Goal: Task Accomplishment & Management: Manage account settings

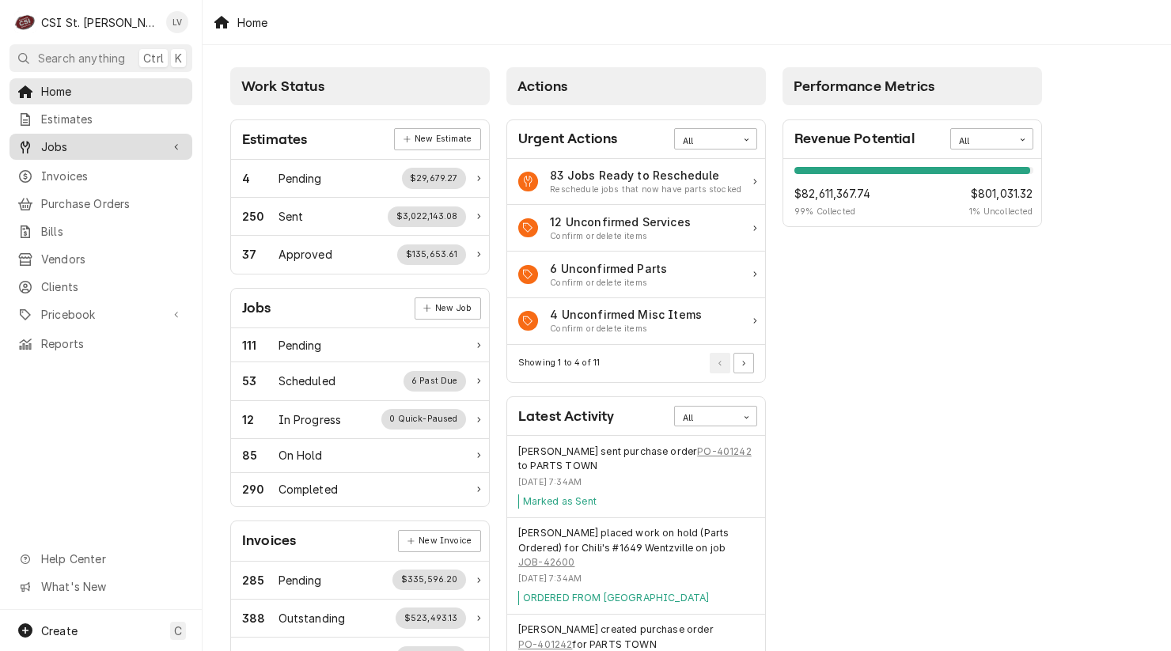
click at [23, 147] on icon "Dynamic Content Wrapper" at bounding box center [25, 147] width 9 height 13
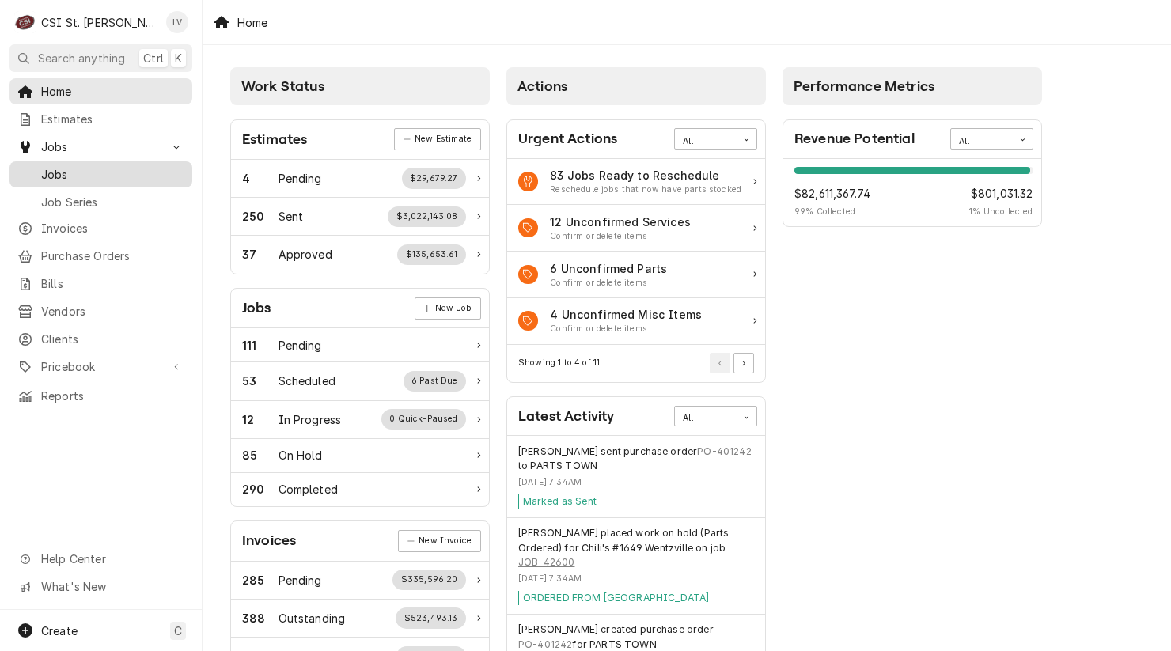
click at [29, 168] on div "Dynamic Content Wrapper" at bounding box center [25, 175] width 16 height 16
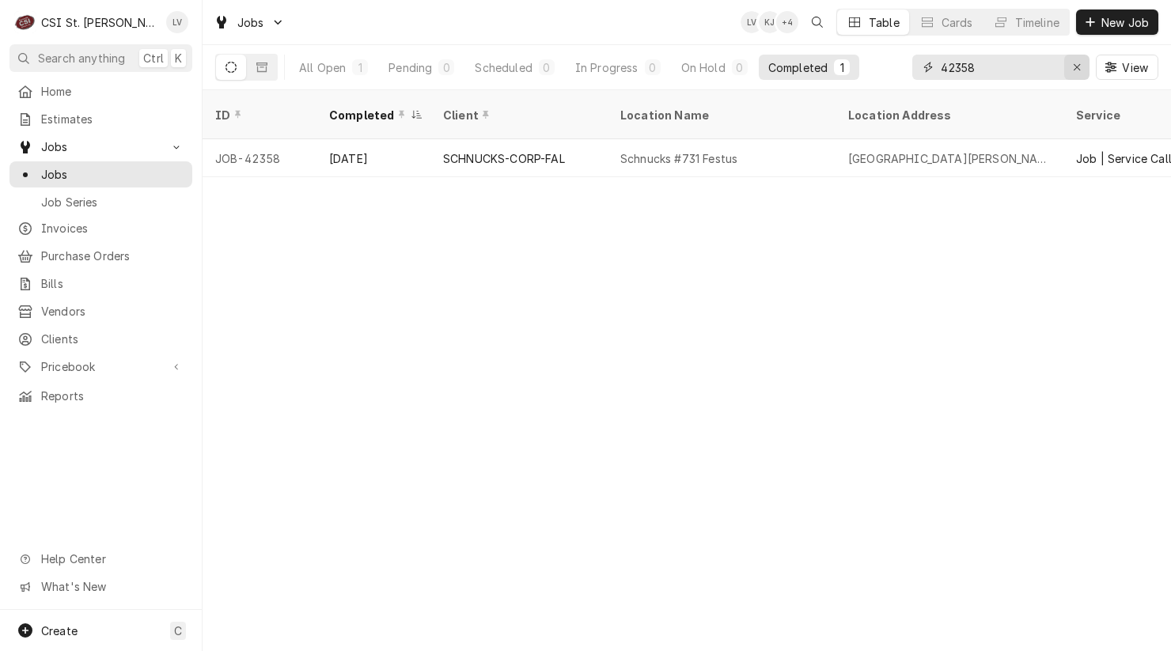
click at [1073, 69] on icon "Erase input" at bounding box center [1077, 67] width 9 height 11
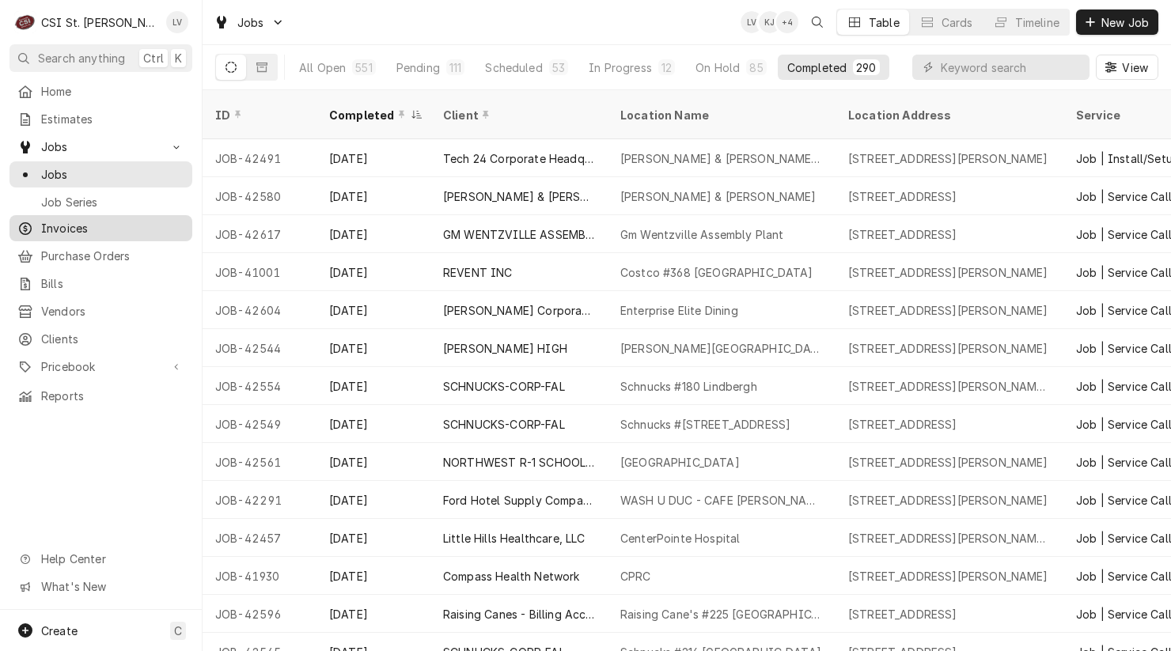
click at [55, 222] on span "Invoices" at bounding box center [112, 228] width 143 height 17
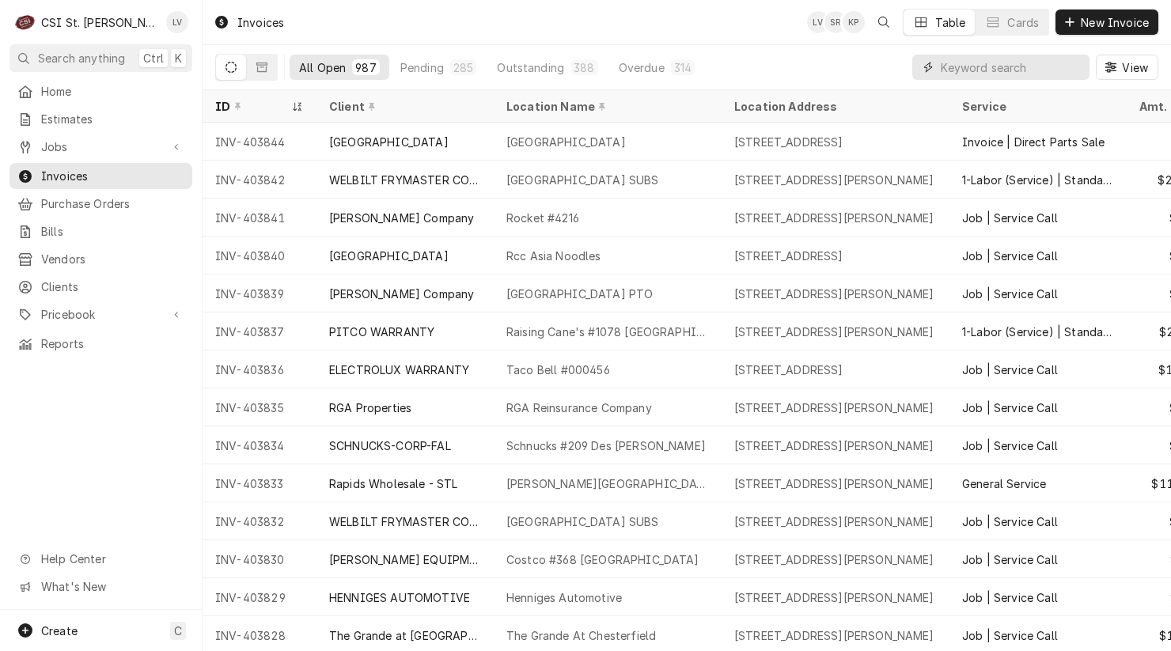
click at [959, 71] on input "Dynamic Content Wrapper" at bounding box center [1011, 67] width 141 height 25
type input "403830"
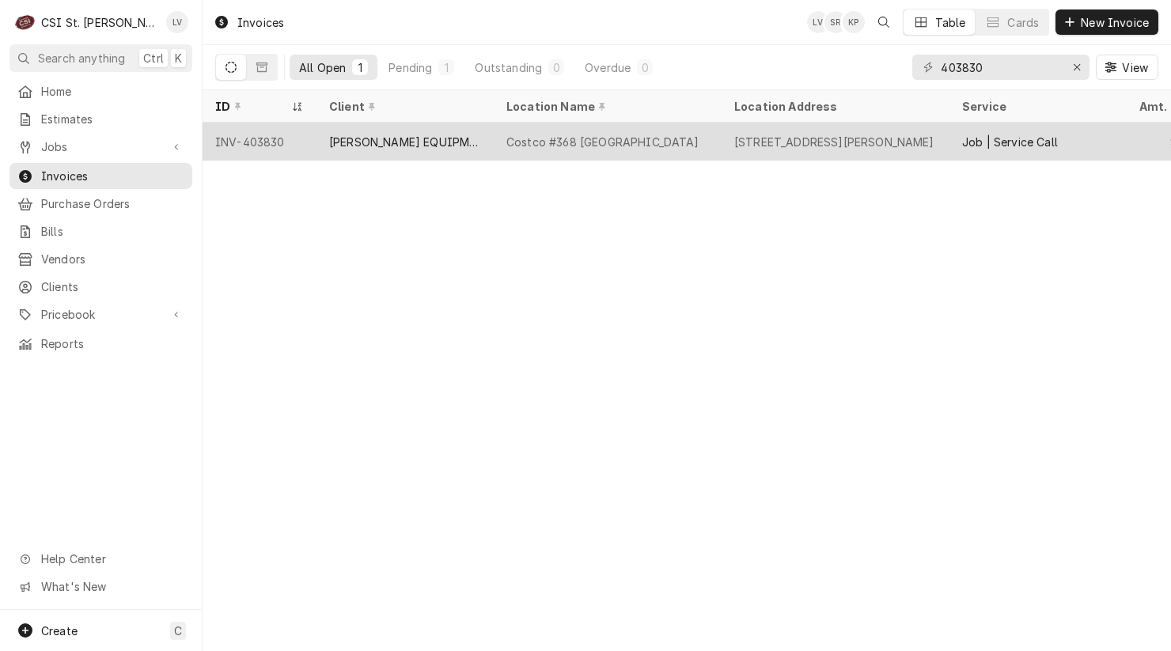
click at [583, 149] on div "Costco #368 South County" at bounding box center [608, 142] width 228 height 38
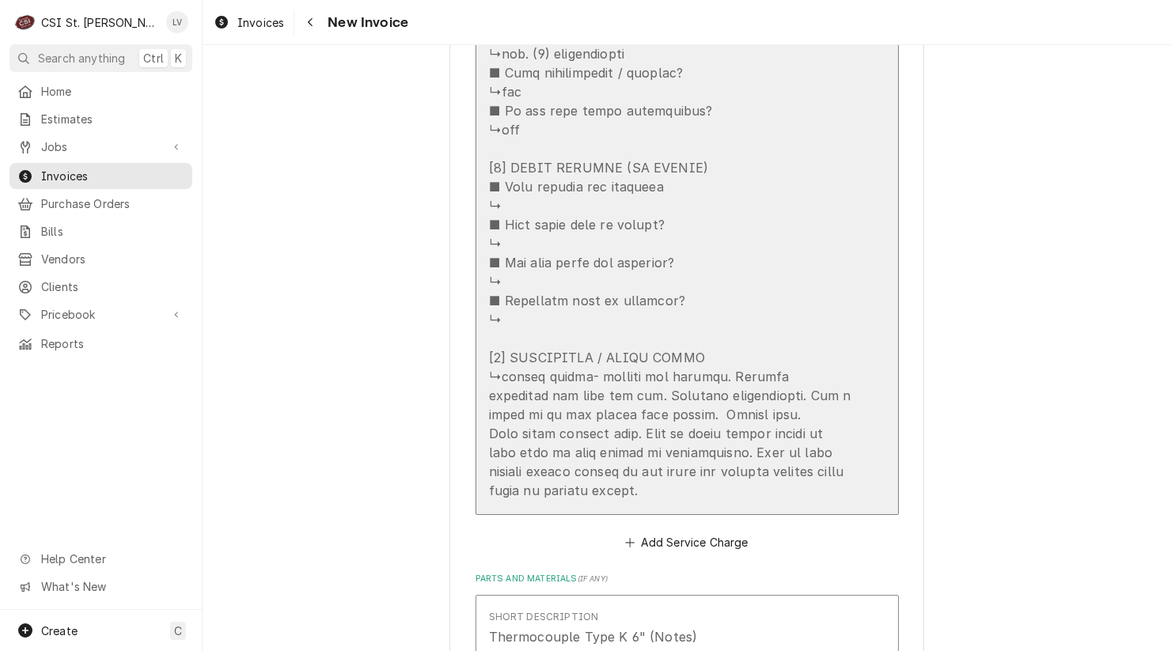
scroll to position [2929, 0]
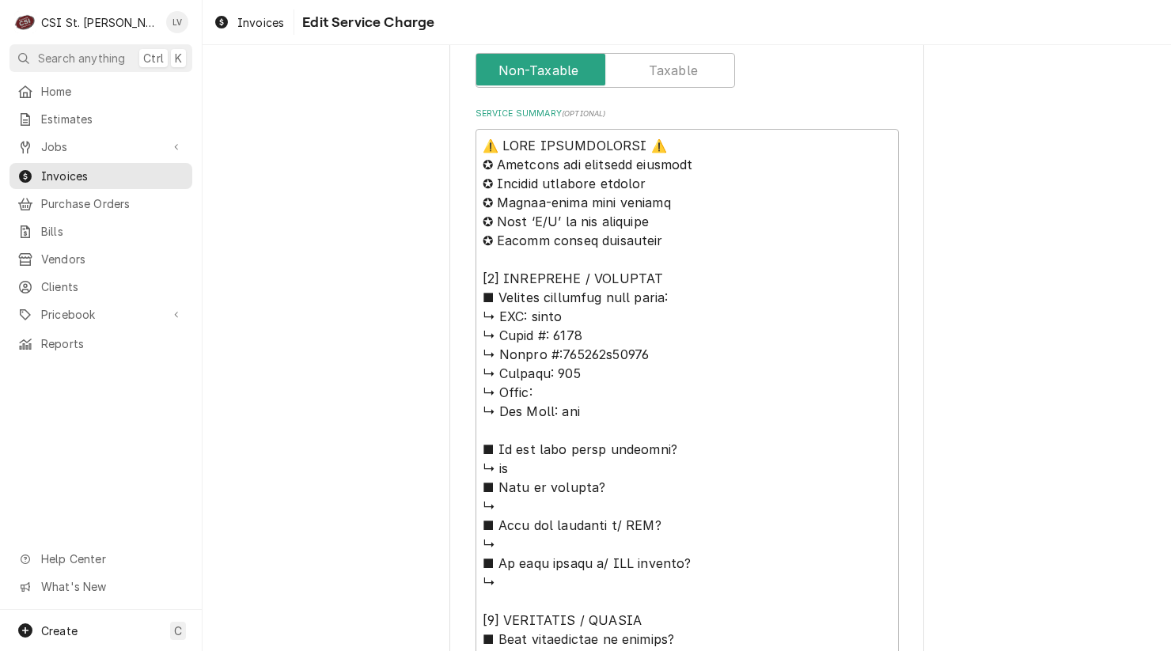
scroll to position [633, 0]
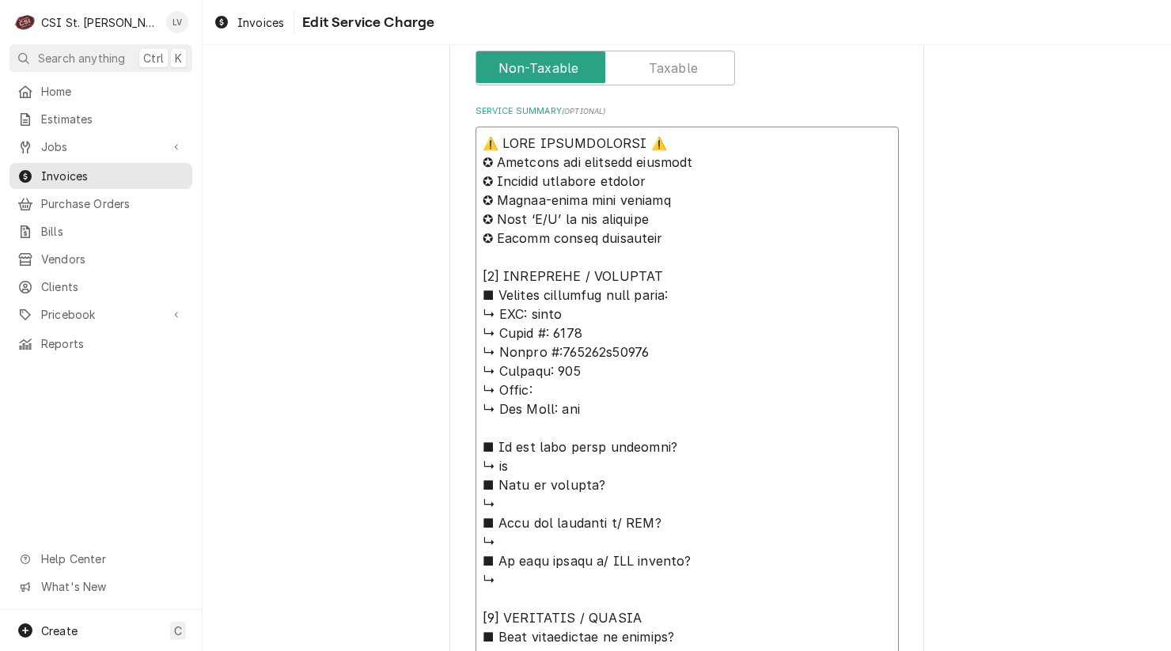
drag, startPoint x: 526, startPoint y: 313, endPoint x: 463, endPoint y: 135, distance: 188.8
click at [462, 137] on div "Use the fields below to edit this service charge Short Description Job | Servic…" at bounding box center [687, 433] width 475 height 1980
type textarea "x"
type textarea "hardt ↳ 𝗠𝗼𝗱𝗲𝗹 #: 4500 ↳ 𝗦𝗲𝗿𝗶𝗮𝗹 #:170345h17975 ↳ 𝗩𝗼𝗹𝘁𝗮𝗴𝗲: 120 ↳ 𝗣𝗵𝗮𝘀𝗲: ↳ 𝗚𝗮𝘀 𝗧𝘆𝗽…"
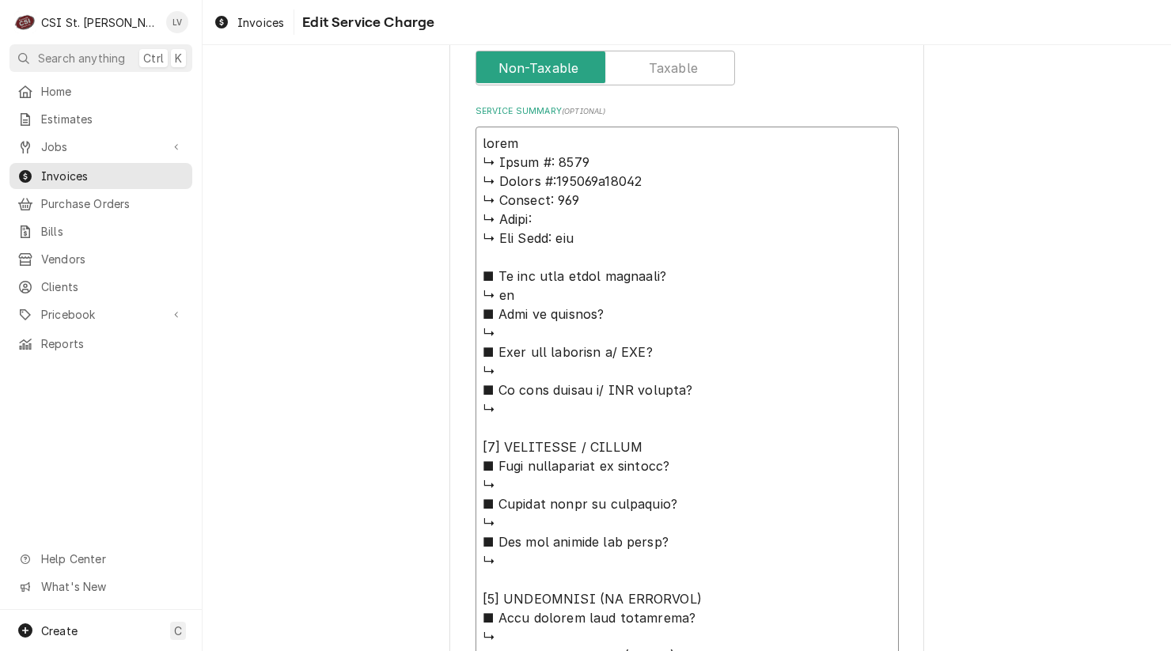
type textarea "x"
type textarea "ardt ↳ 𝗠𝗼𝗱𝗲𝗹 #: 4500 ↳ 𝗦𝗲𝗿𝗶𝗮𝗹 #:170345h17975 ↳ 𝗩𝗼𝗹𝘁𝗮𝗴𝗲: 120 ↳ 𝗣𝗵𝗮𝘀𝗲: ↳ 𝗚𝗮𝘀 𝗧𝘆𝗽𝗲…"
type textarea "x"
type textarea "Hardt ↳ 𝗠𝗼𝗱𝗲𝗹 #: 4500 ↳ 𝗦𝗲𝗿𝗶𝗮𝗹 #:170345h17975 ↳ 𝗩𝗼𝗹𝘁𝗮𝗴𝗲: 120 ↳ 𝗣𝗵𝗮𝘀𝗲: ↳ 𝗚𝗮𝘀 𝗧𝘆𝗽…"
click at [538, 141] on textarea "Service Summary ( optional )" at bounding box center [687, 628] width 423 height 1002
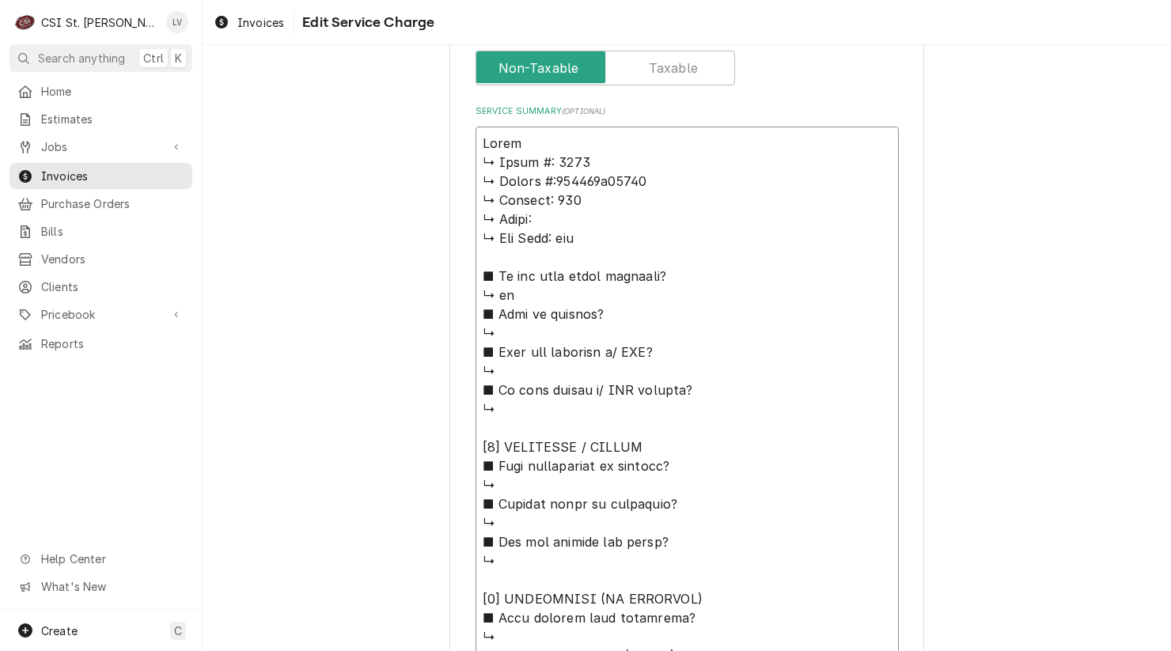
type textarea "x"
type textarea "Hardt ↳ 𝗠𝗼𝗱𝗲𝗹 #: 4500 ↳ 𝗦𝗲𝗿𝗶𝗮𝗹 #:170345h17975 ↳ 𝗩𝗼𝗹𝘁𝗮𝗴𝗲: 120 ↳ 𝗣𝗵𝗮𝘀𝗲: ↳ 𝗚𝗮𝘀 𝗧𝘆𝗽…"
type textarea "x"
type textarea "Hardt / ↳ 𝗠𝗼𝗱𝗲𝗹 #: 4500 ↳ 𝗦𝗲𝗿𝗶𝗮𝗹 #:170345h17975 ↳ 𝗩𝗼𝗹𝘁𝗮𝗴𝗲: 120 ↳ 𝗣𝗵𝗮𝘀𝗲: ↳ 𝗚𝗮𝘀 𝗧…"
type textarea "x"
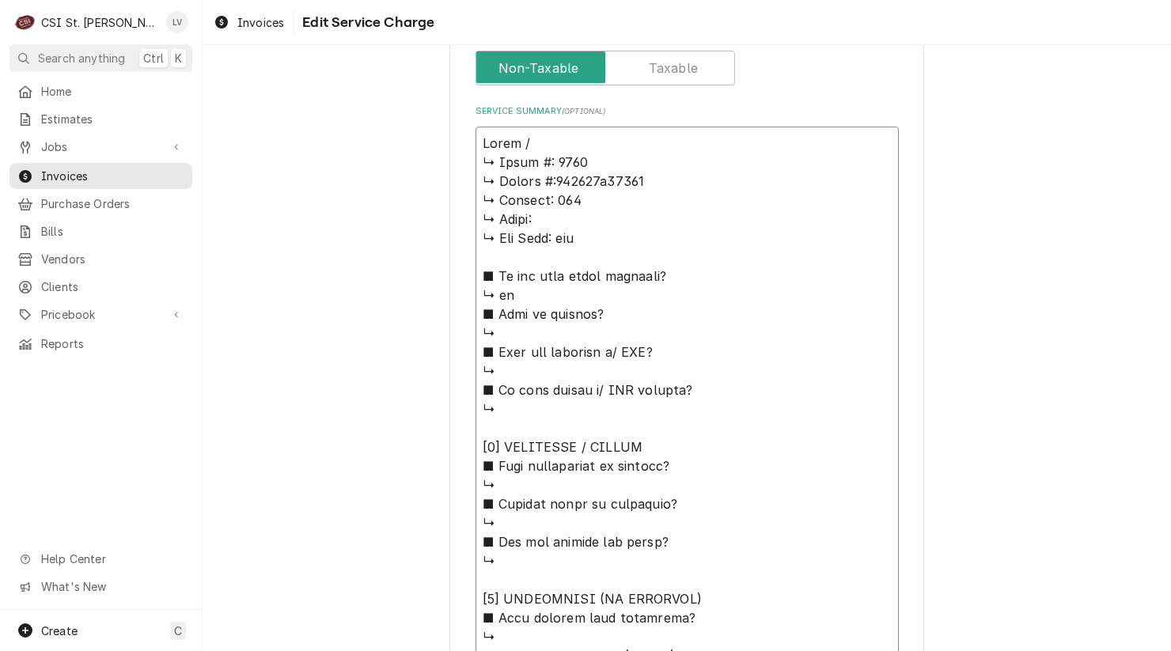
type textarea "Hardt / ↳ 𝗠𝗼𝗱𝗲𝗹 #: 4500 ↳ 𝗦𝗲𝗿𝗶𝗮𝗹 #:170345h17975 ↳ 𝗩𝗼𝗹𝘁𝗮𝗴𝗲: 120 ↳ 𝗣𝗵𝗮𝘀𝗲: ↳ 𝗚𝗮𝘀 𝗧…"
type textarea "x"
type textarea "Hardt / M ↳ 𝗠𝗼𝗱𝗲𝗹 #: 4500 ↳ 𝗦𝗲𝗿𝗶𝗮𝗹 #:170345h17975 ↳ 𝗩𝗼𝗹𝘁𝗮𝗴𝗲: 120 ↳ 𝗣𝗵𝗮𝘀𝗲: ↳ 𝗚𝗮𝘀…"
type textarea "x"
type textarea "Hardt / Mo ↳ 𝗠𝗼𝗱𝗲𝗹 #: 4500 ↳ 𝗦𝗲𝗿𝗶𝗮𝗹 #:170345h17975 ↳ 𝗩𝗼𝗹𝘁𝗮𝗴𝗲: 120 ↳ 𝗣𝗵𝗮𝘀𝗲: ↳ 𝗚𝗮…"
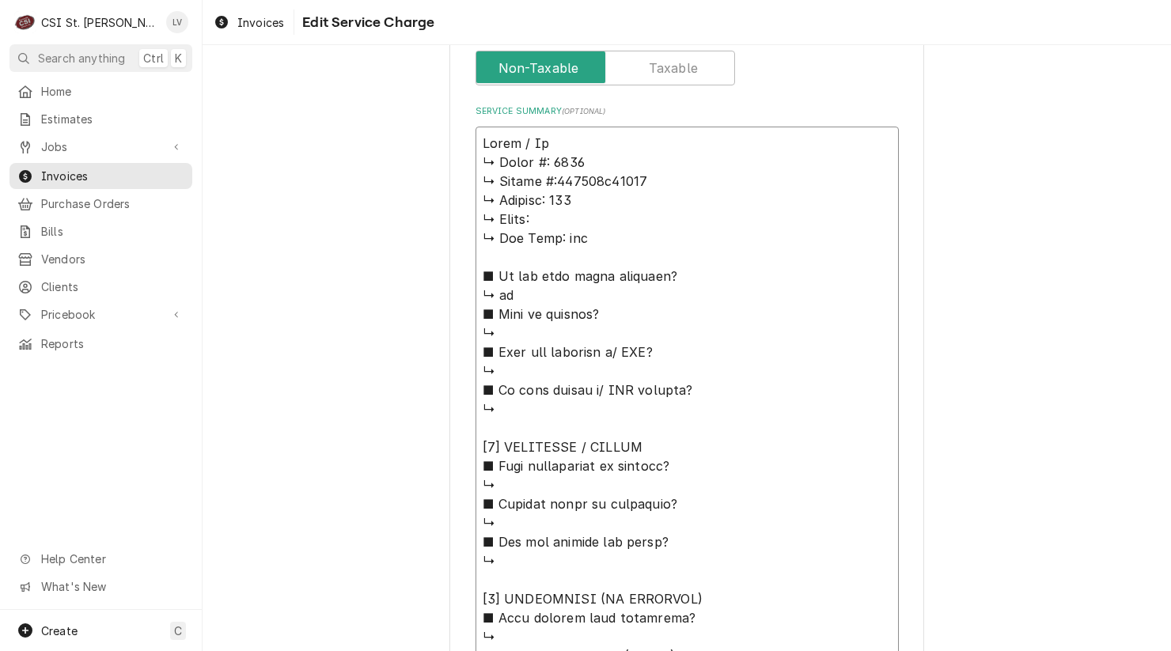
type textarea "x"
type textarea "Hardt / Mod ↳ 𝗠𝗼𝗱𝗲𝗹 #: 4500 ↳ 𝗦𝗲𝗿𝗶𝗮𝗹 #:170345h17975 ↳ 𝗩𝗼𝗹𝘁𝗮𝗴𝗲: 120 ↳ 𝗣𝗵𝗮𝘀𝗲: ↳ 𝗚…"
type textarea "x"
type textarea "Hardt / Model ↳ 𝗠𝗼𝗱𝗲𝗹 #: 4500 ↳ 𝗦𝗲𝗿𝗶𝗮𝗹 #:170345h17975 ↳ 𝗩𝗼𝗹𝘁𝗮𝗴𝗲: 120 ↳ 𝗣𝗵𝗮𝘀𝗲: ↳…"
type textarea "x"
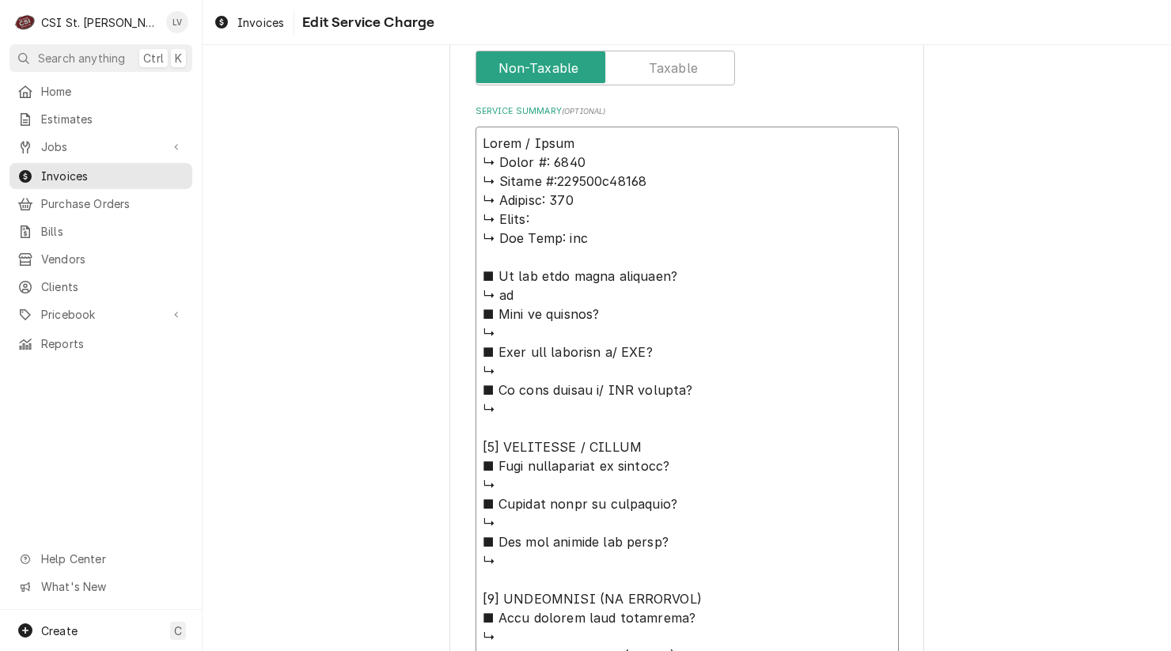
type textarea "Hardt / Model: ↳ 𝗠𝗼𝗱𝗲𝗹 #: 4500 ↳ 𝗦𝗲𝗿𝗶𝗮𝗹 #:170345h17975 ↳ 𝗩𝗼𝗹𝘁𝗮𝗴𝗲: 120 ↳ 𝗣𝗵𝗮𝘀𝗲: …"
type textarea "x"
type textarea "Hardt / Model: ↳ 𝗠𝗼𝗱𝗲𝗹 #: 4500 ↳ 𝗦𝗲𝗿𝗶𝗮𝗹 #:170345h17975 ↳ 𝗩𝗼𝗹𝘁𝗮𝗴𝗲: 120 ↳ 𝗣𝗵𝗮𝘀𝗲: …"
type textarea "x"
type textarea "Hardt / Model: ↳ 𝗠𝗼𝗱𝗲𝗹 #: 4500 ↳ 𝗦𝗲𝗿𝗶𝗮𝗹 #:170345h17975 ↳ 𝗩𝗼𝗹𝘁𝗮𝗴𝗲: 120 ↳ 𝗣𝗵𝗮𝘀𝗲: …"
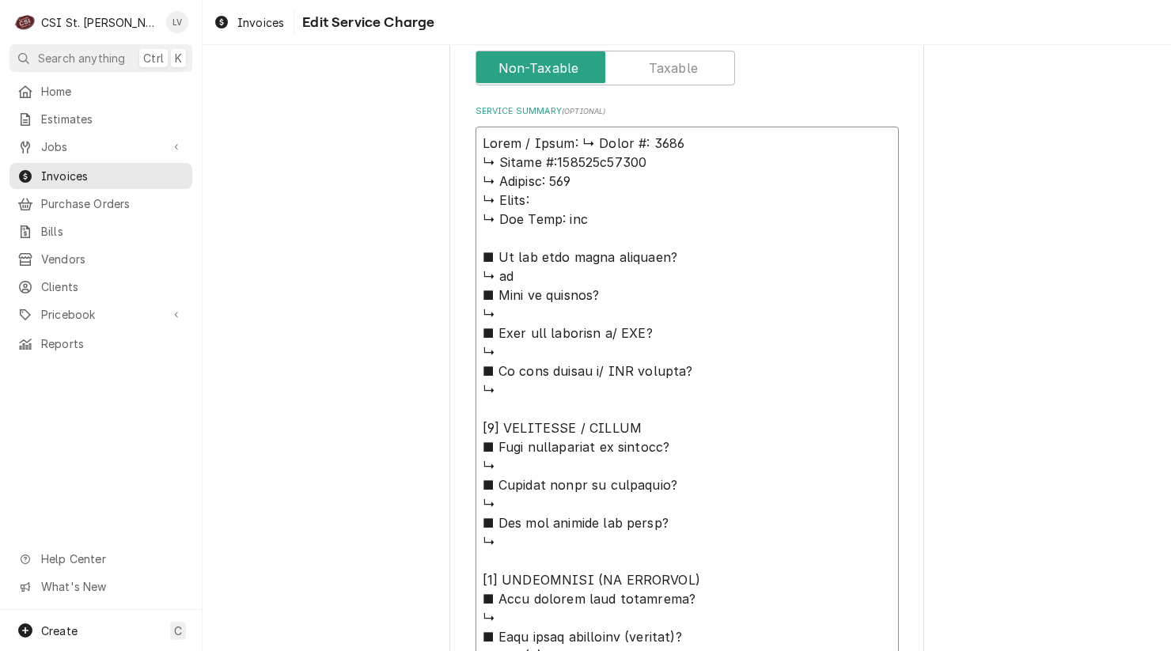
type textarea "x"
type textarea "Hardt / Model: 𝗠𝗼𝗱𝗲𝗹 #: 4500 ↳ 𝗦𝗲𝗿𝗶𝗮𝗹 #:170345h17975 ↳ 𝗩𝗼𝗹𝘁𝗮𝗴𝗲: 120 ↳ 𝗣𝗵𝗮𝘀𝗲: ↳ …"
type textarea "x"
type textarea "Hardt / Model: 𝗠𝗼𝗱𝗲𝗹 #: 4500 ↳ 𝗦𝗲𝗿𝗶𝗮𝗹 #:170345h17975 ↳ 𝗩𝗼𝗹𝘁𝗮𝗴𝗲: 120 ↳ 𝗣𝗵𝗮𝘀𝗲: ↳ …"
type textarea "x"
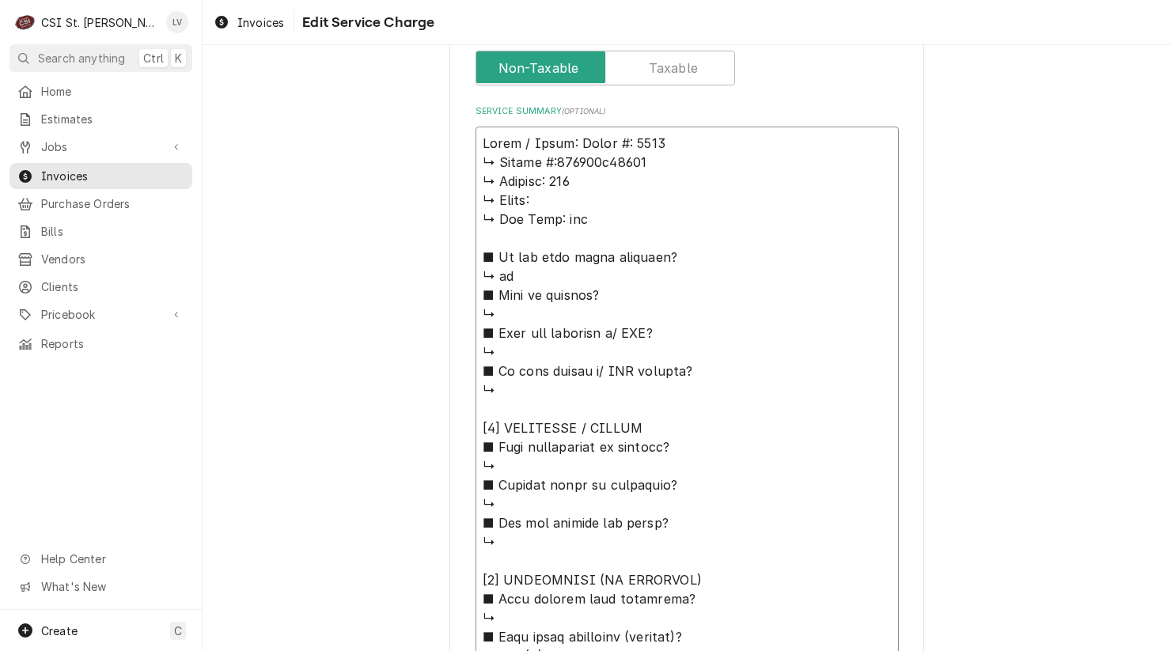
type textarea "Hardt / Model: 𝗼𝗱𝗲𝗹 #: 4500 ↳ 𝗦𝗲𝗿𝗶𝗮𝗹 #:170345h17975 ↳ 𝗩𝗼𝗹𝘁𝗮𝗴𝗲: 120 ↳ 𝗣𝗵𝗮𝘀𝗲: ↳ 𝗚…"
type textarea "x"
type textarea "Hardt / Model: 𝗱𝗲𝗹 #: 4500 ↳ 𝗦𝗲𝗿𝗶𝗮𝗹 #:170345h17975 ↳ 𝗩𝗼𝗹𝘁𝗮𝗴𝗲: 120 ↳ 𝗣𝗵𝗮𝘀𝗲: ↳ 𝗚𝗮…"
type textarea "x"
type textarea "Hardt / Model: 𝗲𝗹 #: 4500 ↳ 𝗦𝗲𝗿𝗶𝗮𝗹 #:170345h17975 ↳ 𝗩𝗼𝗹𝘁𝗮𝗴𝗲: 120 ↳ 𝗣𝗵𝗮𝘀𝗲: ↳ 𝗚𝗮𝘀…"
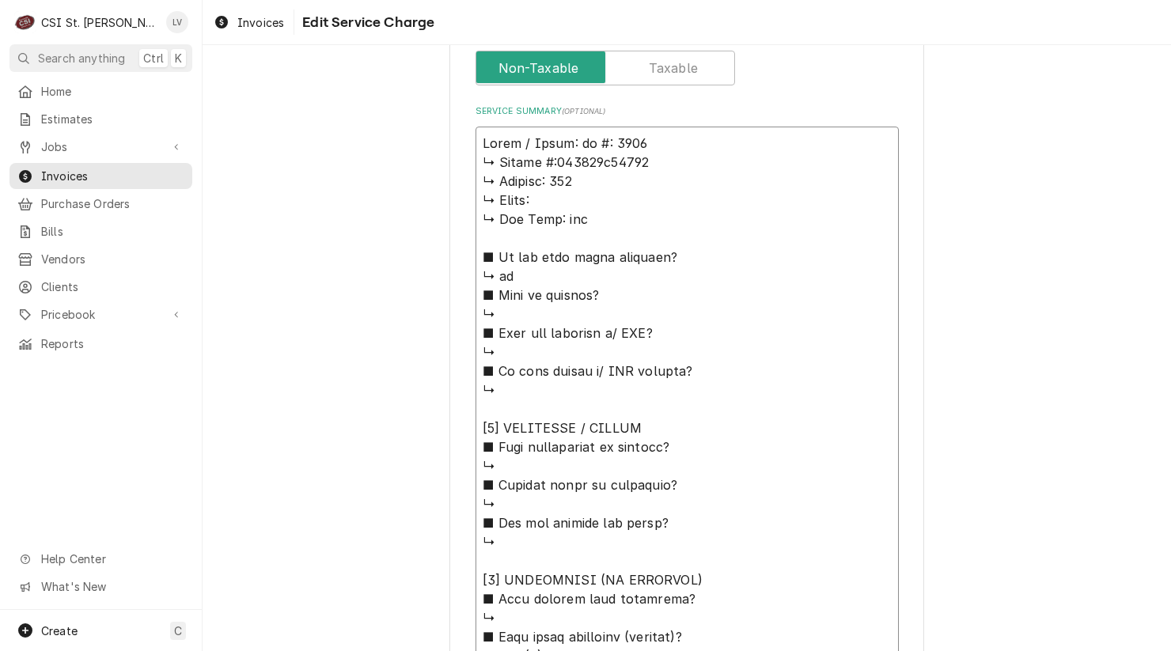
type textarea "x"
type textarea "Hardt / Model: 𝗹 #: 4500 ↳ 𝗦𝗲𝗿𝗶𝗮𝗹 #:170345h17975 ↳ 𝗩𝗼𝗹𝘁𝗮𝗴𝗲: 120 ↳ 𝗣𝗵𝗮𝘀𝗲: ↳ 𝗚𝗮𝘀 …"
type textarea "x"
type textarea "Hardt / Model: #: 4500 ↳ 𝗦𝗲𝗿𝗶𝗮𝗹 #:170345h17975 ↳ 𝗩𝗼𝗹𝘁𝗮𝗴𝗲: 120 ↳ 𝗣𝗵𝗮𝘀𝗲: ↳ 𝗚𝗮𝘀 𝗧𝘆…"
type textarea "x"
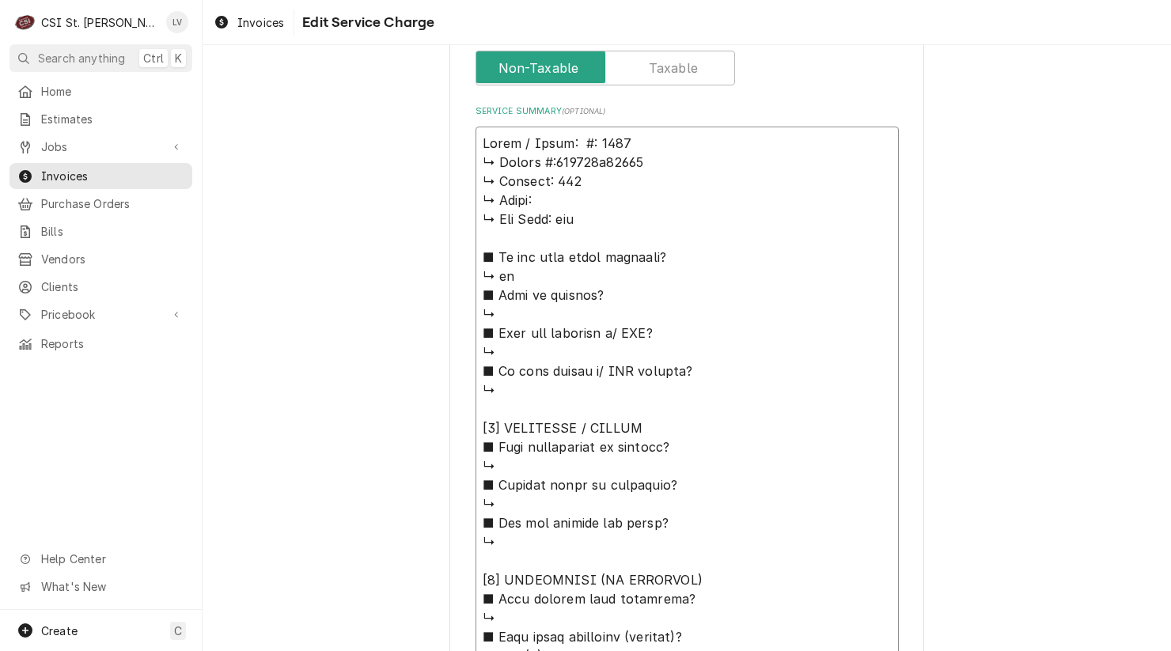
type textarea "Hardt / Model: #: 4500 ↳ 𝗦𝗲𝗿𝗶𝗮𝗹 #:170345h17975 ↳ 𝗩𝗼𝗹𝘁𝗮𝗴𝗲: 120 ↳ 𝗣𝗵𝗮𝘀𝗲: ↳ 𝗚𝗮𝘀 𝗧𝘆…"
type textarea "x"
type textarea "Hardt / Model: : 4500 ↳ 𝗦𝗲𝗿𝗶𝗮𝗹 #:170345h17975 ↳ 𝗩𝗼𝗹𝘁𝗮𝗴𝗲: 120 ↳ 𝗣𝗵𝗮𝘀𝗲: ↳ 𝗚𝗮𝘀 𝗧𝘆𝗽…"
type textarea "x"
type textarea "Hardt / Model: 4500 ↳ 𝗦𝗲𝗿𝗶𝗮𝗹 #:170345h17975 ↳ 𝗩𝗼𝗹𝘁𝗮𝗴𝗲: 120 ↳ 𝗣𝗵𝗮𝘀𝗲: ↳ 𝗚𝗮𝘀 𝗧𝘆𝗽𝗲:…"
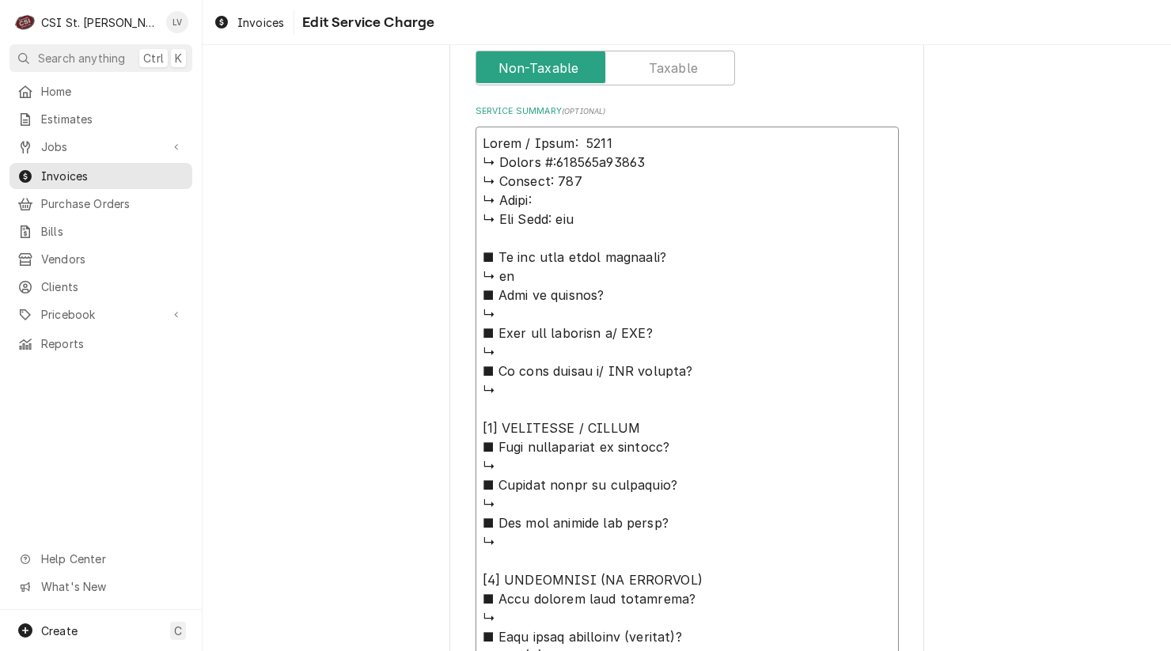
type textarea "x"
type textarea "Hardt / Model: 4500 ↳ 𝗦𝗲𝗿𝗶𝗮𝗹 #:170345h17975 ↳ 𝗩𝗼𝗹𝘁𝗮𝗴𝗲: 120 ↳ 𝗣𝗵𝗮𝘀𝗲: ↳ 𝗚𝗮𝘀 𝗧𝘆𝗽𝗲:…"
click at [618, 142] on textarea "Service Summary ( optional )" at bounding box center [687, 618] width 423 height 983
type textarea "x"
type textarea "Hardt / Model: 4500 ↳ 𝗦𝗲𝗿𝗶𝗮𝗹 #:170345h17975 ↳ 𝗩𝗼𝗹𝘁𝗮𝗴𝗲: 120 ↳ 𝗣𝗵𝗮𝘀𝗲: ↳ 𝗚𝗮𝘀 𝗧𝘆𝗽𝗲:…"
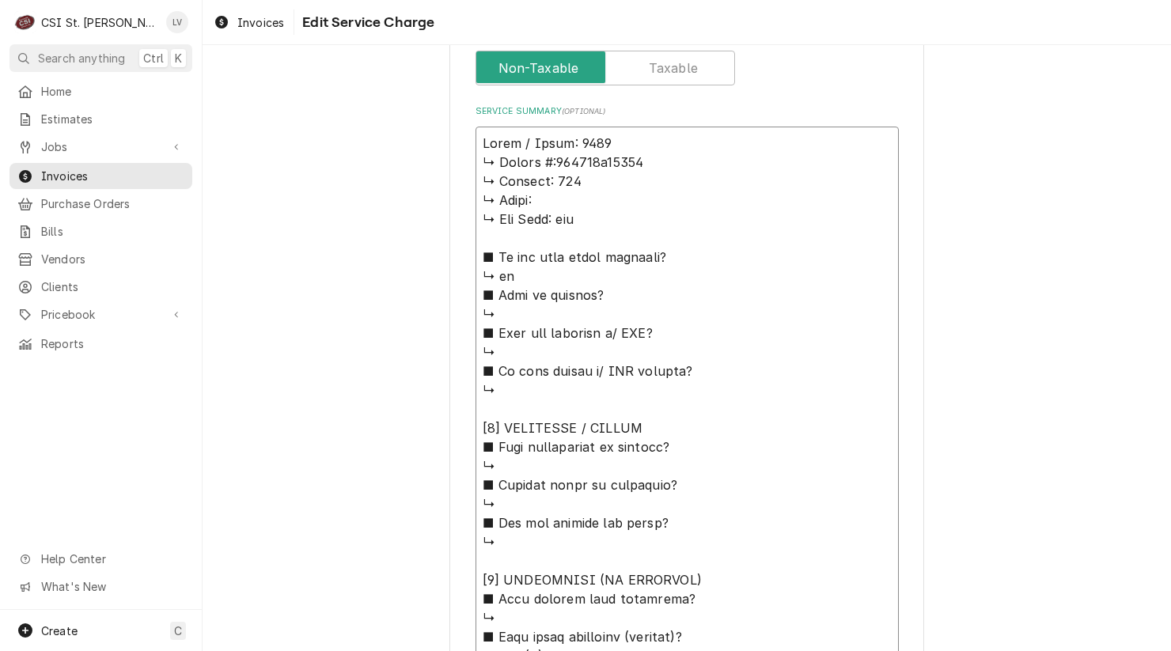
type textarea "x"
type textarea "Hardt / Model: 4500 / ↳ 𝗦𝗲𝗿𝗶𝗮𝗹 #:170345h17975 ↳ 𝗩𝗼𝗹𝘁𝗮𝗴𝗲: 120 ↳ 𝗣𝗵𝗮𝘀𝗲: ↳ 𝗚𝗮𝘀 𝗧𝘆𝗽…"
type textarea "x"
type textarea "Hardt / Model: 4500 / ↳ 𝗦𝗲𝗿𝗶𝗮𝗹 #:170345h17975 ↳ 𝗩𝗼𝗹𝘁𝗮𝗴𝗲: 120 ↳ 𝗣𝗵𝗮𝘀𝗲: ↳ 𝗚𝗮𝘀 𝗧𝘆𝗽…"
type textarea "x"
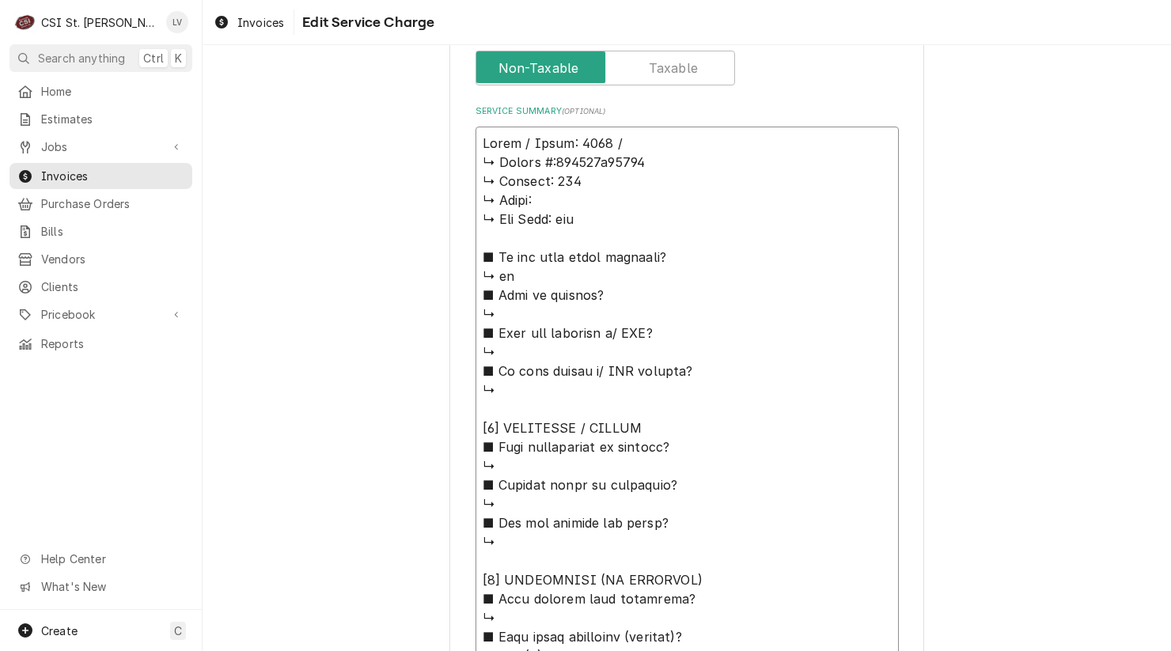
type textarea "Hardt / Model: 4500 / ↳ 𝗦𝗲𝗿𝗶𝗮𝗹 #:170345h17975 ↳ 𝗩𝗼𝗹𝘁𝗮𝗴𝗲: 120 ↳ 𝗣𝗵𝗮𝘀𝗲: ↳ 𝗚𝗮𝘀 𝗧𝘆𝗽…"
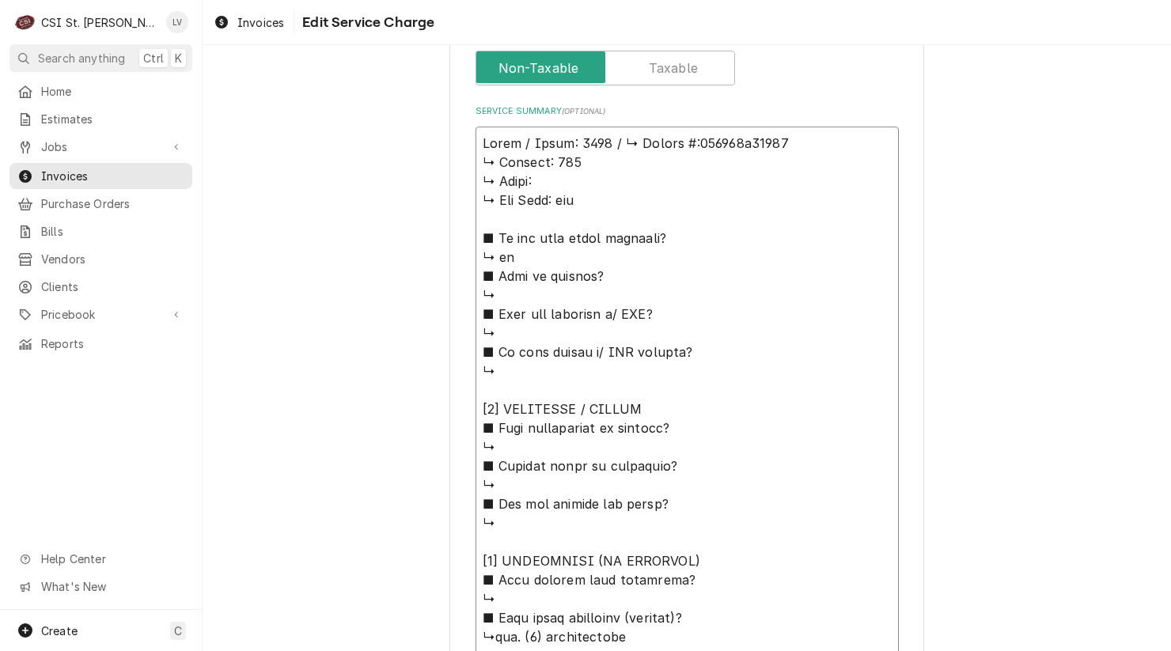
type textarea "x"
type textarea "Hardt / Model: 4500 / 𝗦𝗲𝗿𝗶𝗮𝗹 #:170345h17975 ↳ 𝗩𝗼𝗹𝘁𝗮𝗴𝗲: 120 ↳ 𝗣𝗵𝗮𝘀𝗲: ↳ 𝗚𝗮𝘀 𝗧𝘆𝗽𝗲:…"
type textarea "x"
type textarea "Hardt / Model: 4500 / 𝗦𝗲𝗿𝗶𝗮𝗹 #:170345h17975 ↳ 𝗩𝗼𝗹𝘁𝗮𝗴𝗲: 120 ↳ 𝗣𝗵𝗮𝘀𝗲: ↳ 𝗚𝗮𝘀 𝗧𝘆𝗽𝗲:…"
type textarea "x"
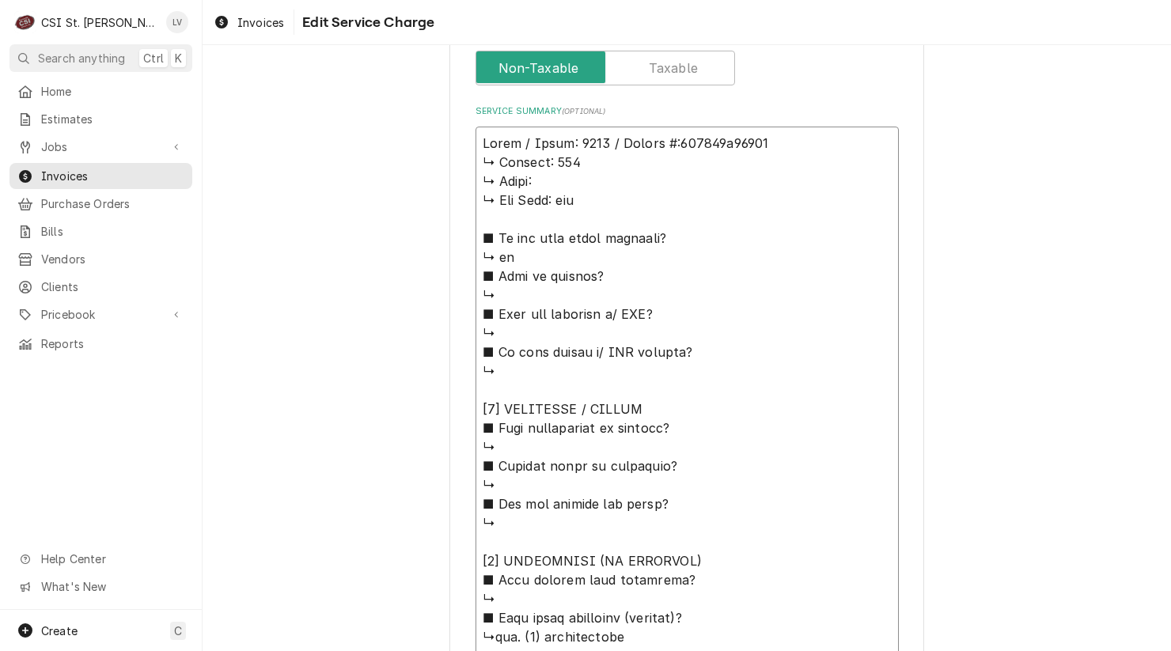
type textarea "Hardt / Model: 4500 / 𝗲𝗿𝗶𝗮𝗹 #:170345h17975 ↳ 𝗩𝗼𝗹𝘁𝗮𝗴𝗲: 120 ↳ 𝗣𝗵𝗮𝘀𝗲: ↳ 𝗚𝗮𝘀 𝗧𝘆𝗽𝗲: …"
type textarea "x"
type textarea "Hardt / Model: 4500 / 𝗿𝗶𝗮𝗹 #:170345h17975 ↳ 𝗩𝗼𝗹𝘁𝗮𝗴𝗲: 120 ↳ 𝗣𝗵𝗮𝘀𝗲: ↳ 𝗚𝗮𝘀 𝗧𝘆𝗽𝗲: n…"
type textarea "x"
type textarea "Hardt / Model: 4500 / 𝗶𝗮𝗹 #:170345h17975 ↳ 𝗩𝗼𝗹𝘁𝗮𝗴𝗲: 120 ↳ 𝗣𝗵𝗮𝘀𝗲: ↳ 𝗚𝗮𝘀 𝗧𝘆𝗽𝗲: na…"
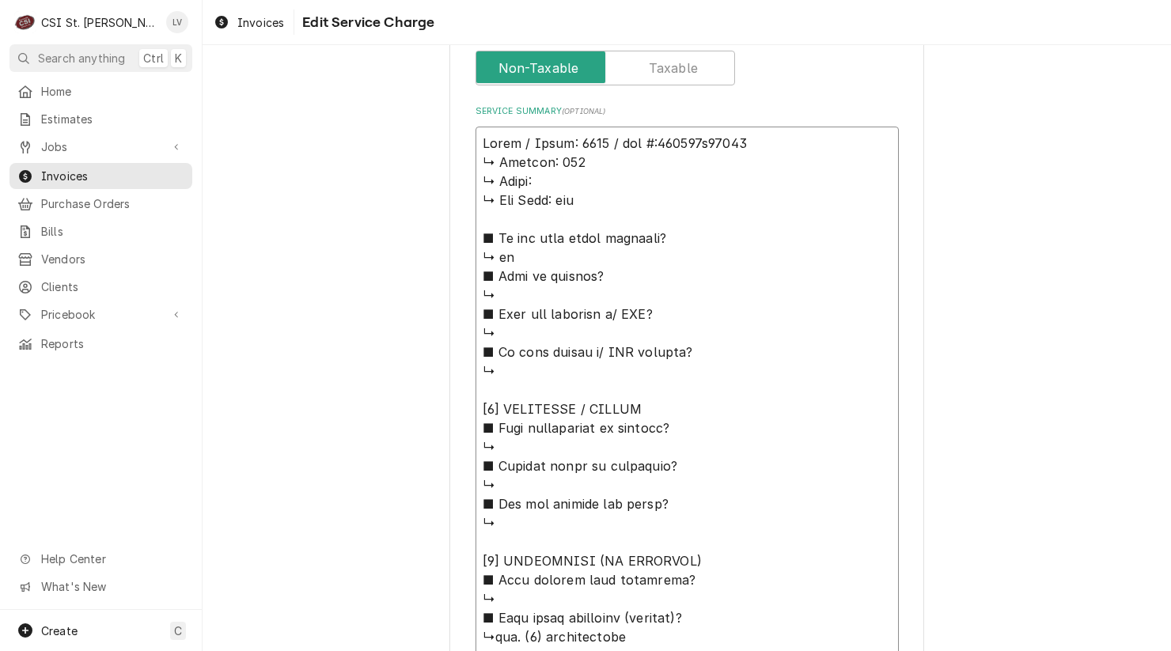
type textarea "x"
type textarea "Hardt / Model: 4500 / 𝗮𝗹 #:170345h17975 ↳ 𝗩𝗼𝗹𝘁𝗮𝗴𝗲: 120 ↳ 𝗣𝗵𝗮𝘀𝗲: ↳ 𝗚𝗮𝘀 𝗧𝘆𝗽𝗲: nat…"
type textarea "x"
type textarea "Hardt / Model: 4500 / 𝗹 #:170345h17975 ↳ 𝗩𝗼𝗹𝘁𝗮𝗴𝗲: 120 ↳ 𝗣𝗵𝗮𝘀𝗲: ↳ 𝗚𝗮𝘀 𝗧𝘆𝗽𝗲: nat …"
type textarea "x"
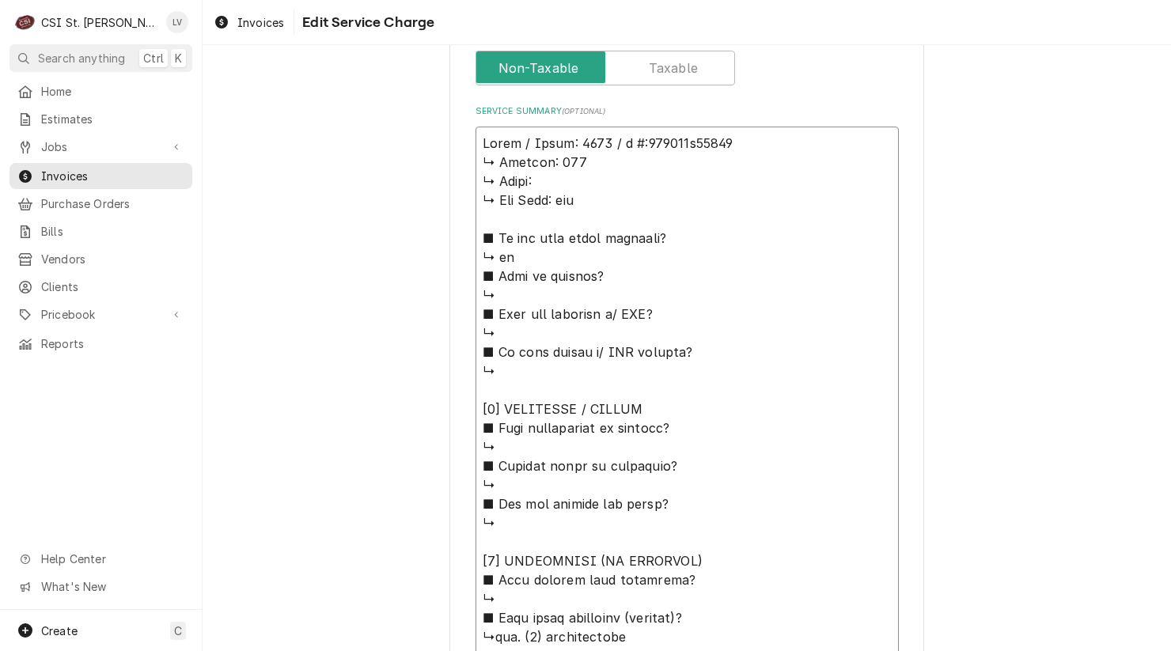
type textarea "Hardt / Model: 4500 / #:170345h17975 ↳ 𝗩𝗼𝗹𝘁𝗮𝗴𝗲: 120 ↳ 𝗣𝗵𝗮𝘀𝗲: ↳ 𝗚𝗮𝘀 𝗧𝘆𝗽𝗲: nat ■ …"
type textarea "x"
type textarea "Hardt / Model: 4500 / #:170345h17975 ↳ 𝗩𝗼𝗹𝘁𝗮𝗴𝗲: 120 ↳ 𝗣𝗵𝗮𝘀𝗲: ↳ 𝗚𝗮𝘀 𝗧𝘆𝗽𝗲: nat ■ …"
type textarea "x"
type textarea "Hardt / Model: 4500 / :170345h17975 ↳ 𝗩𝗼𝗹𝘁𝗮𝗴𝗲: 120 ↳ 𝗣𝗵𝗮𝘀𝗲: ↳ 𝗚𝗮𝘀 𝗧𝘆𝗽𝗲: nat ■ 𝗜…"
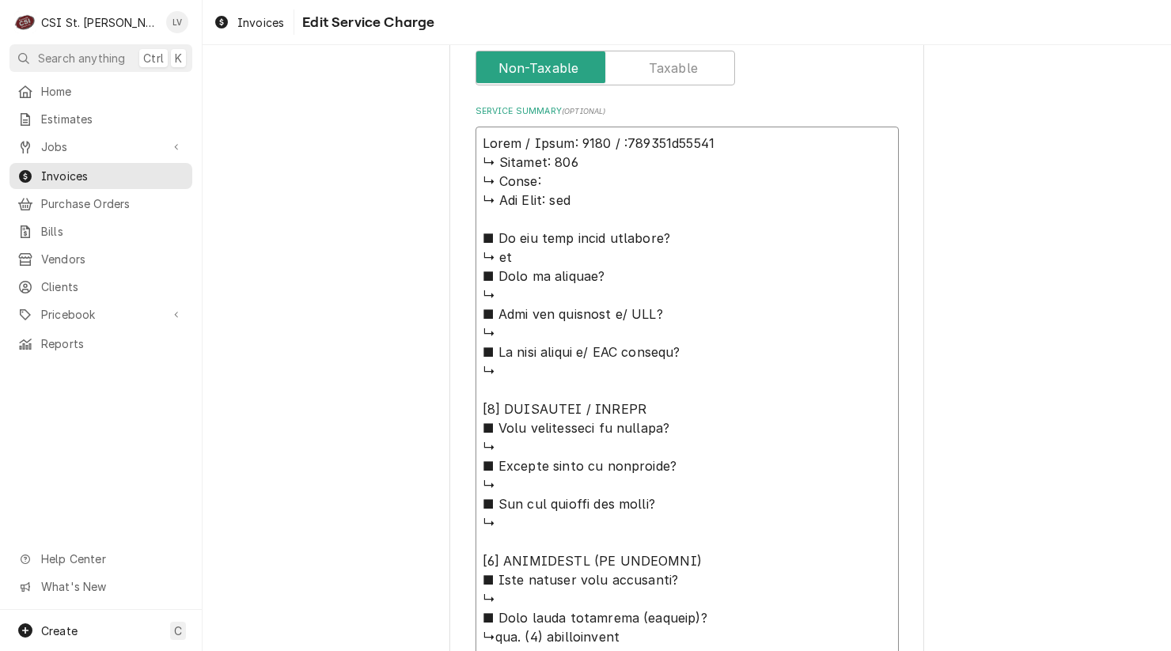
type textarea "x"
type textarea "Hardt / Model: 4500 / 170345h17975 ↳ 𝗩𝗼𝗹𝘁𝗮𝗴𝗲: 120 ↳ 𝗣𝗵𝗮𝘀𝗲: ↳ 𝗚𝗮𝘀 𝗧𝘆𝗽𝗲: nat ■ 𝗜𝘀…"
drag, startPoint x: 472, startPoint y: 161, endPoint x: 697, endPoint y: 599, distance: 493.1
click at [699, 601] on textarea "Service Summary ( optional )" at bounding box center [687, 609] width 423 height 964
type textarea "x"
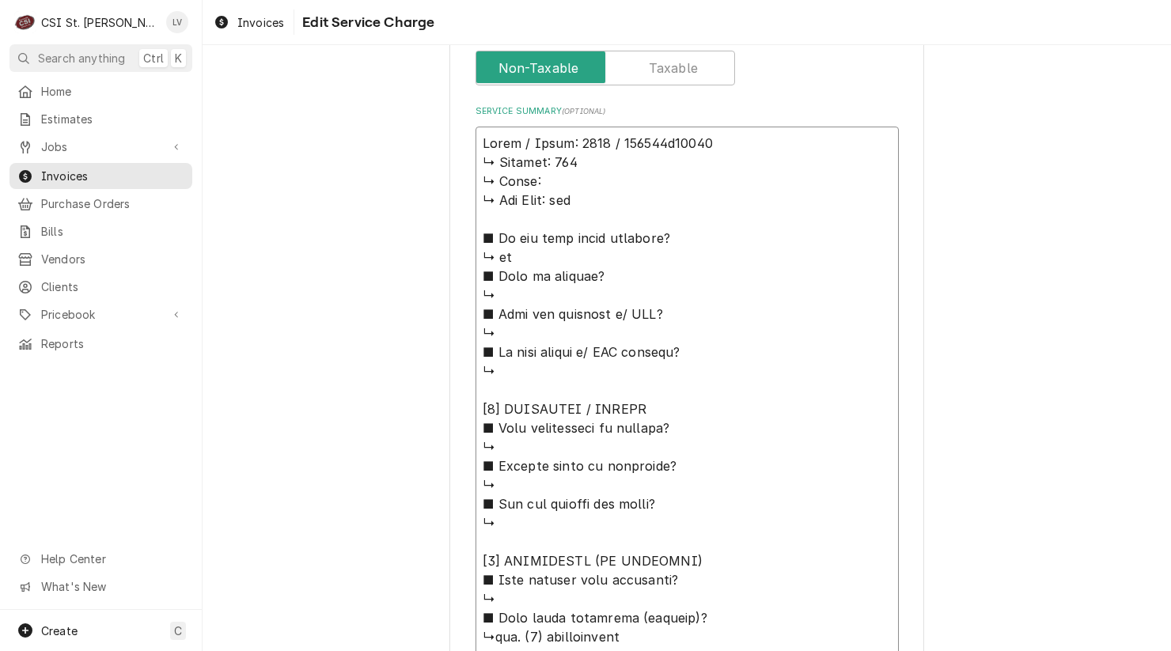
type textarea "Hardt / Model: 4500 / 170345h17975 ■ 𝗪𝗲𝗿𝗲 𝗽𝗮𝗿𝘁𝘀 𝗶𝗻𝘀𝘁𝗮𝗹𝗹𝗲𝗱 (𝘀𝗽𝗲𝗰𝗶𝗳𝘆)? ↳yes. (1) …"
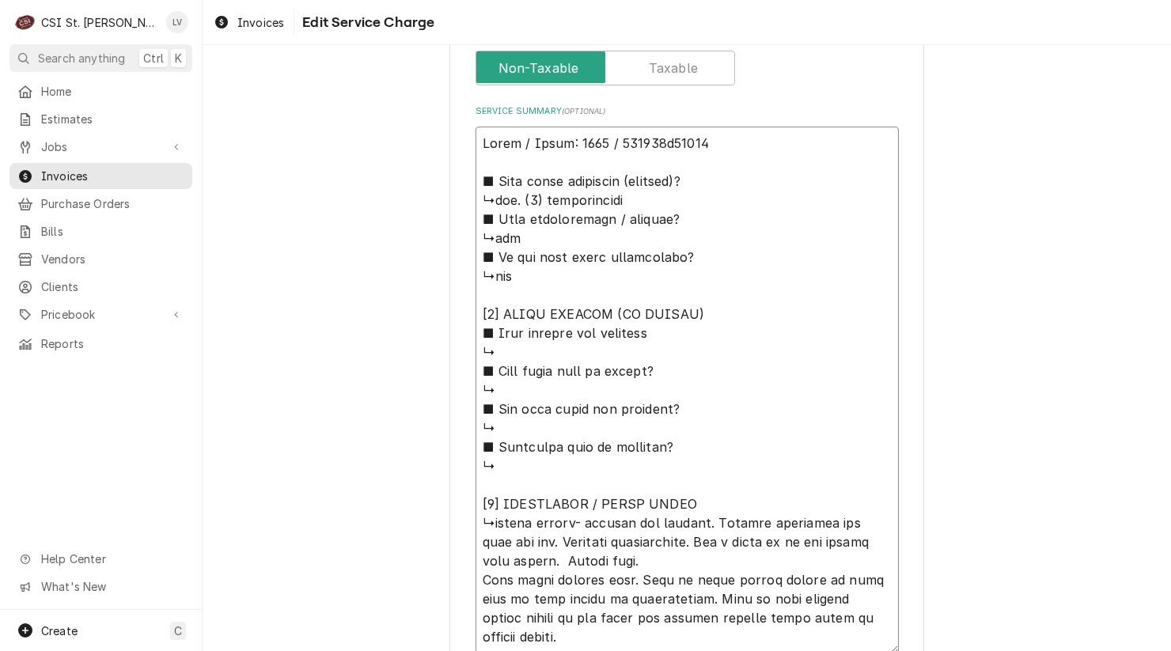
drag, startPoint x: 477, startPoint y: 218, endPoint x: 774, endPoint y: 506, distance: 414.2
click at [776, 506] on textarea "Service Summary ( optional )" at bounding box center [687, 390] width 423 height 527
type textarea "x"
type textarea "Hardt / Model: 4500 / 170345h17975 ■ 𝗪𝗲𝗿𝗲 𝗽𝗮𝗿𝘁𝘀 𝗶𝗻𝘀𝘁𝗮𝗹𝗹𝗲𝗱 (𝘀𝗽𝗲𝗰𝗶𝗳𝘆)? ↳yes. (1) …"
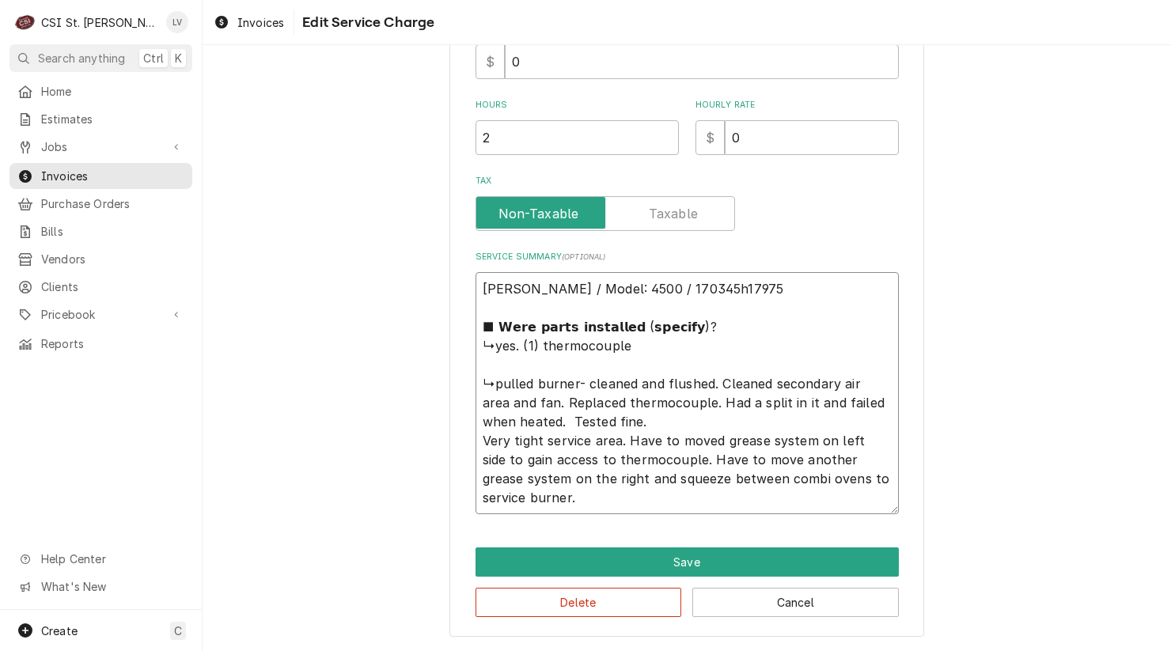
scroll to position [485, 0]
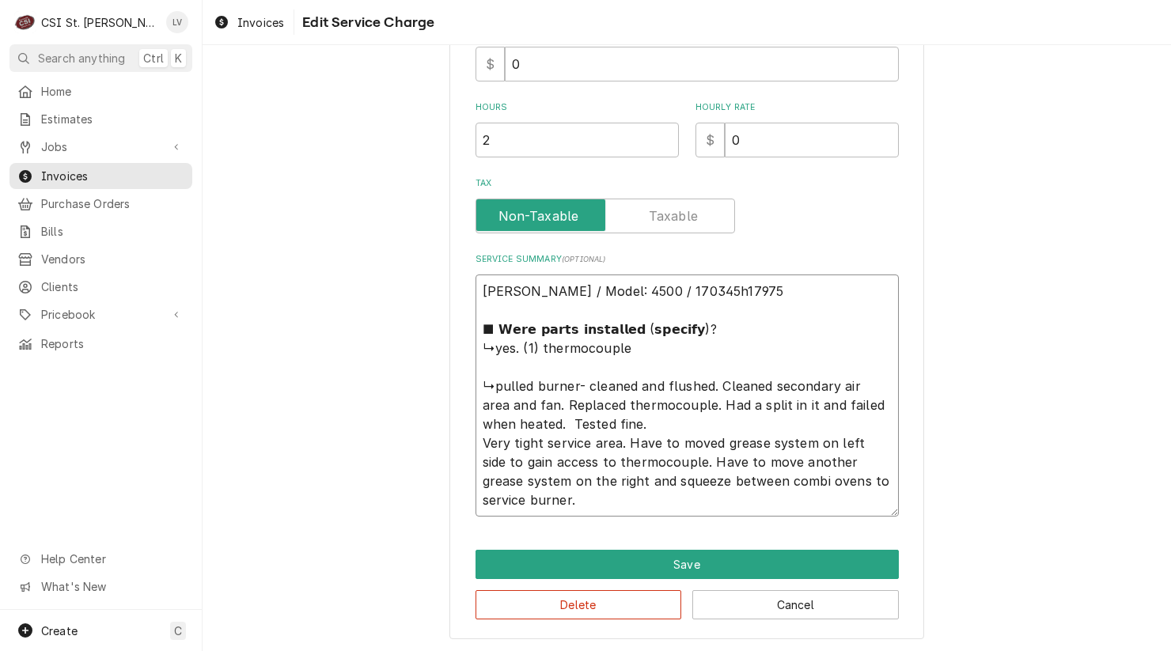
drag, startPoint x: 491, startPoint y: 384, endPoint x: 480, endPoint y: 388, distance: 11.8
click at [478, 389] on textarea "Hardt / Model: 4500 / 170345h17975 ■ 𝗪𝗲𝗿𝗲 𝗽𝗮𝗿𝘁𝘀 𝗶𝗻𝘀𝘁𝗮𝗹𝗹𝗲𝗱 (𝘀𝗽𝗲𝗰𝗶𝗳𝘆)? ↳yes. (1) …" at bounding box center [687, 396] width 423 height 242
type textarea "x"
type textarea "Hardt / Model: 4500 / 170345h17975 ■ 𝗪𝗲𝗿𝗲 𝗽𝗮𝗿𝘁𝘀 𝗶𝗻𝘀𝘁𝗮𝗹𝗹𝗲𝗱 (𝘀𝗽𝗲𝗰𝗶𝗳𝘆)? ↳yes. (1) …"
type textarea "x"
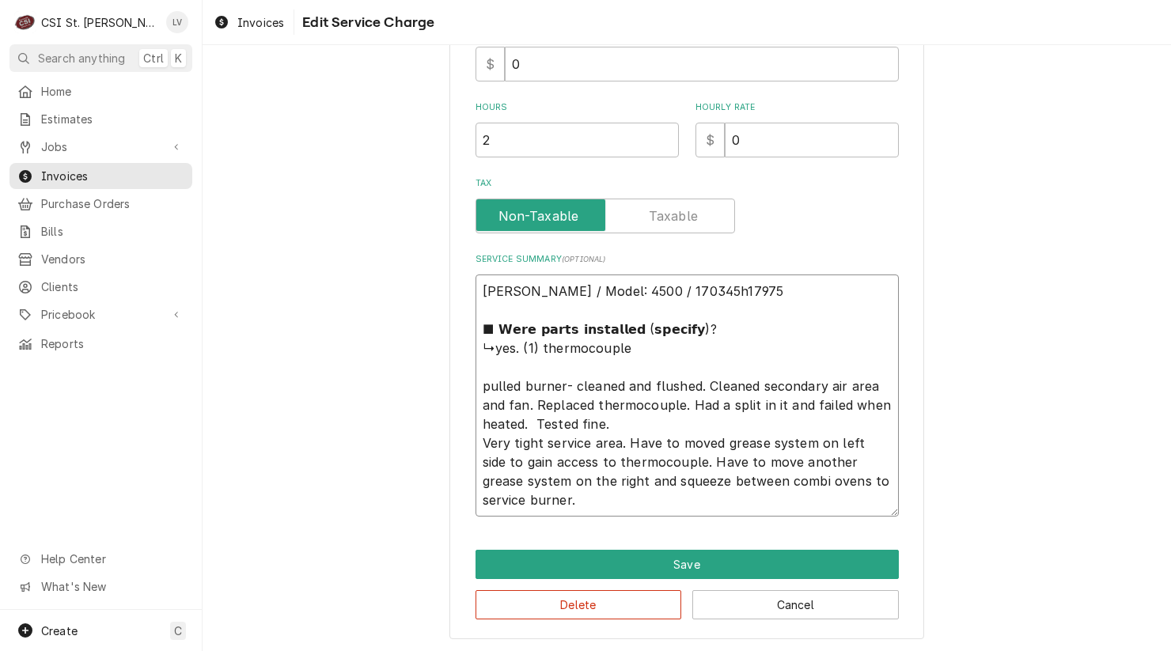
type textarea "Hardt / Model: 4500 / 170345h17975 ■ 𝗪𝗲𝗿𝗲 𝗽𝗮𝗿𝘁𝘀 𝗶𝗻𝘀𝘁𝗮𝗹𝗹𝗲𝗱 (𝘀𝗽𝗲𝗰𝗶𝗳𝘆)? ↳yes. (1) …"
type textarea "x"
type textarea "Hardt / Model: 4500 / 170345h17975 ■ 𝗪𝗲𝗿𝗲 𝗽𝗮𝗿𝘁𝘀 𝗶𝗻𝘀𝘁𝗮𝗹𝗹𝗲𝗱 (𝘀𝗽𝗲𝗰𝗶𝗳𝘆)? ↳yes. (1) …"
click at [558, 382] on textarea "Hardt / Model: 4500 / 170345h17975 ■ 𝗪𝗲𝗿𝗲 𝗽𝗮𝗿𝘁𝘀 𝗶𝗻𝘀𝘁𝗮𝗹𝗹𝗲𝗱 (𝘀𝗽𝗲𝗰𝗶𝗳𝘆)? ↳yes. (1) …" at bounding box center [687, 396] width 423 height 242
type textarea "x"
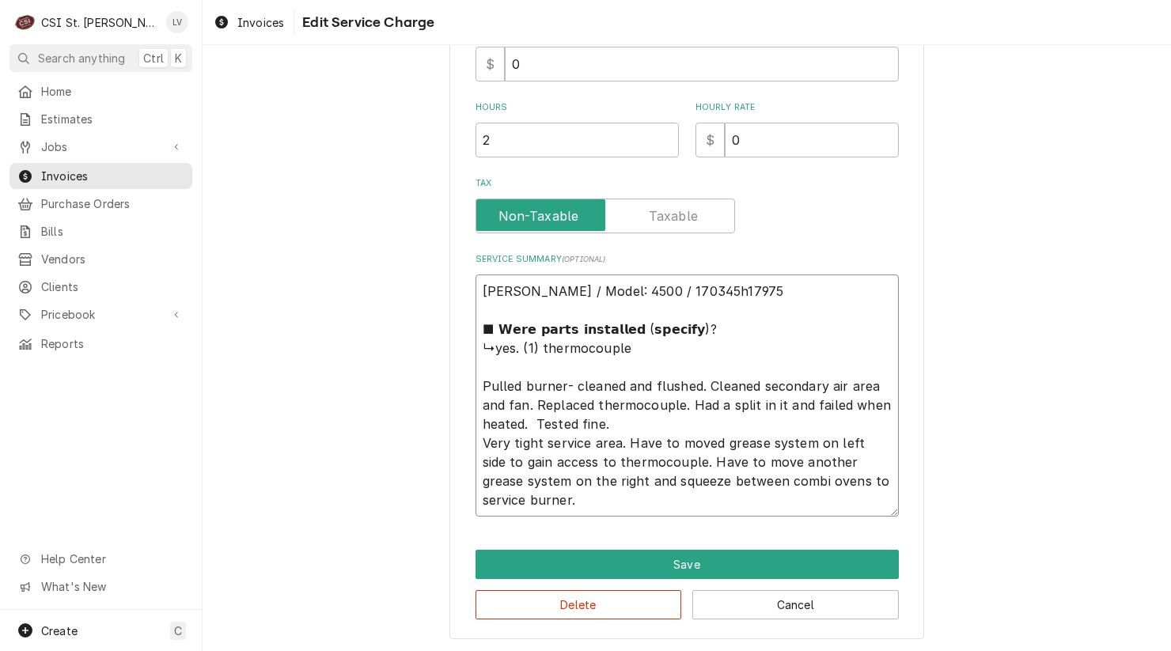
type textarea "Hardt / Model: 4500 / 170345h17975 ■ 𝗪𝗲𝗿𝗲 𝗽𝗮𝗿𝘁𝘀 𝗶𝗻𝘀𝘁𝗮𝗹𝗹𝗲𝗱 (𝘀𝗽𝗲𝗰𝗶𝗳𝘆)? ↳yes. (1) …"
type textarea "x"
type textarea "Hardt / Model: 4500 / 170345h17975 ■ 𝗪𝗲𝗿𝗲 𝗽𝗮𝗿𝘁𝘀 𝗶𝗻𝘀𝘁𝗮𝗹𝗹𝗲𝗱 (𝘀𝗽𝗲𝗰𝗶𝗳𝘆)? ↳yes. (1) …"
type textarea "x"
type textarea "Hardt / Model: 4500 / 170345h17975 ■ 𝗪𝗲𝗿𝗲 𝗽𝗮𝗿𝘁𝘀 𝗶𝗻𝘀𝘁𝗮𝗹𝗹𝗲𝗱 (𝘀𝗽𝗲𝗰𝗶𝗳𝘆)? ↳yes. (1) …"
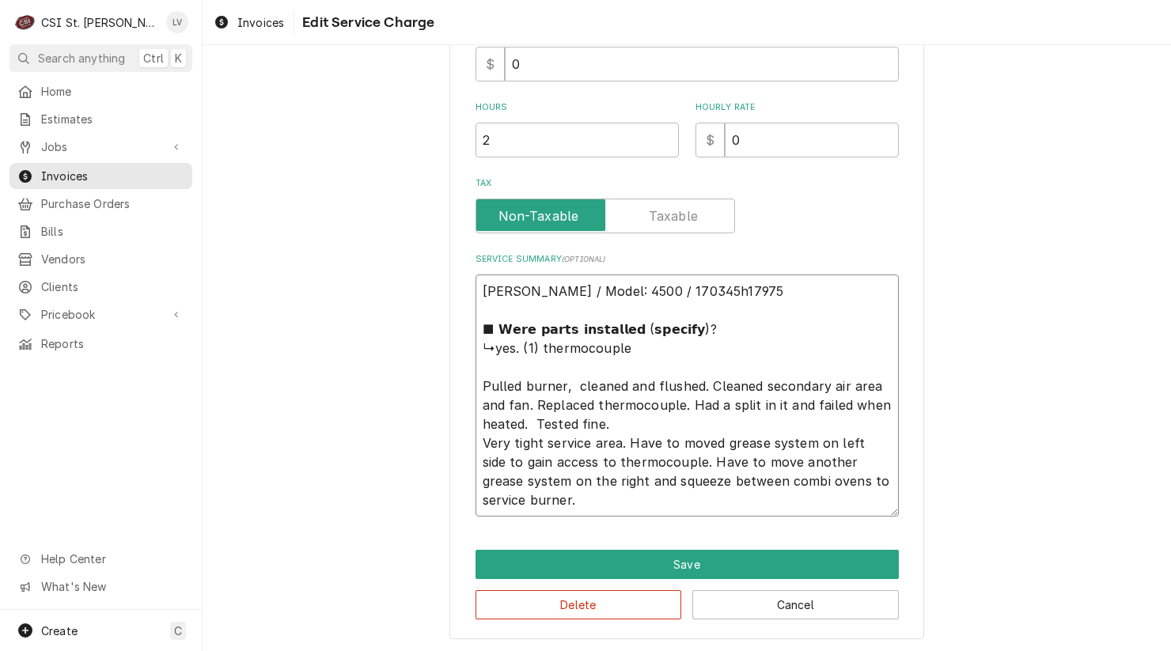
type textarea "x"
type textarea "Hardt / Model: 4500 / 170345h17975 ■ 𝗪𝗲𝗿𝗲 𝗽𝗮𝗿𝘁𝘀 𝗶𝗻𝘀𝘁𝗮𝗹𝗹𝗲𝗱 (𝘀𝗽𝗲𝗰𝗶𝗳𝘆)? ↳yes. (1) …"
drag, startPoint x: 522, startPoint y: 417, endPoint x: 536, endPoint y: 420, distance: 13.7
click at [524, 417] on textarea "Hardt / Model: 4500 / 170345h17975 ■ 𝗪𝗲𝗿𝗲 𝗽𝗮𝗿𝘁𝘀 𝗶𝗻𝘀𝘁𝗮𝗹𝗹𝗲𝗱 (𝘀𝗽𝗲𝗰𝗶𝗳𝘆)? ↳yes. (1) …" at bounding box center [687, 396] width 423 height 242
type textarea "x"
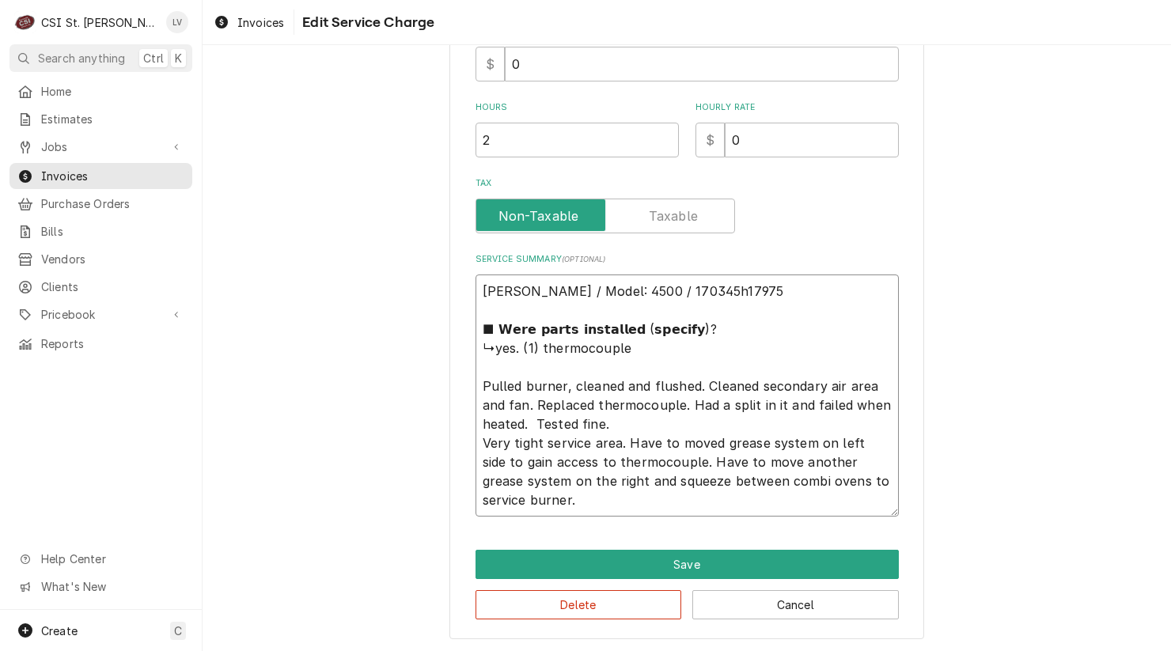
type textarea "Hardt / Model: 4500 / 170345h17975 ■ 𝗪𝗲𝗿𝗲 𝗽𝗮𝗿𝘁𝘀 𝗶𝗻𝘀𝘁𝗮𝗹𝗹𝗲𝗱 (𝘀𝗽𝗲𝗰𝗶𝗳𝘆)? ↳yes. (1) …"
drag, startPoint x: 474, startPoint y: 324, endPoint x: 718, endPoint y: 375, distance: 249.2
click at [718, 375] on textarea "Hardt / Model: 4500 / 170345h17975 ■ 𝗪𝗲𝗿𝗲 𝗽𝗮𝗿𝘁𝘀 𝗶𝗻𝘀𝘁𝗮𝗹𝗹𝗲𝗱 (𝘀𝗽𝗲𝗰𝗶𝗳𝘆)? ↳yes. (1) …" at bounding box center [687, 396] width 423 height 242
drag, startPoint x: 477, startPoint y: 361, endPoint x: 469, endPoint y: 306, distance: 55.3
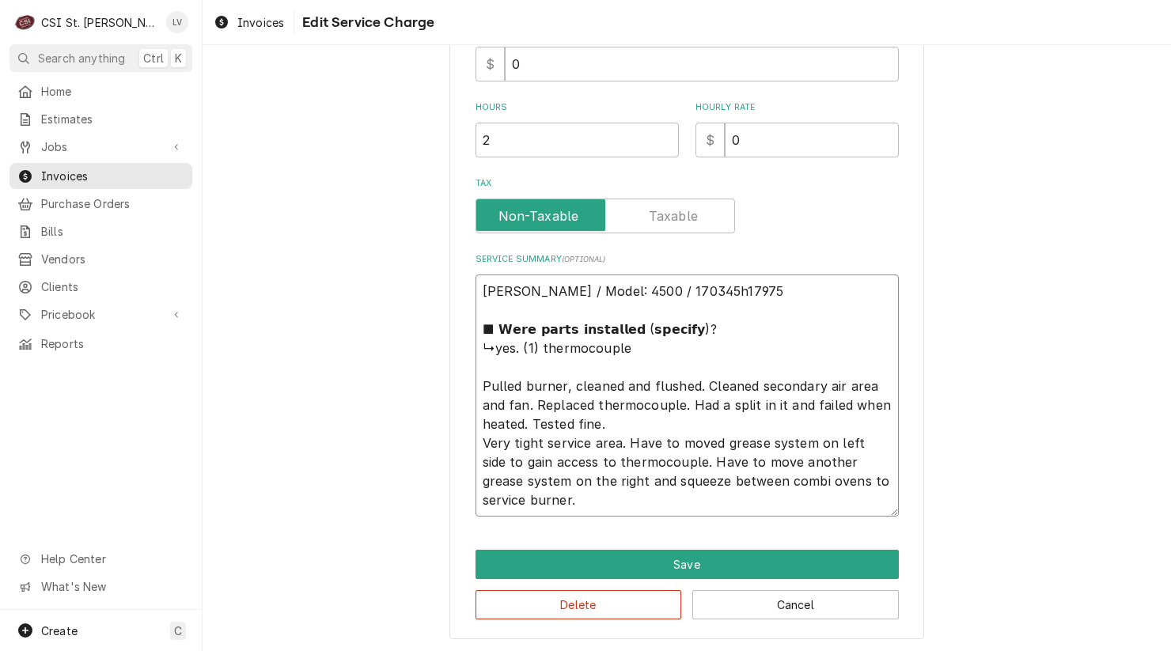
click at [476, 306] on textarea "Hardt / Model: 4500 / 170345h17975 ■ 𝗪𝗲𝗿𝗲 𝗽𝗮𝗿𝘁𝘀 𝗶𝗻𝘀𝘁𝗮𝗹𝗹𝗲𝗱 (𝘀𝗽𝗲𝗰𝗶𝗳𝘆)? ↳yes. (1) …" at bounding box center [687, 396] width 423 height 242
type textarea "x"
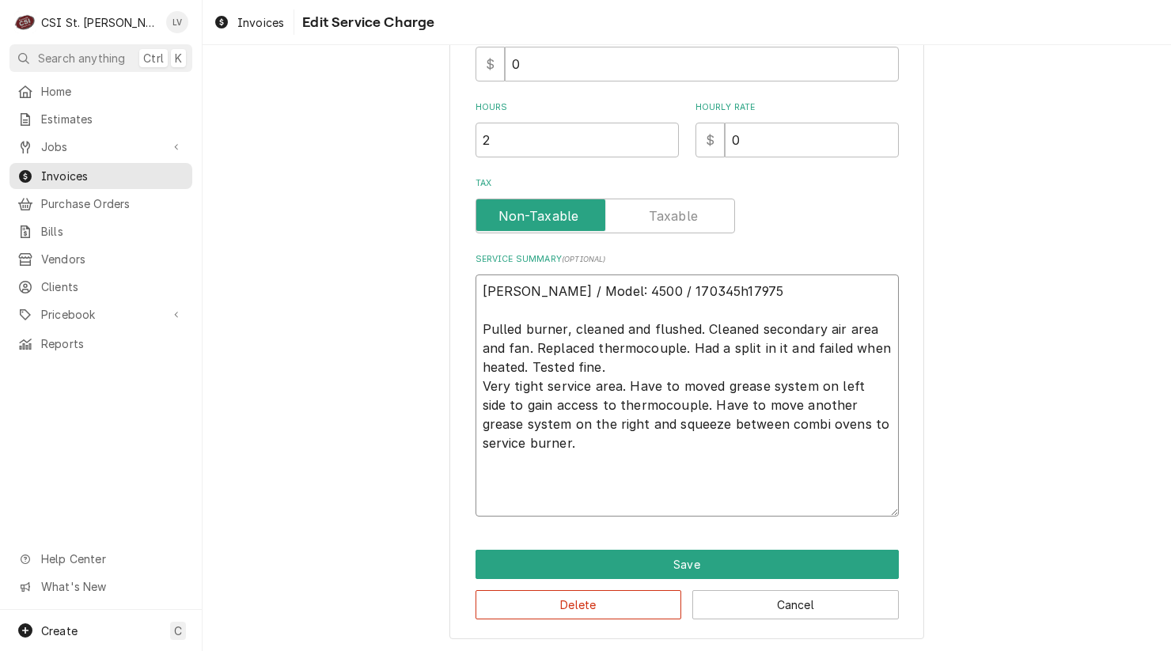
scroll to position [428, 0]
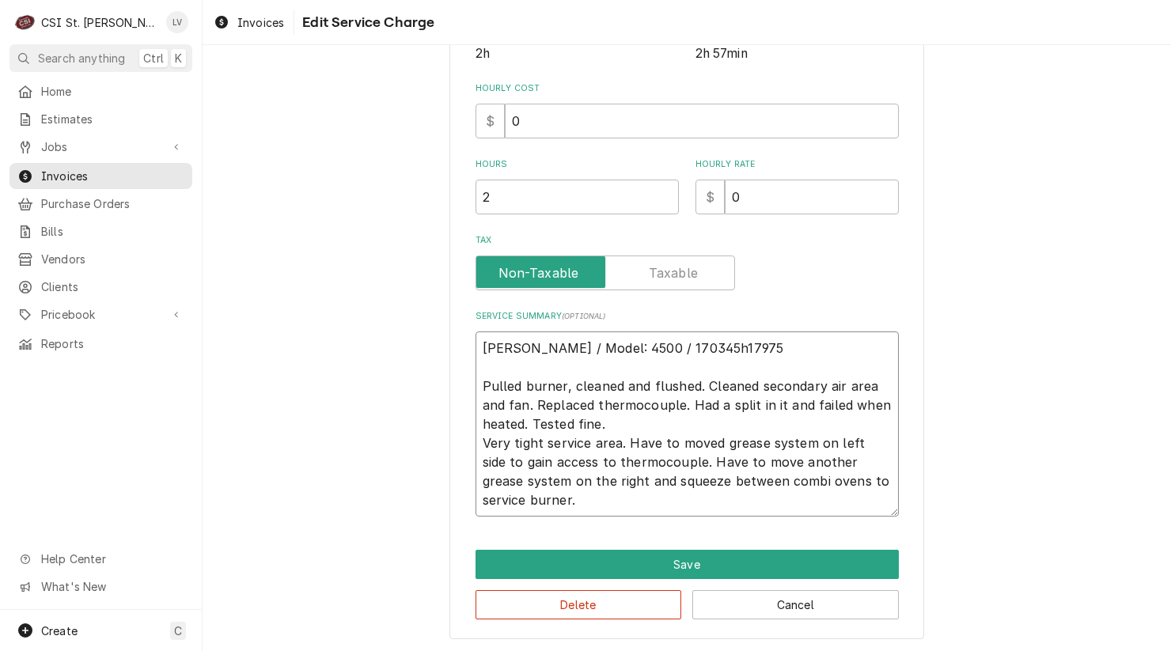
drag, startPoint x: 612, startPoint y: 426, endPoint x: 427, endPoint y: 347, distance: 200.7
click at [427, 347] on div "Use the fields below to edit this service charge Short Description Job | Servic…" at bounding box center [687, 144] width 969 height 1020
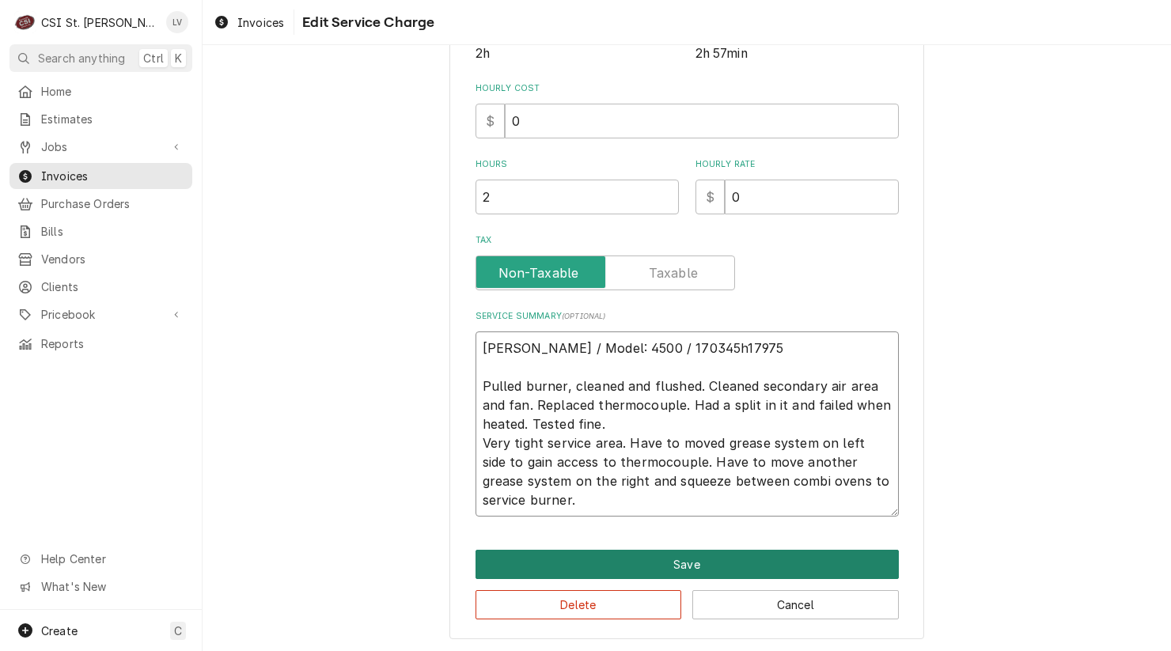
type textarea "Hardt / Model: 4500 / 170345h17975 Pulled burner, cleaned and flushed. Cleaned …"
click at [669, 565] on button "Save" at bounding box center [687, 564] width 423 height 29
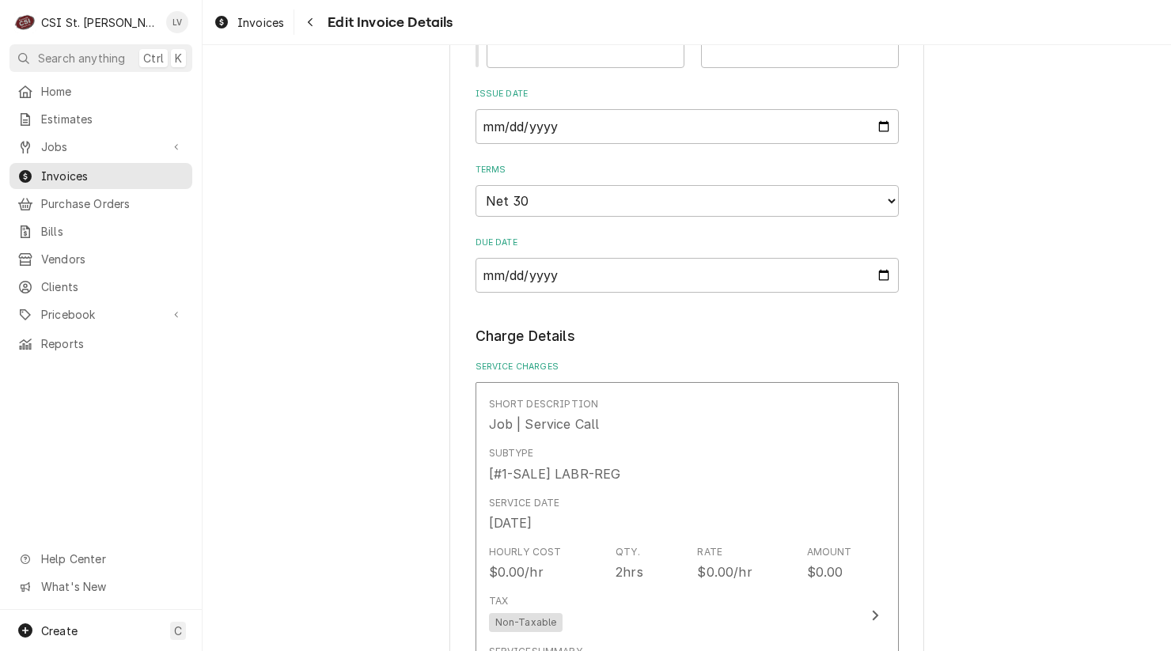
scroll to position [2028, 0]
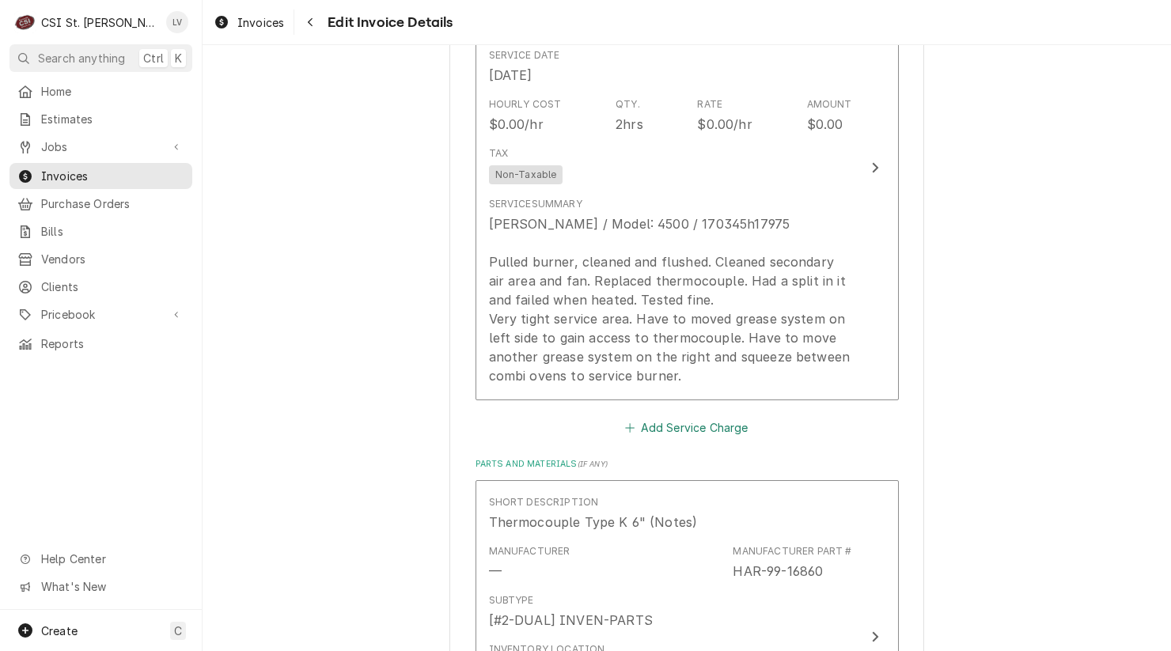
click at [648, 430] on button "Add Service Charge" at bounding box center [687, 428] width 128 height 22
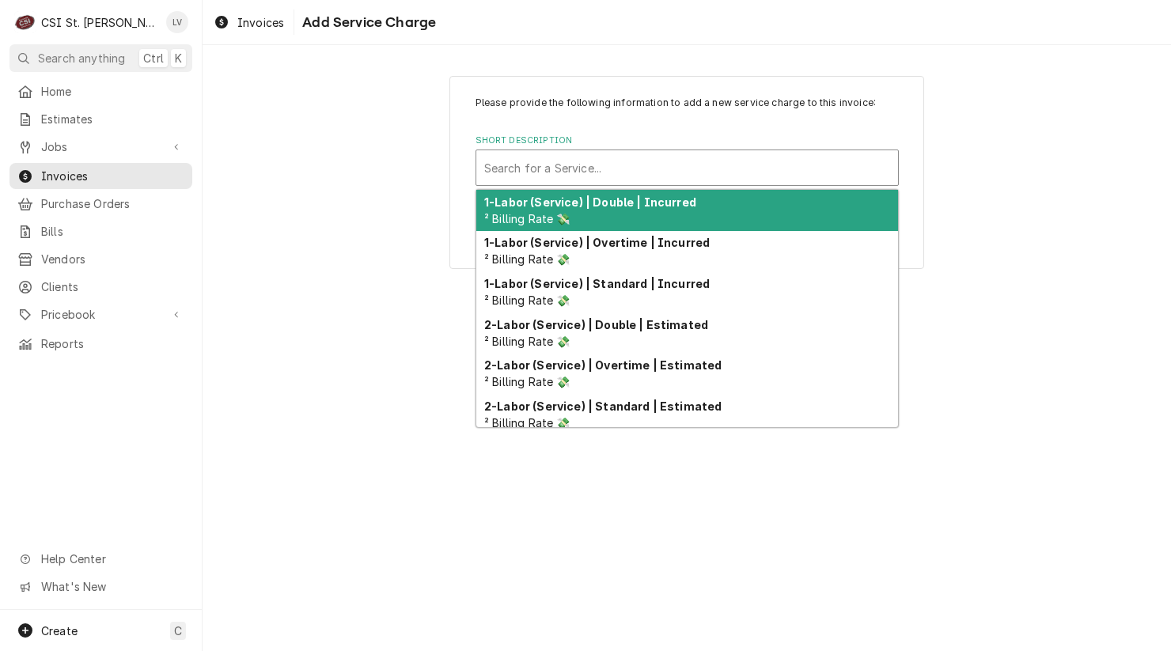
click at [564, 177] on div "Short Description" at bounding box center [687, 168] width 406 height 28
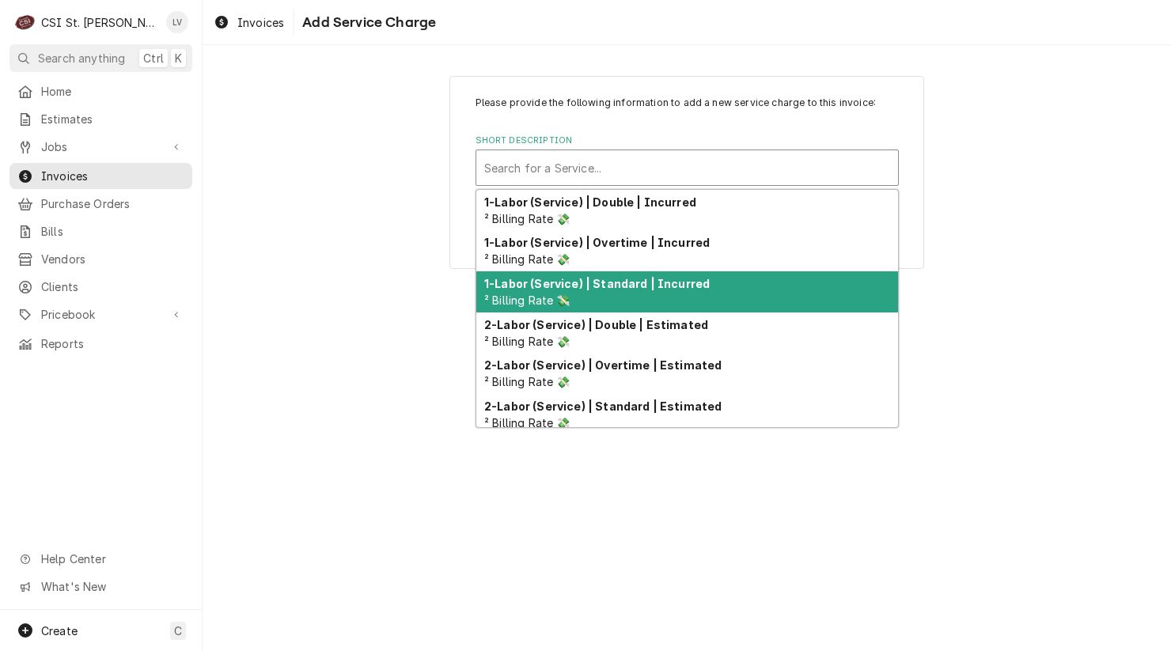
click at [577, 283] on strong "1-Labor (Service) | Standard | Incurred" at bounding box center [597, 283] width 226 height 13
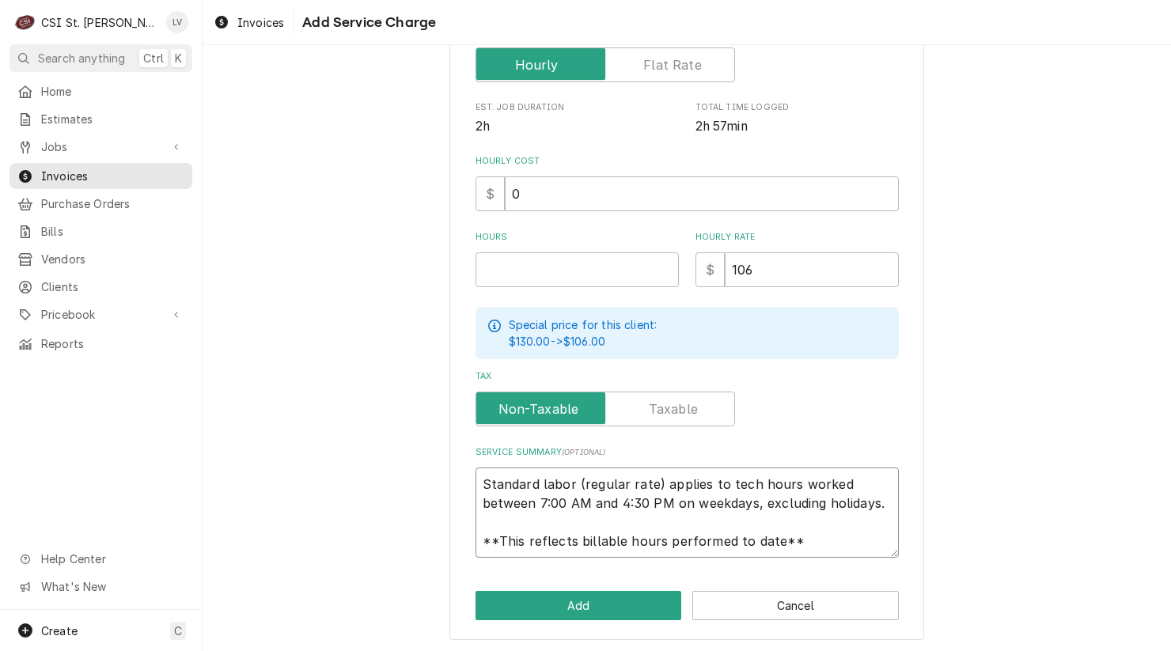
scroll to position [19, 0]
drag, startPoint x: 475, startPoint y: 483, endPoint x: 787, endPoint y: 541, distance: 317.3
click at [787, 544] on textarea "Standard labor (regular rate) applies to tech hours worked between 7:00 AM and …" at bounding box center [687, 513] width 423 height 90
click at [770, 600] on button "Cancel" at bounding box center [796, 605] width 207 height 29
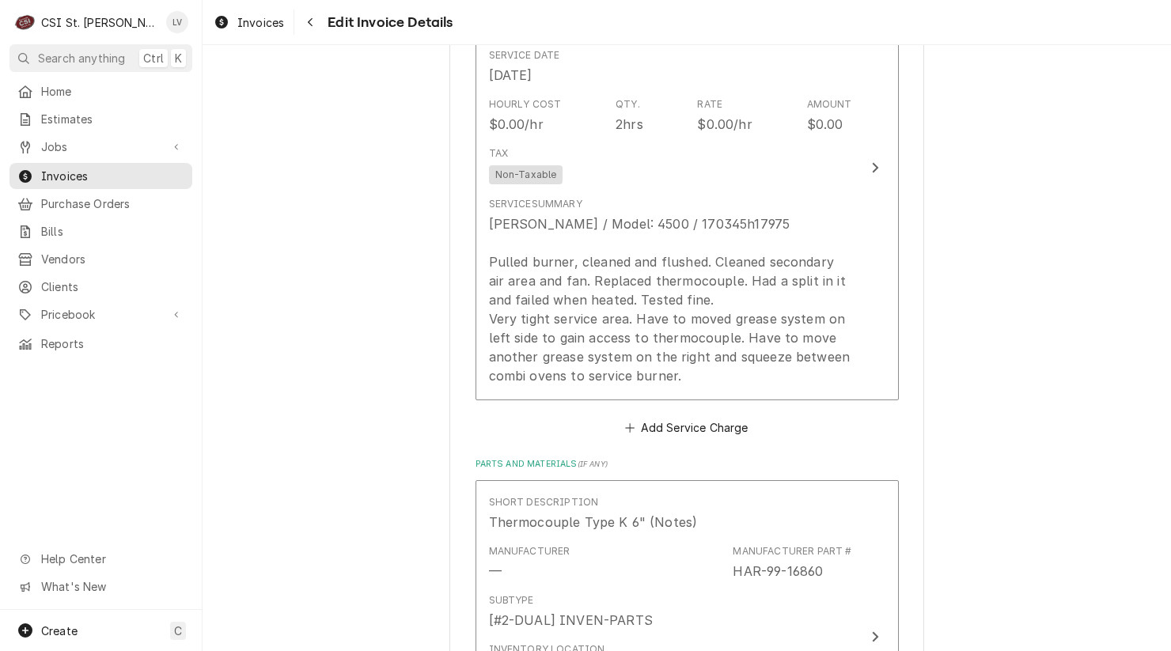
scroll to position [2058, 0]
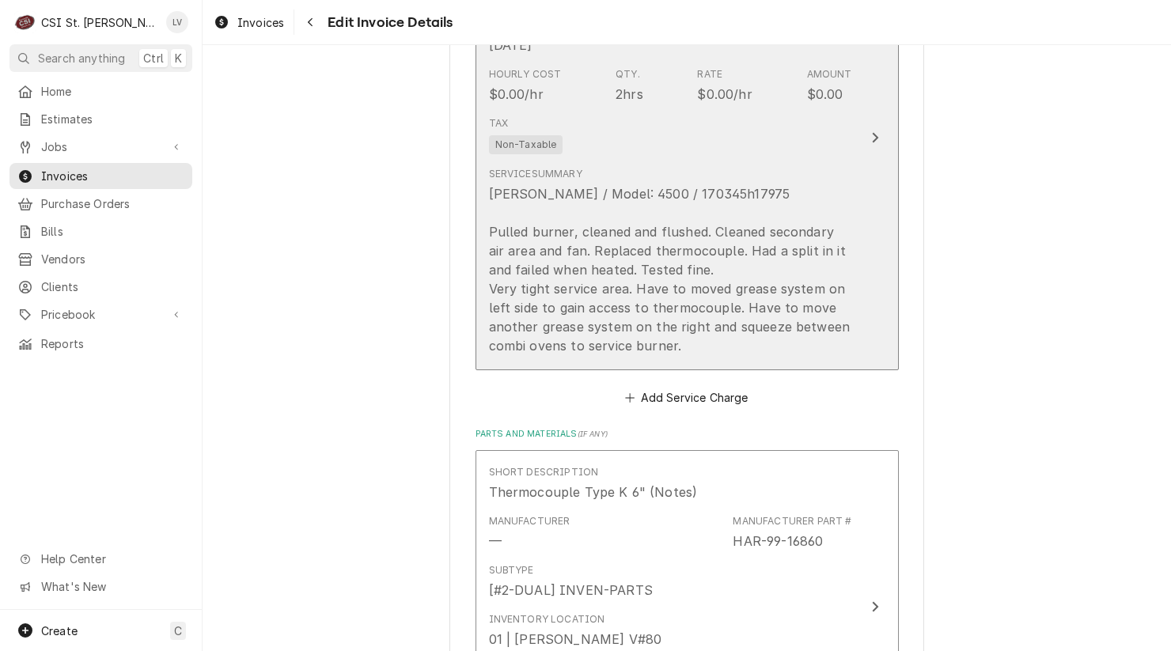
click at [712, 336] on div "Hardt / Model: 4500 / 170345h17975 Pulled burner, cleaned and flushed. Cleaned …" at bounding box center [670, 269] width 363 height 171
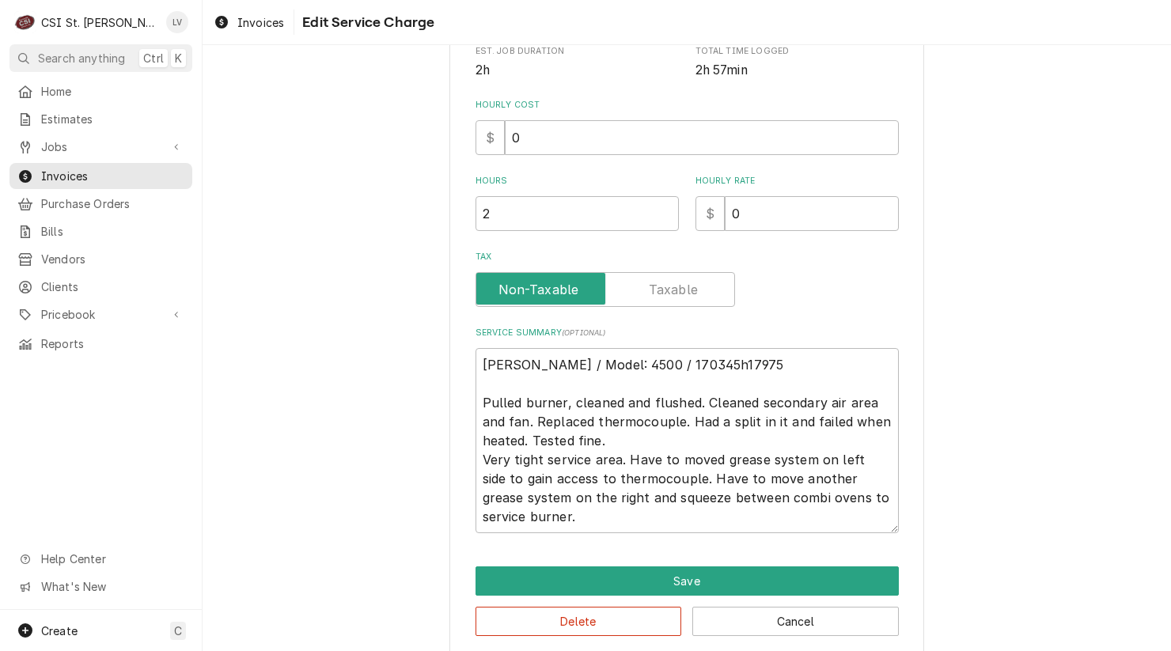
scroll to position [428, 0]
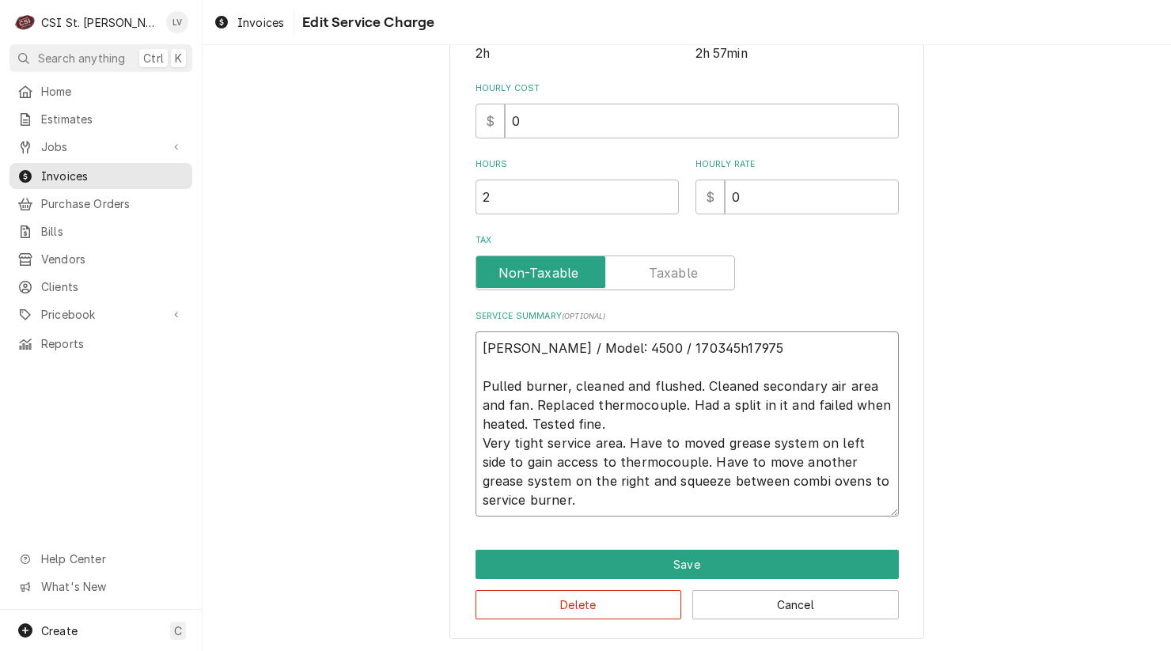
drag, startPoint x: 475, startPoint y: 346, endPoint x: 799, endPoint y: 518, distance: 366.5
click at [799, 521] on div "Use the fields below to edit this service charge Short Description Job | Servic…" at bounding box center [687, 144] width 475 height 993
type textarea "x"
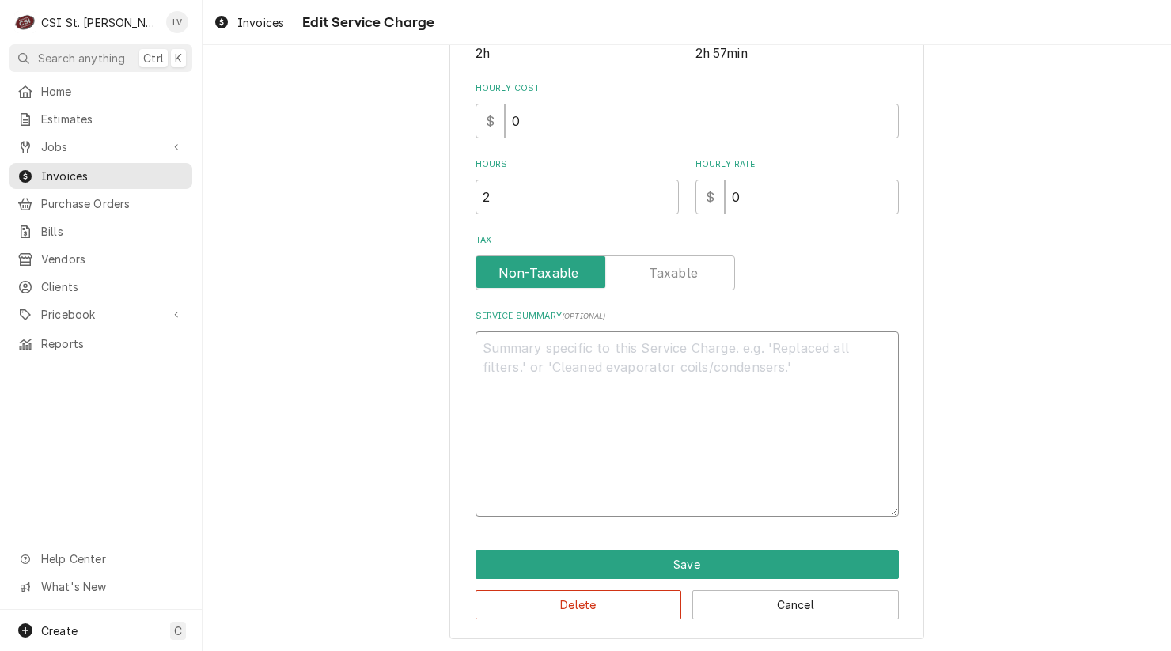
scroll to position [315, 0]
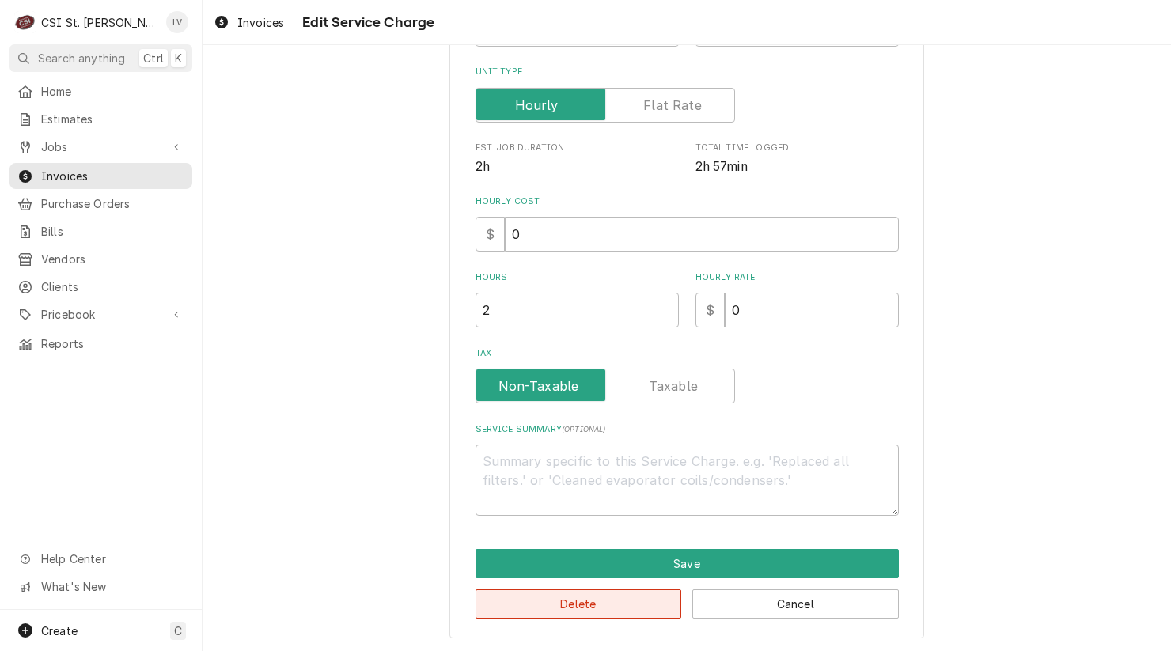
click at [539, 600] on button "Delete" at bounding box center [579, 604] width 207 height 29
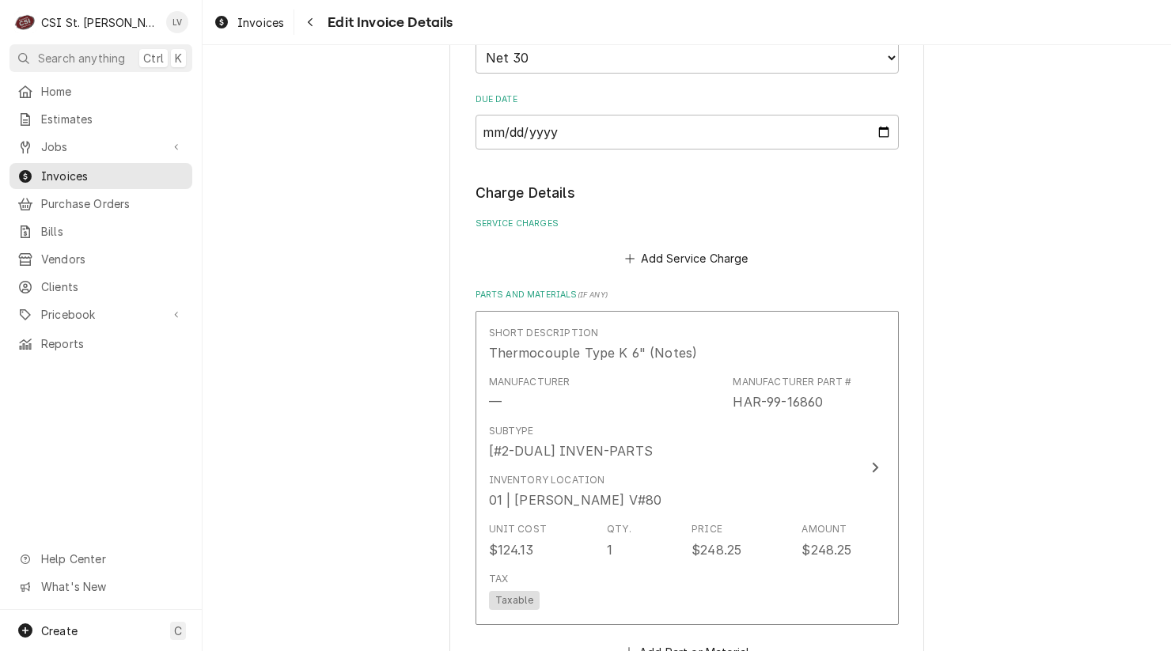
scroll to position [1722, 0]
click at [670, 261] on button "Add Service Charge" at bounding box center [687, 260] width 128 height 22
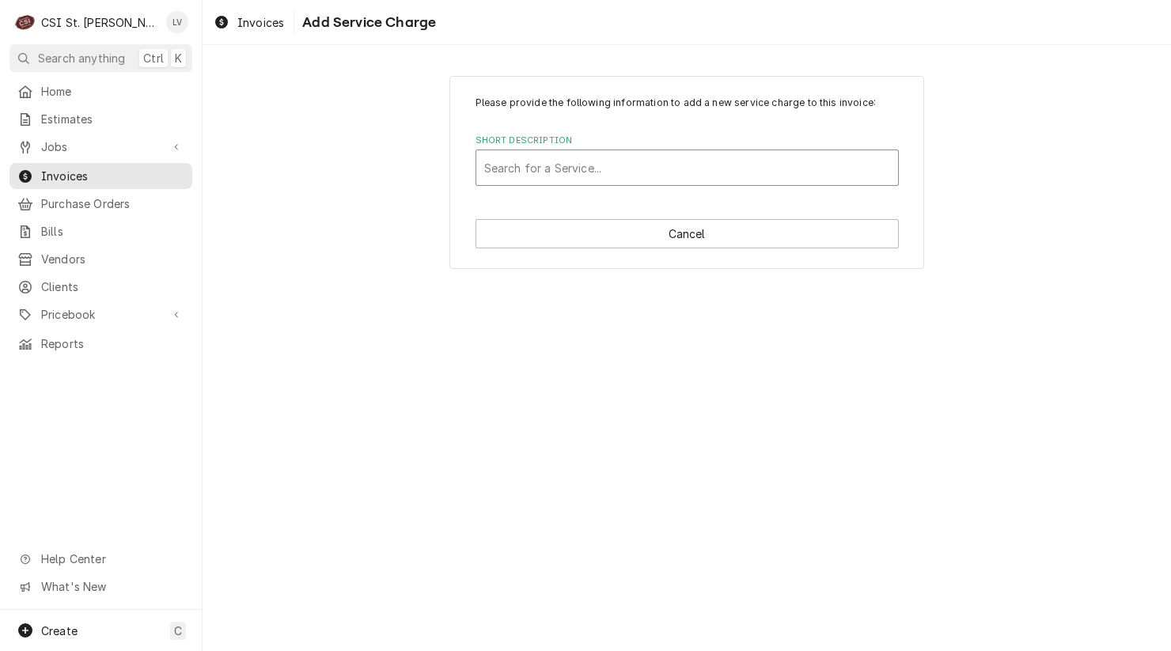
click at [541, 171] on div "Short Description" at bounding box center [687, 168] width 406 height 28
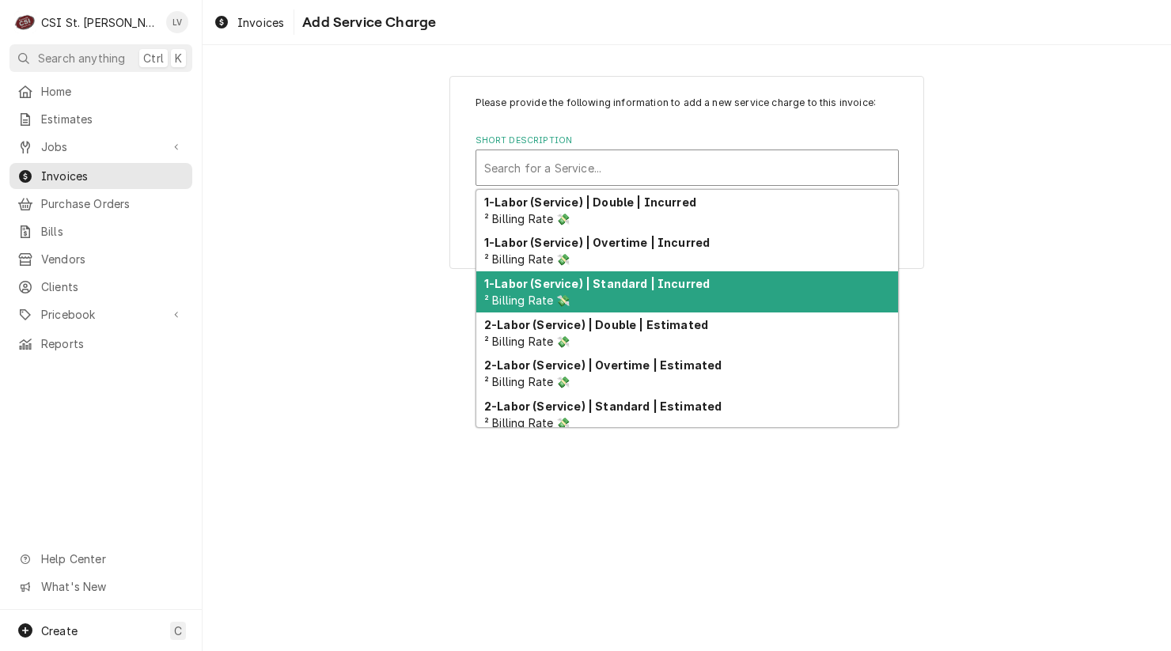
click at [534, 284] on strong "1-Labor (Service) | Standard | Incurred" at bounding box center [597, 283] width 226 height 13
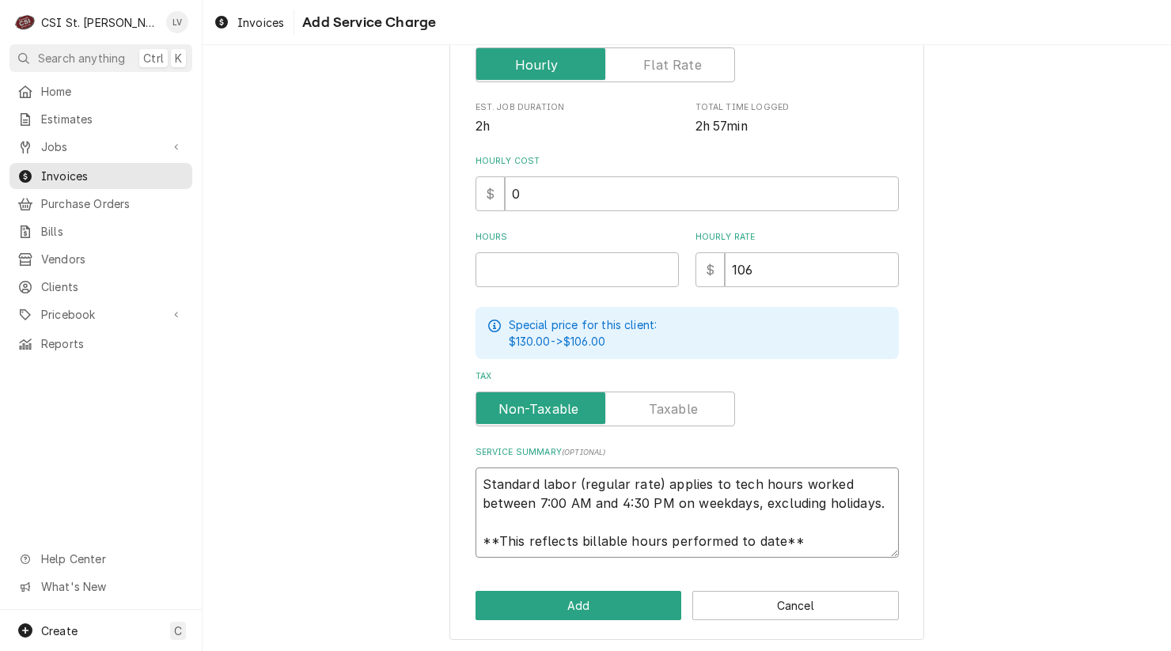
scroll to position [19, 0]
drag, startPoint x: 476, startPoint y: 476, endPoint x: 784, endPoint y: 552, distance: 317.3
click at [784, 552] on textarea "Standard labor (regular rate) applies to tech hours worked between 7:00 AM and …" at bounding box center [687, 513] width 423 height 90
paste textarea "Hardt / Model: 4500 / 170345h17975 Pulled burner, cleaned and flushed. Cleaned …"
type textarea "x"
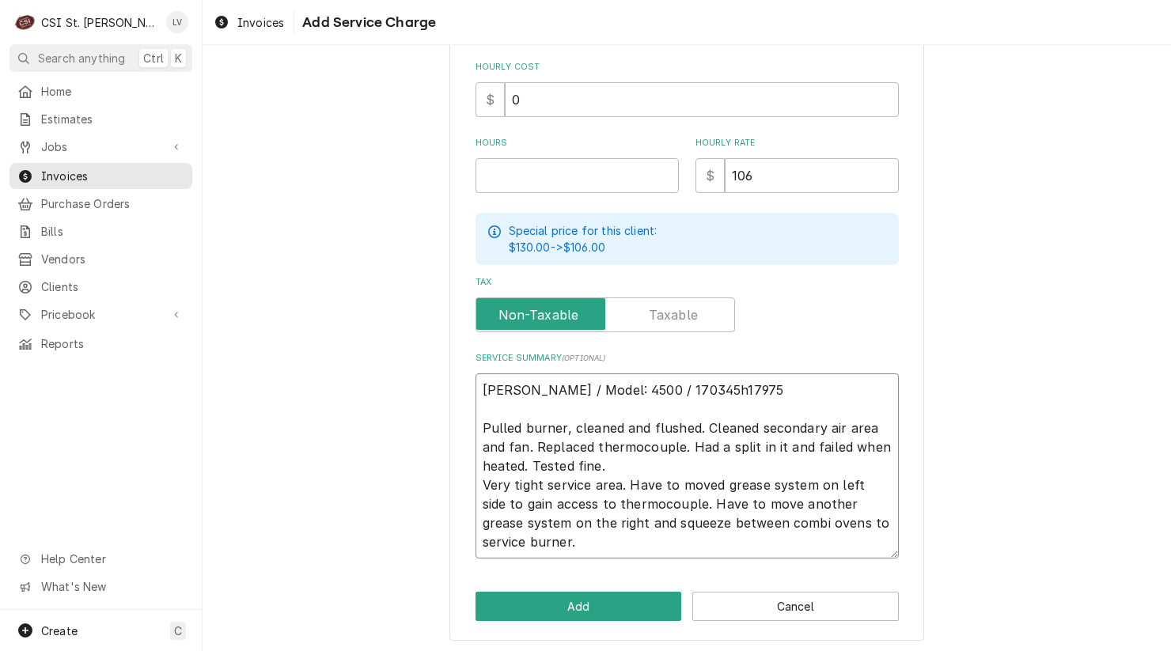
scroll to position [450, 0]
type textarea "Hardt / Model: 4500 / 170345h17975 Pulled burner, cleaned and flushed. Cleaned …"
click at [621, 600] on button "Add" at bounding box center [579, 605] width 207 height 29
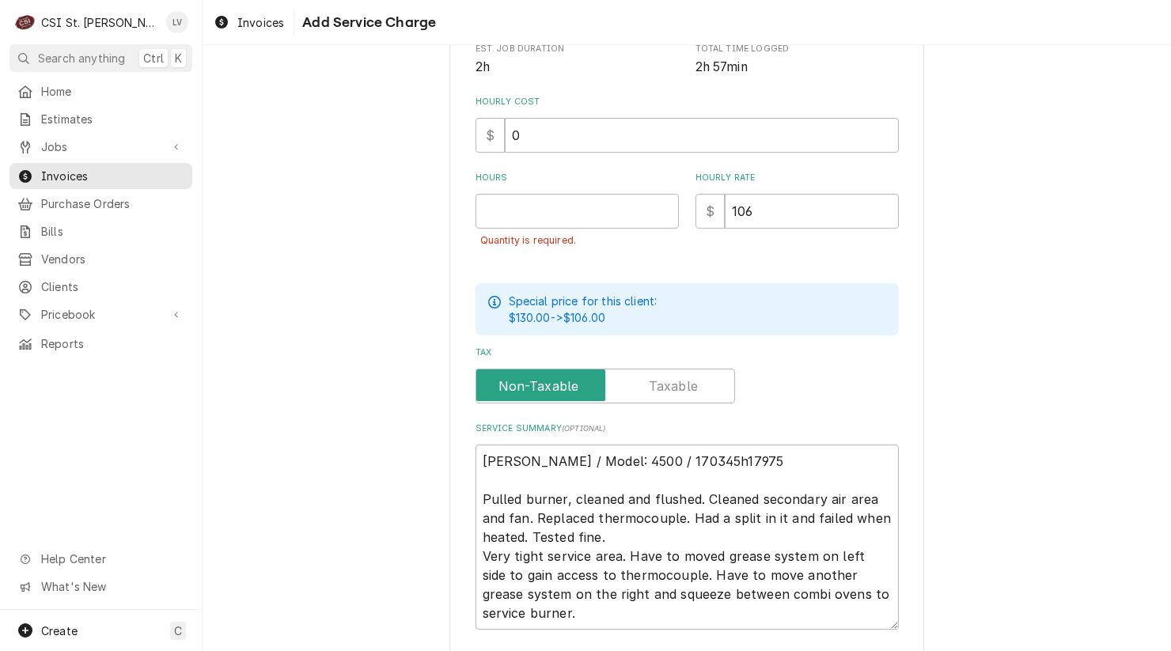
scroll to position [485, 0]
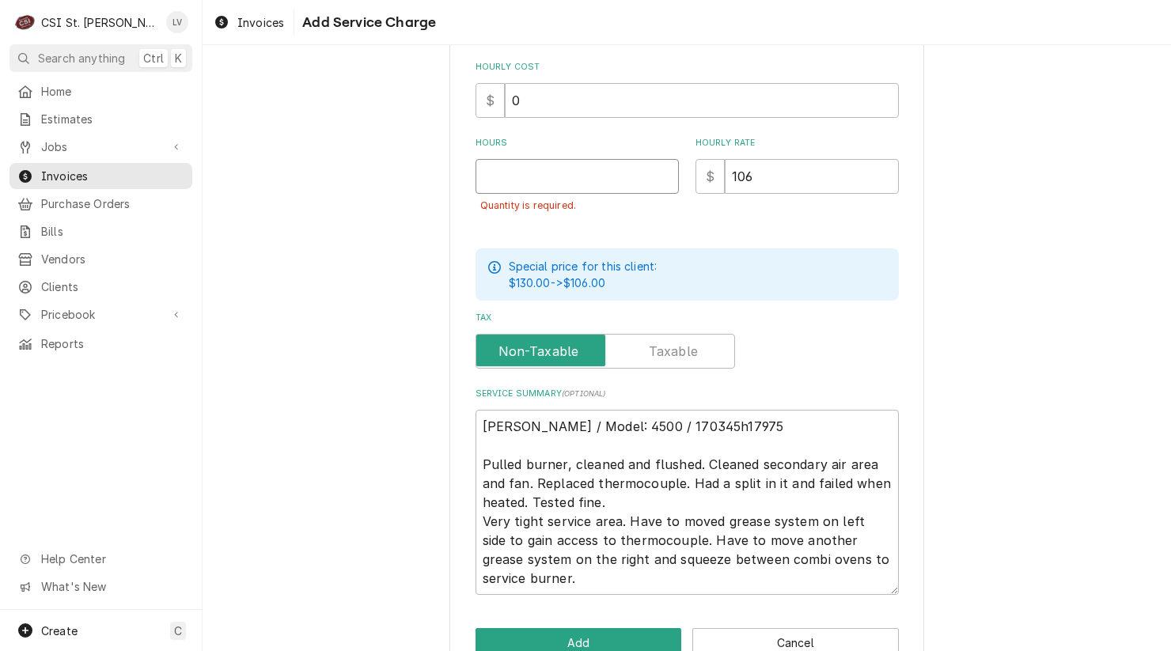
click at [492, 171] on input "Hours" at bounding box center [577, 176] width 203 height 35
type textarea "x"
type input "1"
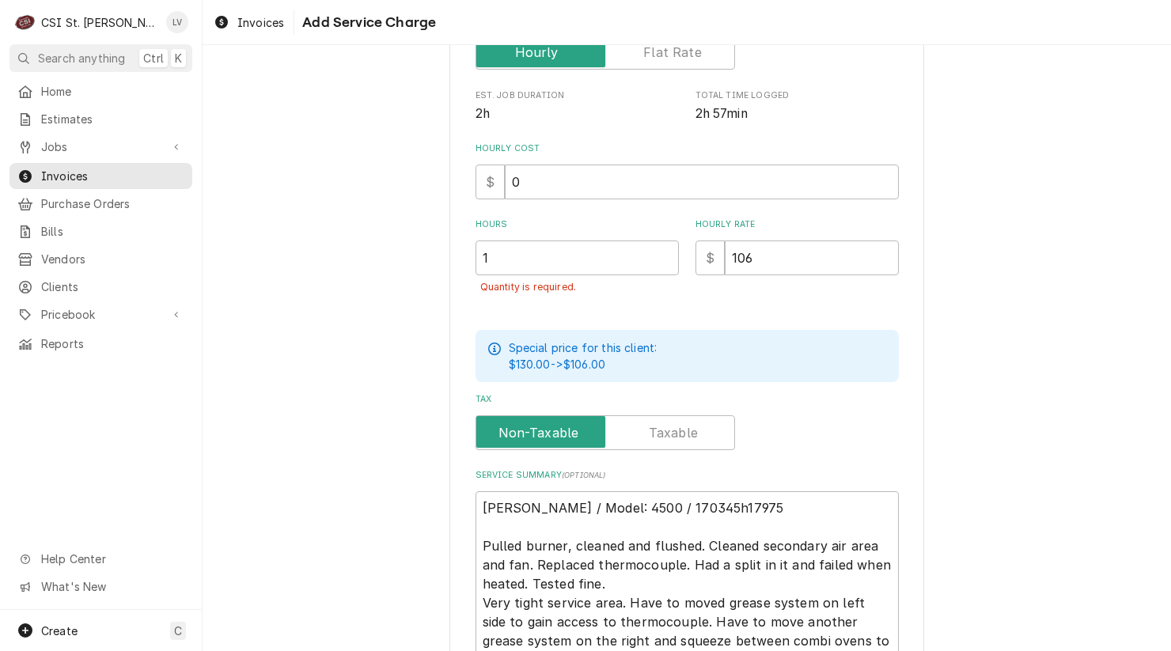
scroll to position [248, 0]
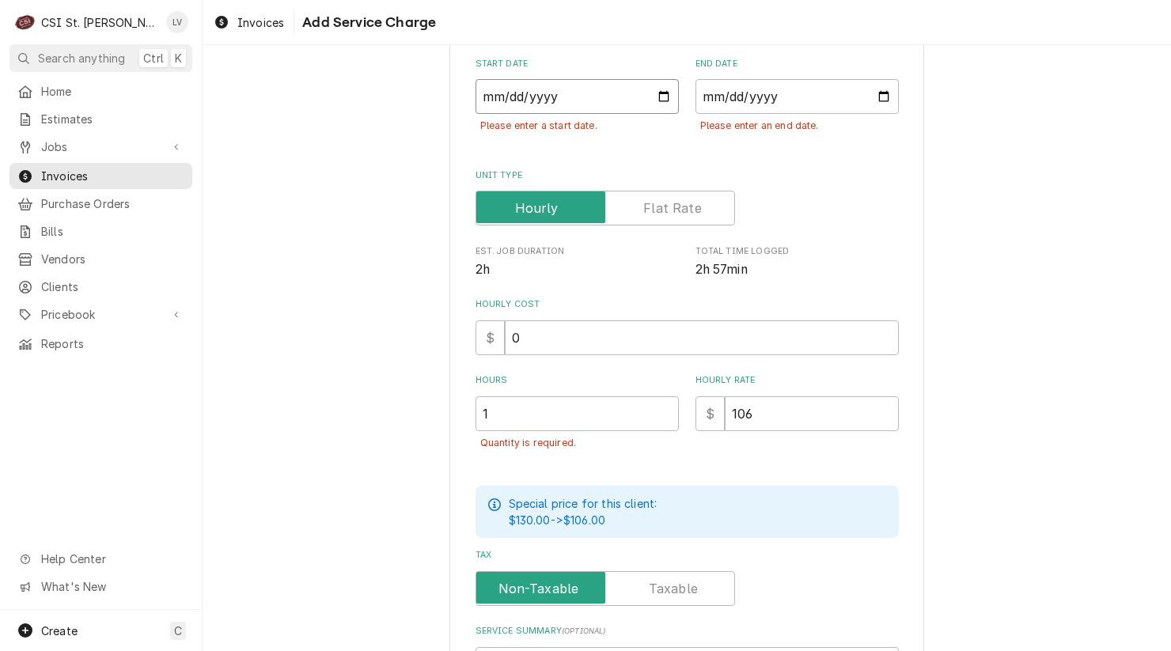
click at [484, 87] on input "Start Date" at bounding box center [577, 96] width 203 height 35
type input "0002-09-09"
type textarea "x"
type input "0020-09-09"
type textarea "x"
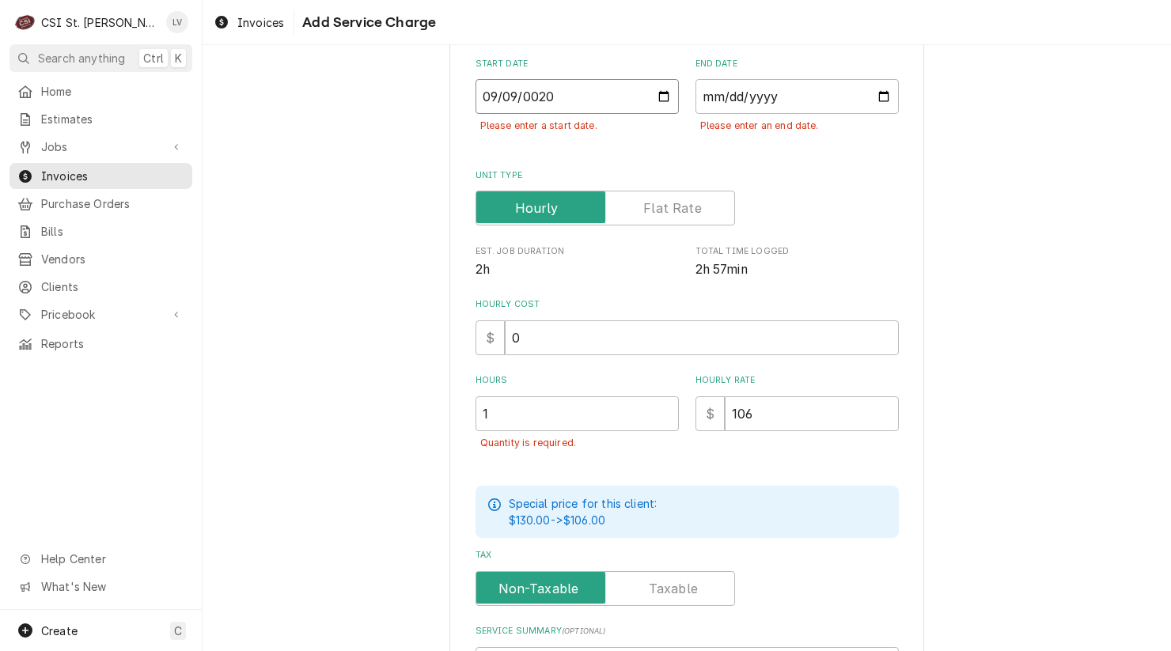
type input "0202-09-09"
type textarea "x"
type input "2025-09-09"
type textarea "x"
type input "0002-09-09"
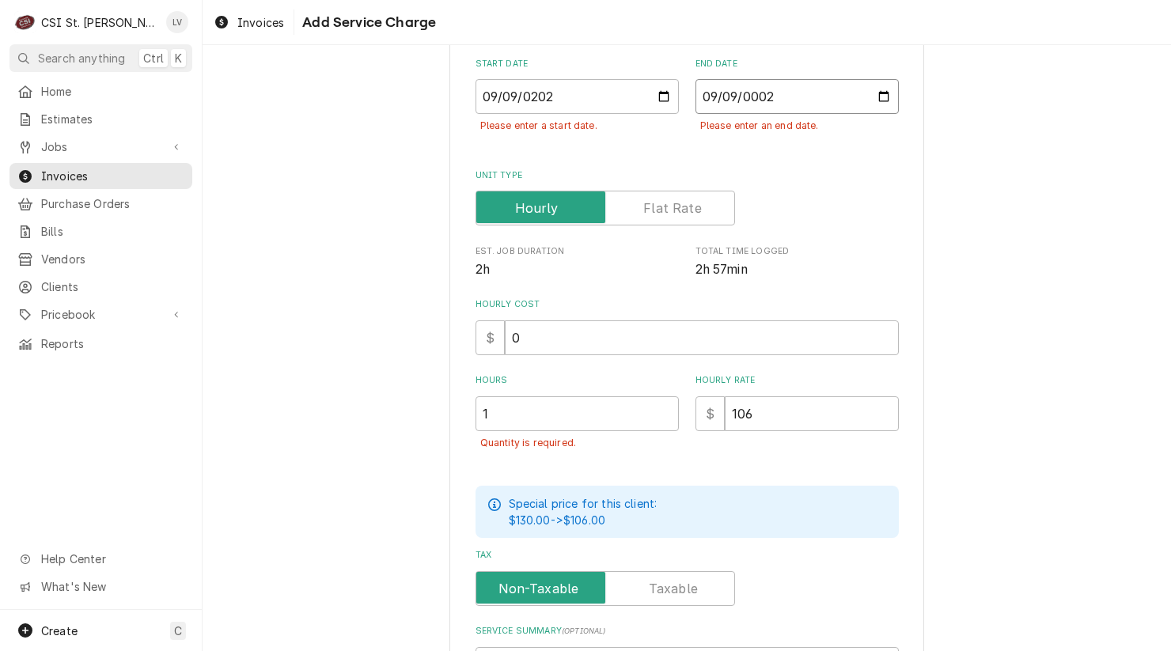
type textarea "x"
type input "0020-09-09"
type textarea "x"
type input "0202-09-09"
type textarea "x"
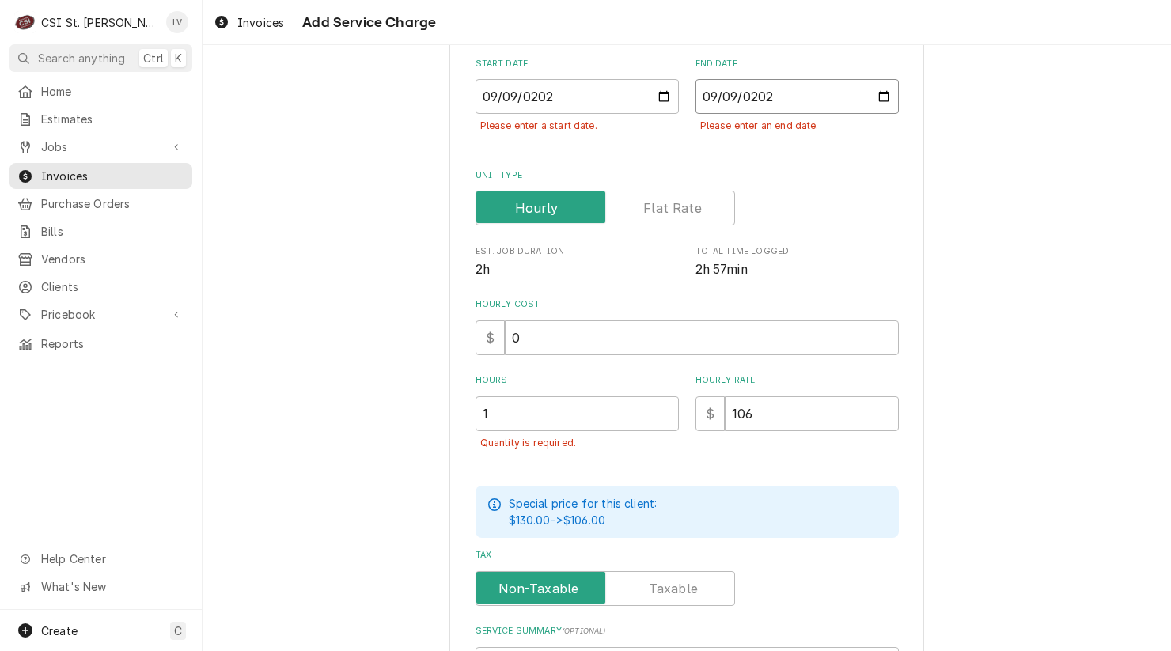
type input "2025-09-09"
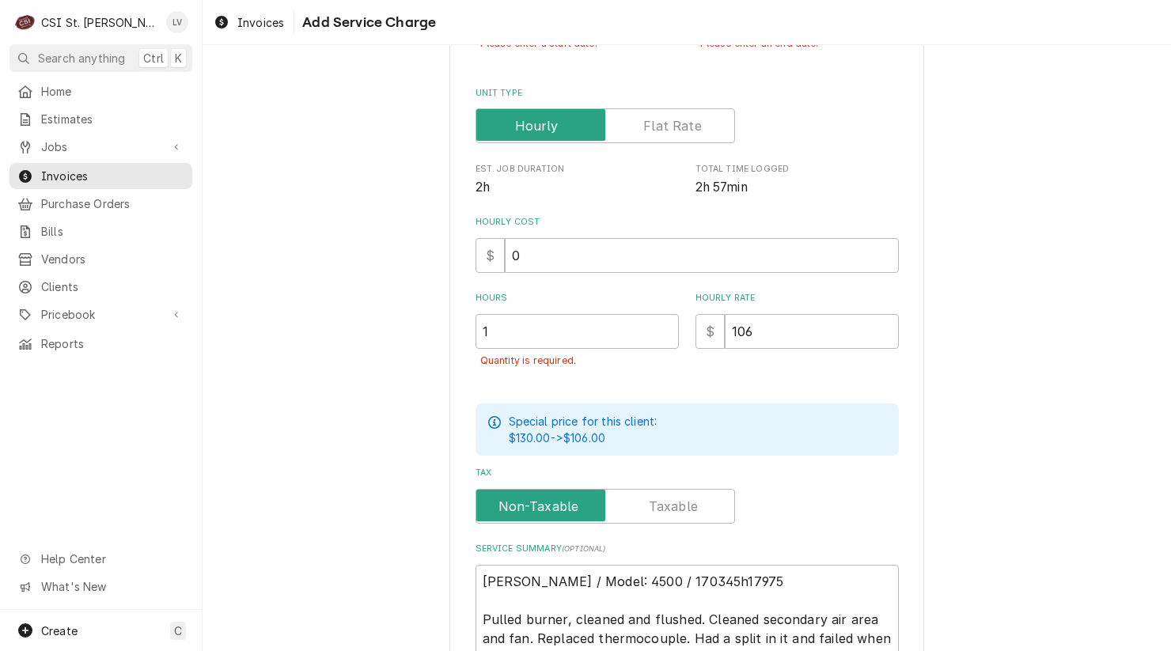
scroll to position [522, 0]
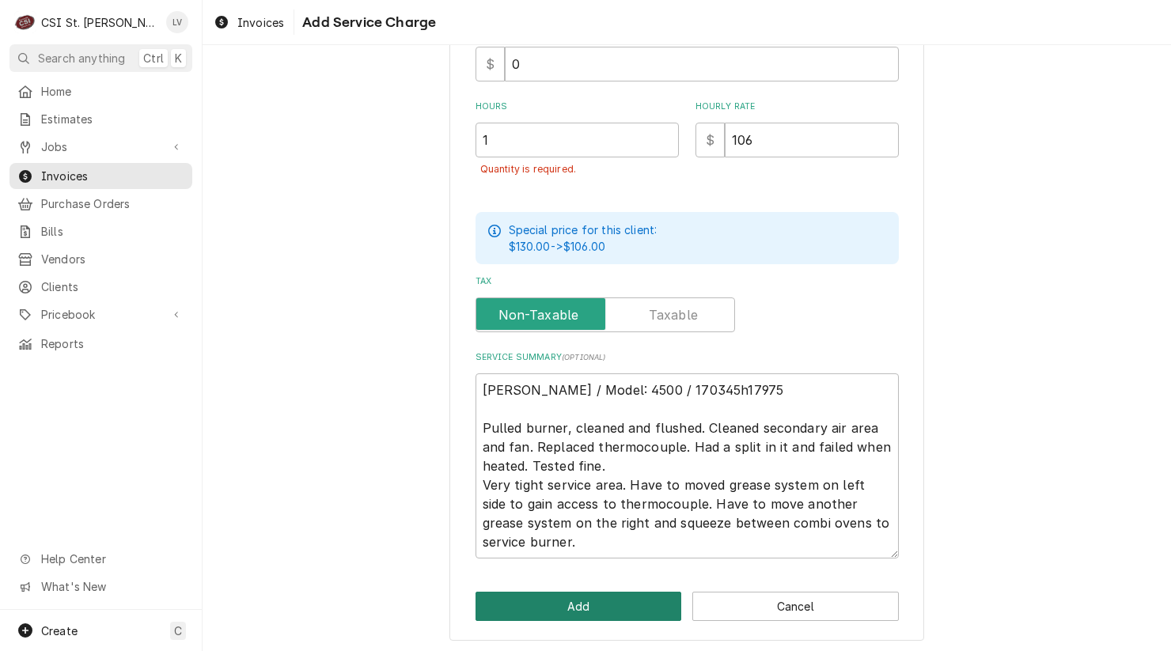
click at [583, 598] on button "Add" at bounding box center [579, 606] width 207 height 29
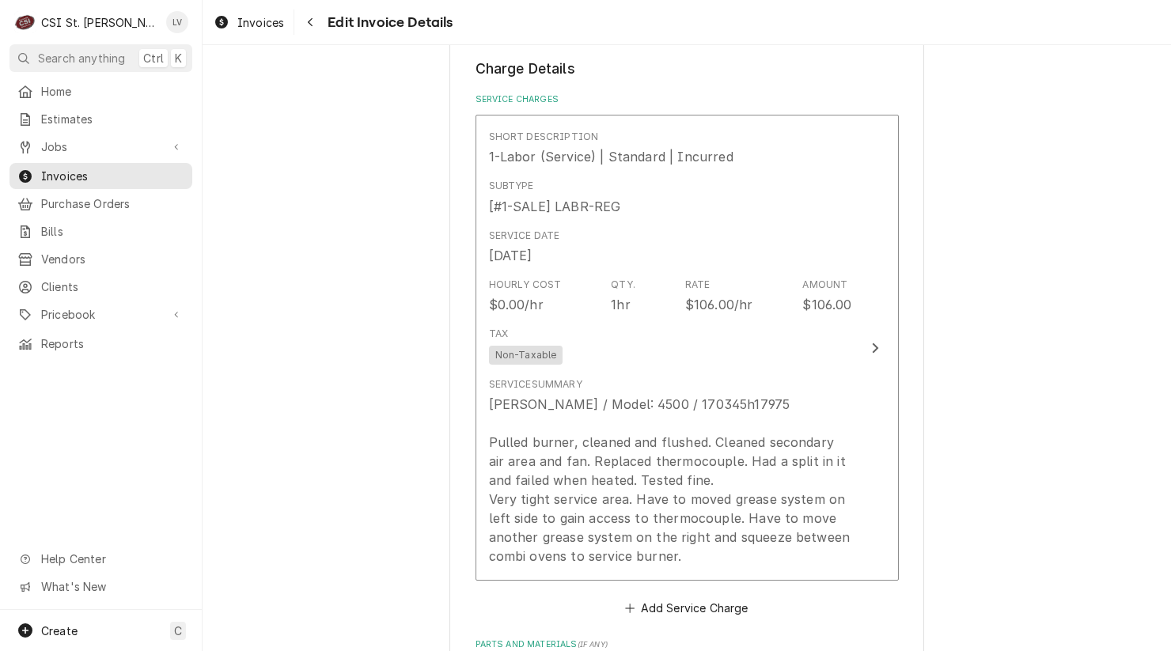
scroll to position [1861, 0]
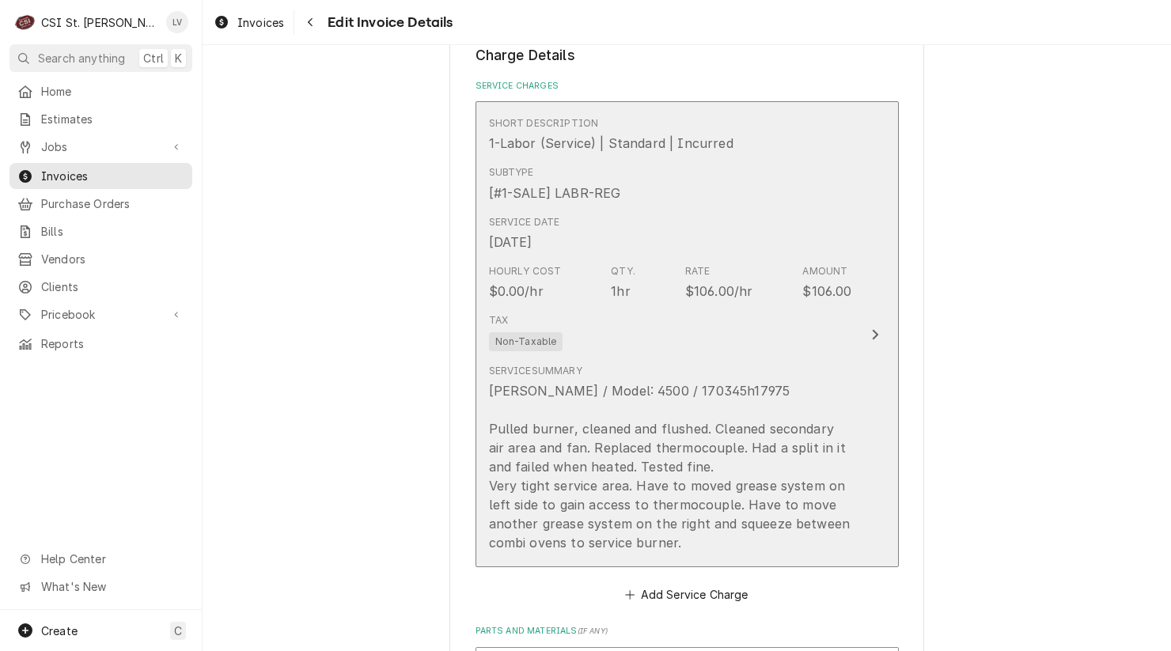
click at [663, 294] on div "Hourly Cost $0.00/hr Qty. 1hr Rate $106.00/hr Amount $106.00" at bounding box center [670, 282] width 363 height 49
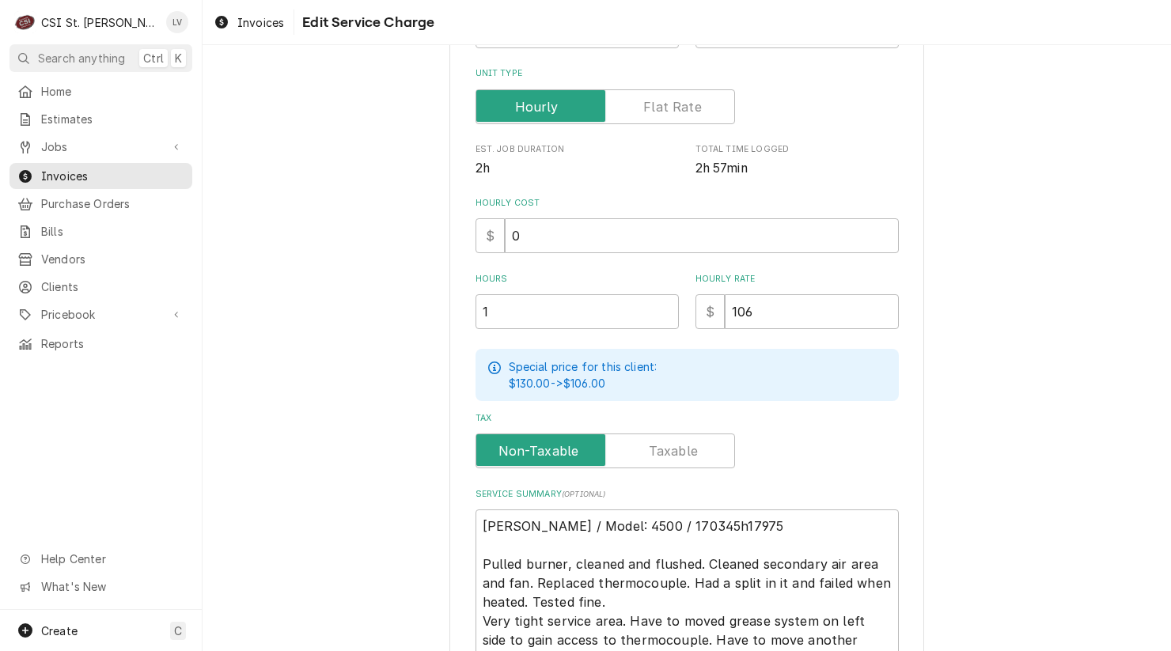
scroll to position [317, 0]
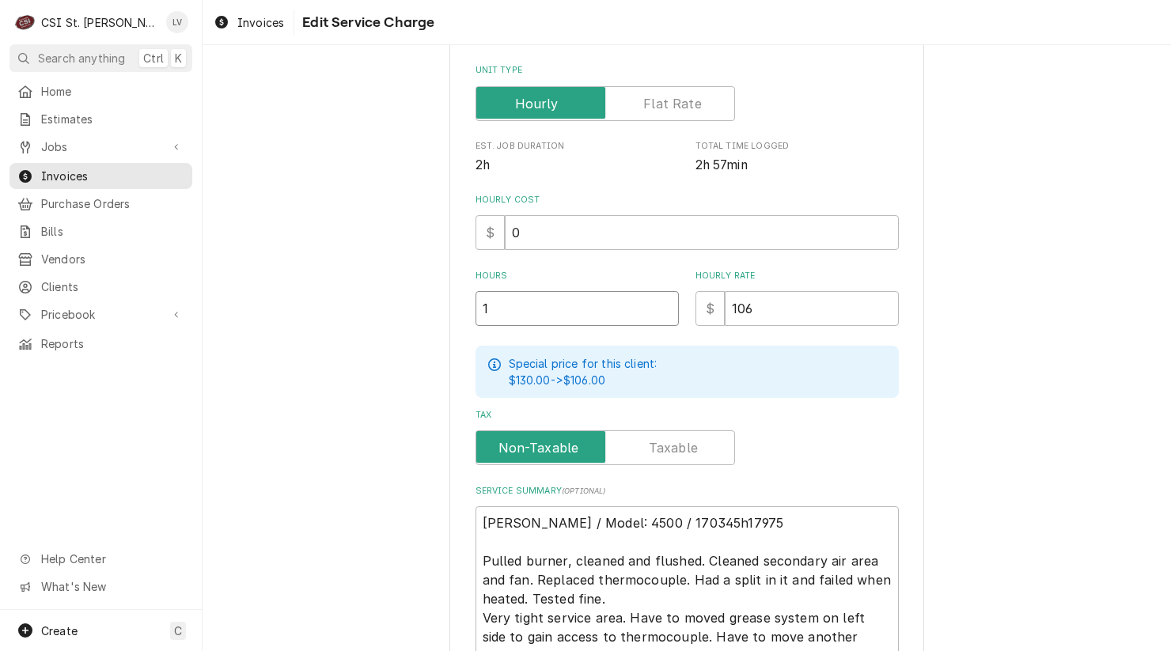
drag, startPoint x: 507, startPoint y: 326, endPoint x: 438, endPoint y: 341, distance: 70.5
click at [437, 341] on div "Use the fields below to edit this service charge Short Description 1-Labor (Ser…" at bounding box center [687, 287] width 969 height 1084
type textarea "x"
type input "3"
type textarea "x"
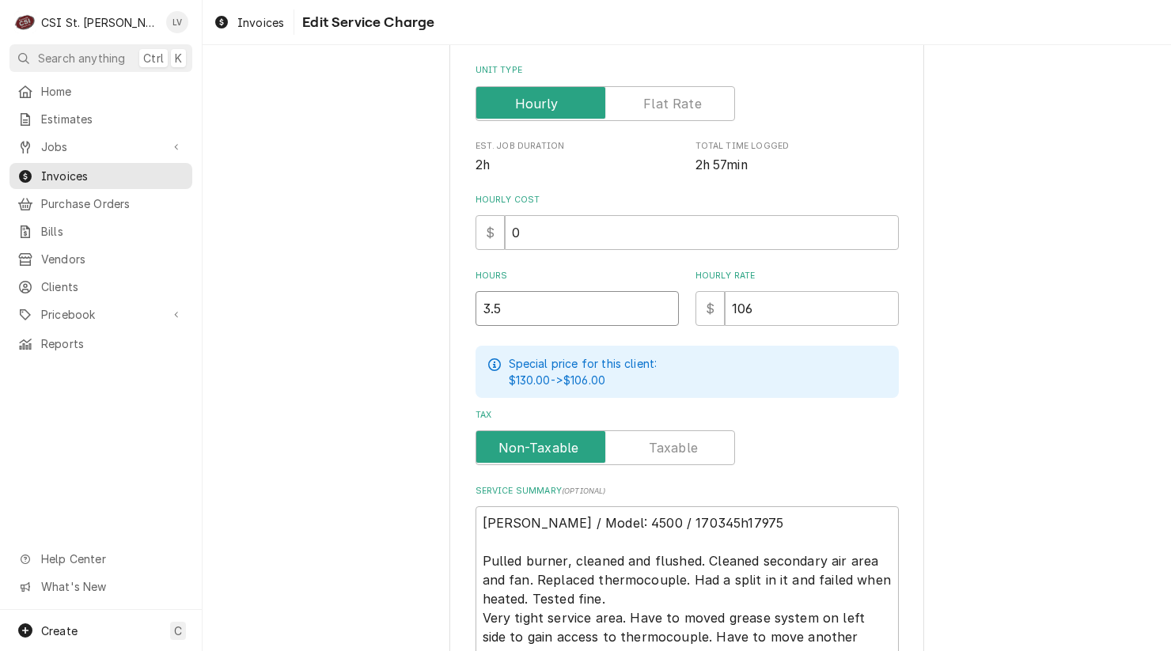
type input "3.5"
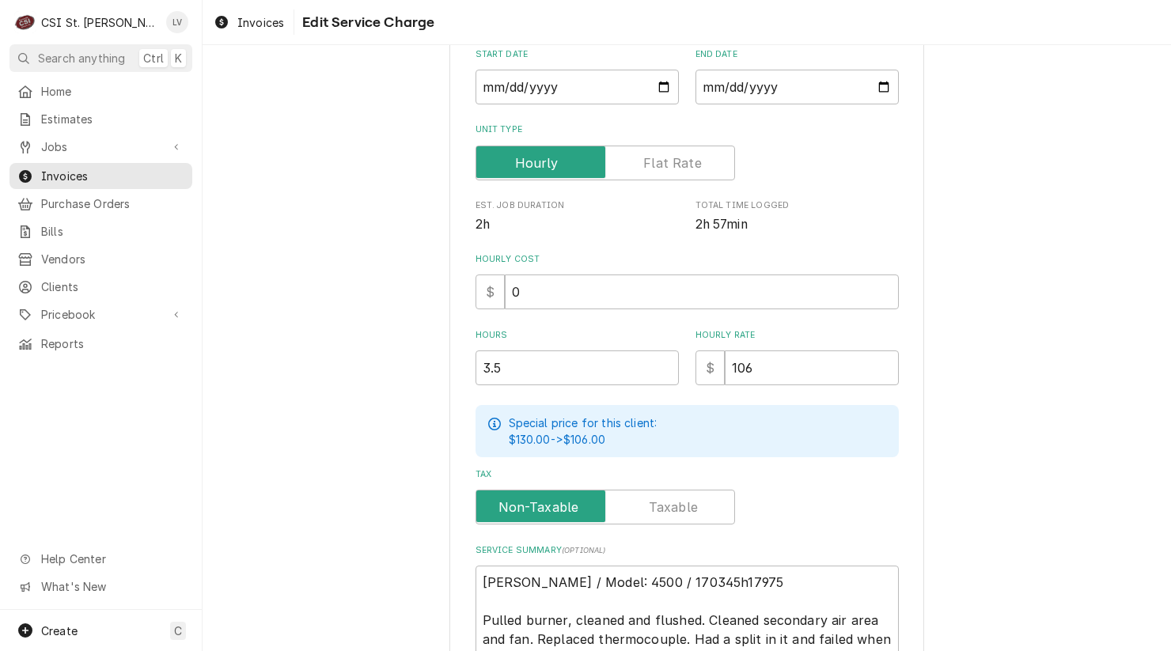
scroll to position [0, 0]
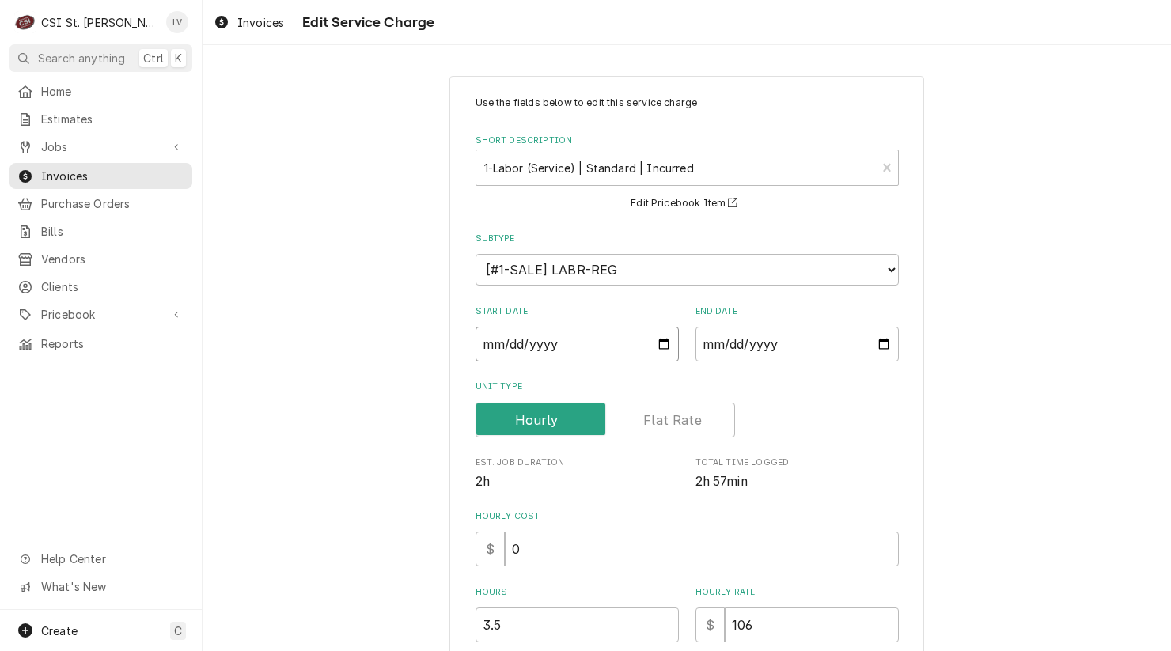
click at [507, 338] on input "2025-09-09" at bounding box center [577, 344] width 203 height 35
type textarea "x"
type input "2025-09-08"
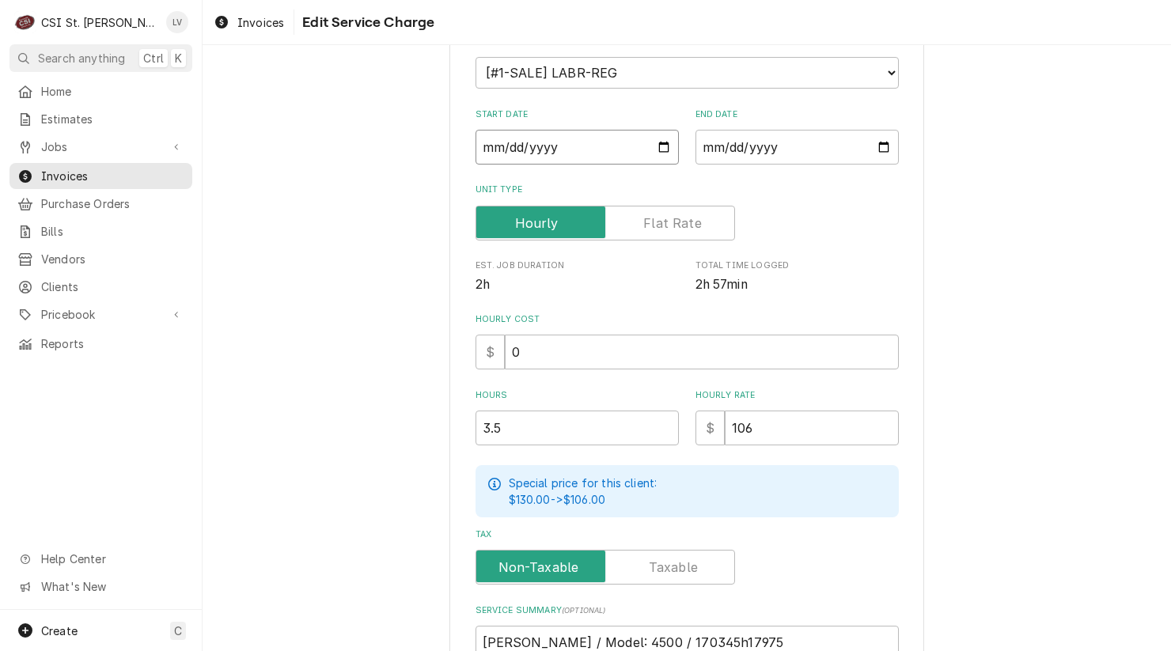
scroll to position [490, 0]
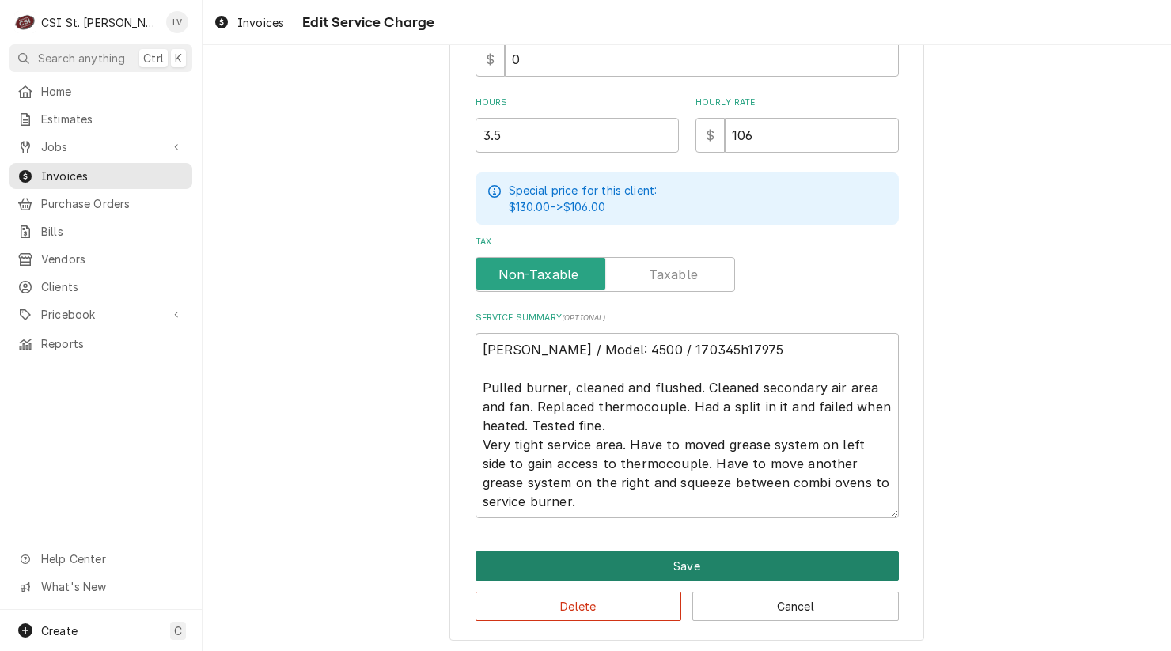
click at [604, 555] on button "Save" at bounding box center [687, 566] width 423 height 29
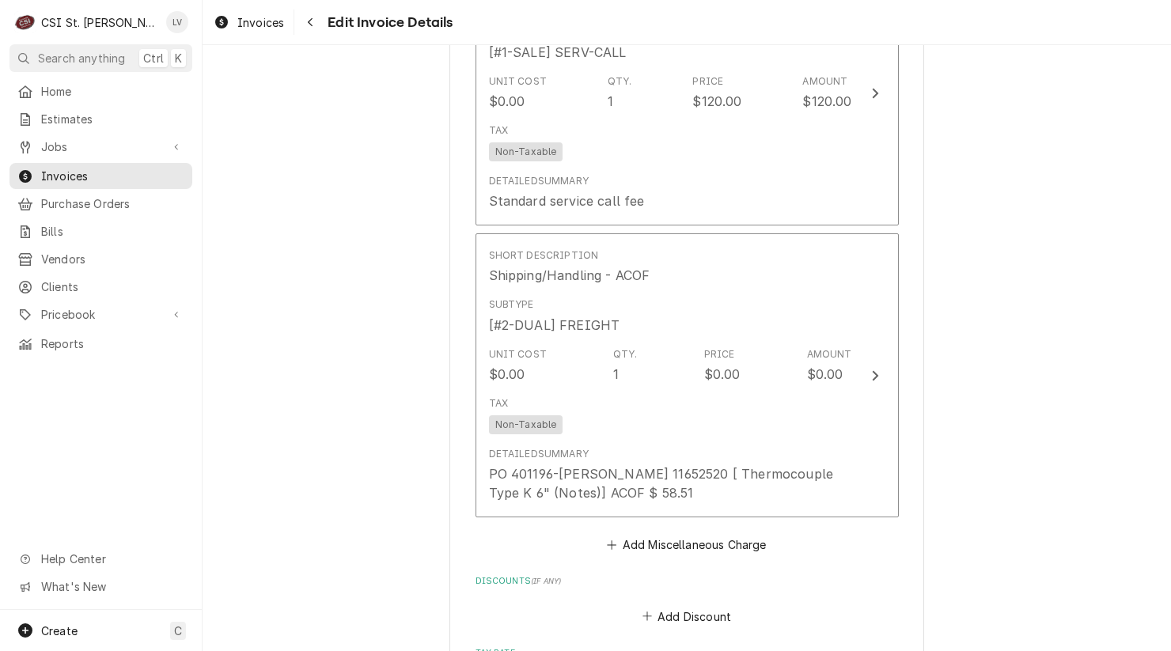
scroll to position [3029, 0]
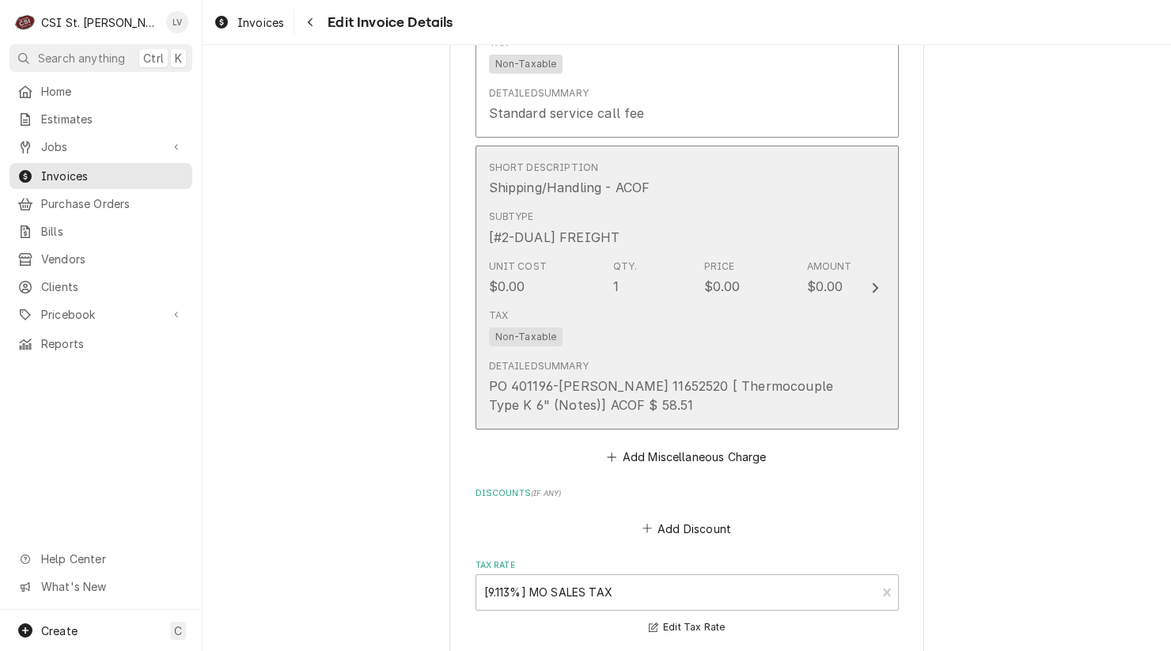
click at [666, 398] on div "PO 401196-Hardt 11652520 [ Thermocouple Type K 6" (Notes)] ACOF $ 58.51" at bounding box center [670, 396] width 363 height 38
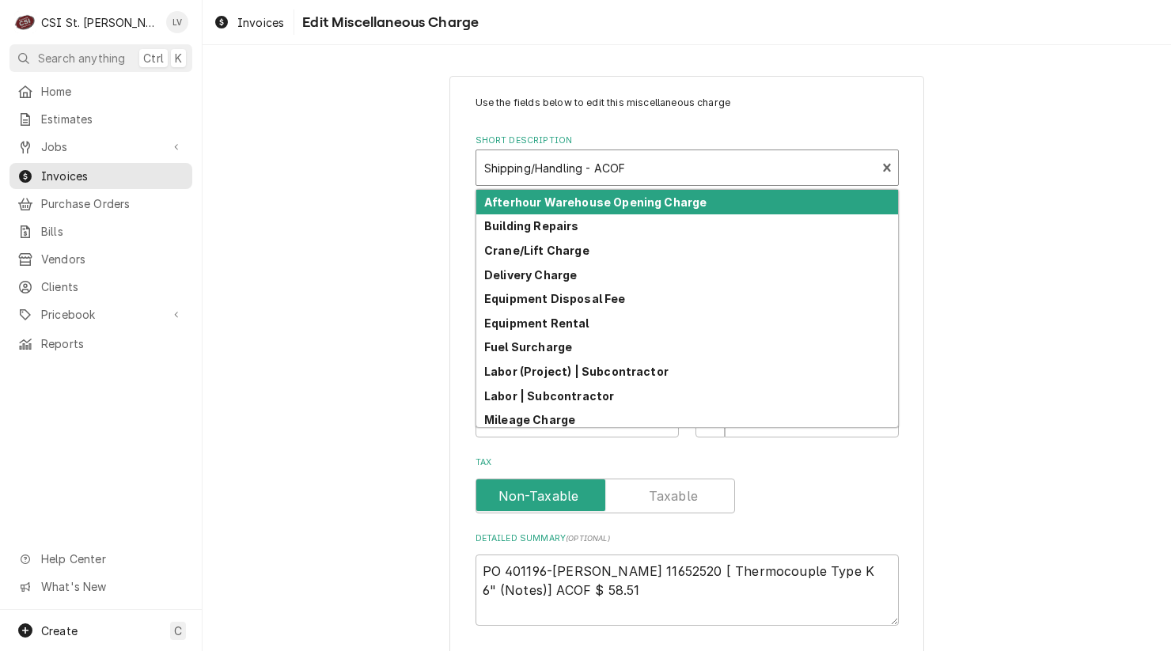
click at [636, 168] on div "Short Description" at bounding box center [676, 168] width 385 height 28
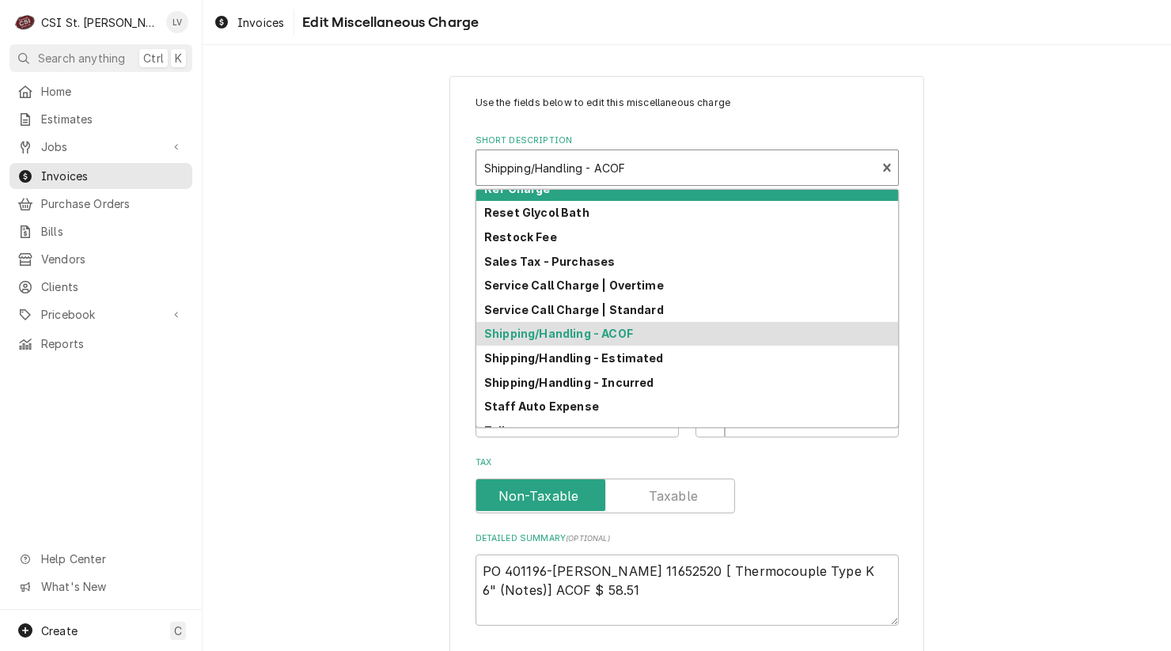
scroll to position [489, 0]
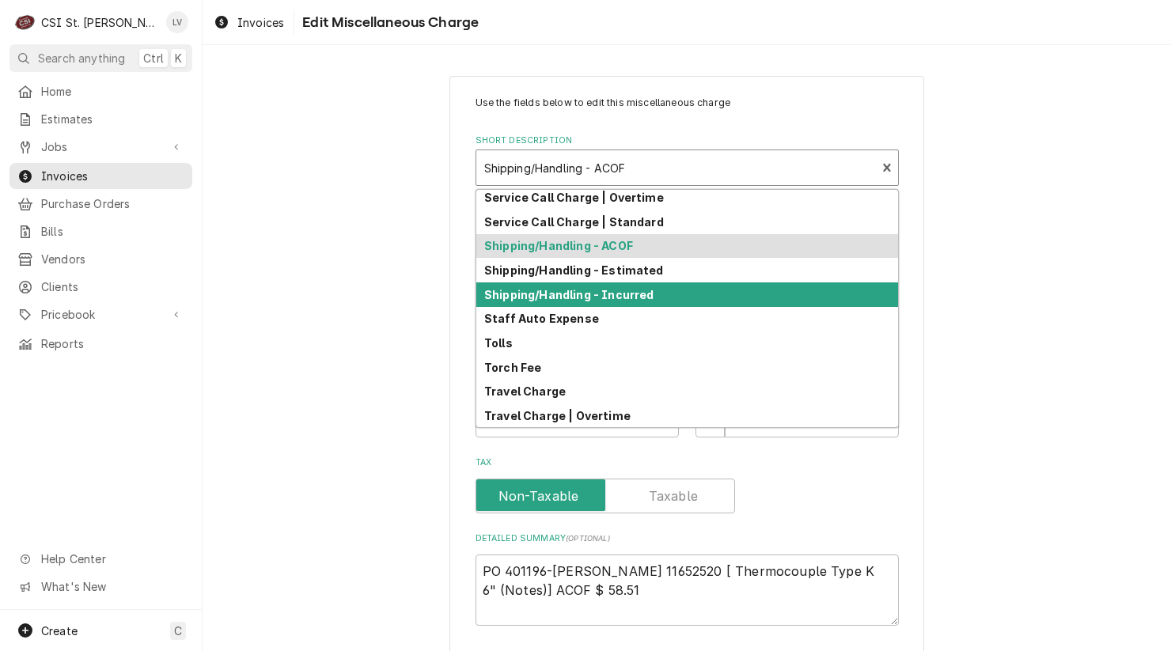
click at [589, 297] on strong "Shipping/Handling - Incurred" at bounding box center [568, 294] width 169 height 13
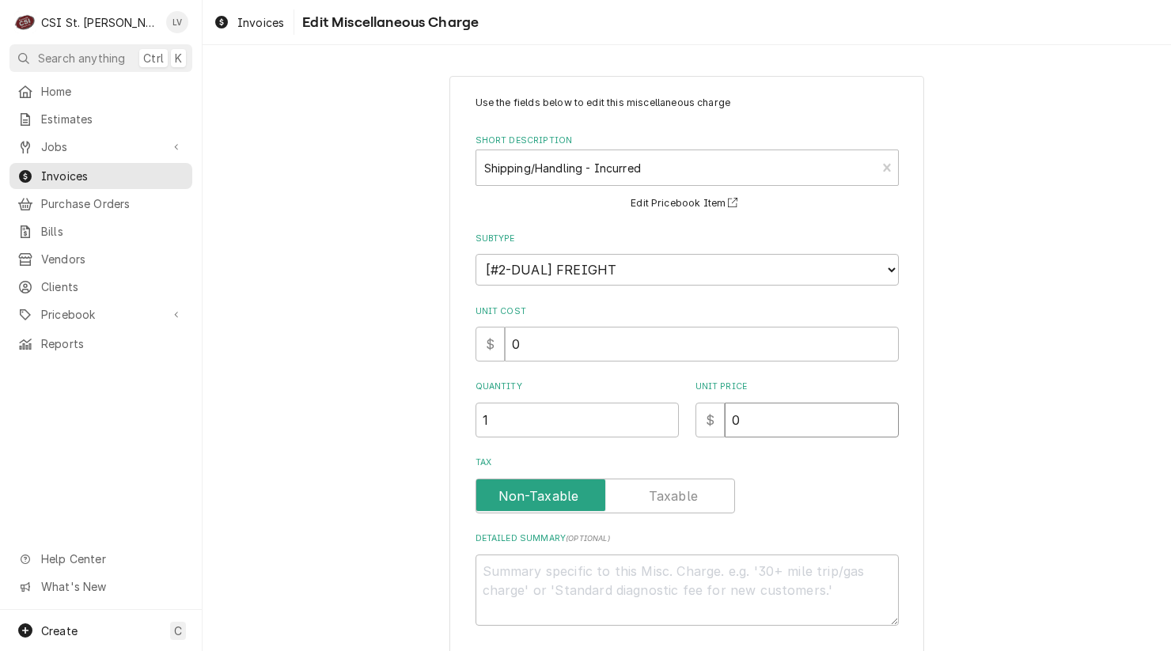
drag, startPoint x: 758, startPoint y: 421, endPoint x: 697, endPoint y: 426, distance: 61.9
click at [696, 427] on div "$ 0" at bounding box center [797, 420] width 203 height 35
type textarea "x"
type input "6"
type textarea "x"
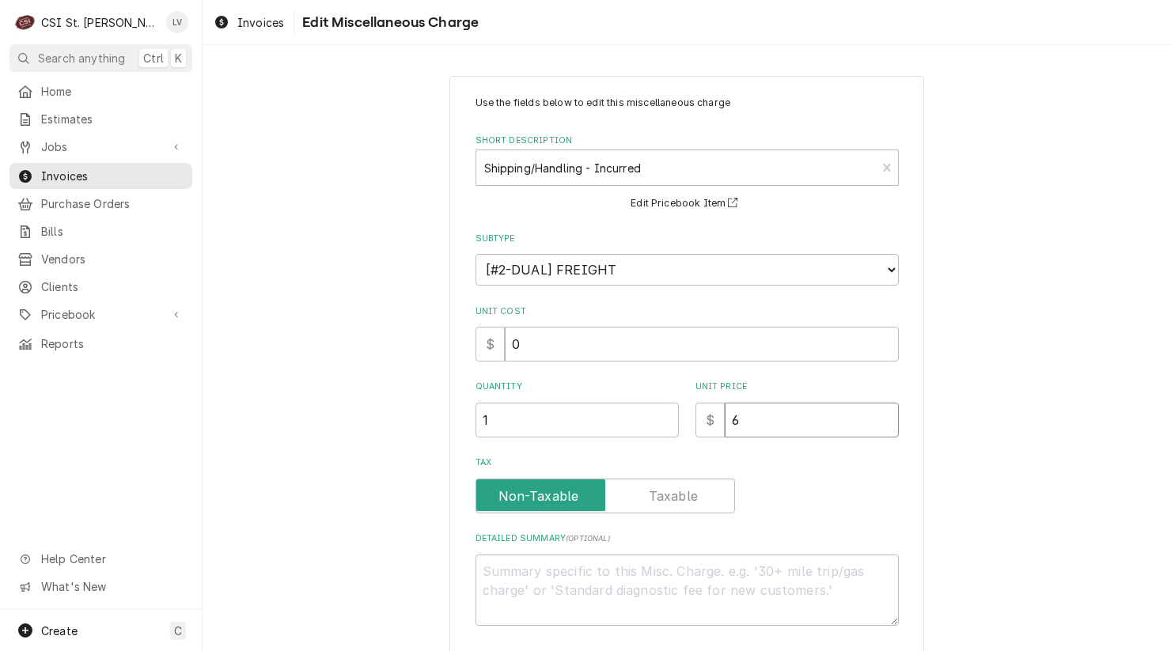
type input "65"
type textarea "x"
type input "65.5"
type textarea "x"
type input "65.51"
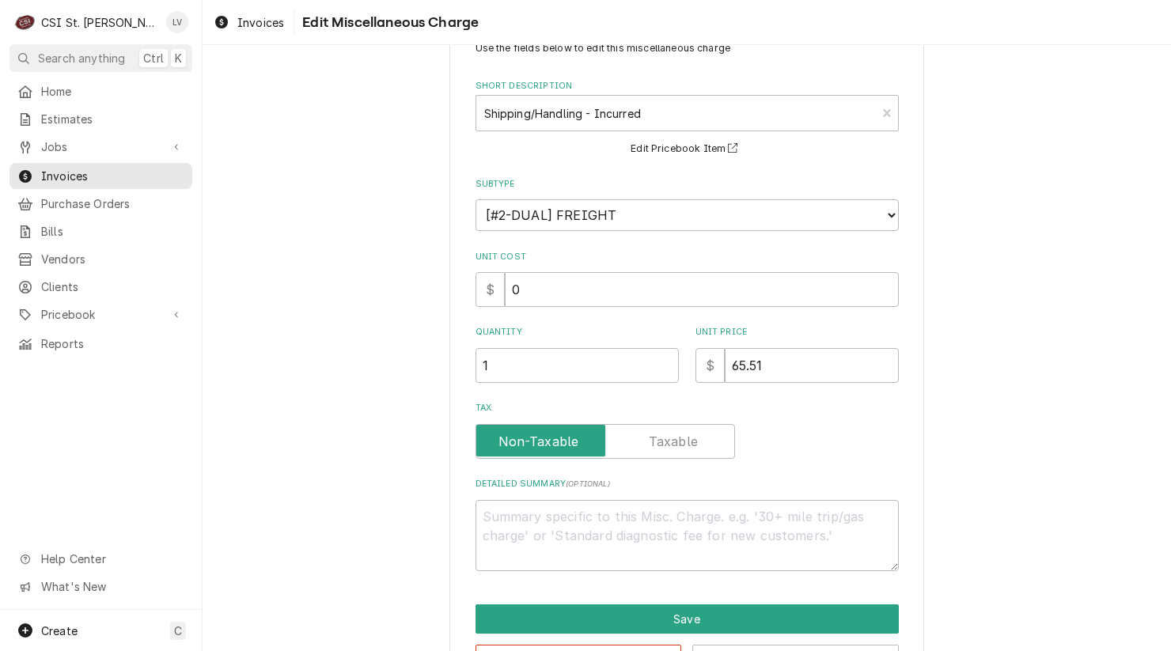
scroll to position [109, 0]
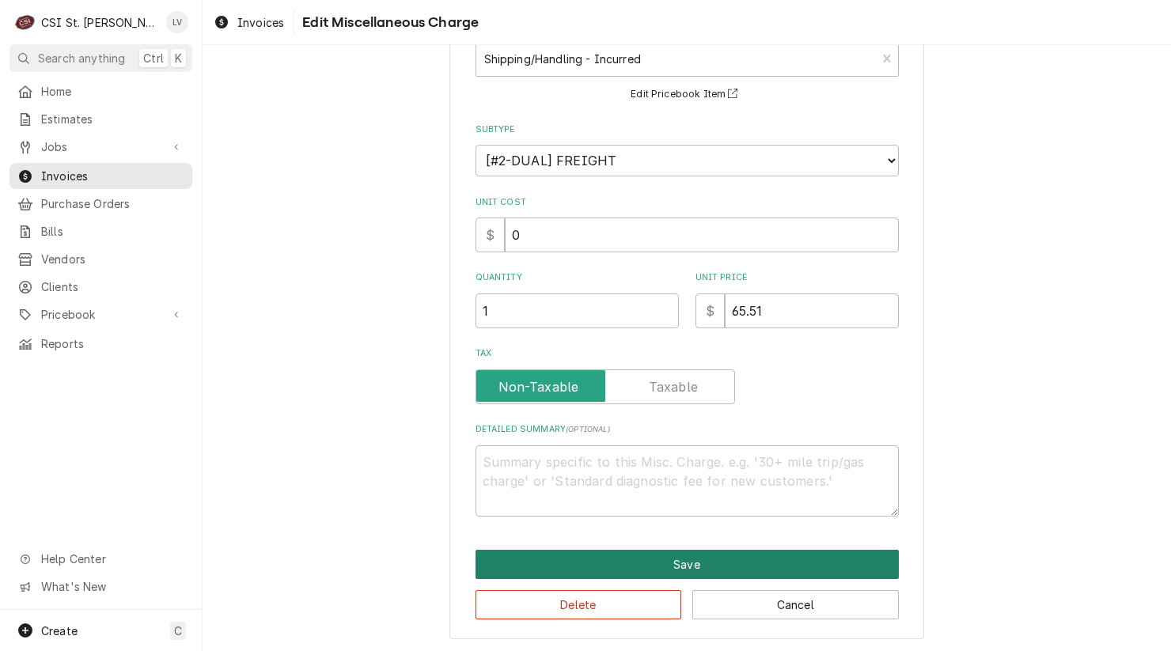
click at [688, 560] on button "Save" at bounding box center [687, 564] width 423 height 29
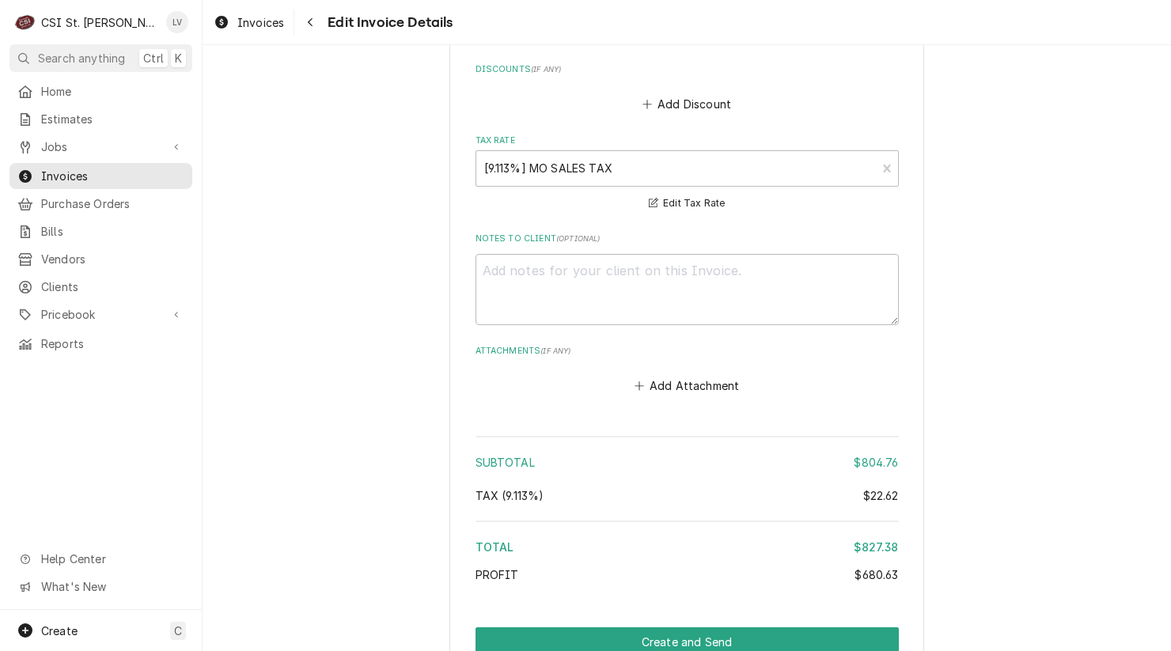
scroll to position [3574, 0]
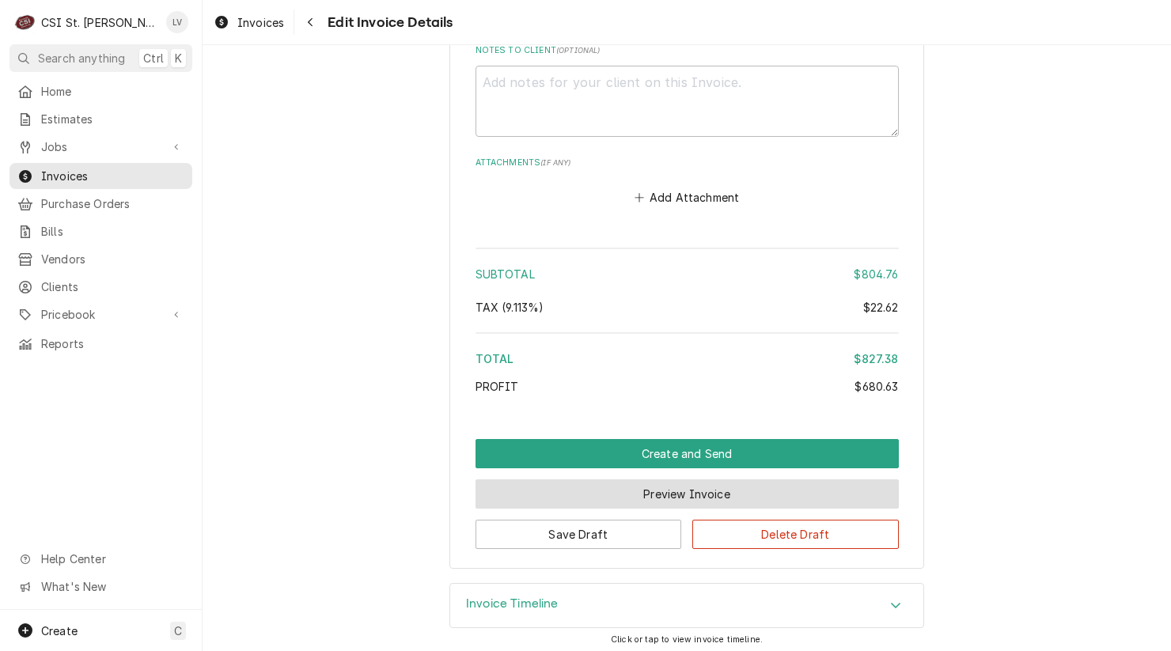
click at [661, 484] on button "Preview Invoice" at bounding box center [687, 494] width 423 height 29
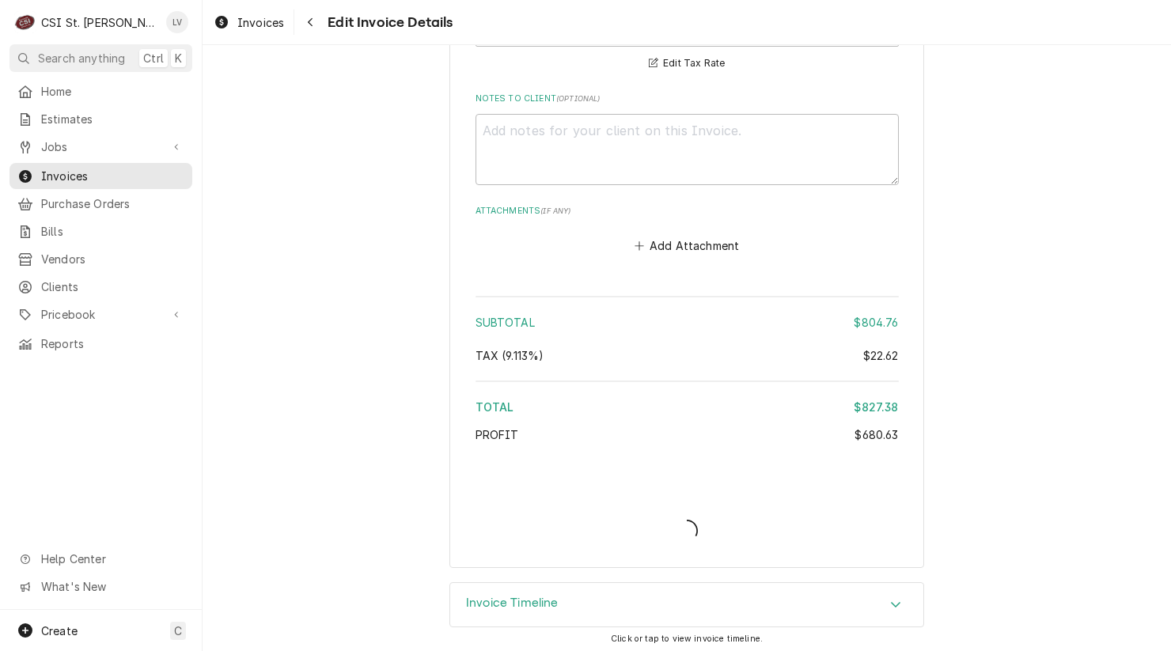
type textarea "x"
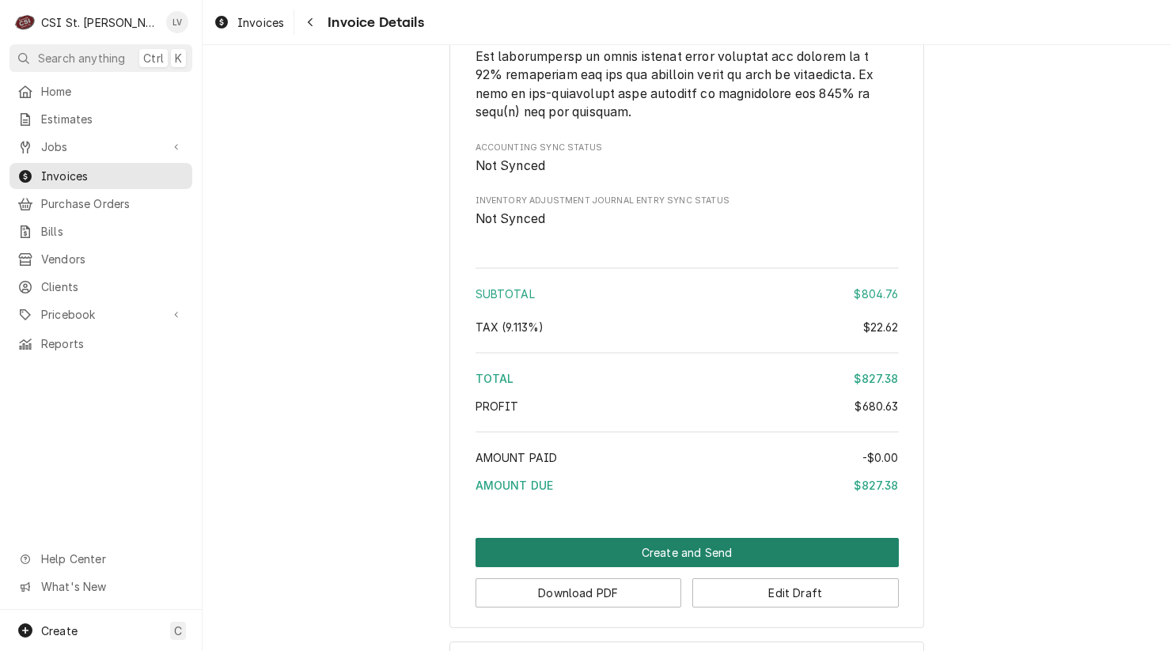
scroll to position [2977, 0]
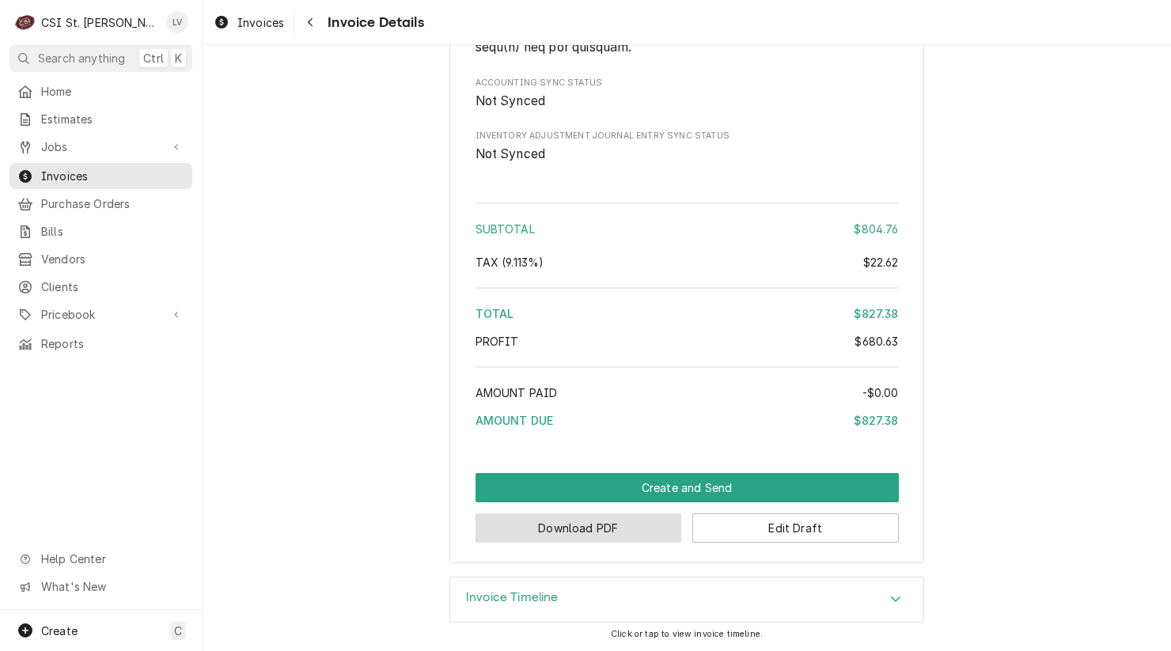
click at [640, 528] on button "Download PDF" at bounding box center [579, 528] width 207 height 29
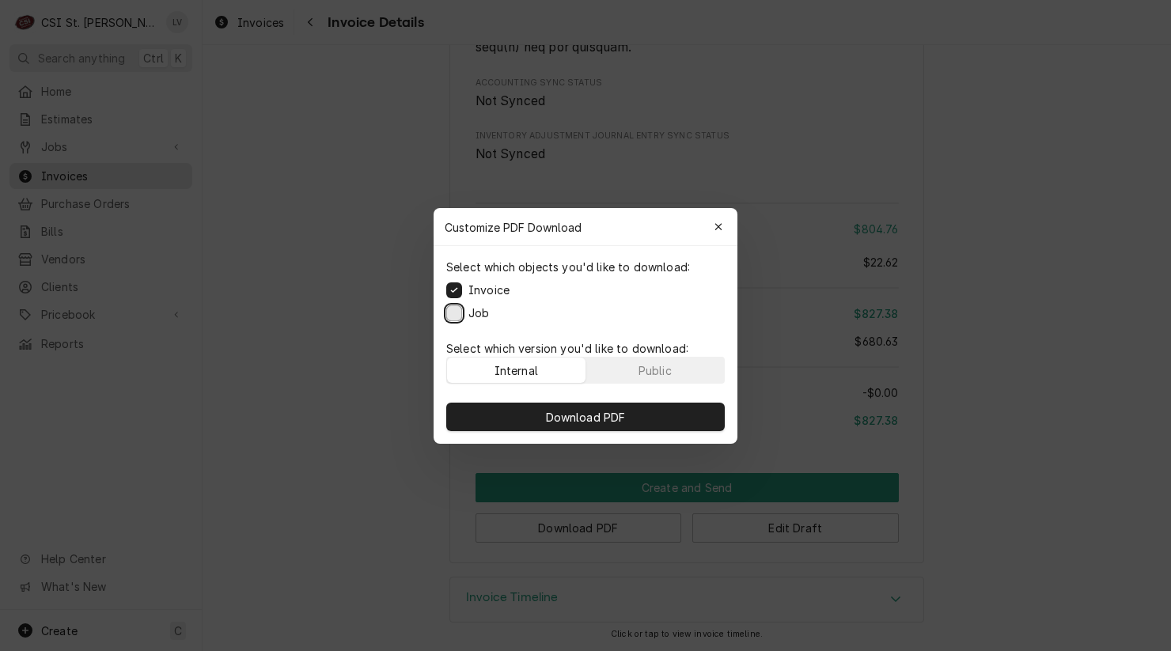
click at [454, 317] on button "Job" at bounding box center [454, 313] width 16 height 16
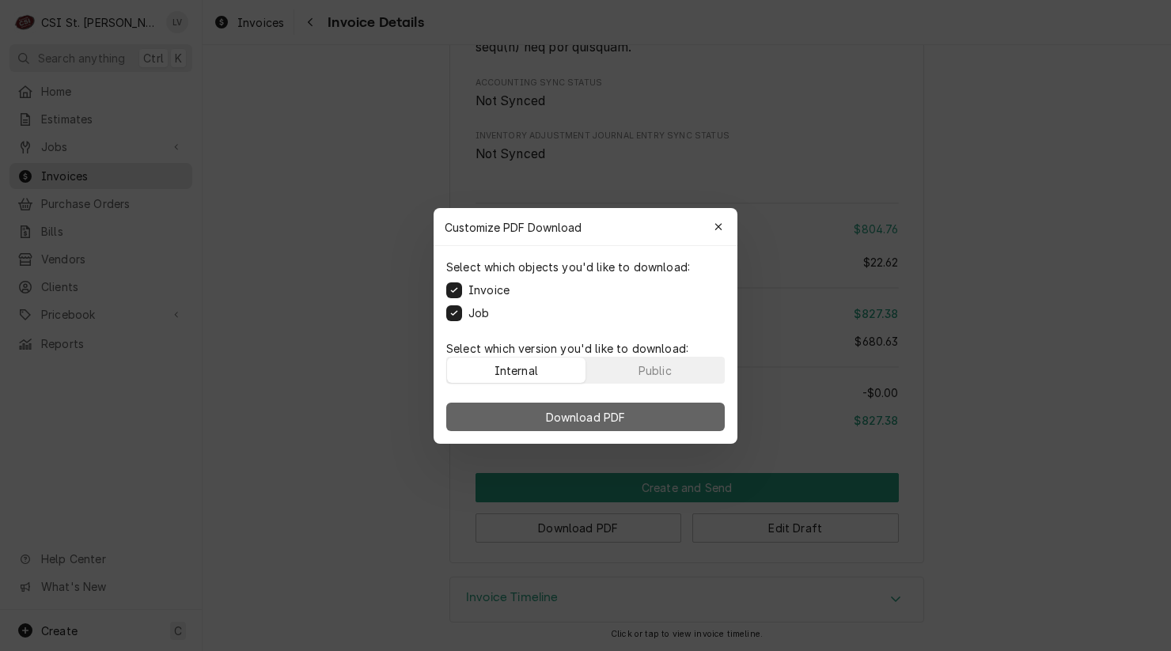
click at [574, 419] on span "Download PDF" at bounding box center [586, 416] width 86 height 17
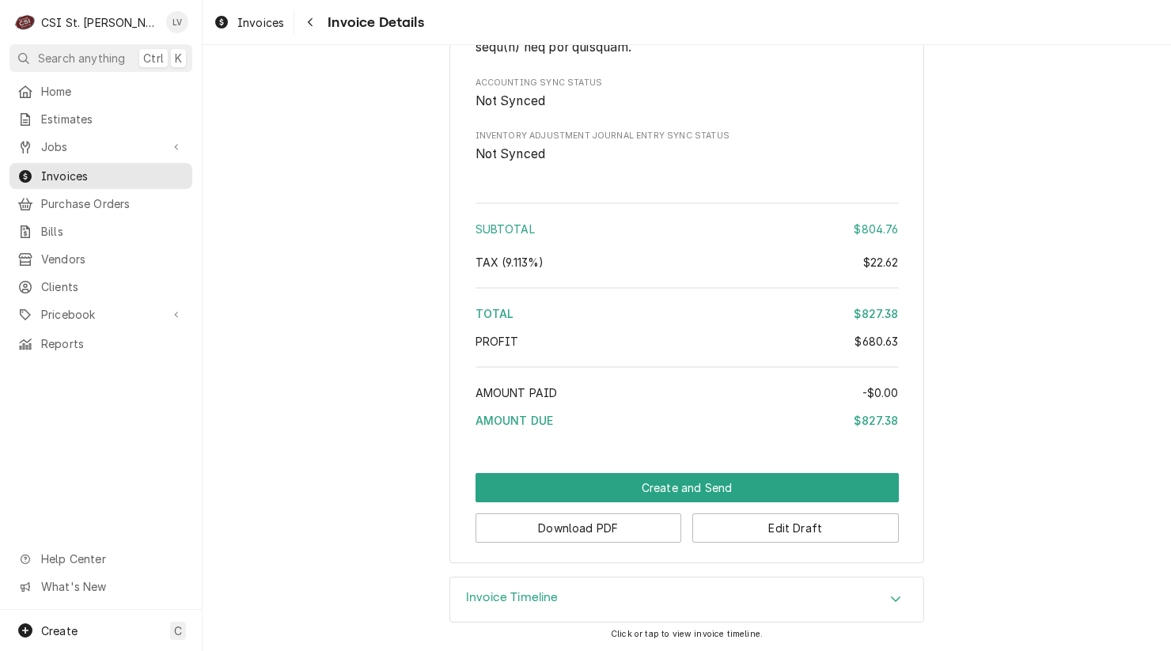
drag, startPoint x: 253, startPoint y: 21, endPoint x: 452, endPoint y: 51, distance: 201.8
click at [254, 20] on span "Invoices" at bounding box center [260, 22] width 47 height 17
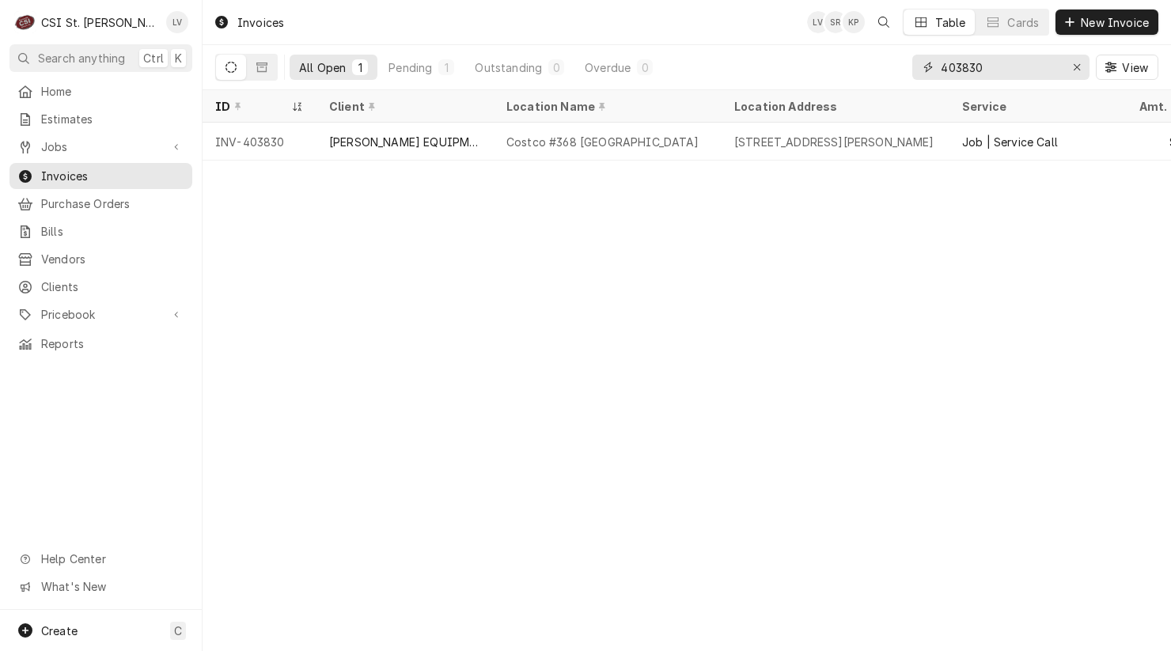
drag, startPoint x: 972, startPoint y: 61, endPoint x: 1006, endPoint y: 78, distance: 37.9
click at [1006, 78] on input "403830" at bounding box center [1000, 67] width 119 height 25
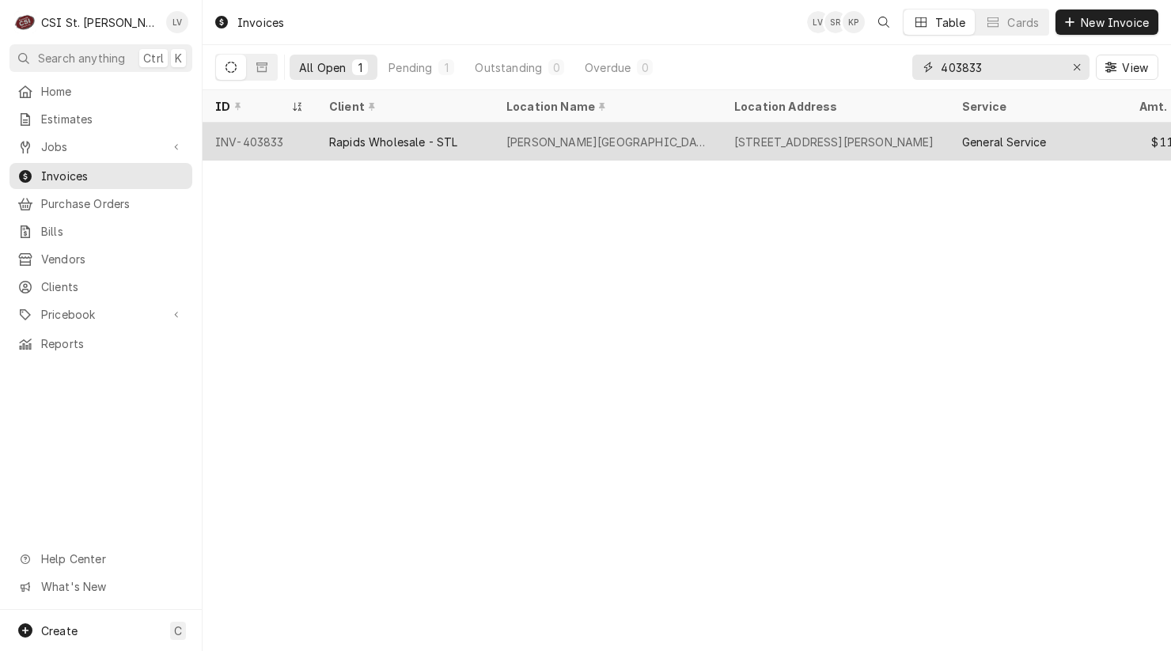
type input "403833"
click at [376, 150] on div "Rapids Wholesale - STL" at bounding box center [405, 142] width 177 height 38
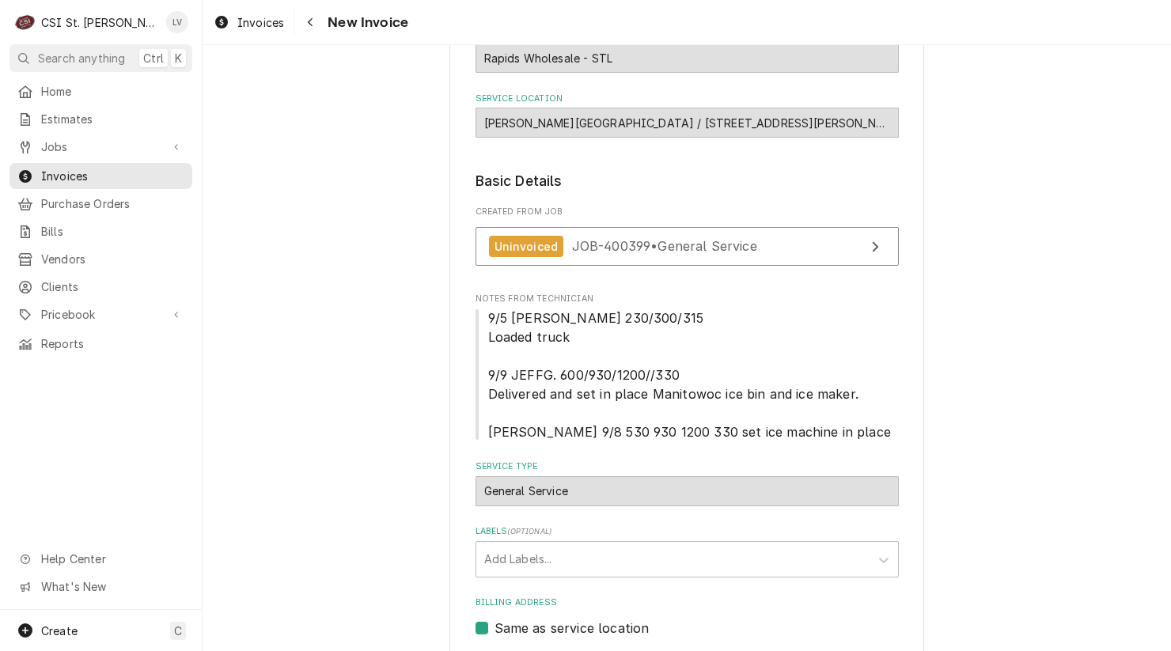
scroll to position [237, 0]
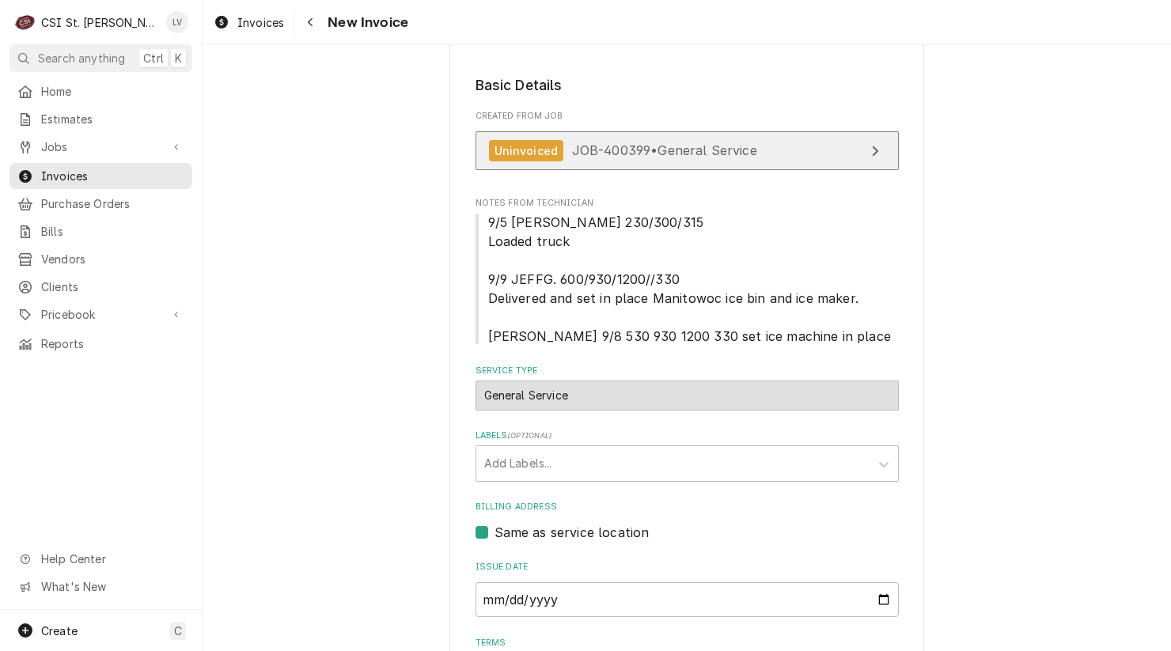
click at [610, 149] on span "JOB-400399 • General Service" at bounding box center [664, 150] width 185 height 16
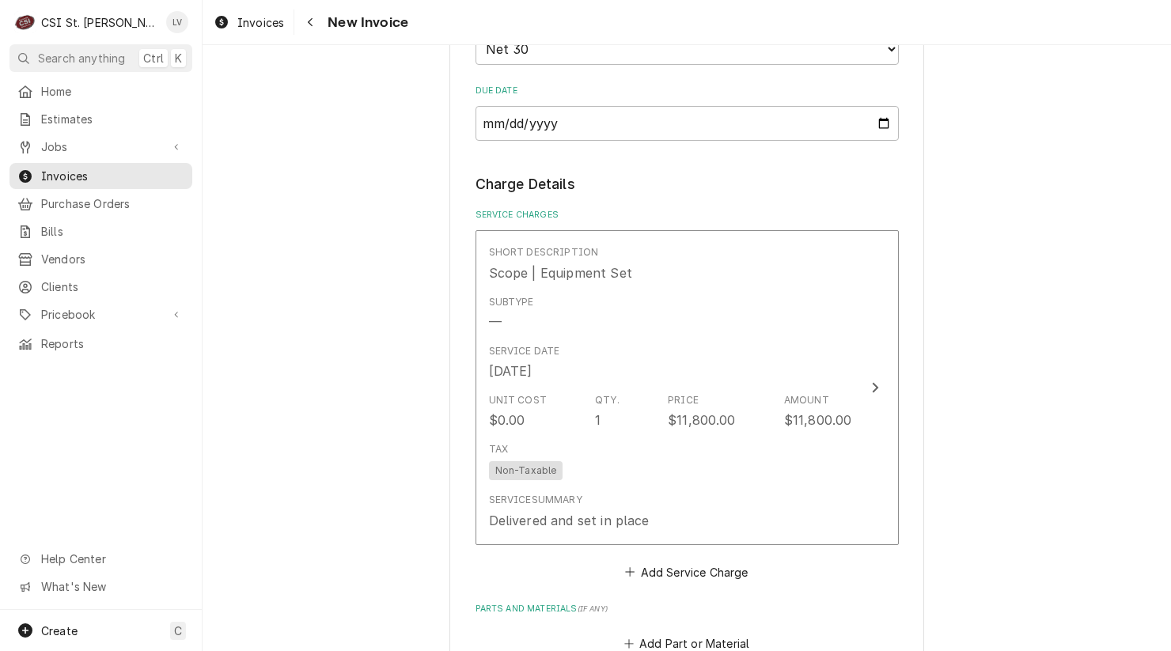
scroll to position [1108, 0]
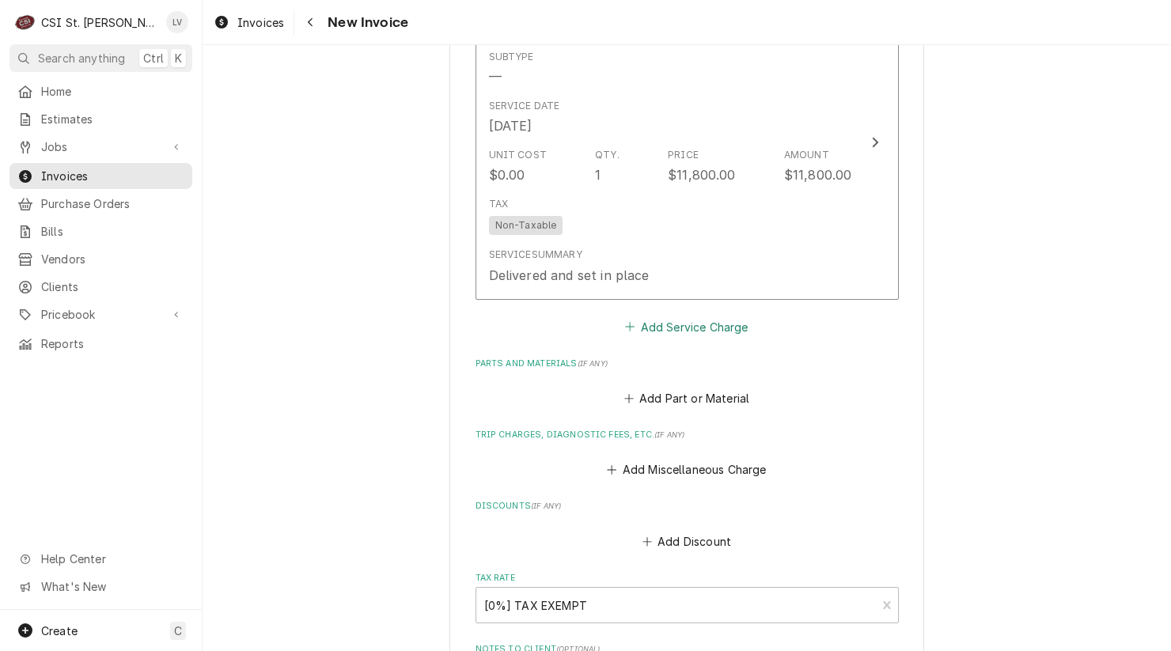
click at [689, 320] on button "Add Service Charge" at bounding box center [687, 327] width 128 height 22
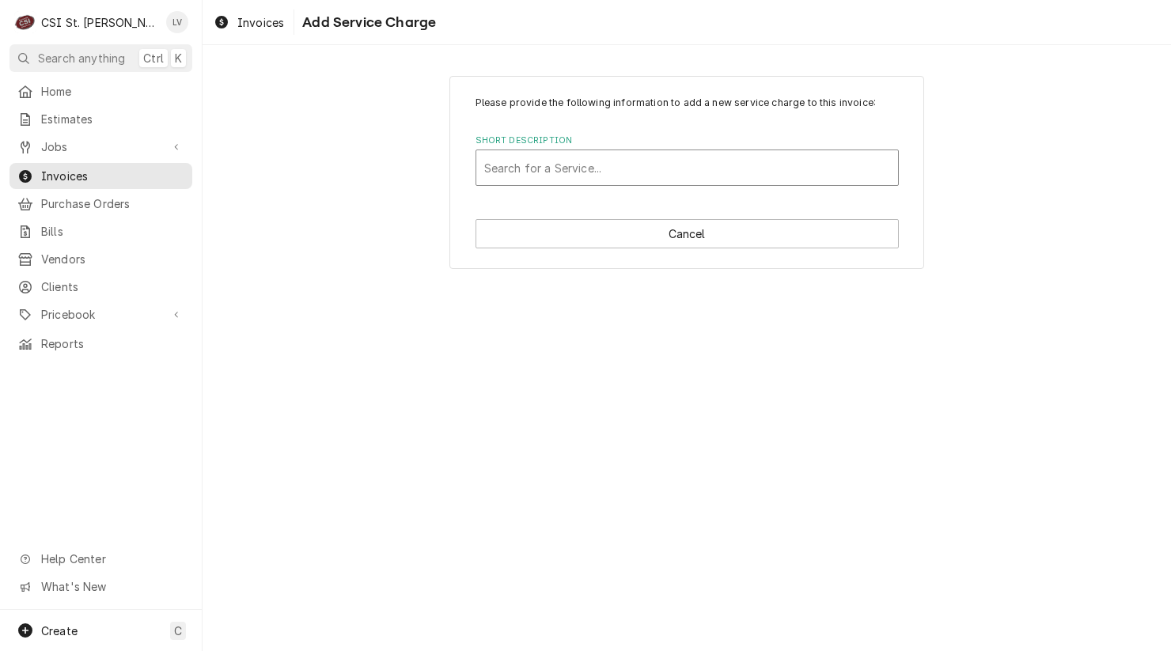
click at [546, 170] on div "Short Description" at bounding box center [687, 168] width 406 height 28
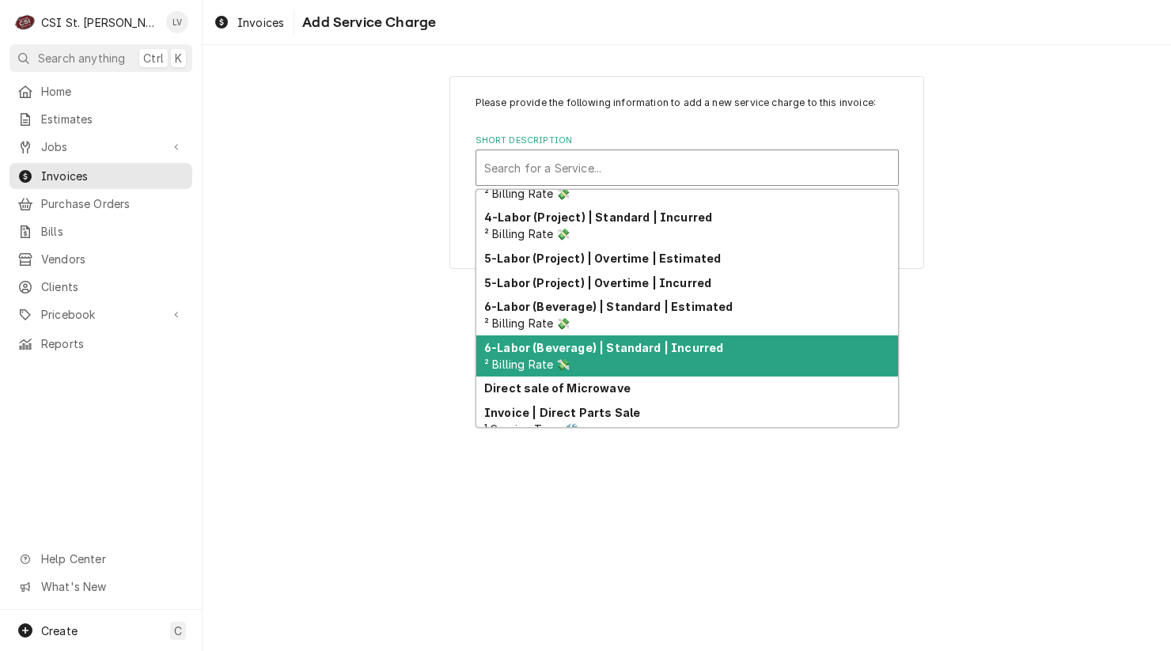
scroll to position [329, 0]
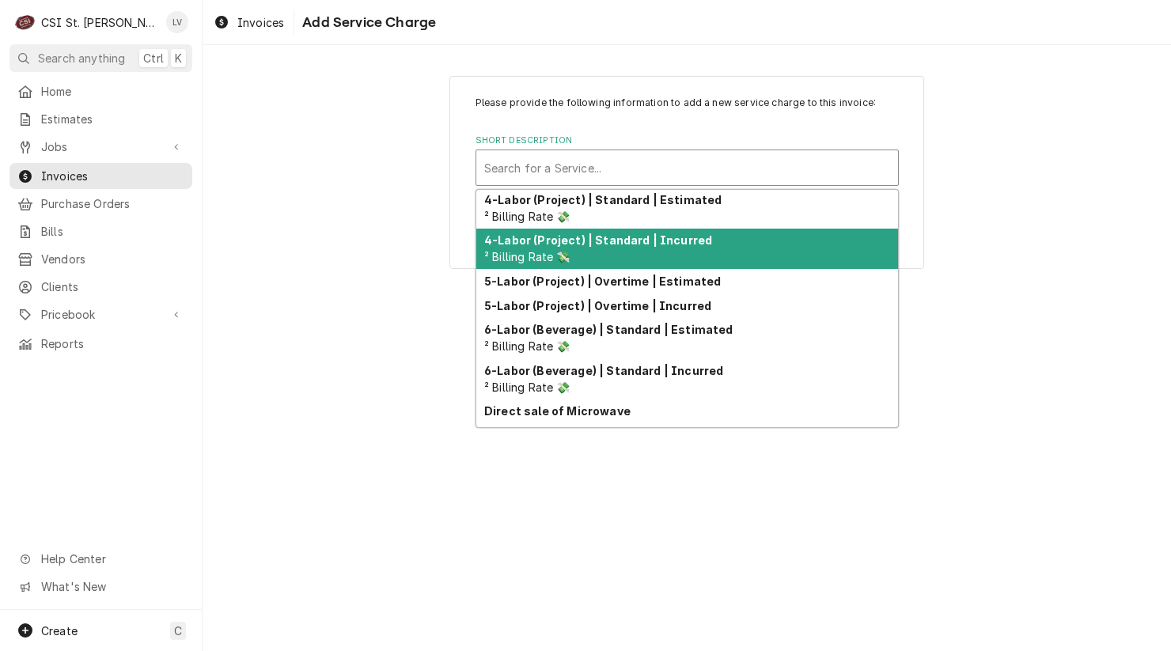
click at [535, 251] on span "² Billing Rate 💸" at bounding box center [527, 256] width 86 height 13
type textarea "x"
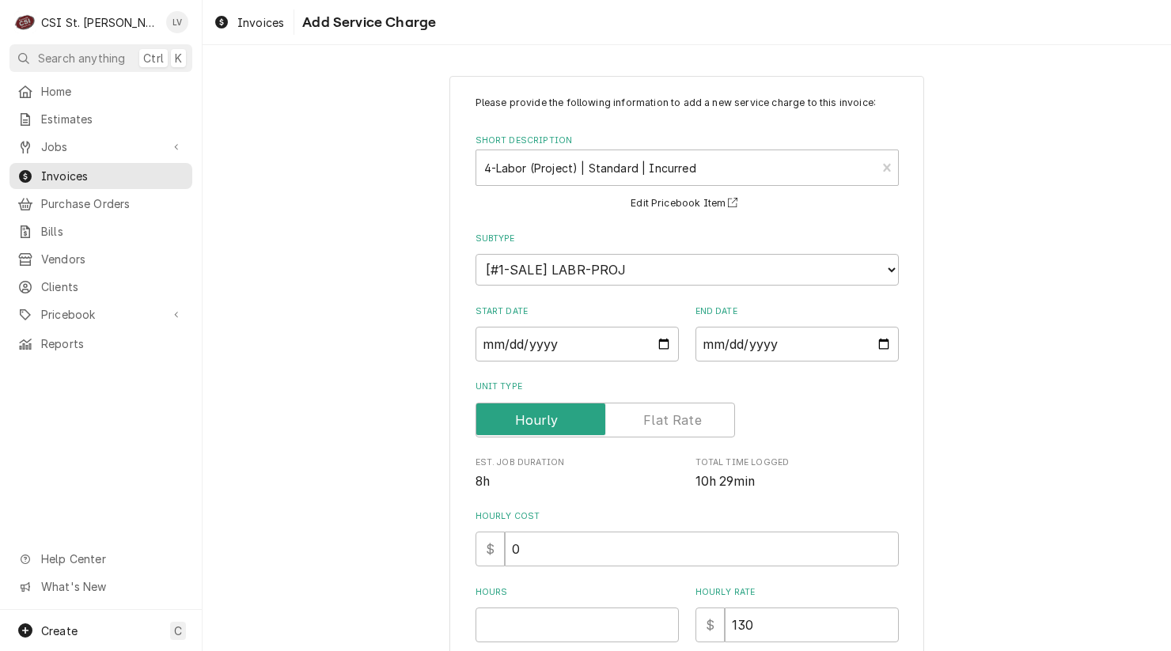
click at [687, 423] on label "Unit Type" at bounding box center [606, 420] width 260 height 35
click at [687, 423] on input "Unit Type" at bounding box center [605, 420] width 245 height 35
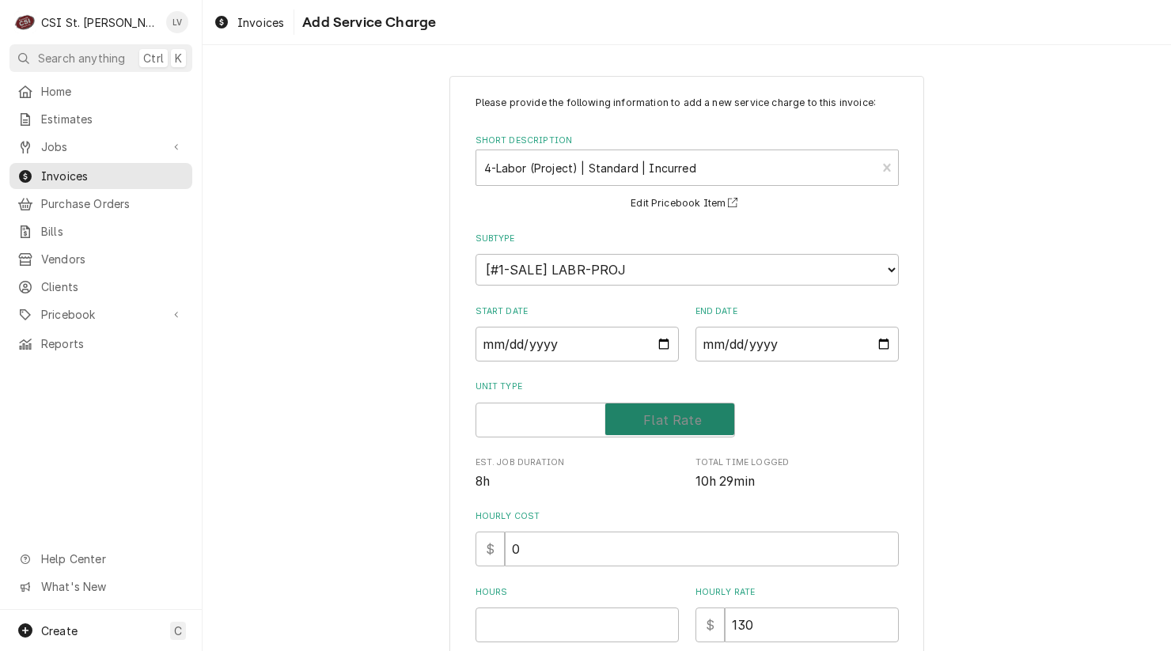
checkbox input "true"
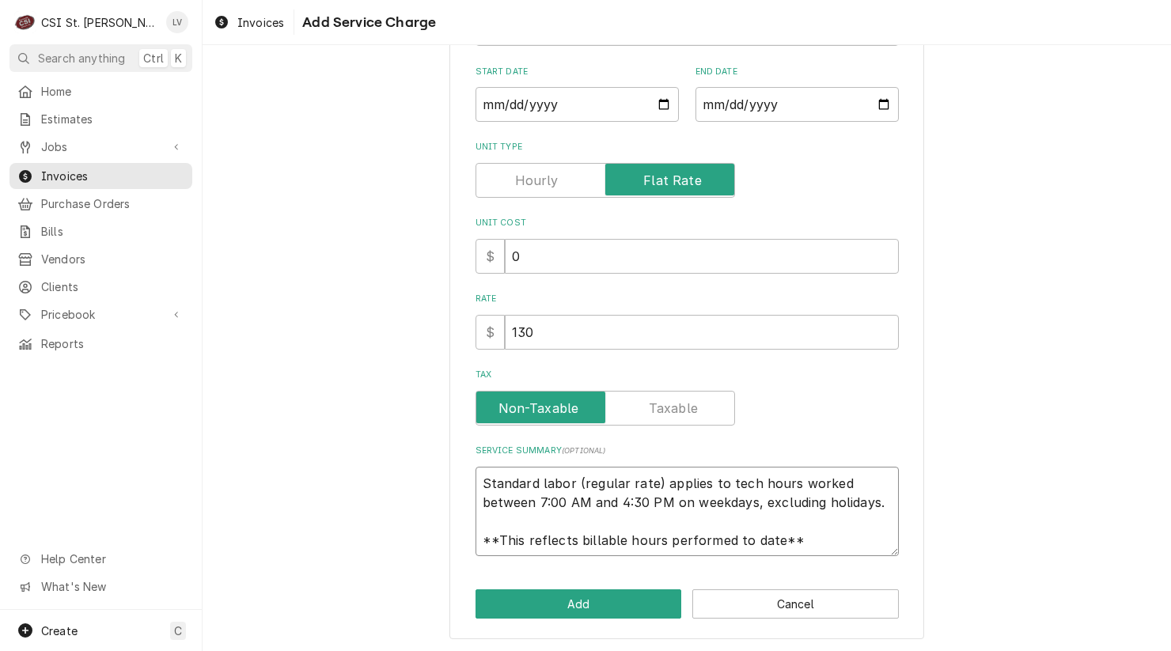
scroll to position [19, 0]
drag, startPoint x: 482, startPoint y: 485, endPoint x: 814, endPoint y: 557, distance: 339.4
click at [814, 561] on div "Please provide the following information to add a new service charge to this in…" at bounding box center [687, 237] width 475 height 803
paste textarea "Received, inspected, delivered, and set in place all equipment per plans, drawi…"
type textarea "x"
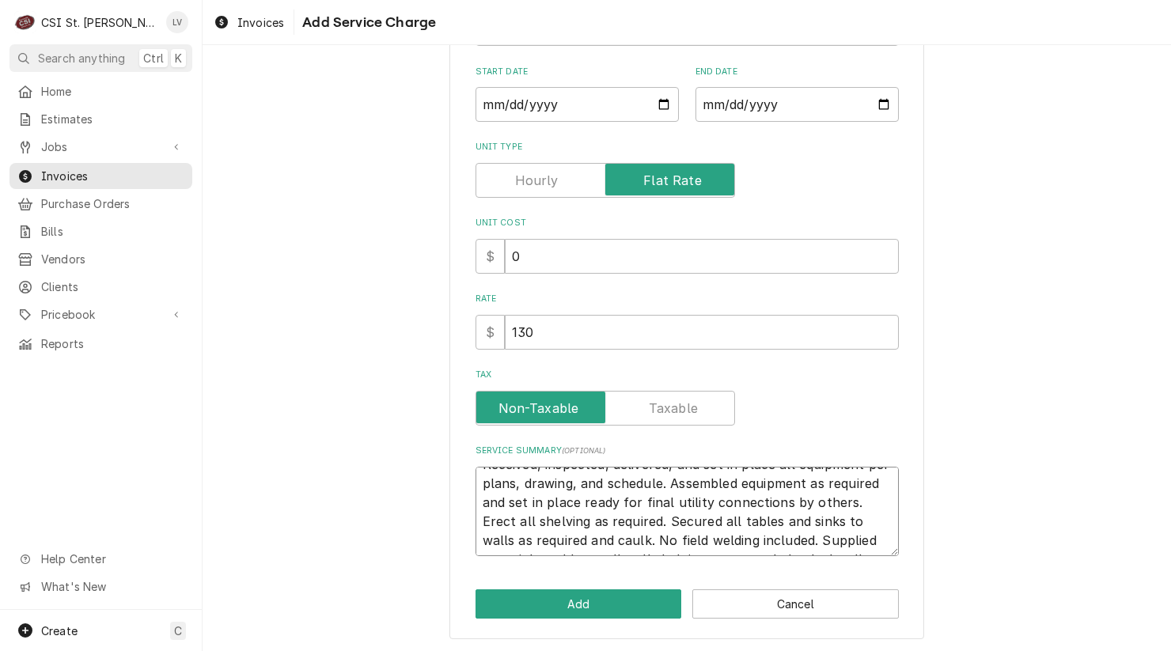
scroll to position [276, 0]
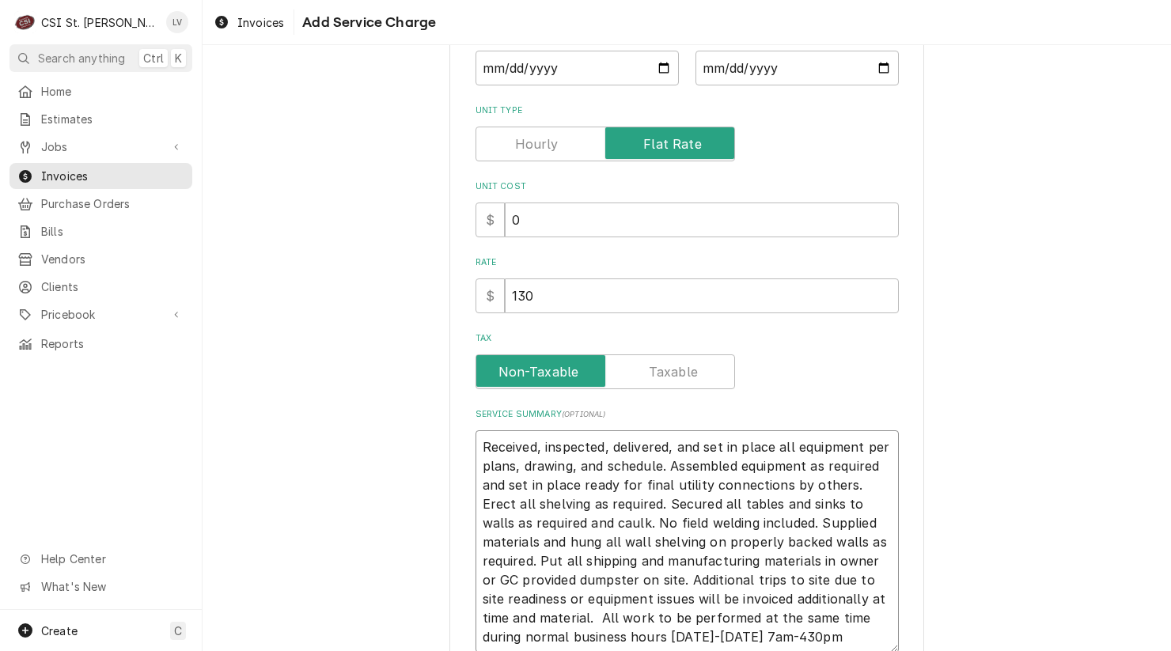
type textarea "Received, inspected, delivered, and set in place all equipment per plans, drawi…"
drag, startPoint x: 537, startPoint y: 302, endPoint x: 475, endPoint y: 309, distance: 63.0
click at [476, 309] on div "$ 130" at bounding box center [687, 296] width 423 height 35
type textarea "x"
type input "1"
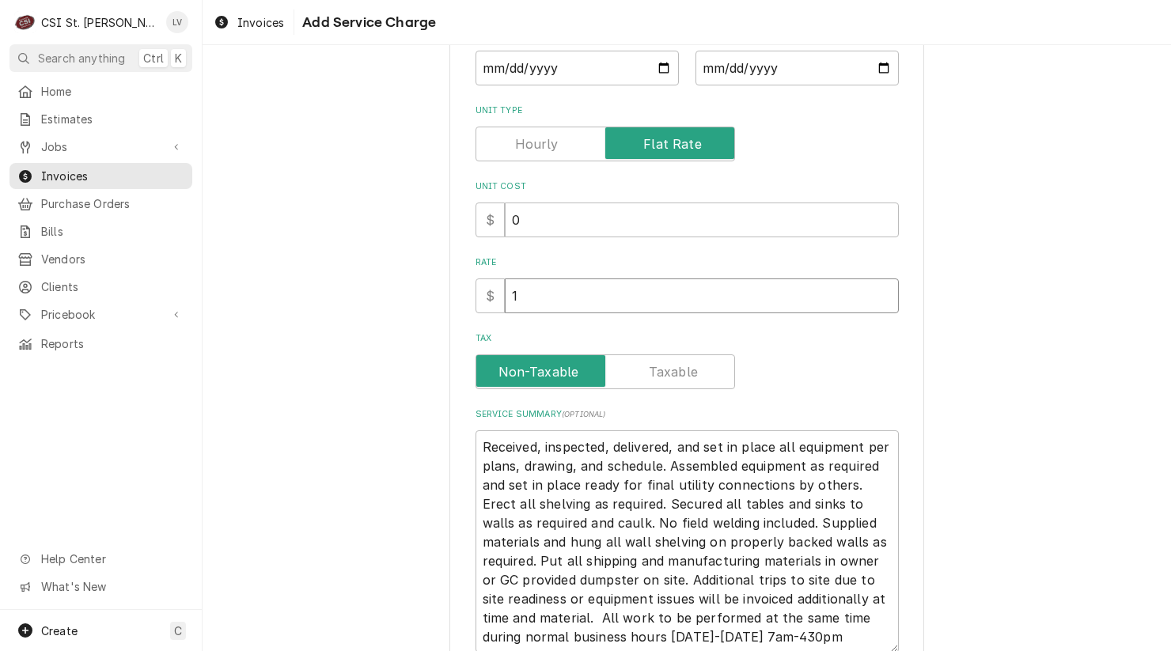
type textarea "x"
type input "11"
type textarea "x"
type input "115"
type textarea "x"
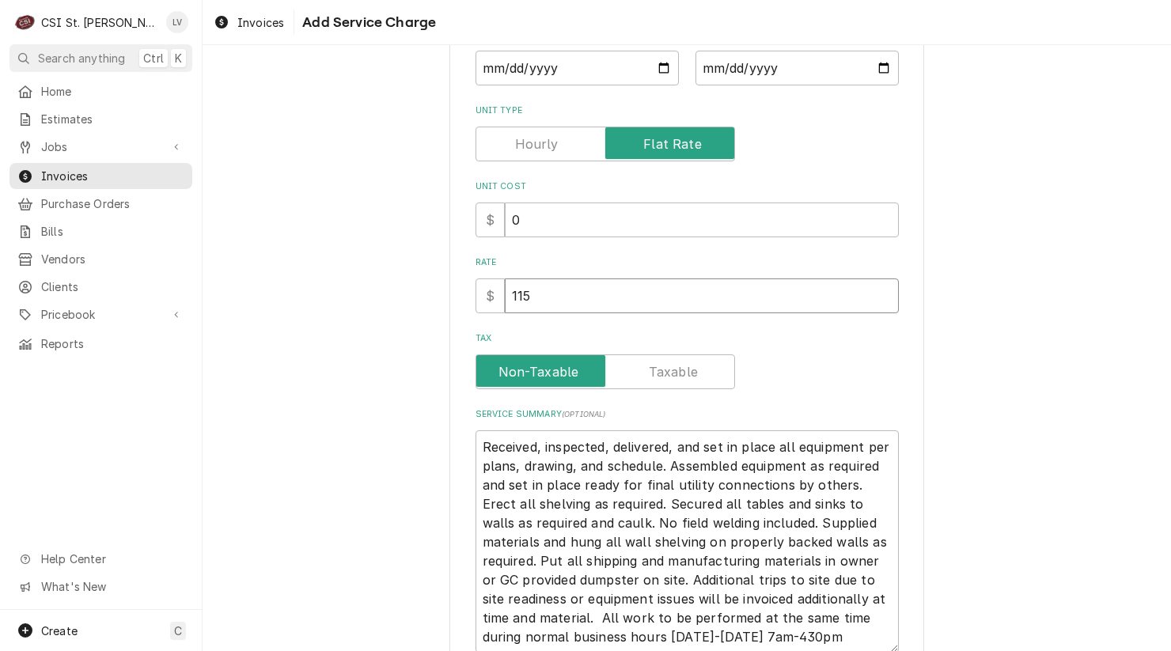
type input "1150"
type textarea "x"
type input "11500"
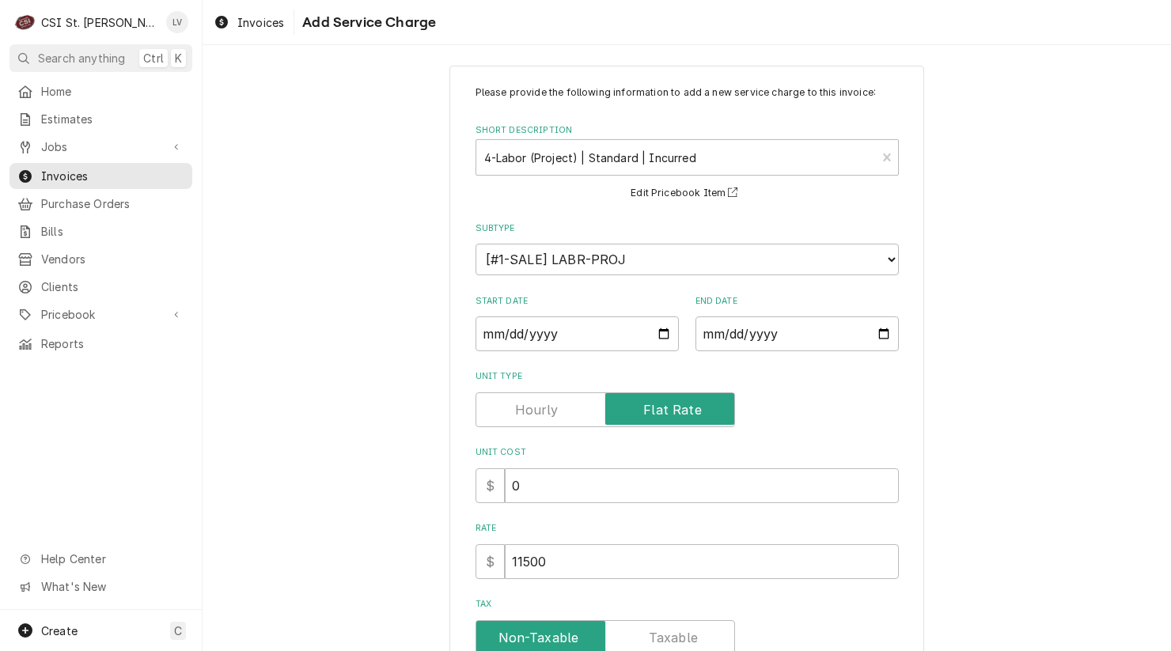
scroll to position [0, 0]
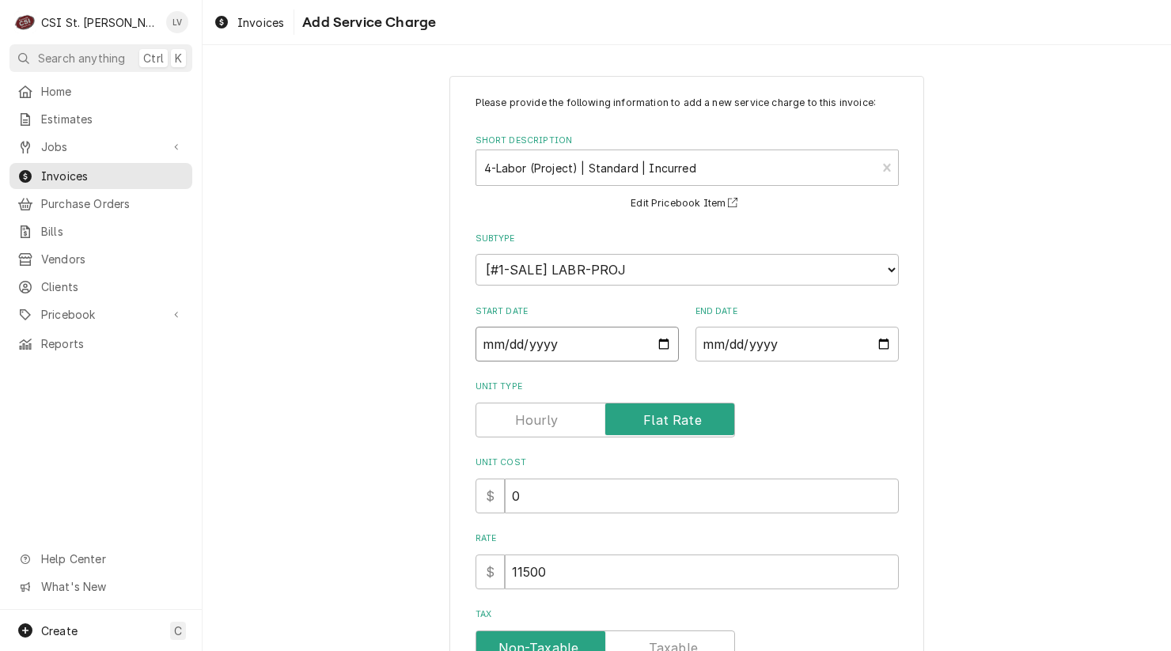
click at [487, 340] on input "Start Date" at bounding box center [577, 344] width 203 height 35
type input "0002-09-05"
type textarea "x"
type input "0020-09-05"
type textarea "x"
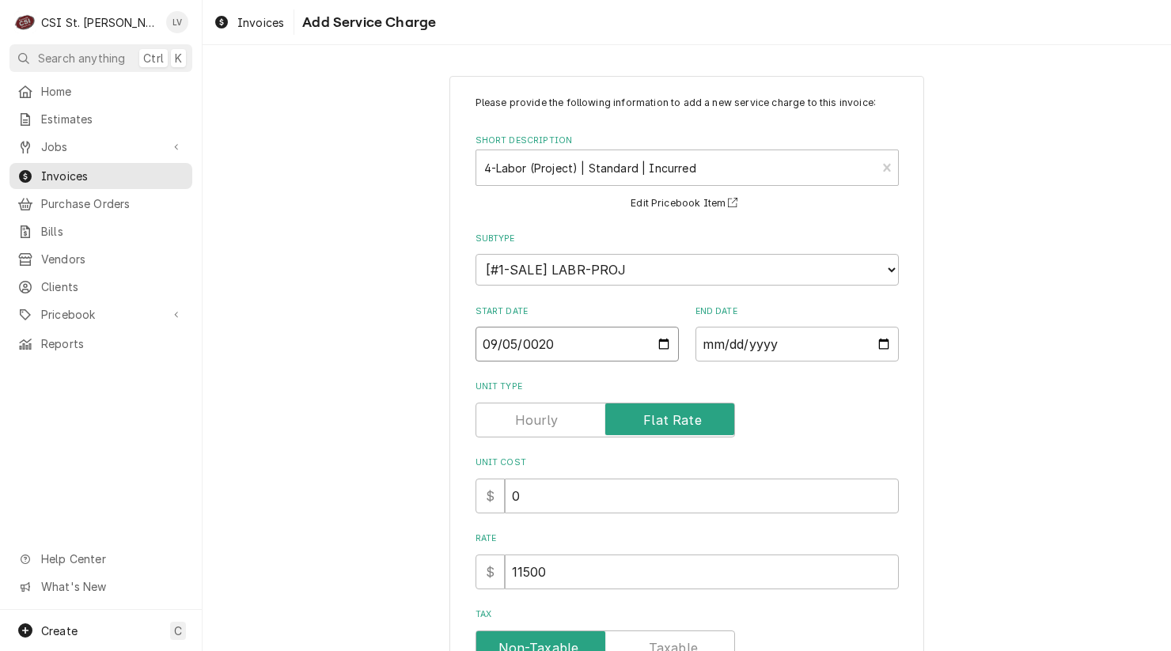
type input "0202-09-05"
type textarea "x"
type input "2025-09-05"
type textarea "x"
type input "0002-09-09"
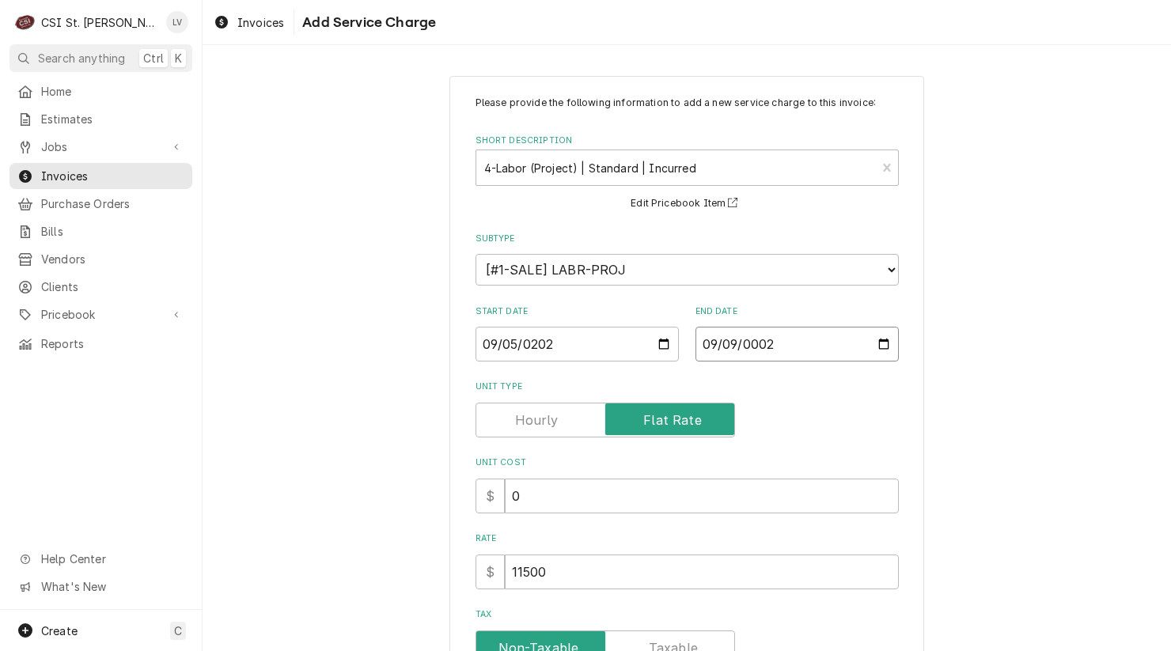
type textarea "x"
type input "0020-09-09"
type textarea "x"
type input "0202-09-09"
type textarea "x"
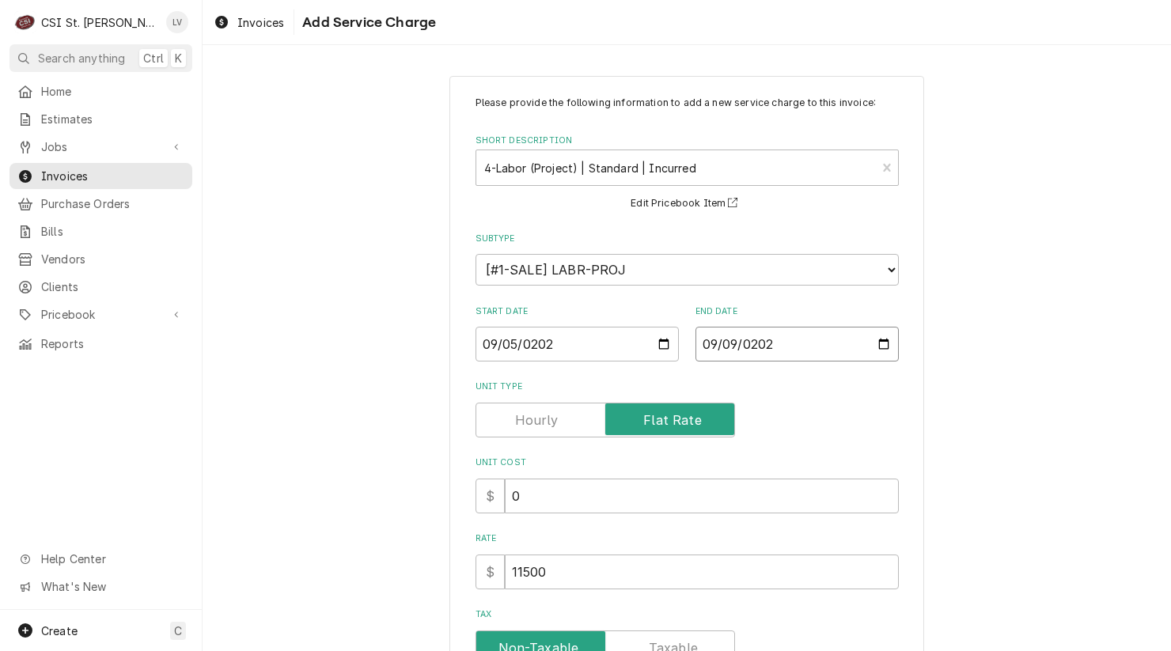
type input "2025-09-09"
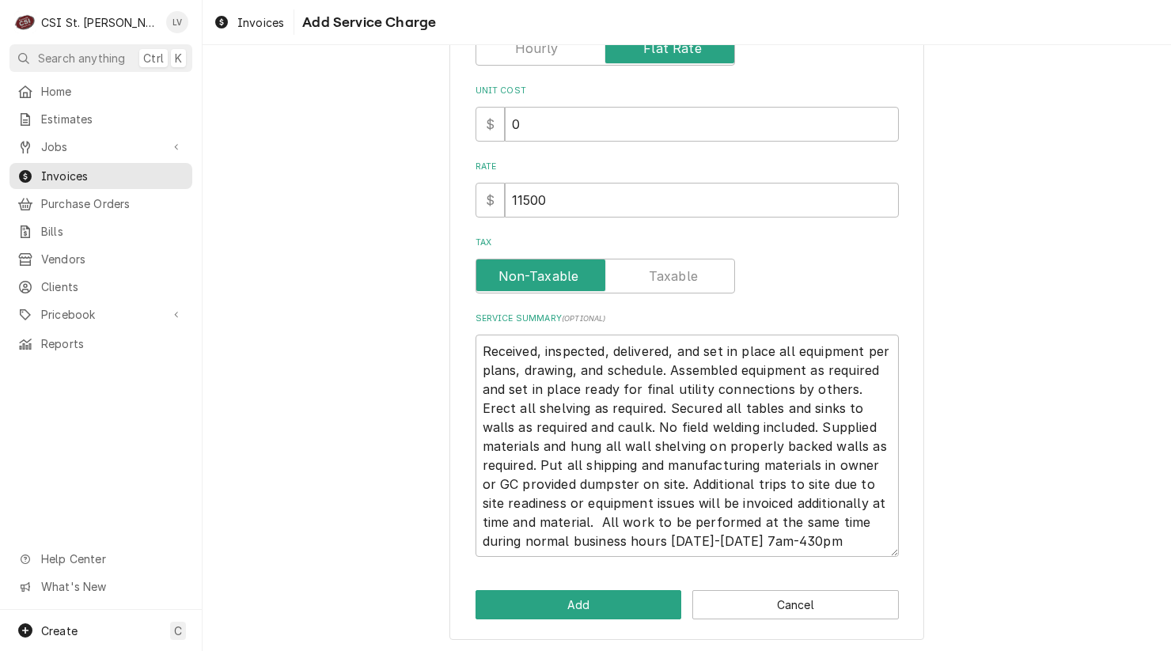
scroll to position [18, 0]
click at [592, 604] on button "Add" at bounding box center [579, 604] width 207 height 29
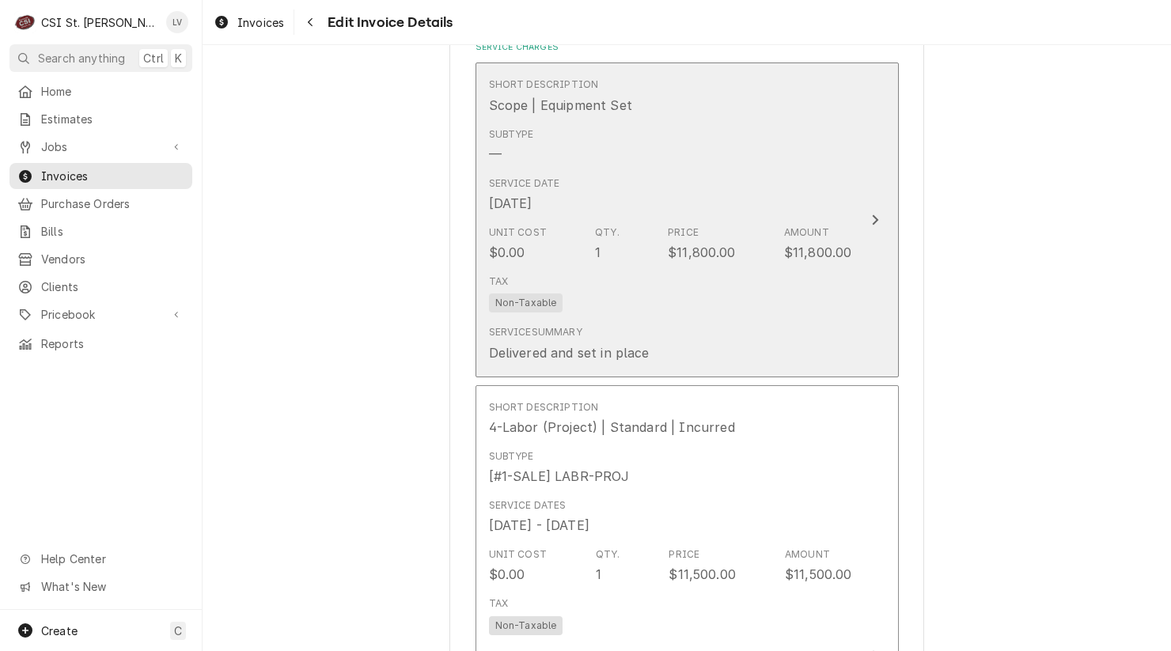
scroll to position [1009, 0]
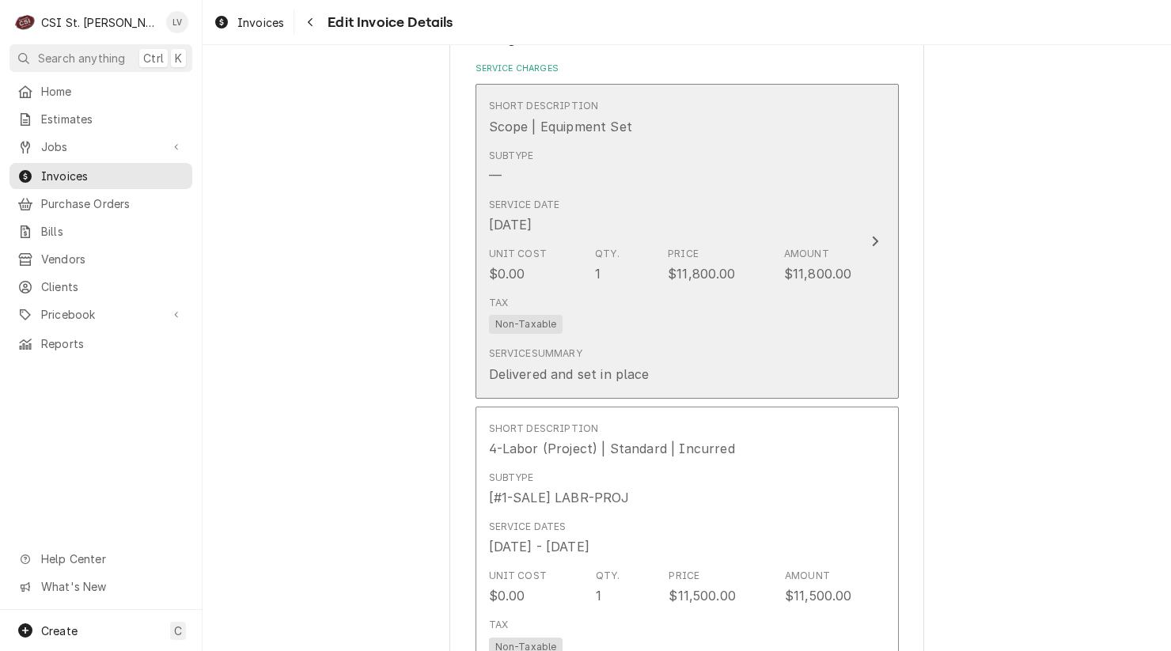
click at [694, 185] on div "Subtype —" at bounding box center [670, 166] width 363 height 49
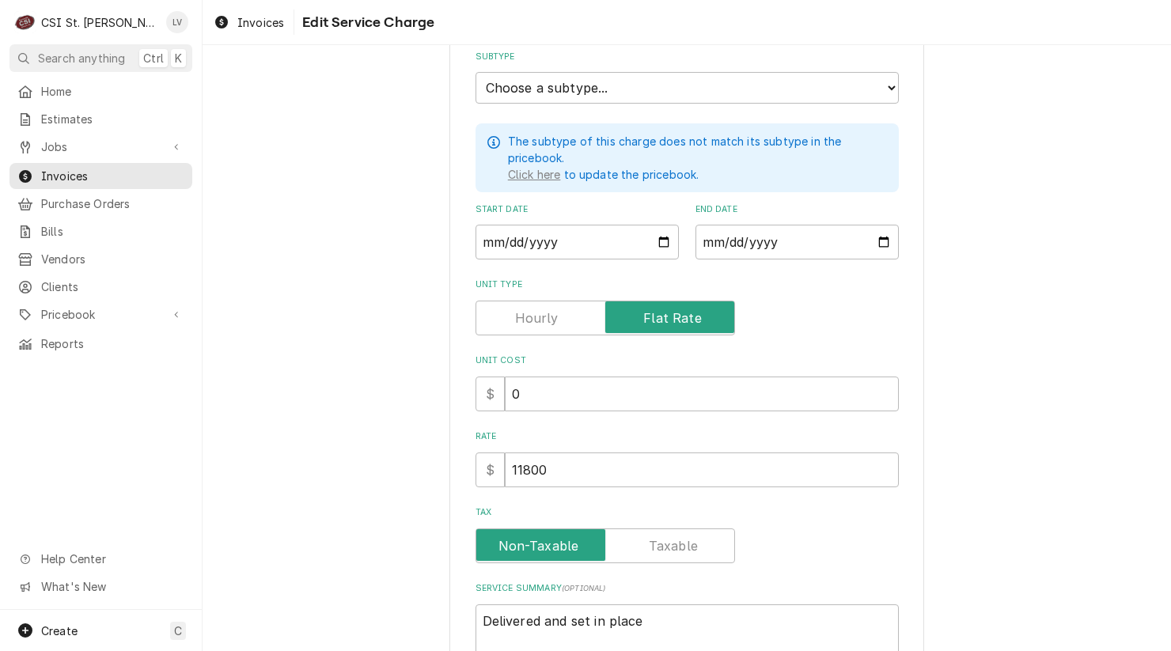
scroll to position [339, 0]
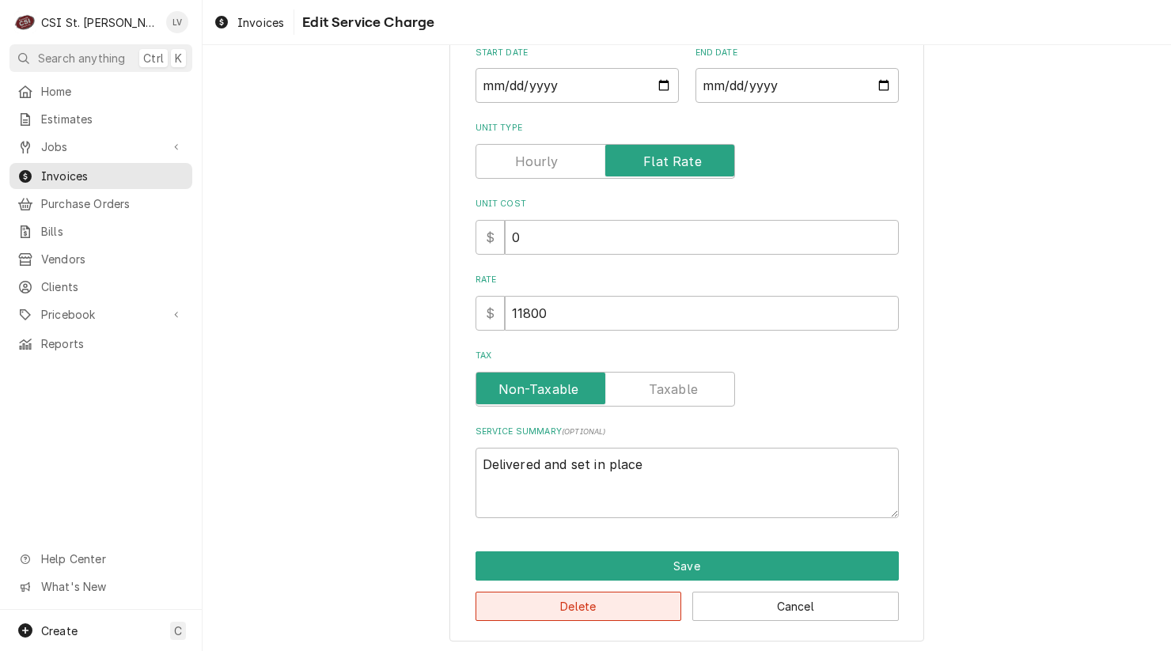
click at [636, 601] on button "Delete" at bounding box center [579, 606] width 207 height 29
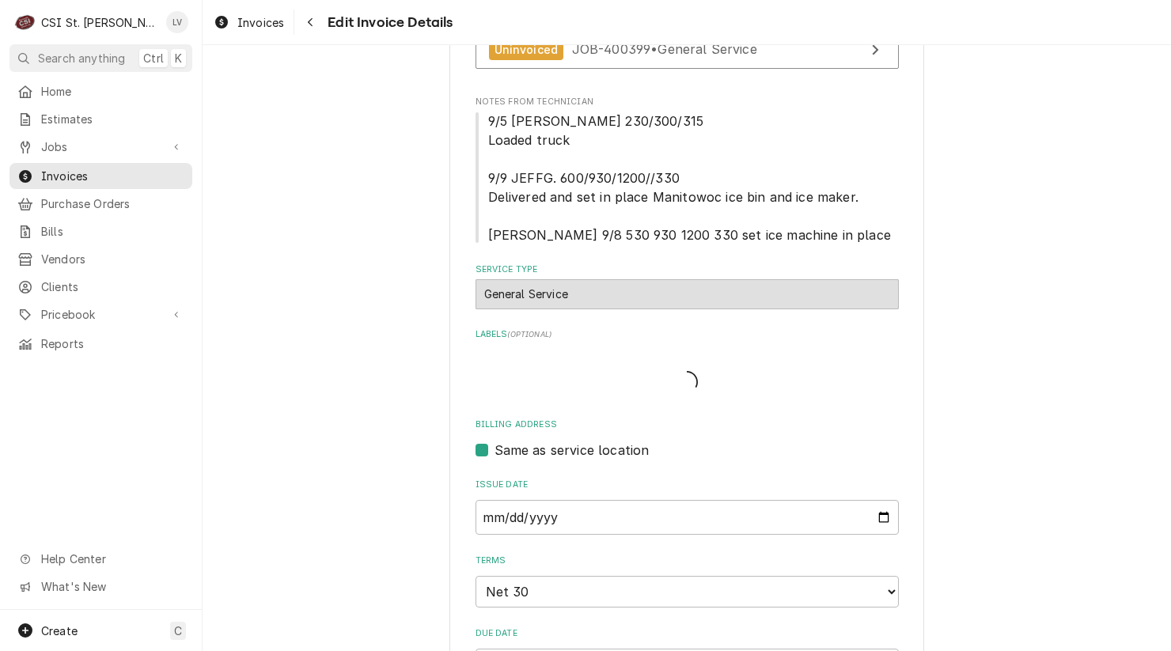
type textarea "x"
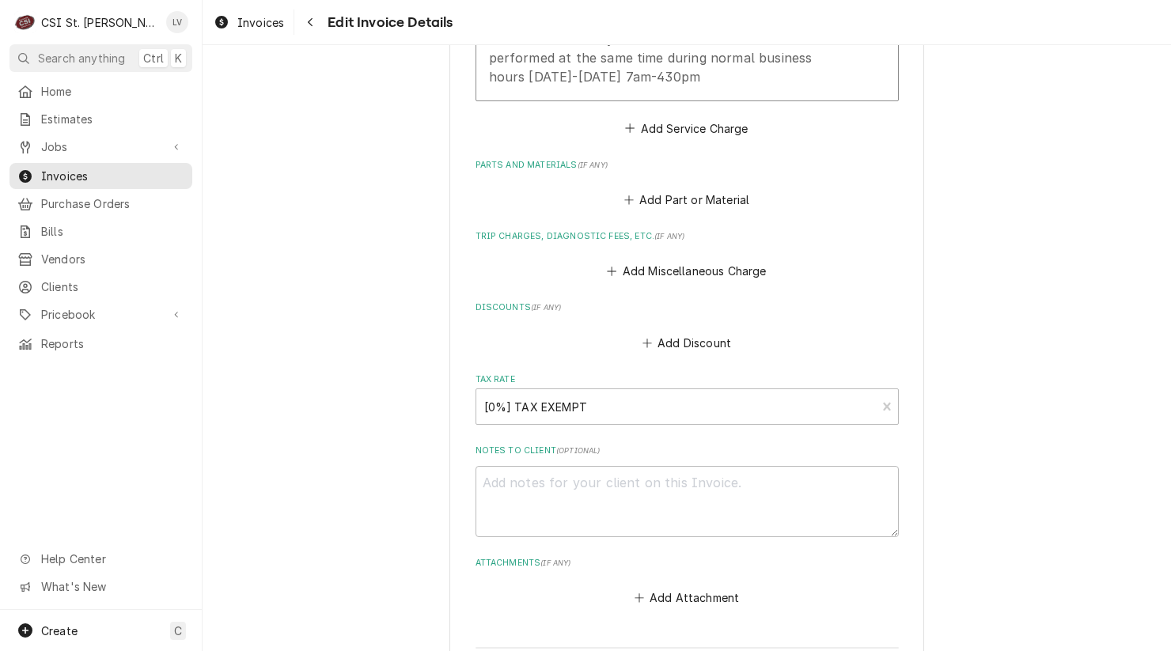
scroll to position [1544, 0]
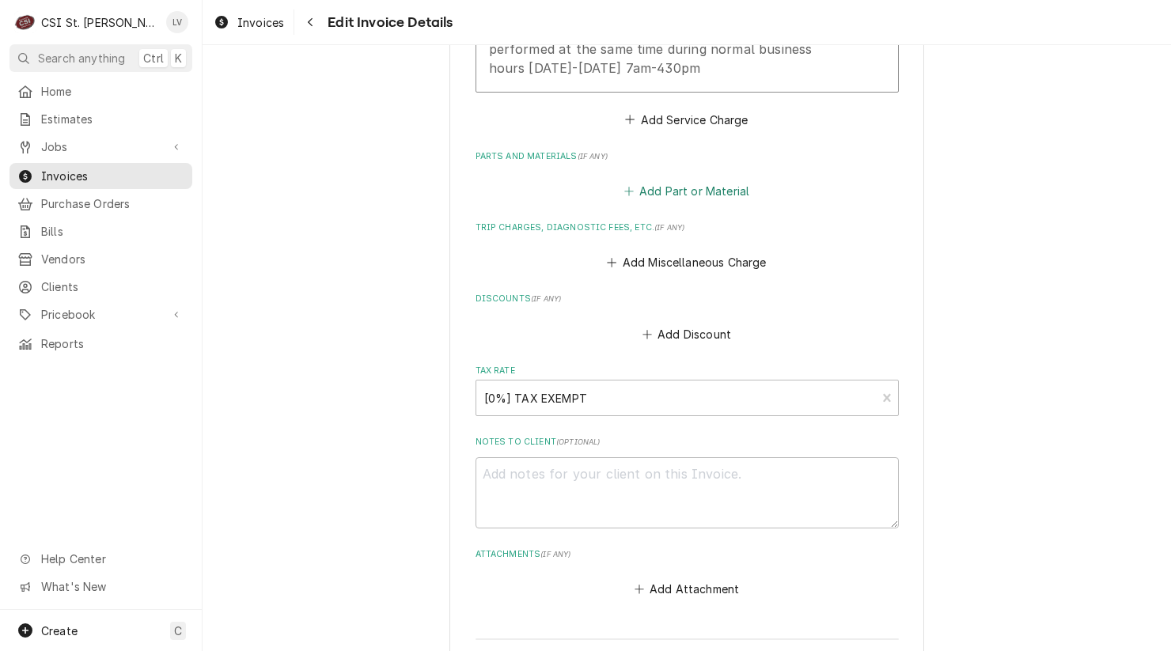
click at [661, 184] on button "Add Part or Material" at bounding box center [686, 191] width 131 height 22
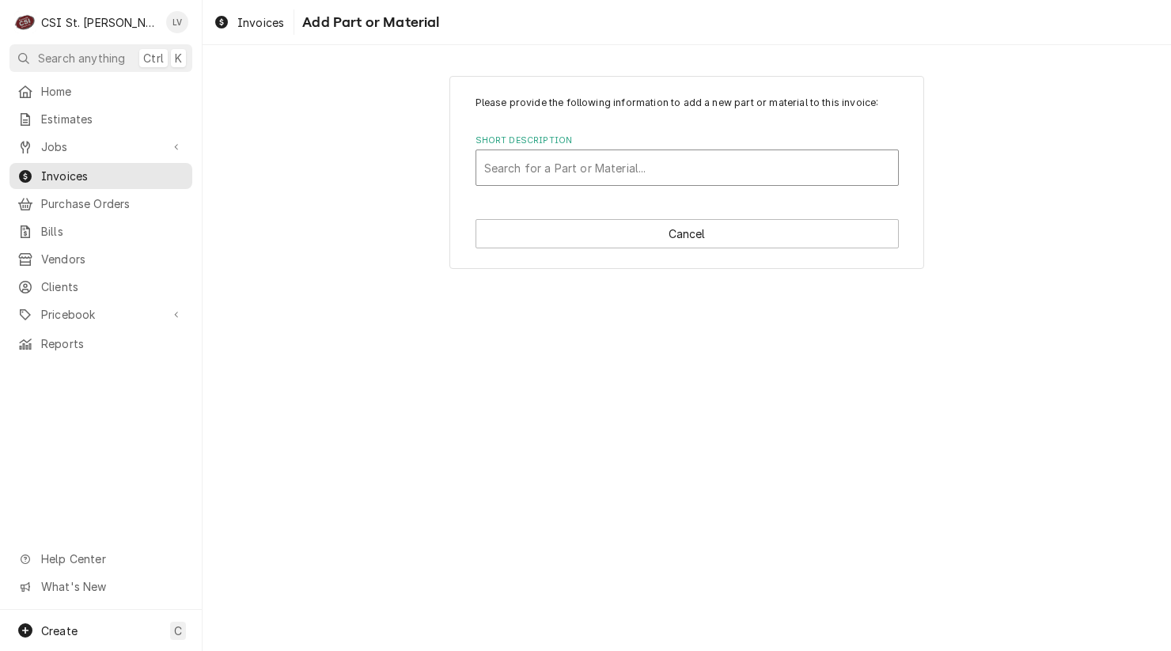
click at [515, 169] on div "Short Description" at bounding box center [687, 168] width 406 height 28
type input "misc. part"
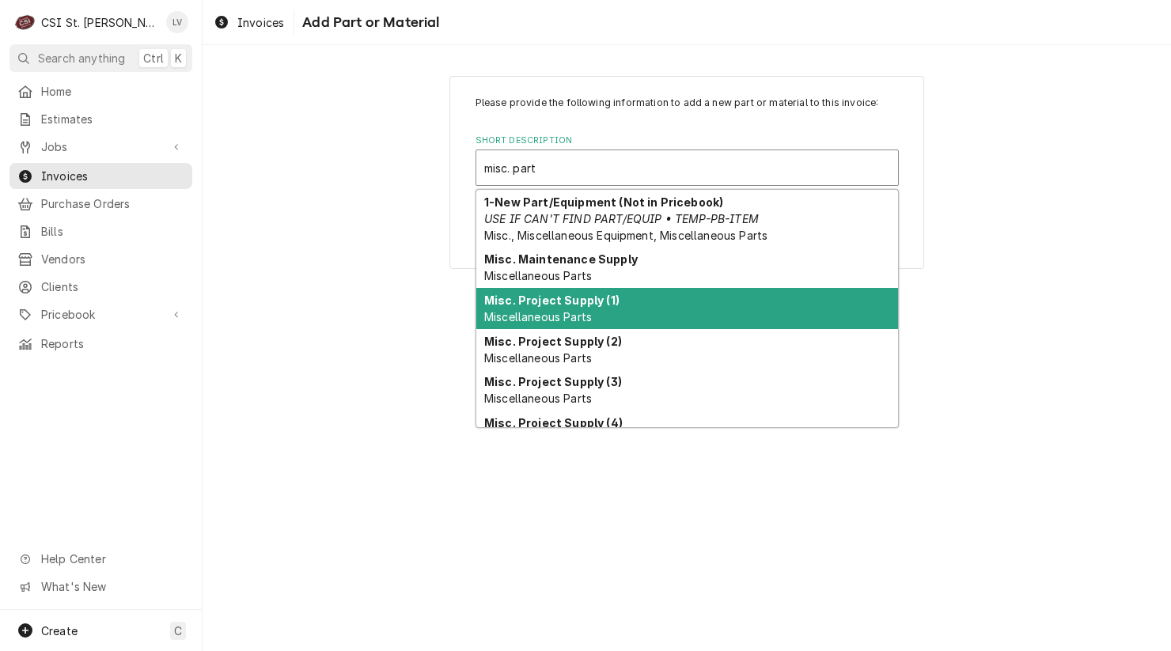
click at [522, 312] on span "Miscellaneous Parts" at bounding box center [538, 316] width 108 height 13
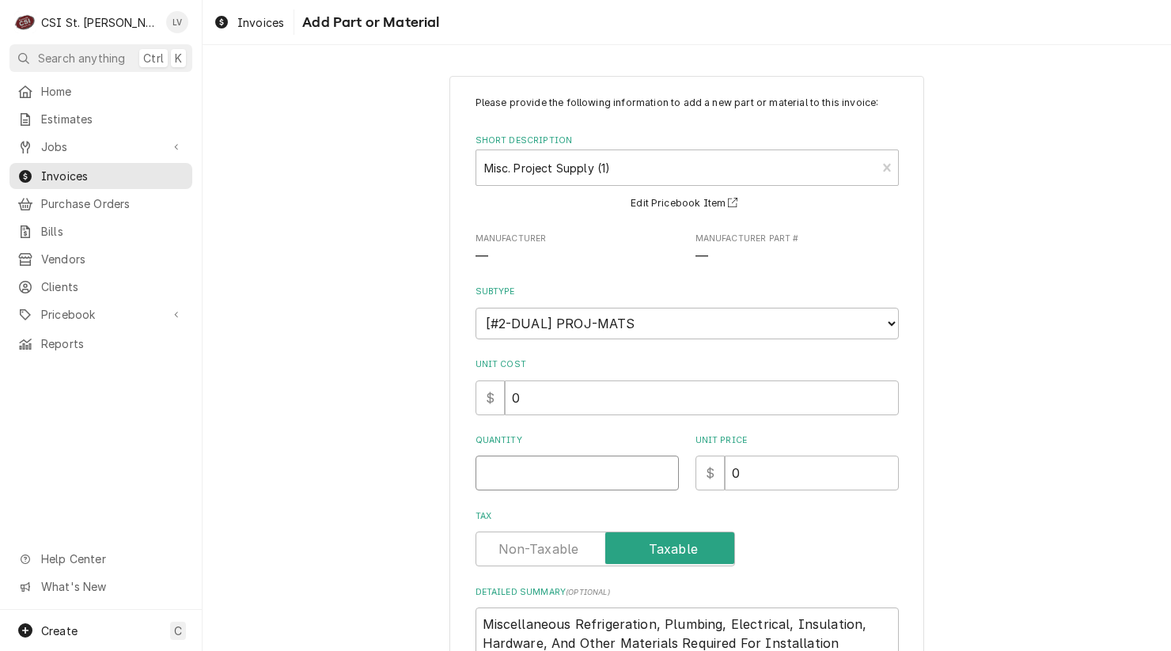
click at [495, 473] on input "Quantity" at bounding box center [577, 473] width 203 height 35
type textarea "x"
type input "1"
type textarea "x"
type input "3"
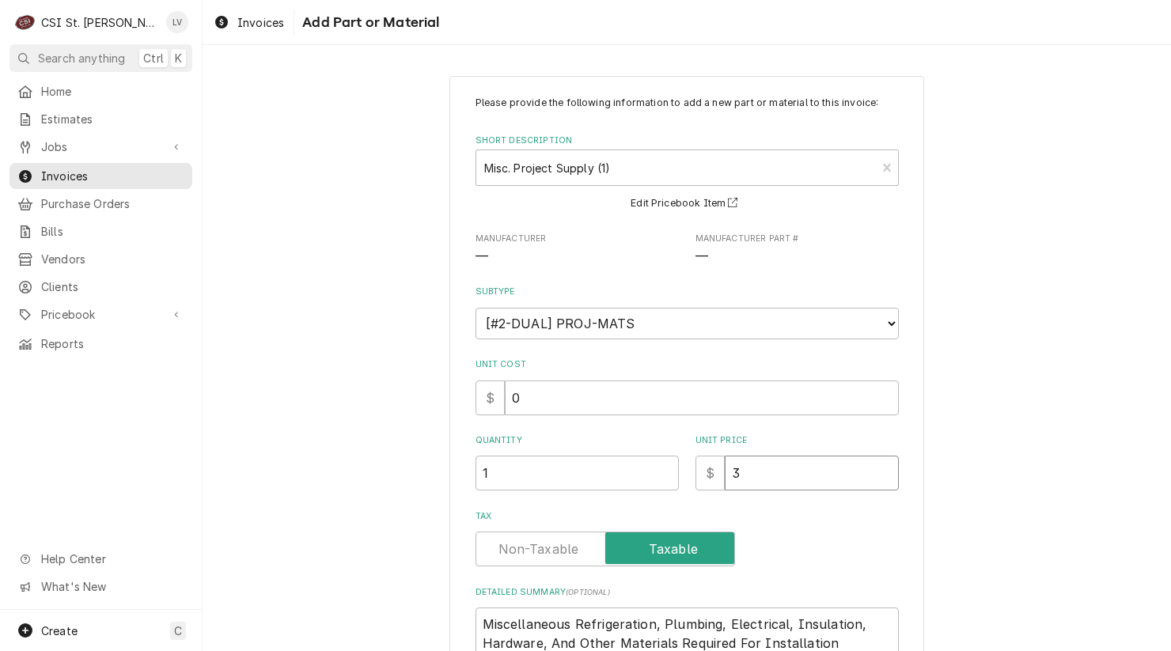
type textarea "x"
type input "30"
type textarea "x"
type input "300"
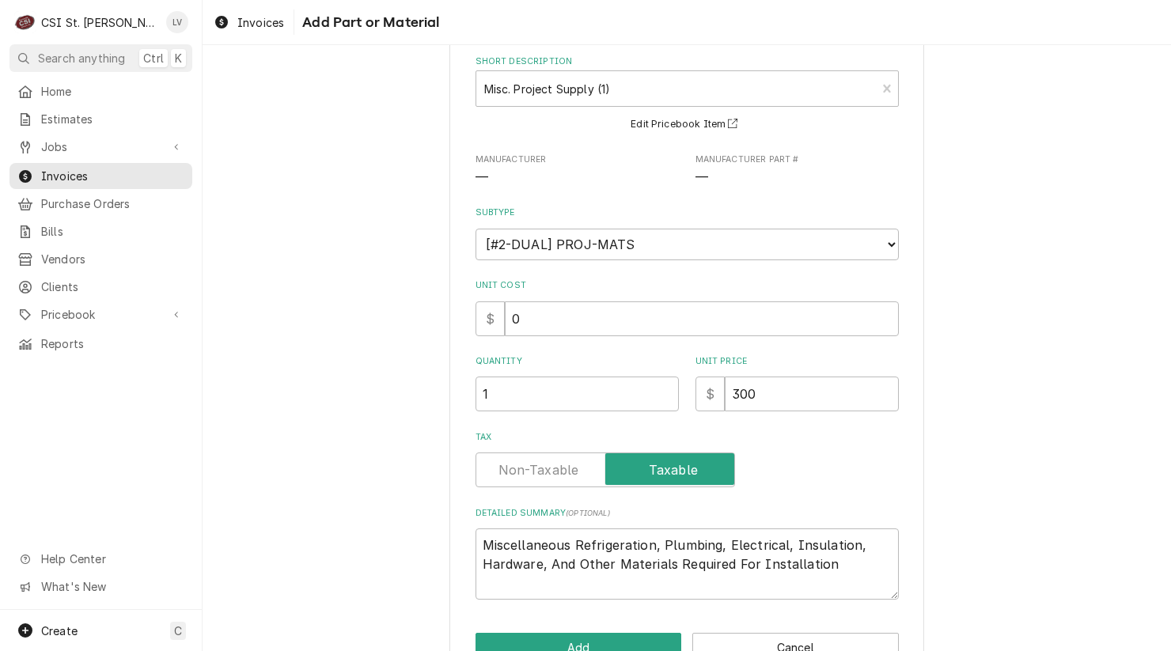
scroll to position [123, 0]
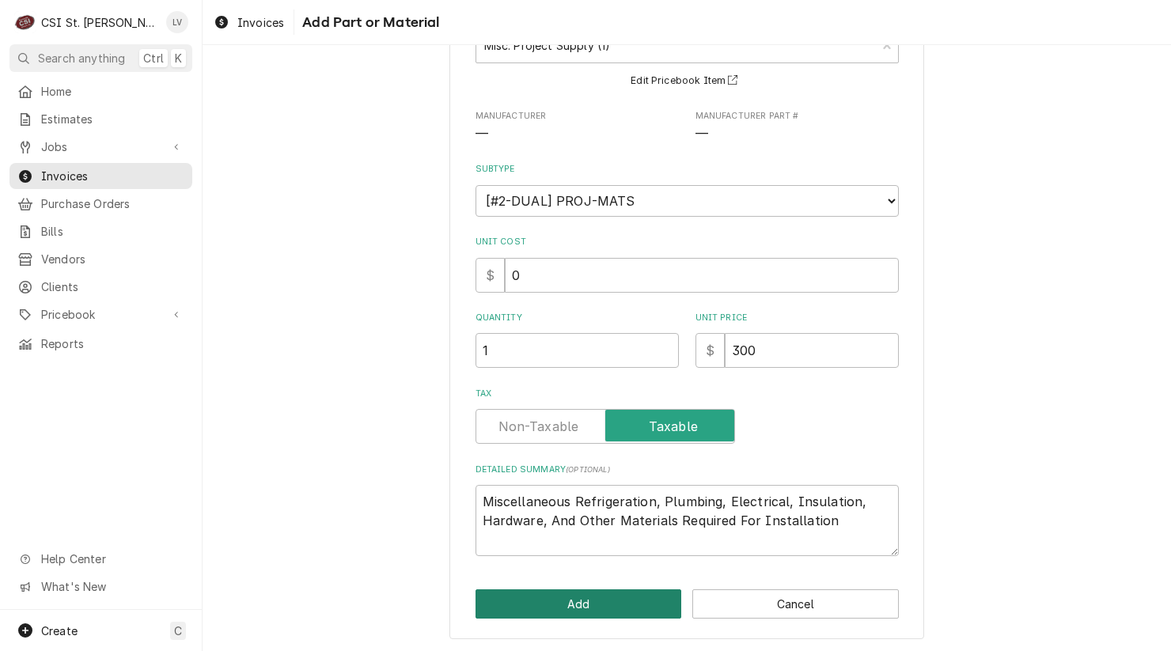
click at [570, 607] on button "Add" at bounding box center [579, 604] width 207 height 29
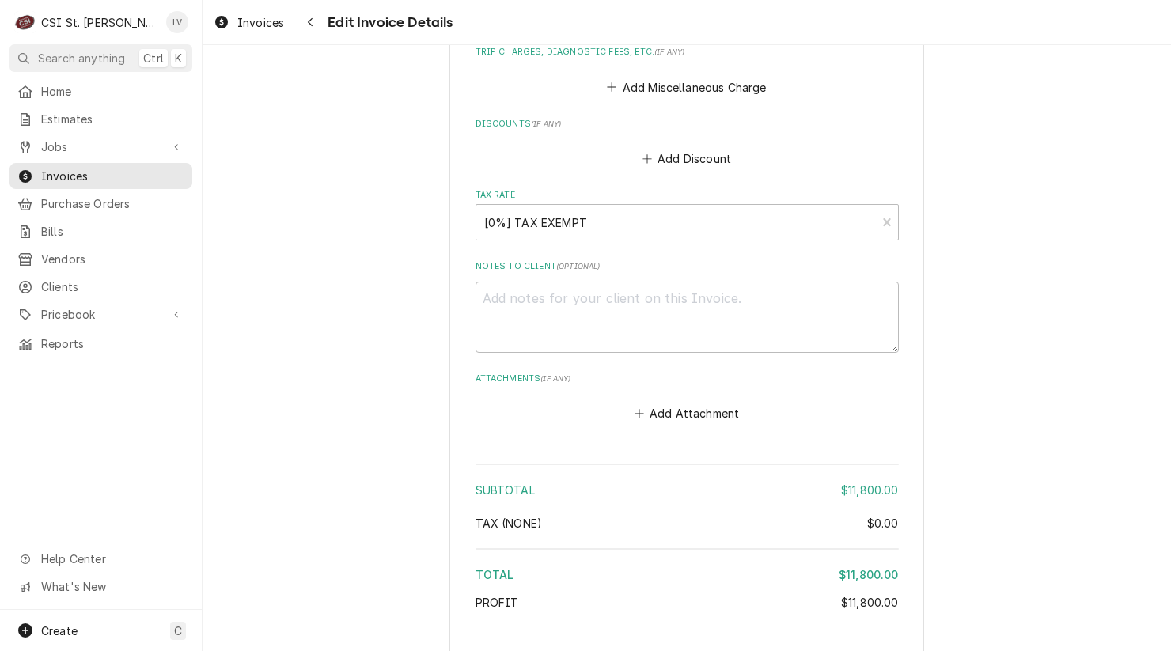
scroll to position [2296, 0]
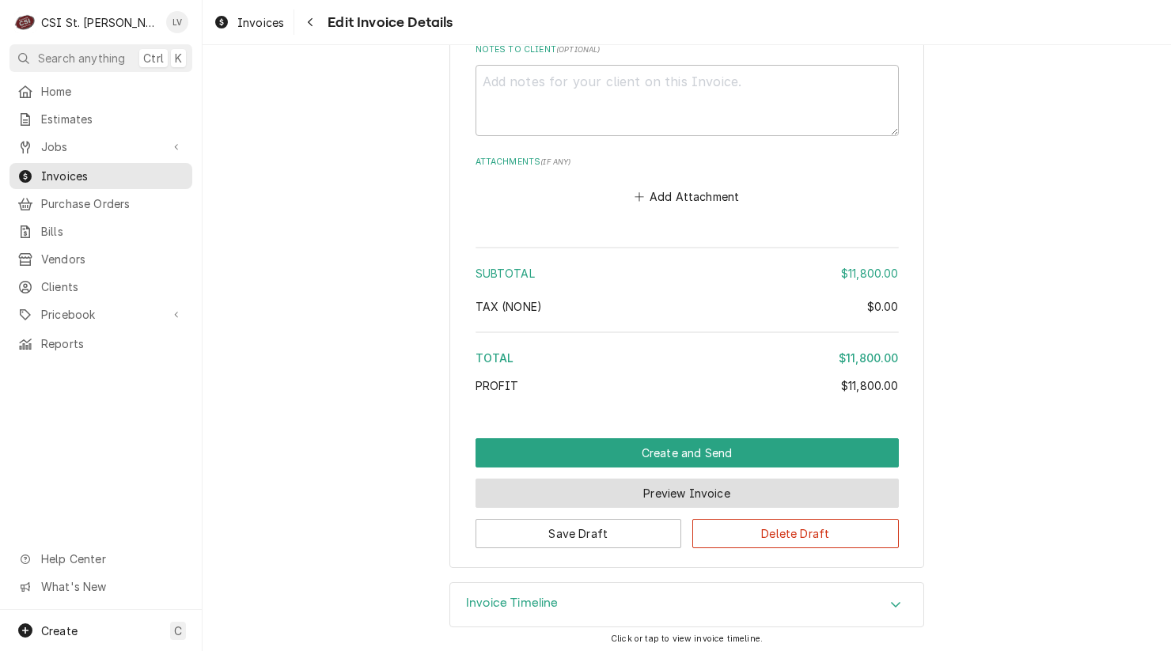
click at [628, 492] on button "Preview Invoice" at bounding box center [687, 493] width 423 height 29
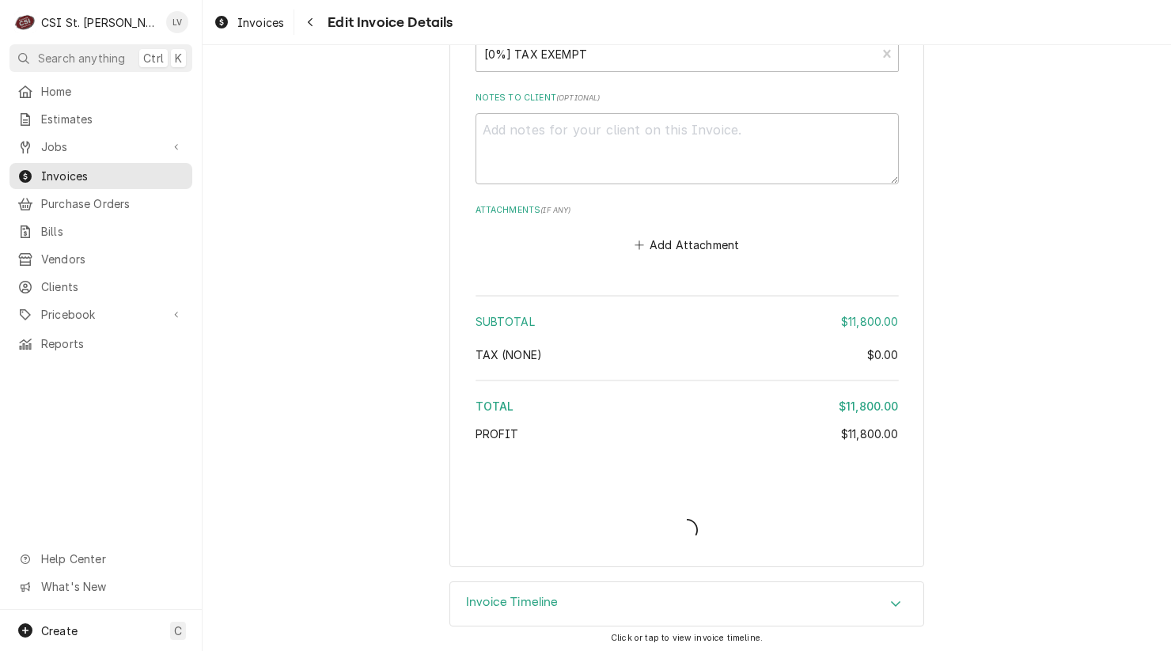
type textarea "x"
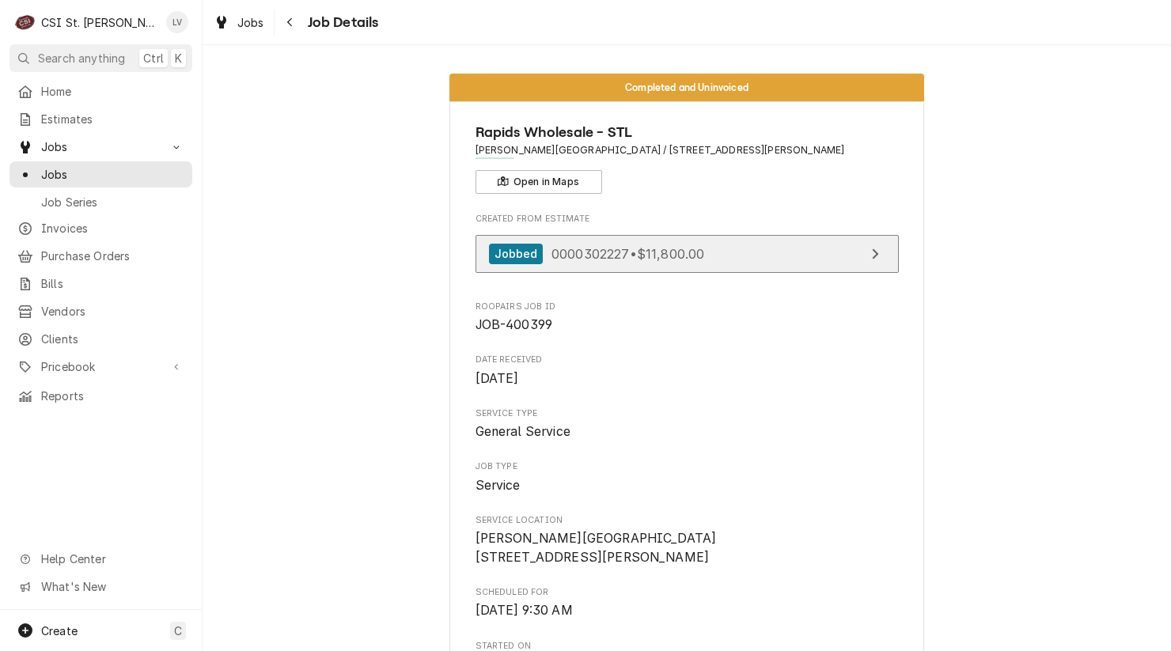
click at [602, 257] on span "0000302227 • $11,800.00" at bounding box center [628, 253] width 153 height 16
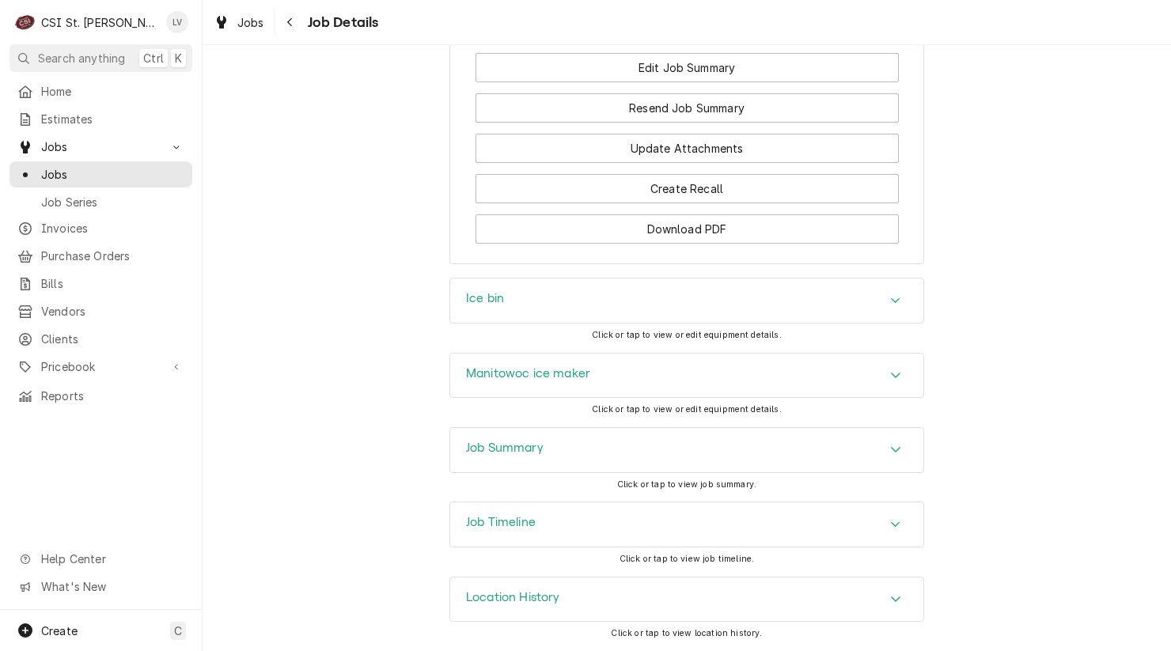
scroll to position [1624, 0]
click at [571, 536] on div "Job Timeline" at bounding box center [686, 525] width 473 height 44
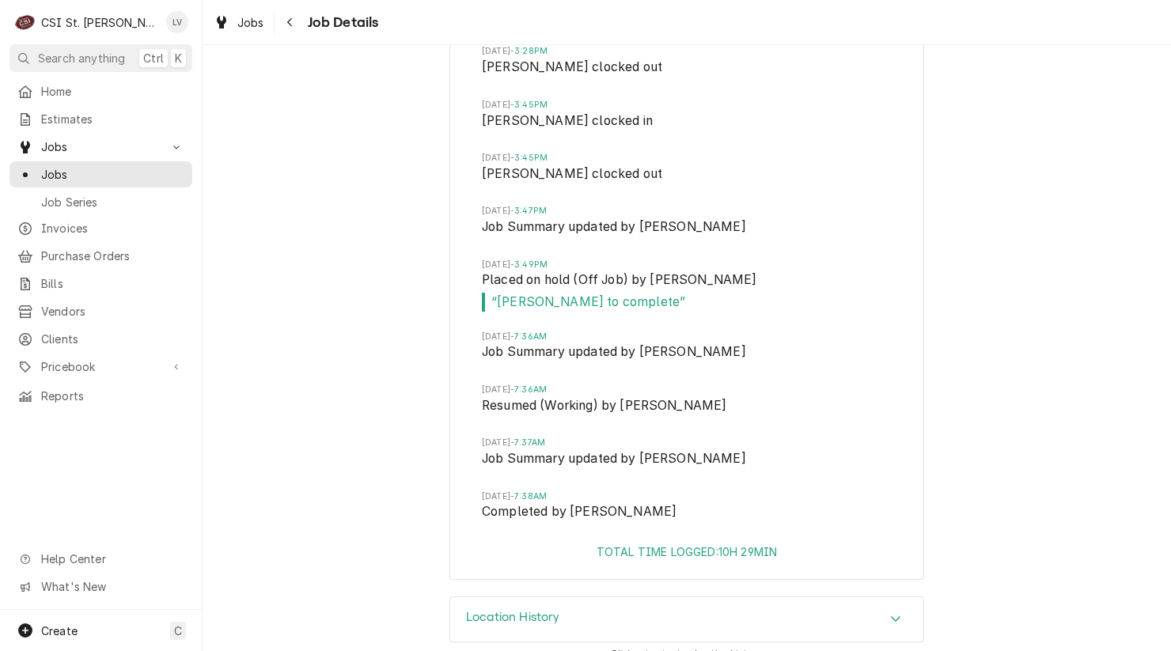
scroll to position [2812, 0]
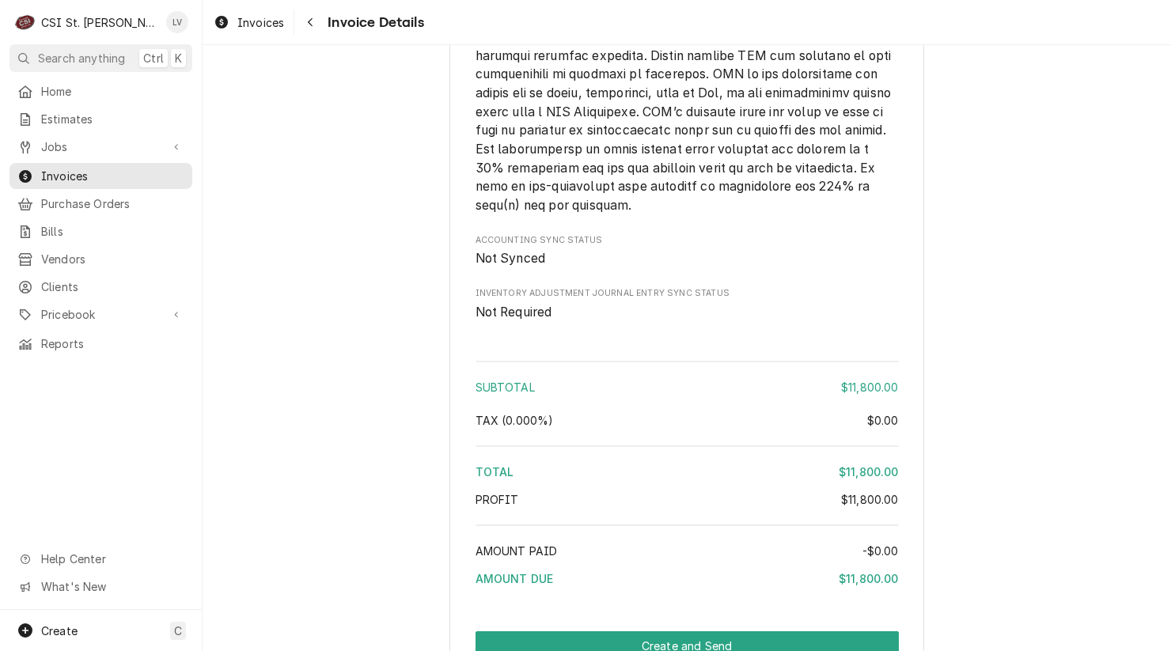
scroll to position [2573, 0]
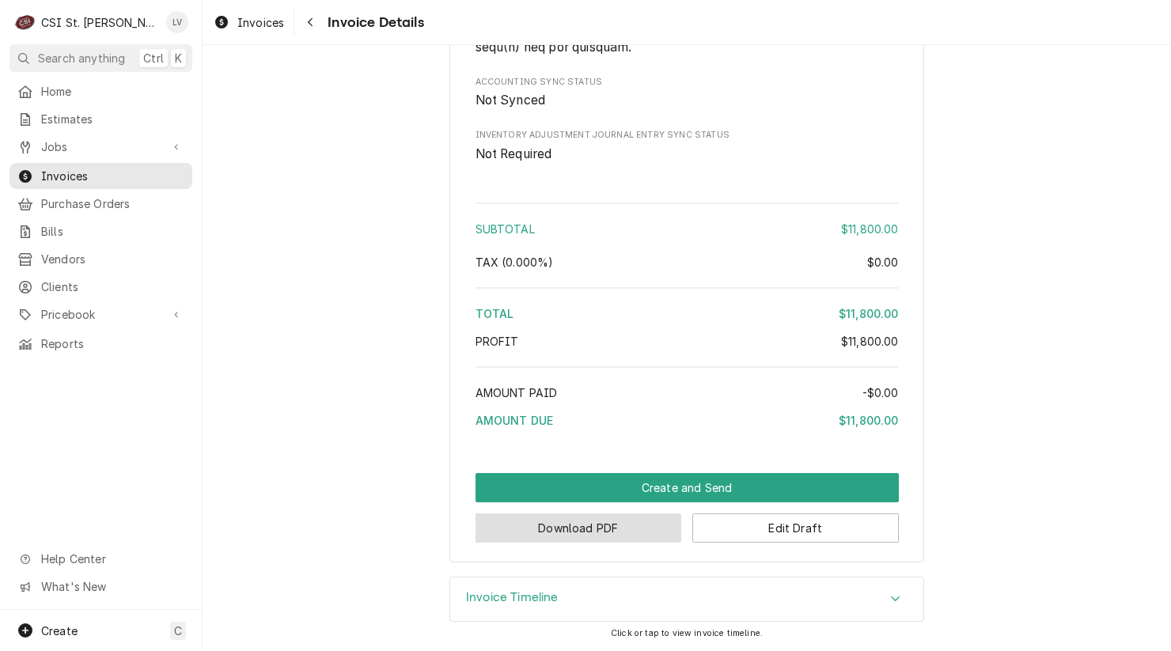
click at [567, 530] on button "Download PDF" at bounding box center [579, 528] width 207 height 29
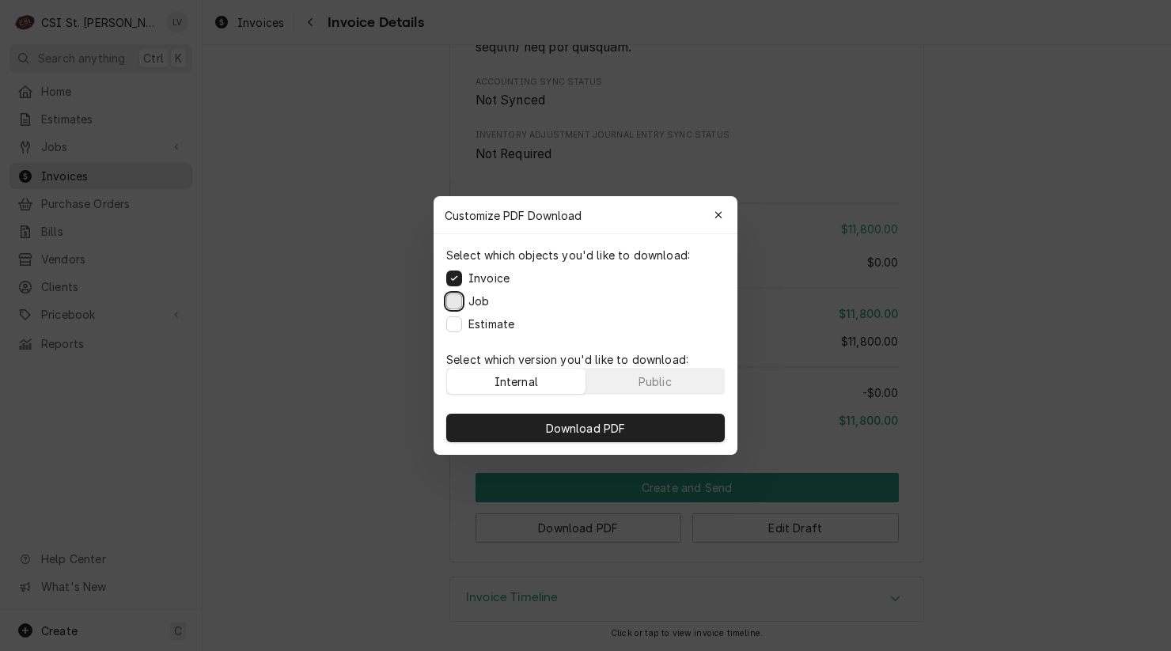
drag, startPoint x: 457, startPoint y: 305, endPoint x: 460, endPoint y: 313, distance: 8.5
click at [458, 305] on button "Job" at bounding box center [454, 302] width 16 height 16
click at [461, 321] on button "Estimate" at bounding box center [454, 325] width 16 height 16
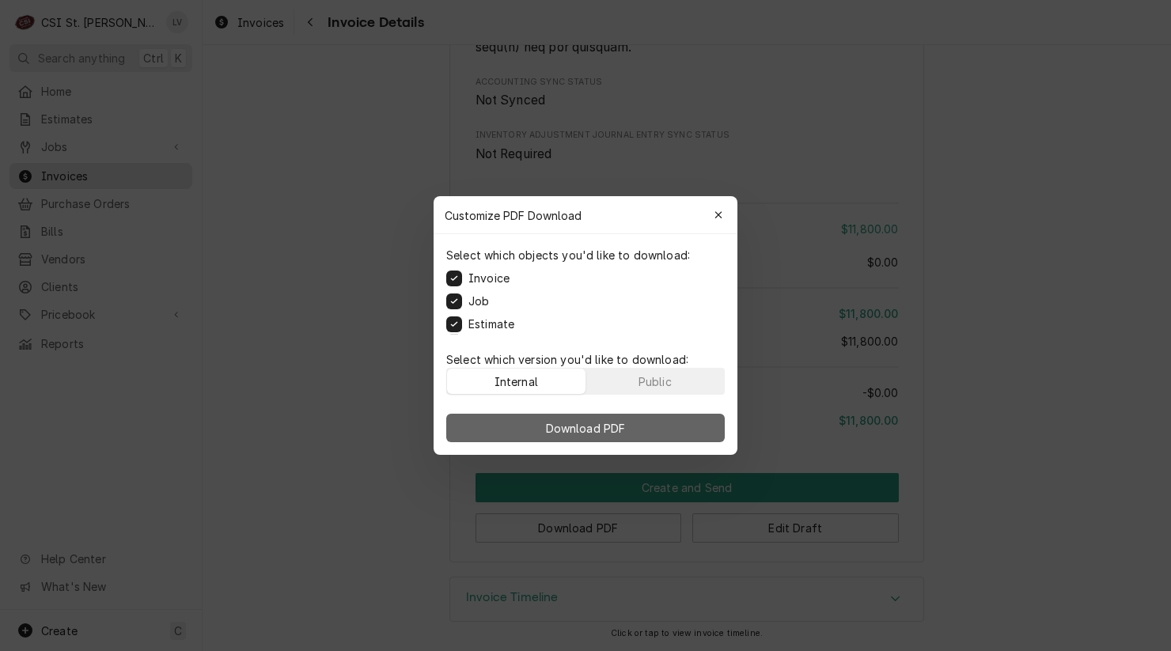
click at [627, 428] on span "Download PDF" at bounding box center [586, 428] width 86 height 17
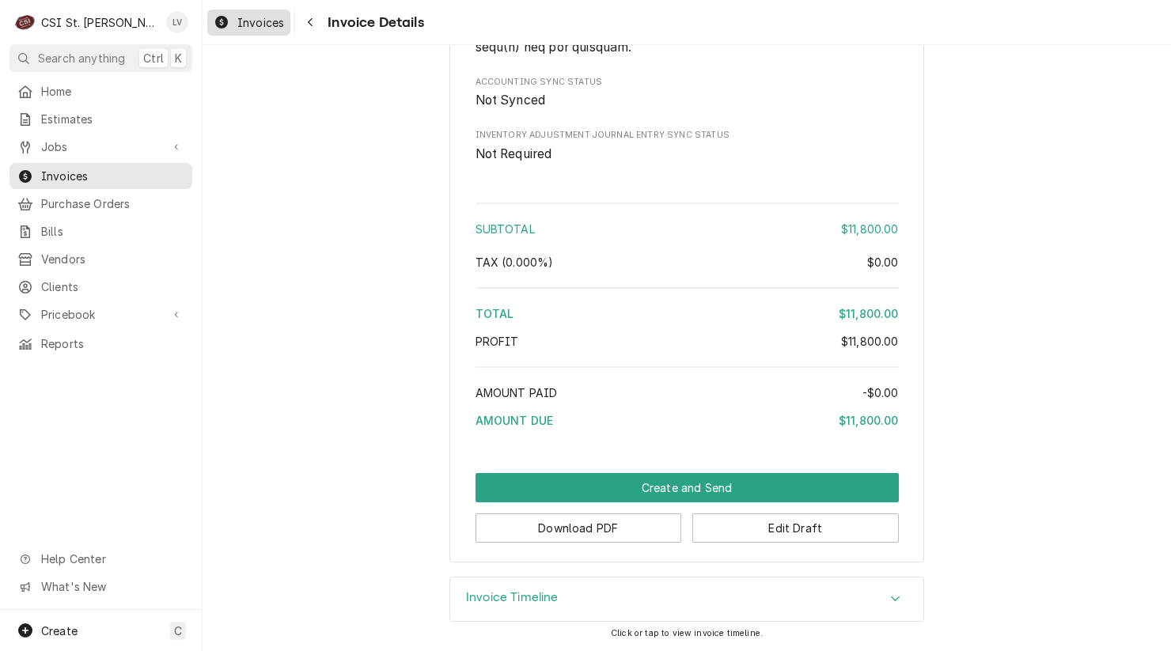
click at [256, 21] on span "Invoices" at bounding box center [260, 22] width 47 height 17
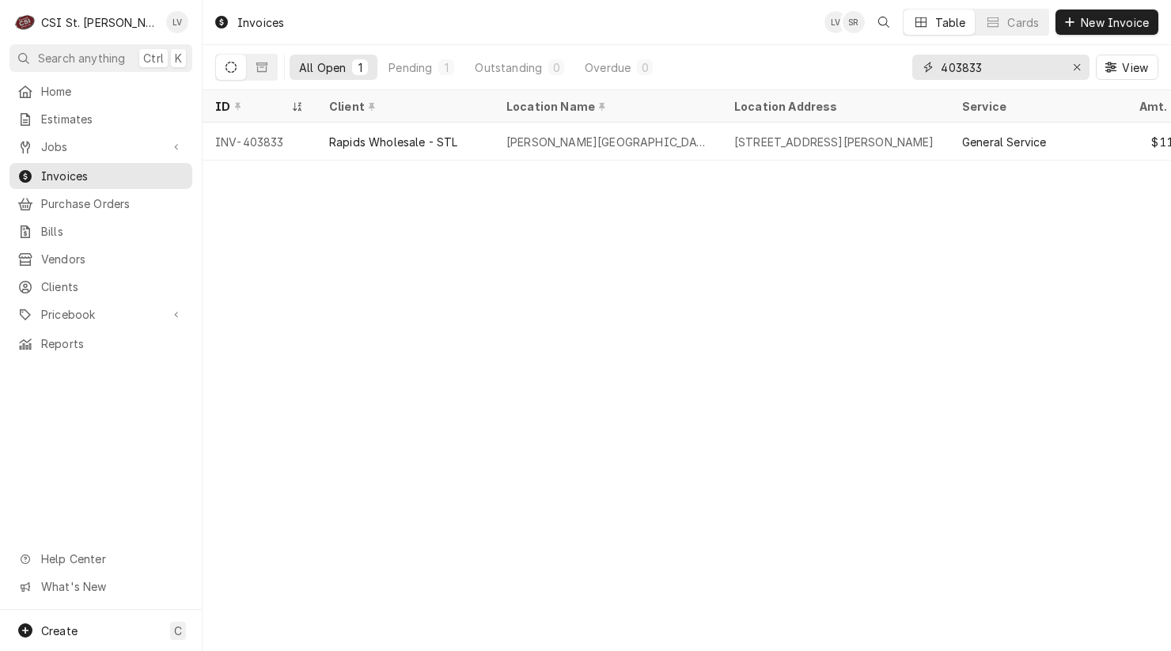
click at [1009, 63] on input "403833" at bounding box center [1000, 67] width 119 height 25
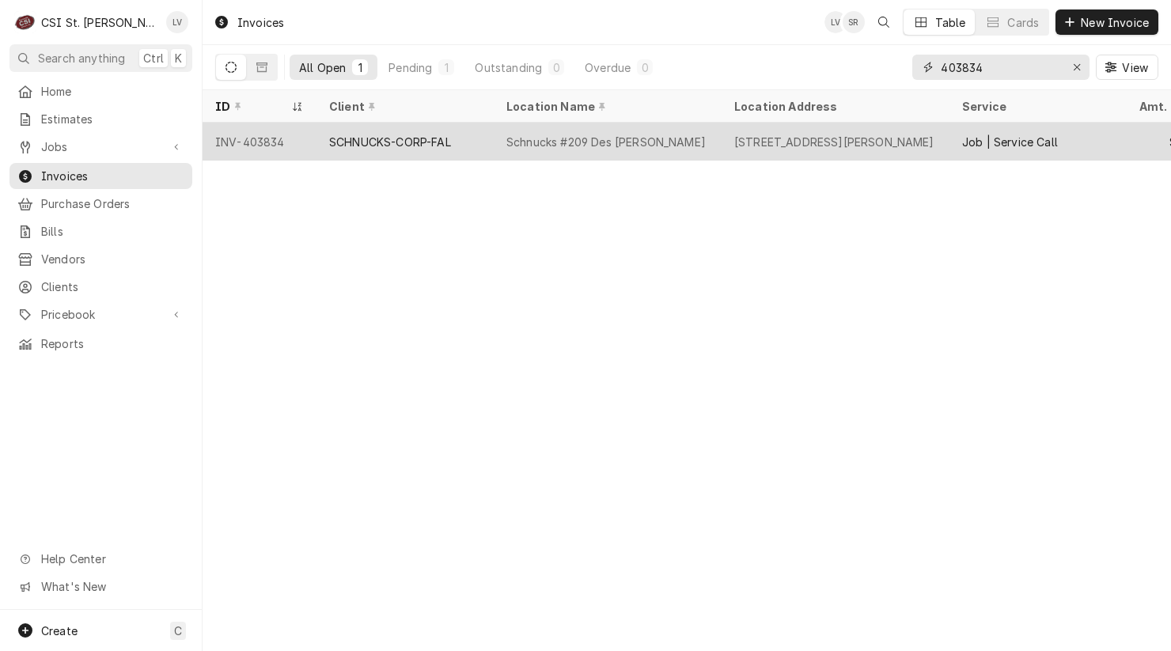
type input "403834"
drag, startPoint x: 341, startPoint y: 146, endPoint x: 359, endPoint y: 175, distance: 33.4
click at [341, 147] on div "SCHNUCKS-CORP-FAL" at bounding box center [405, 142] width 177 height 38
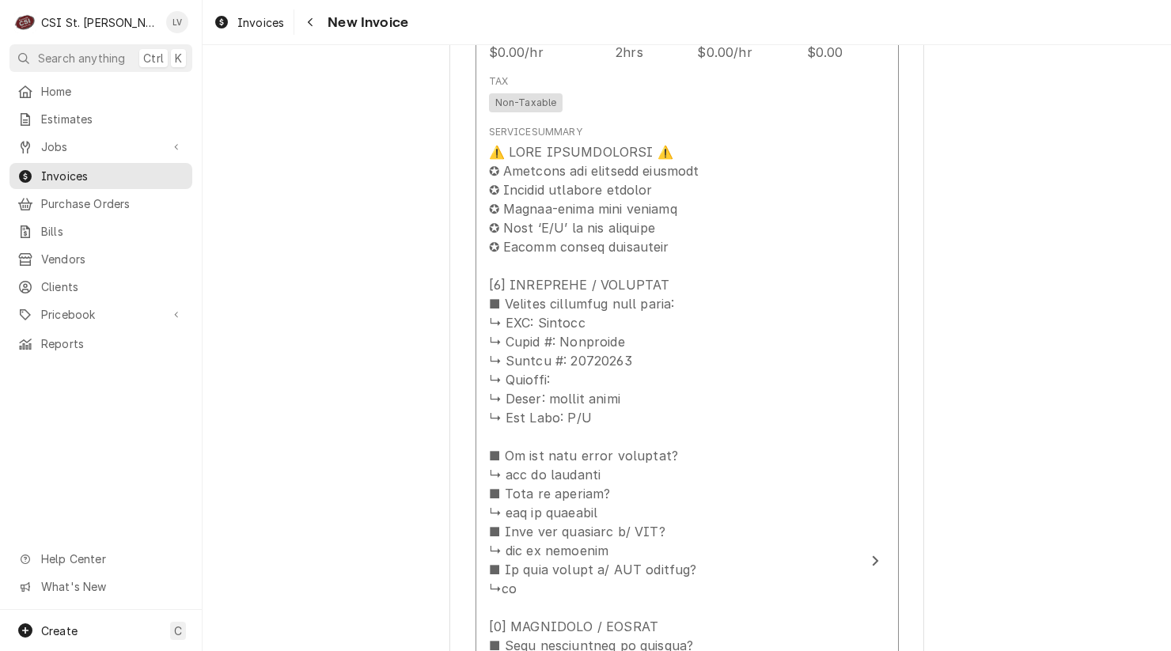
scroll to position [1741, 0]
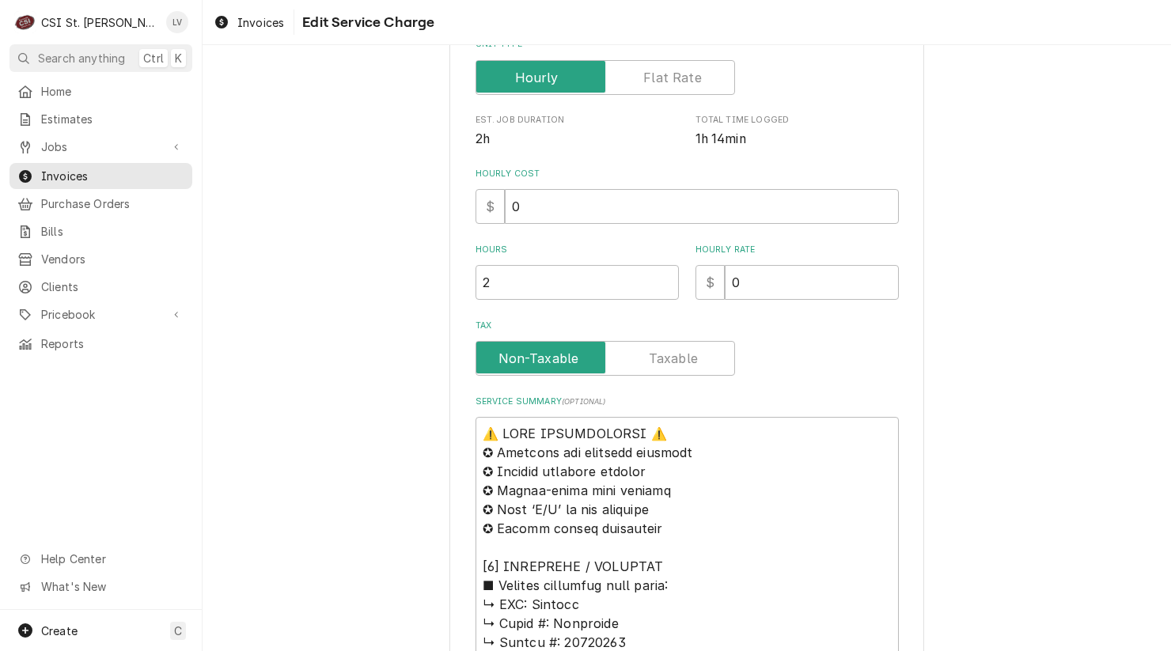
scroll to position [554, 0]
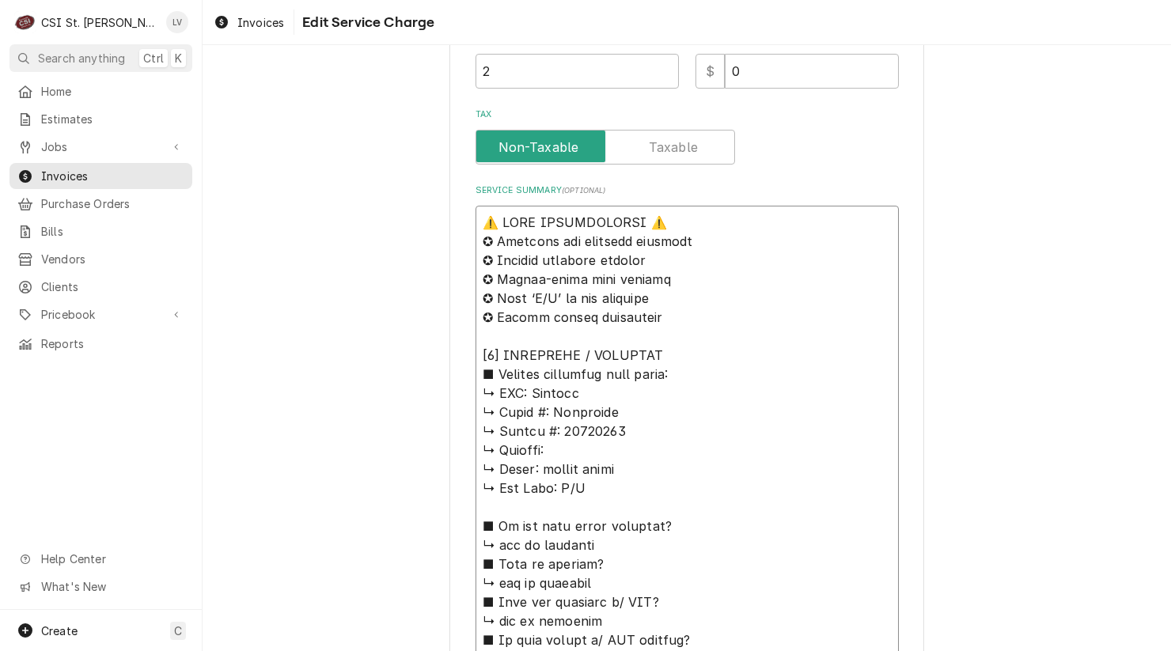
drag, startPoint x: 523, startPoint y: 391, endPoint x: 420, endPoint y: 220, distance: 200.0
click at [420, 220] on div "Use the fields below to edit this service charge Short Description Job | Servic…" at bounding box center [687, 474] width 969 height 1932
type textarea "x"
type textarea "Loremip ↳ Dolor #: Sitametco ↳ Adipis #: 46240541 ↳ Elitsed: ↳ Doeiu: tempor in…"
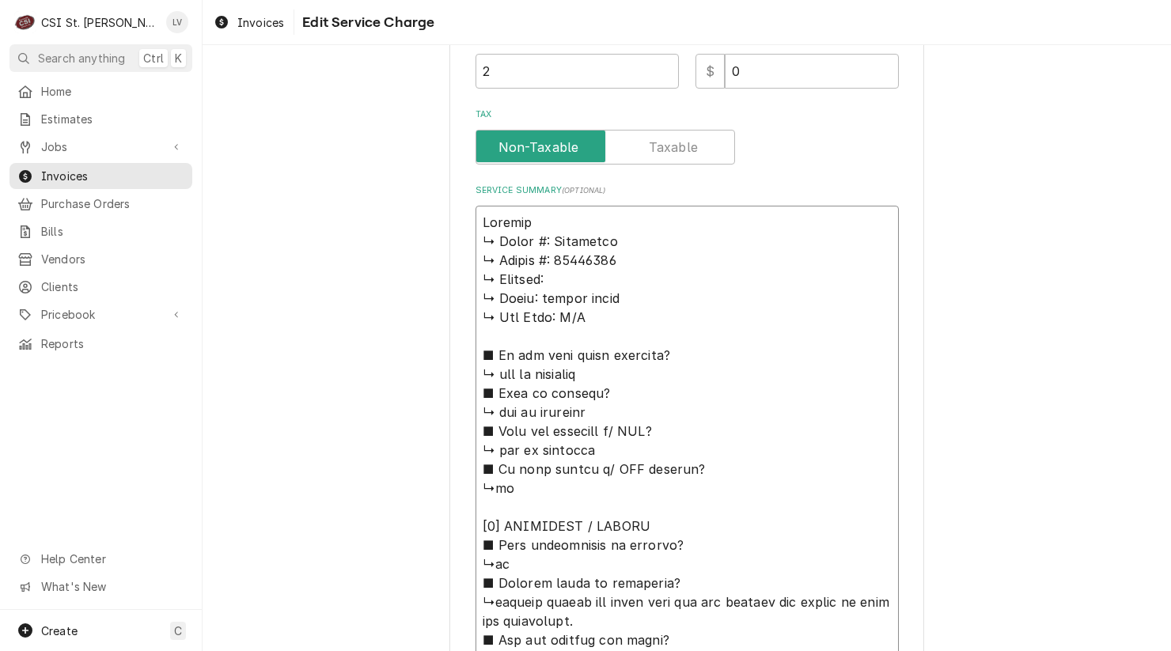
type textarea "x"
type textarea "Loremip ↳ Dolor #: Sitametco ↳ Adipis #: 12530915 ↳ Elitsed: ↳ Doeiu: tempor in…"
type textarea "x"
type textarea "Bongard ↳ 𝗠𝗼𝗱𝗲𝗹 #: Paneotrad ↳ 𝗦𝗲𝗿𝗶𝗮𝗹 #: 50213011 ↳ 𝗩𝗼𝗹𝘁𝗮𝗴𝗲: ↳ 𝗣𝗵𝗮𝘀𝗲: single ph…"
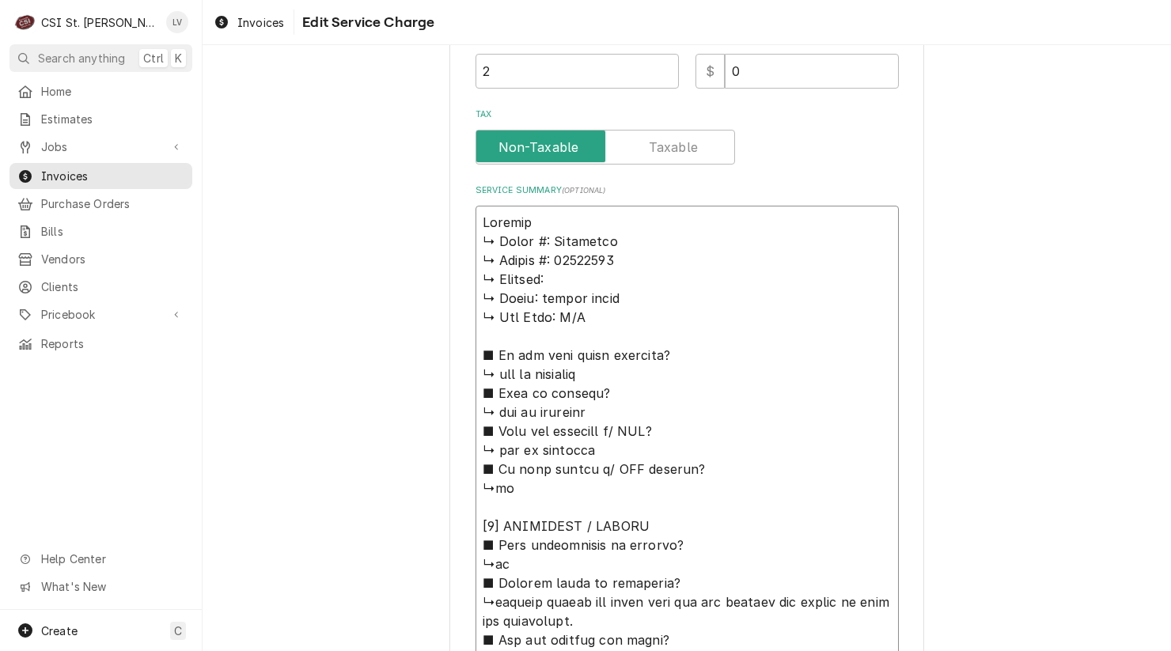
type textarea "x"
type textarea "Bongard / ↳ 𝗠𝗼𝗱𝗲𝗹 #: Paneotrad ↳ 𝗦𝗲𝗿𝗶𝗮𝗹 #: 50213011 ↳ 𝗩𝗼𝗹𝘁𝗮𝗴𝗲: ↳ 𝗣𝗵𝗮𝘀𝗲: single …"
type textarea "x"
type textarea "Bongard / ↳ 𝗠𝗼𝗱𝗲𝗹 #: Paneotrad ↳ 𝗦𝗲𝗿𝗶𝗮𝗹 #: 50213011 ↳ 𝗩𝗼𝗹𝘁𝗮𝗴𝗲: ↳ 𝗣𝗵𝗮𝘀𝗲: single …"
type textarea "x"
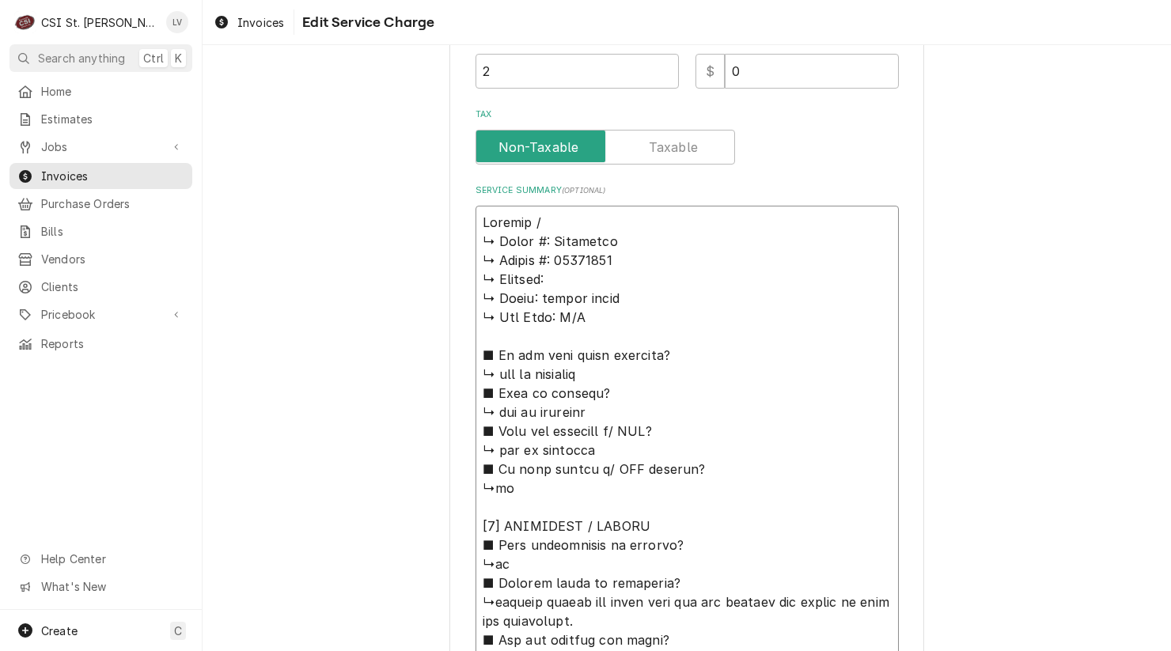
type textarea "Bongard / P ↳ 𝗠𝗼𝗱𝗲𝗹 #: Paneotrad ↳ 𝗦𝗲𝗿𝗶𝗮𝗹 #: 50213011 ↳ 𝗩𝗼𝗹𝘁𝗮𝗴𝗲: ↳ 𝗣𝗵𝗮𝘀𝗲: singl…"
type textarea "x"
type textarea "Bongard / ↳ 𝗠𝗼𝗱𝗲𝗹 #: Paneotrad ↳ 𝗦𝗲𝗿𝗶𝗮𝗹 #: 50213011 ↳ 𝗩𝗼𝗹𝘁𝗮𝗴𝗲: ↳ 𝗣𝗵𝗮𝘀𝗲: single …"
type textarea "x"
type textarea "Bongard / M ↳ 𝗠𝗼𝗱𝗲𝗹 #: Paneotrad ↳ 𝗦𝗲𝗿𝗶𝗮𝗹 #: 50213011 ↳ 𝗩𝗼𝗹𝘁𝗮𝗴𝗲: ↳ 𝗣𝗵𝗮𝘀𝗲: singl…"
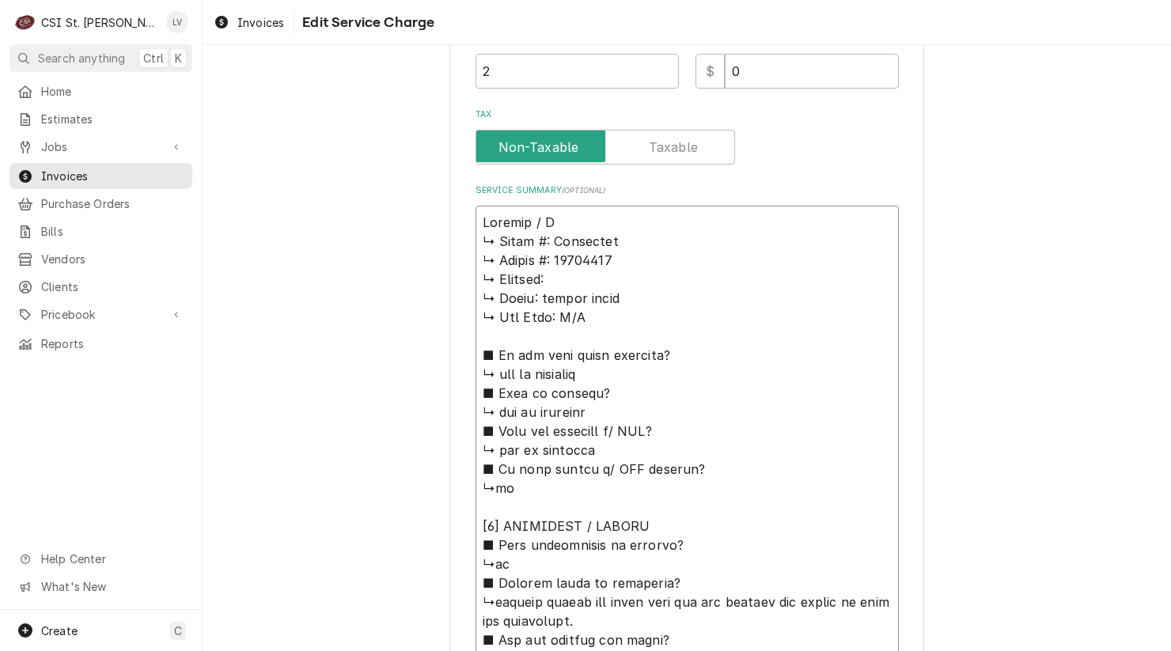
type textarea "x"
type textarea "Bongard / Mo ↳ 𝗠𝗼𝗱𝗲𝗹 #: Paneotrad ↳ 𝗦𝗲𝗿𝗶𝗮𝗹 #: 50213011 ↳ 𝗩𝗼𝗹𝘁𝗮𝗴𝗲: ↳ 𝗣𝗵𝗮𝘀𝗲: sing…"
type textarea "x"
type textarea "Bongard / Mod ↳ 𝗠𝗼𝗱𝗲𝗹 #: Paneotrad ↳ 𝗦𝗲𝗿𝗶𝗮𝗹 #: 50213011 ↳ 𝗩𝗼𝗹𝘁𝗮𝗴𝗲: ↳ 𝗣𝗵𝗮𝘀𝗲: sin…"
type textarea "x"
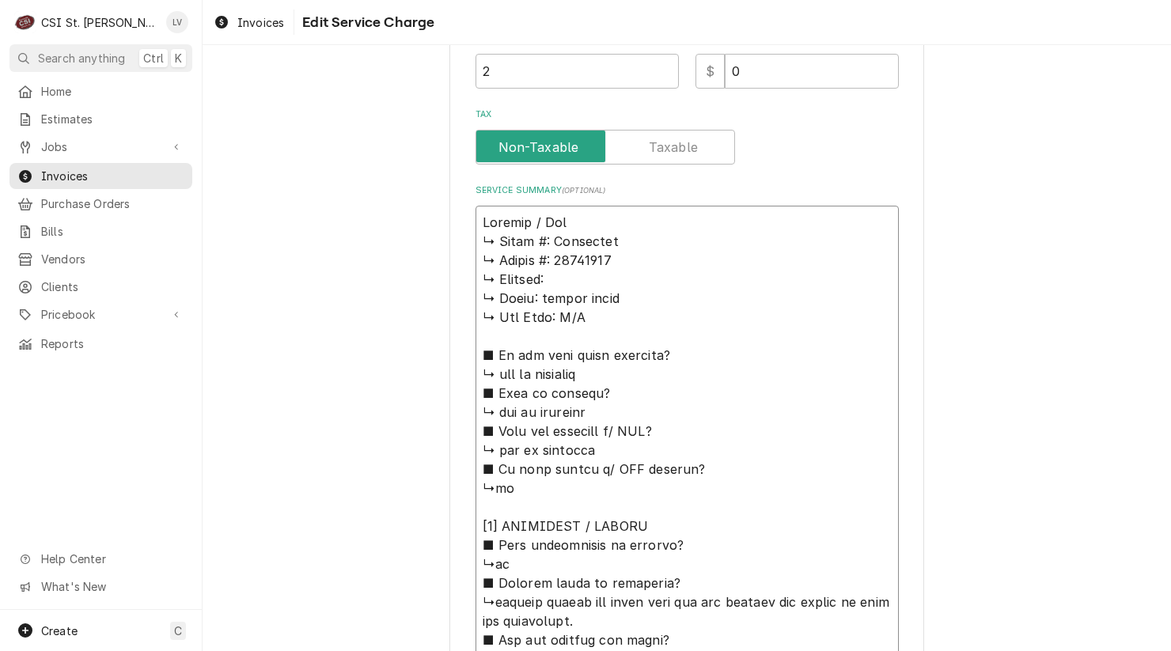
type textarea "Bongard / Modl ↳ 𝗠𝗼𝗱𝗲𝗹 #: Paneotrad ↳ 𝗦𝗲𝗿𝗶𝗮𝗹 #: 50213011 ↳ 𝗩𝗼𝗹𝘁𝗮𝗴𝗲: ↳ 𝗣𝗵𝗮𝘀𝗲: si…"
type textarea "x"
type textarea "Bongard / Modle ↳ 𝗠𝗼𝗱𝗲𝗹 #: Paneotrad ↳ 𝗦𝗲𝗿𝗶𝗮𝗹 #: 50213011 ↳ 𝗩𝗼𝗹𝘁𝗮𝗴𝗲: ↳ 𝗣𝗵𝗮𝘀𝗲: s…"
type textarea "x"
type textarea "Bongard / Modl ↳ 𝗠𝗼𝗱𝗲𝗹 #: Paneotrad ↳ 𝗦𝗲𝗿𝗶𝗮𝗹 #: 50213011 ↳ 𝗩𝗼𝗹𝘁𝗮𝗴𝗲: ↳ 𝗣𝗵𝗮𝘀𝗲: si…"
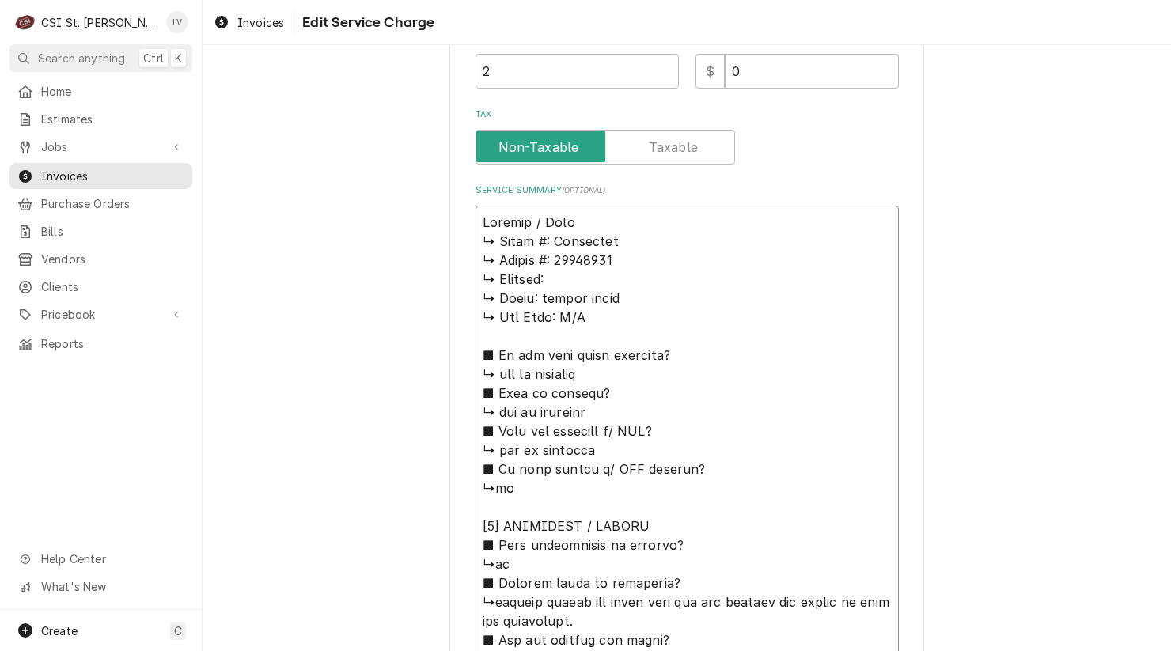
type textarea "x"
type textarea "Bongard / Mod ↳ 𝗠𝗼𝗱𝗲𝗹 #: Paneotrad ↳ 𝗦𝗲𝗿𝗶𝗮𝗹 #: 50213011 ↳ 𝗩𝗼𝗹𝘁𝗮𝗴𝗲: ↳ 𝗣𝗵𝗮𝘀𝗲: sin…"
type textarea "x"
type textarea "Bongard / Mode ↳ 𝗠𝗼𝗱𝗲𝗹 #: Paneotrad ↳ 𝗦𝗲𝗿𝗶𝗮𝗹 #: 50213011 ↳ 𝗩𝗼𝗹𝘁𝗮𝗴𝗲: ↳ 𝗣𝗵𝗮𝘀𝗲: si…"
type textarea "x"
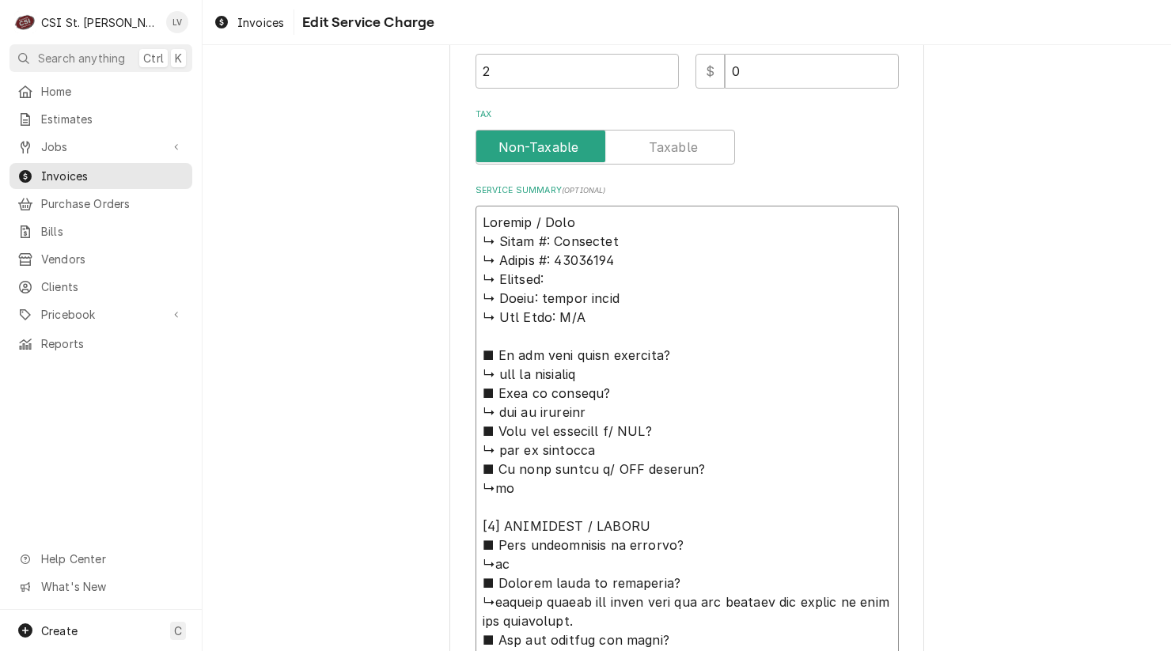
type textarea "Bongard / Model ↳ 𝗠𝗼𝗱𝗲𝗹 #: Paneotrad ↳ 𝗦𝗲𝗿𝗶𝗮𝗹 #: 50213011 ↳ 𝗩𝗼𝗹𝘁𝗮𝗴𝗲: ↳ 𝗣𝗵𝗮𝘀𝗲: s…"
type textarea "x"
type textarea "Bongard / Model: ↳ 𝗠𝗼𝗱𝗲𝗹 #: Paneotrad ↳ 𝗦𝗲𝗿𝗶𝗮𝗹 #: 50213011 ↳ 𝗩𝗼𝗹𝘁𝗮𝗴𝗲: ↳ 𝗣𝗵𝗮𝘀𝗲: …"
type textarea "x"
type textarea "Bongard / Model: ↳ 𝗠𝗼𝗱𝗲𝗹 #: Paneotrad ↳ 𝗦𝗲𝗿𝗶𝗮𝗹 #: 50213011 ↳ 𝗩𝗼𝗹𝘁𝗮𝗴𝗲: ↳ 𝗣𝗵𝗮𝘀𝗲: …"
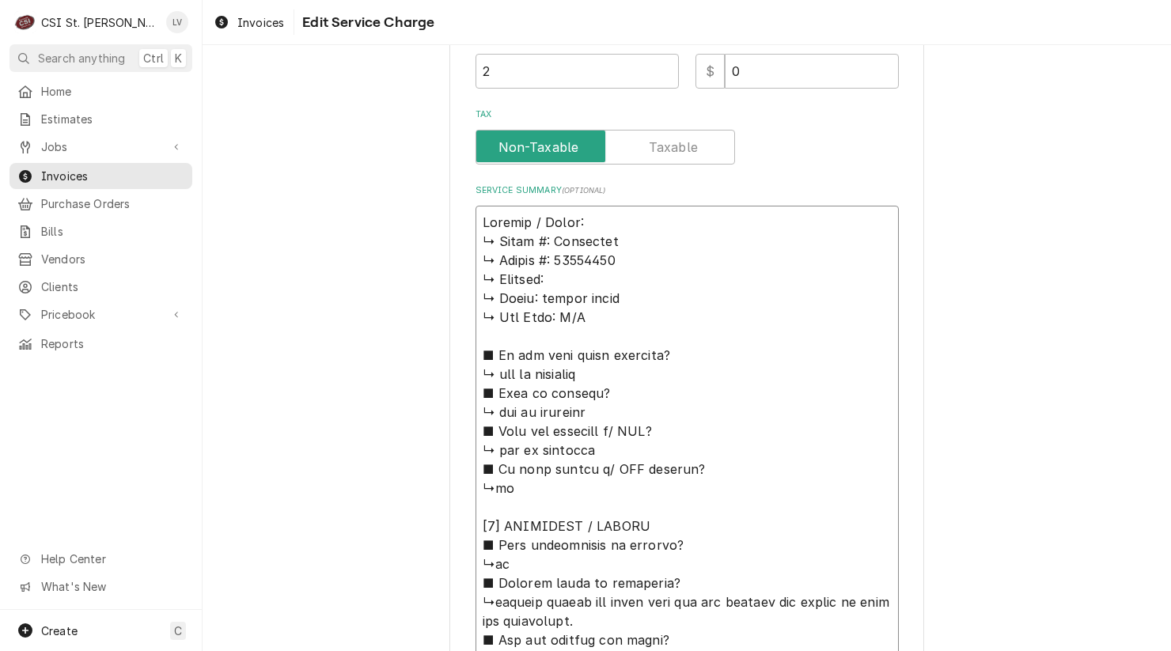
type textarea "x"
type textarea "Bongard / Model: ↳ 𝗠𝗼𝗱𝗲𝗹 #: Paneotrad ↳ 𝗦𝗲𝗿𝗶𝗮𝗹 #: 50213011 ↳ 𝗩𝗼𝗹𝘁𝗮𝗴𝗲: ↳ 𝗣𝗵𝗮𝘀𝗲: …"
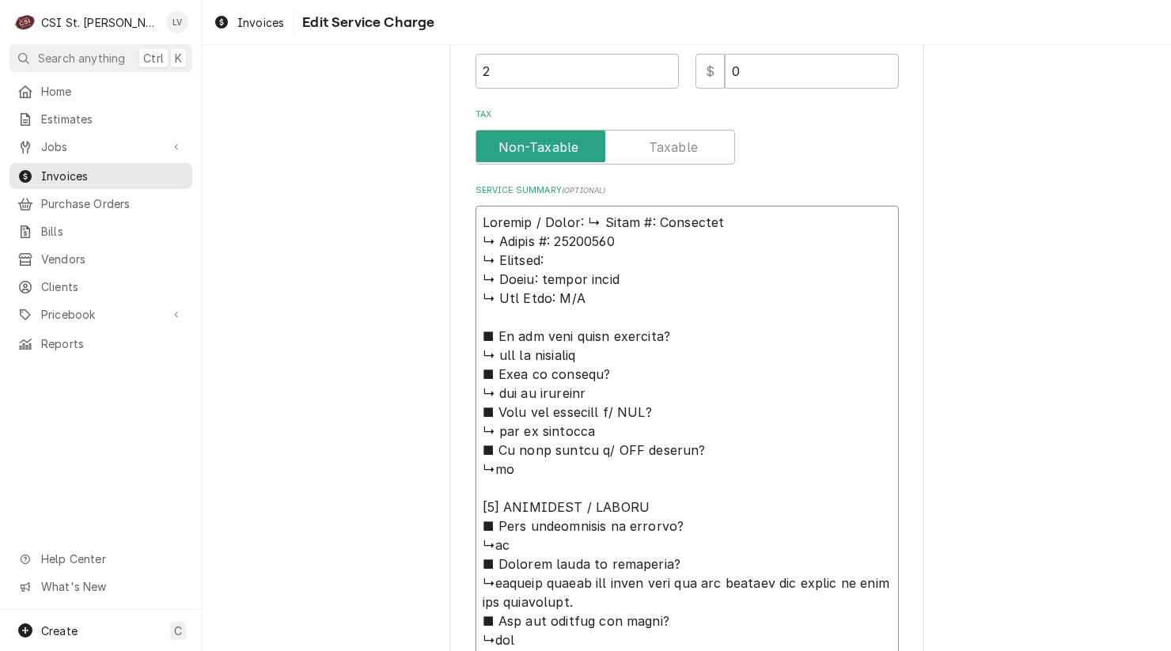
type textarea "x"
type textarea "Bongard / Model: 𝗠𝗼𝗱𝗲𝗹 #: Paneotrad ↳ 𝗦𝗲𝗿𝗶𝗮𝗹 #: 50213011 ↳ 𝗩𝗼𝗹𝘁𝗮𝗴𝗲: ↳ 𝗣𝗵𝗮𝘀𝗲: si…"
type textarea "x"
type textarea "Bongard / Model: 𝗠𝗼𝗱𝗲𝗹 #: Paneotrad ↳ 𝗦𝗲𝗿𝗶𝗮𝗹 #: 50213011 ↳ 𝗩𝗼𝗹𝘁𝗮𝗴𝗲: ↳ 𝗣𝗵𝗮𝘀𝗲: si…"
type textarea "x"
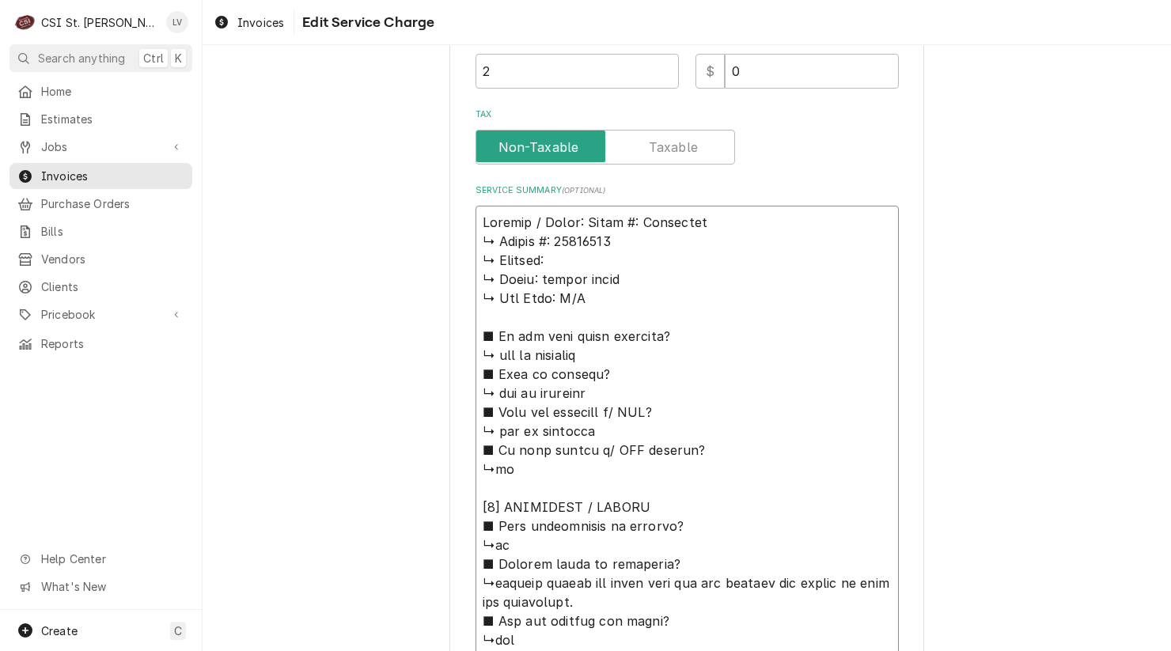
type textarea "Bongard / Model: 𝗼𝗱𝗲𝗹 #: Paneotrad ↳ 𝗦𝗲𝗿𝗶𝗮𝗹 #: 50213011 ↳ 𝗩𝗼𝗹𝘁𝗮𝗴𝗲: ↳ 𝗣𝗵𝗮𝘀𝗲: sin…"
type textarea "x"
type textarea "Bongard / Model: 𝗱𝗲𝗹 #: Paneotrad ↳ 𝗦𝗲𝗿𝗶𝗮𝗹 #: 50213011 ↳ 𝗩𝗼𝗹𝘁𝗮𝗴𝗲: ↳ 𝗣𝗵𝗮𝘀𝗲: sing…"
type textarea "x"
type textarea "Bongard / Model: 𝗲𝗹 #: Paneotrad ↳ 𝗦𝗲𝗿𝗶𝗮𝗹 #: 50213011 ↳ 𝗩𝗼𝗹𝘁𝗮𝗴𝗲: ↳ 𝗣𝗵𝗮𝘀𝗲: singl…"
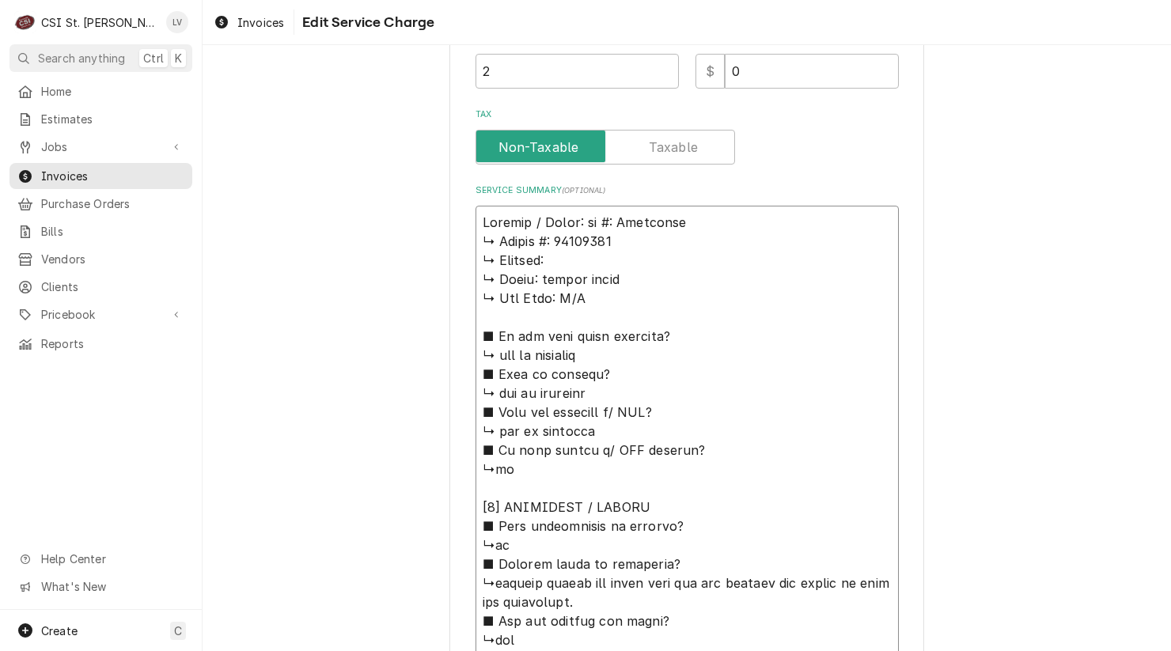
type textarea "x"
type textarea "Bongard / Model: 𝗹 #: Paneotrad ↳ 𝗦𝗲𝗿𝗶𝗮𝗹 #: 50213011 ↳ 𝗩𝗼𝗹𝘁𝗮𝗴𝗲: ↳ 𝗣𝗵𝗮𝘀𝗲: single…"
type textarea "x"
type textarea "Bongard / Model: #: Paneotrad ↳ 𝗦𝗲𝗿𝗶𝗮𝗹 #: 50213011 ↳ 𝗩𝗼𝗹𝘁𝗮𝗴𝗲: ↳ 𝗣𝗵𝗮𝘀𝗲: single p…"
type textarea "x"
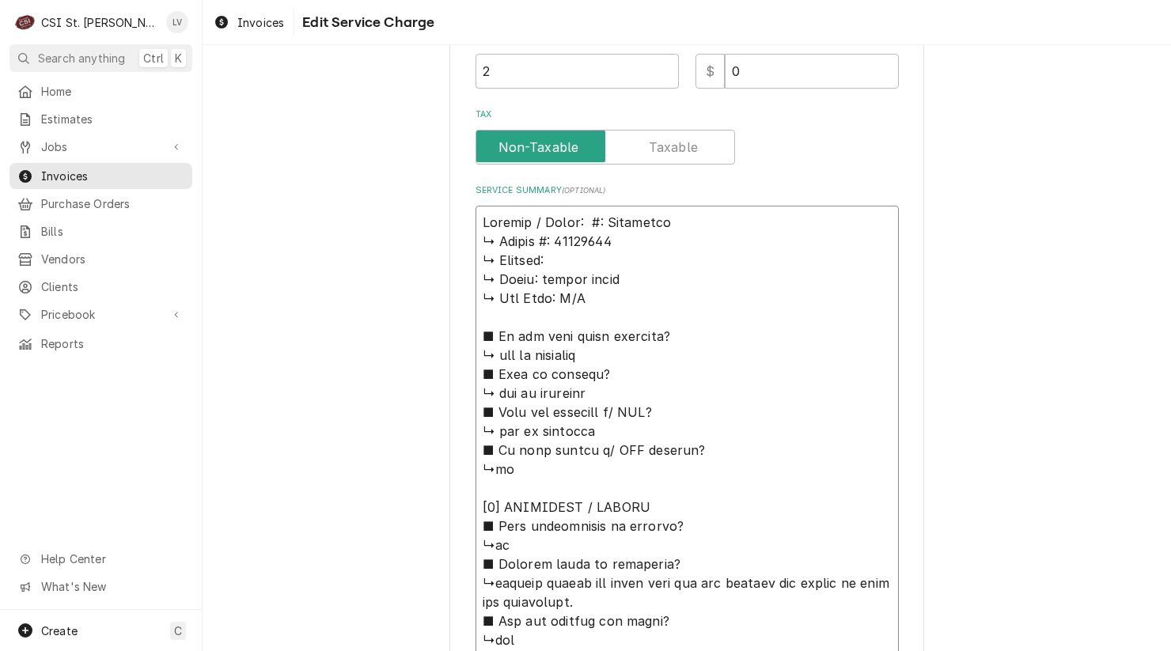
type textarea "Bongard / Model: #: Paneotrad ↳ 𝗦𝗲𝗿𝗶𝗮𝗹 #: 50213011 ↳ 𝗩𝗼𝗹𝘁𝗮𝗴𝗲: ↳ 𝗣𝗵𝗮𝘀𝗲: single p…"
type textarea "x"
type textarea "Bongard / Model: : Paneotrad ↳ 𝗦𝗲𝗿𝗶𝗮𝗹 #: 50213011 ↳ 𝗩𝗼𝗹𝘁𝗮𝗴𝗲: ↳ 𝗣𝗵𝗮𝘀𝗲: single ph…"
type textarea "x"
type textarea "Bongard / Model: Paneotrad ↳ 𝗦𝗲𝗿𝗶𝗮𝗹 #: 50213011 ↳ 𝗩𝗼𝗹𝘁𝗮𝗴𝗲: ↳ 𝗣𝗵𝗮𝘀𝗲: single phas…"
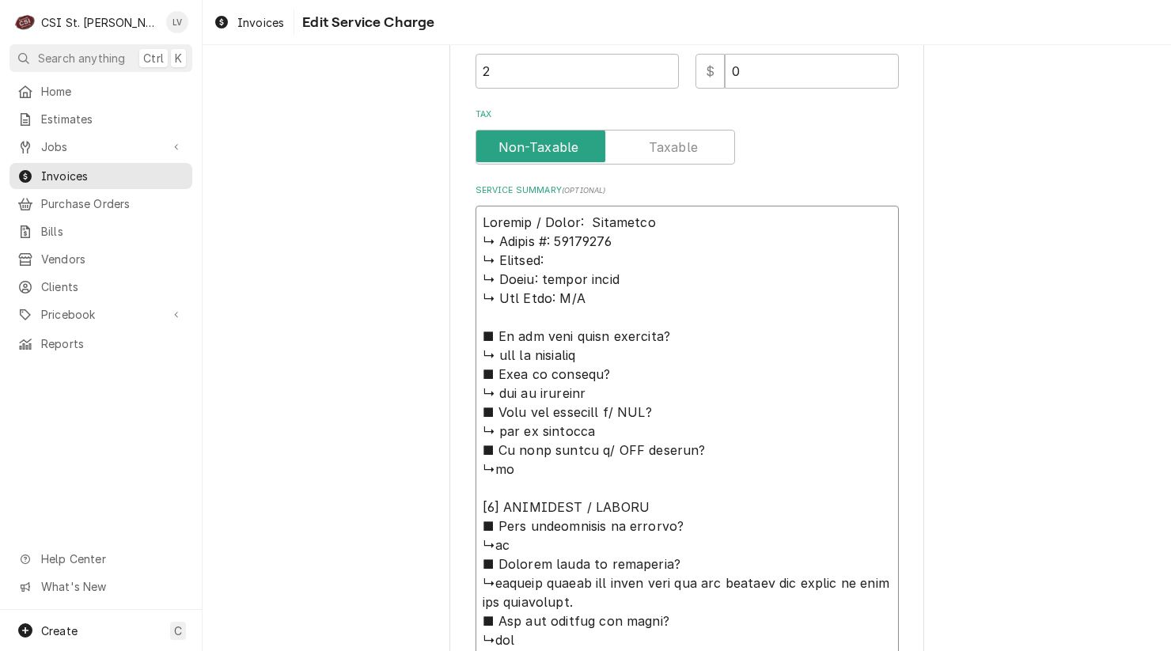
type textarea "x"
type textarea "Bongard / Model: Paneotrad ↳ 𝗦𝗲𝗿𝗶𝗮𝗹 #: 50213011 ↳ 𝗩𝗼𝗹𝘁𝗮𝗴𝗲: ↳ 𝗣𝗵𝗮𝘀𝗲: single phas…"
click at [687, 219] on textarea "Service Summary ( optional )" at bounding box center [687, 659] width 423 height 907
type textarea "x"
type textarea "Bongard / Model: Paneotrad ↳ 𝗦𝗲𝗿𝗶𝗮𝗹 #: 50213011 ↳ 𝗩𝗼𝗹𝘁𝗮𝗴𝗲: ↳ 𝗣𝗵𝗮𝘀𝗲: single phas…"
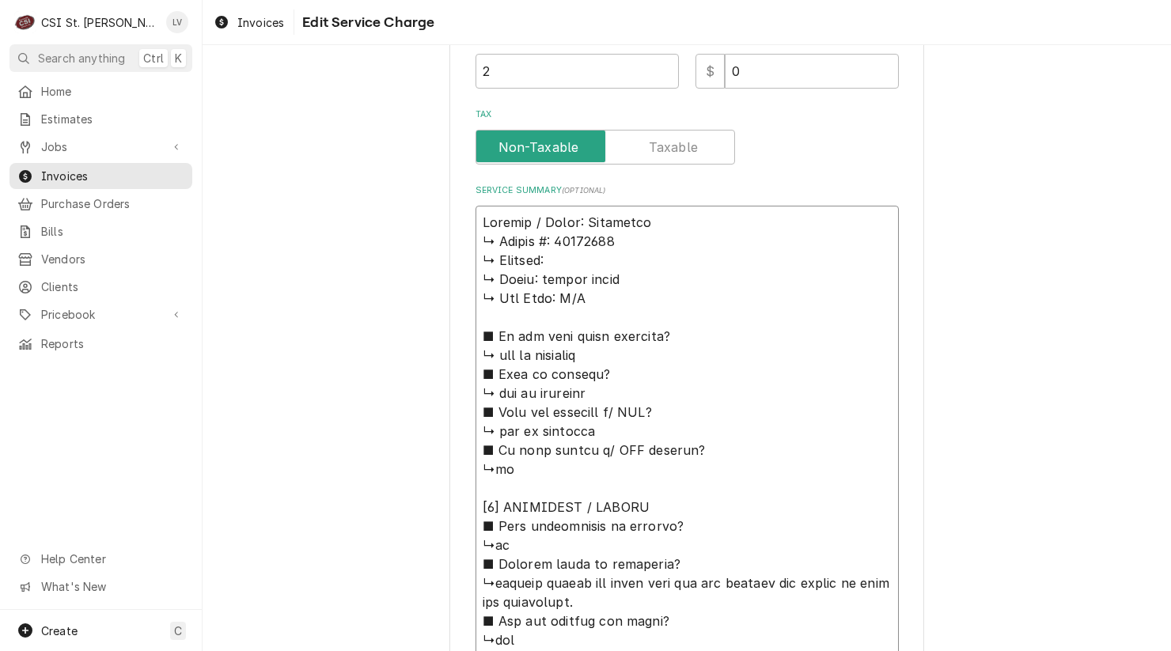
type textarea "x"
type textarea "Bongard / Model: Paneotrad / ↳ 𝗦𝗲𝗿𝗶𝗮𝗹 #: 50213011 ↳ 𝗩𝗼𝗹𝘁𝗮𝗴𝗲: ↳ 𝗣𝗵𝗮𝘀𝗲: single ph…"
type textarea "x"
type textarea "Bongard / Model: Paneotrad / ↳ 𝗦𝗲𝗿𝗶𝗮𝗹 #: 50213011 ↳ 𝗩𝗼𝗹𝘁𝗮𝗴𝗲: ↳ 𝗣𝗵𝗮𝘀𝗲: single ph…"
type textarea "x"
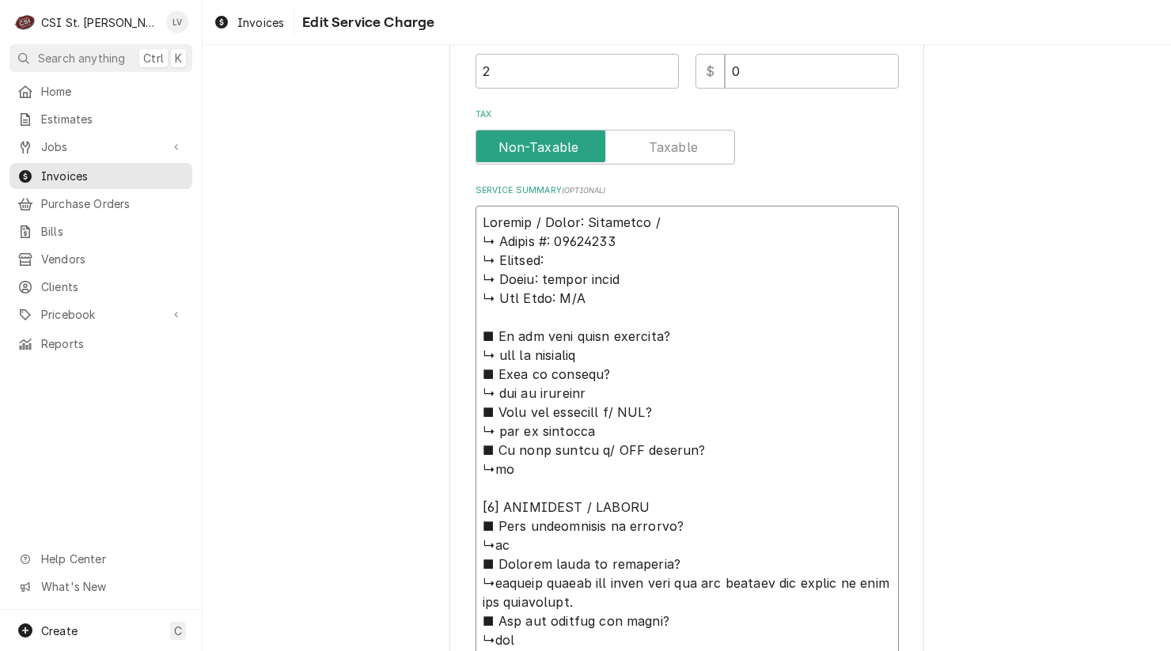
type textarea "Bongard / Model: Paneotrad / S ↳ 𝗦𝗲𝗿𝗶𝗮𝗹 #: 50213011 ↳ 𝗩𝗼𝗹𝘁𝗮𝗴𝗲: ↳ 𝗣𝗵𝗮𝘀𝗲: single …"
type textarea "x"
type textarea "Bongard / Model: Paneotrad / Se ↳ 𝗦𝗲𝗿𝗶𝗮𝗹 #: 50213011 ↳ 𝗩𝗼𝗹𝘁𝗮𝗴𝗲: ↳ 𝗣𝗵𝗮𝘀𝗲: single…"
type textarea "x"
type textarea "Bongard / Model: Paneotrad / Ser ↳ 𝗦𝗲𝗿𝗶𝗮𝗹 #: 50213011 ↳ 𝗩𝗼𝗹𝘁𝗮𝗴𝗲: ↳ 𝗣𝗵𝗮𝘀𝗲: singl…"
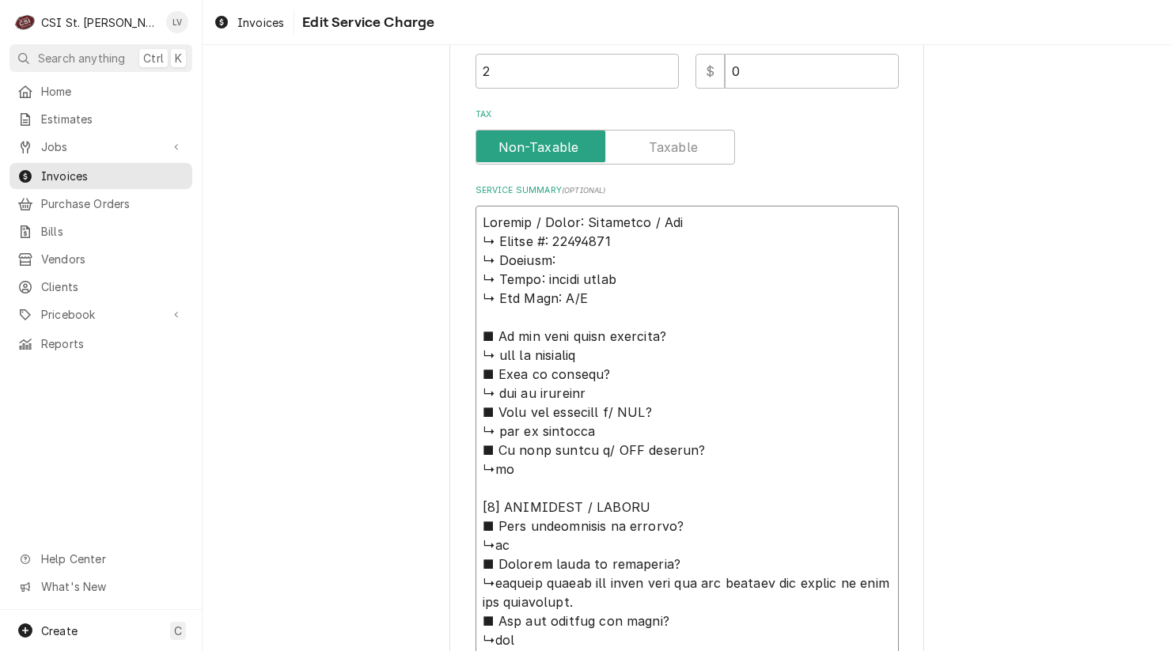
type textarea "x"
type textarea "Bongard / Model: Paneotrad / Seri ↳ 𝗦𝗲𝗿𝗶𝗮𝗹 #: 50213011 ↳ 𝗩𝗼𝗹𝘁𝗮𝗴𝗲: ↳ 𝗣𝗵𝗮𝘀𝗲: sing…"
type textarea "x"
type textarea "Bongard / Model: Paneotrad / Seria ↳ 𝗦𝗲𝗿𝗶𝗮𝗹 #: 50213011 ↳ 𝗩𝗼𝗹𝘁𝗮𝗴𝗲: ↳ 𝗣𝗵𝗮𝘀𝗲: sin…"
type textarea "x"
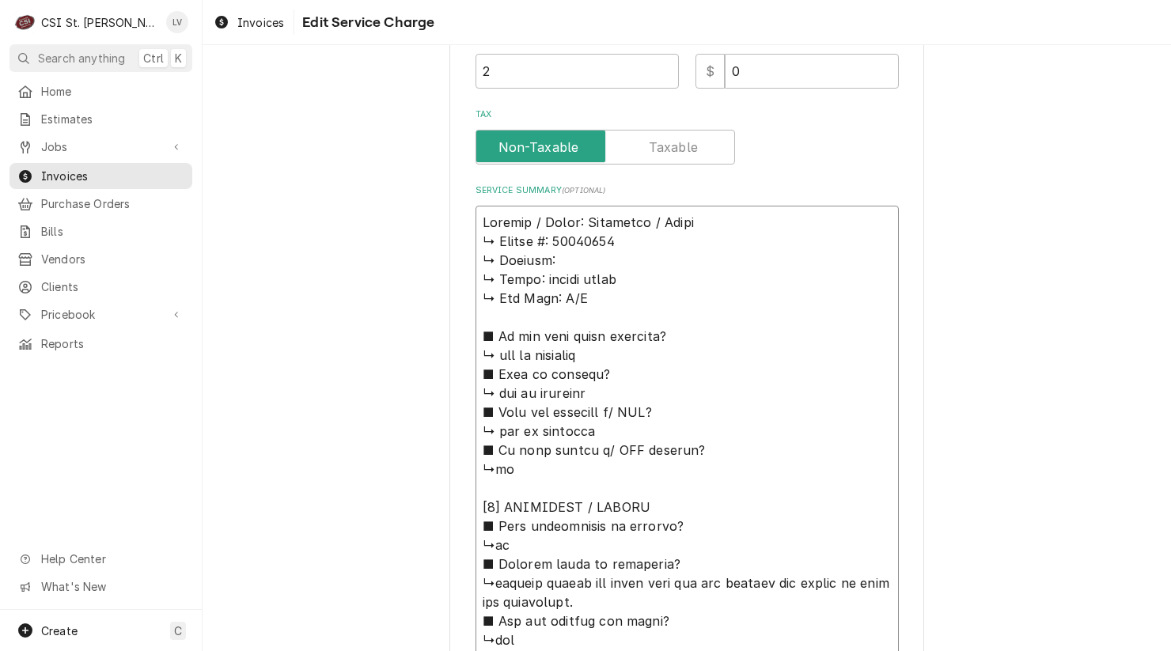
type textarea "Bongard / Model: Paneotrad / Serial ↳ 𝗦𝗲𝗿𝗶𝗮𝗹 #: 50213011 ↳ 𝗩𝗼𝗹𝘁𝗮𝗴𝗲: ↳ 𝗣𝗵𝗮𝘀𝗲: si…"
type textarea "x"
type textarea "Bongard / Model: Paneotrad / Serial; ↳ 𝗦𝗲𝗿𝗶𝗮𝗹 #: 50213011 ↳ 𝗩𝗼𝗹𝘁𝗮𝗴𝗲: ↳ 𝗣𝗵𝗮𝘀𝗲: s…"
type textarea "x"
type textarea "Bongard / Model: Paneotrad / Serial ↳ 𝗦𝗲𝗿𝗶𝗮𝗹 #: 50213011 ↳ 𝗩𝗼𝗹𝘁𝗮𝗴𝗲: ↳ 𝗣𝗵𝗮𝘀𝗲: si…"
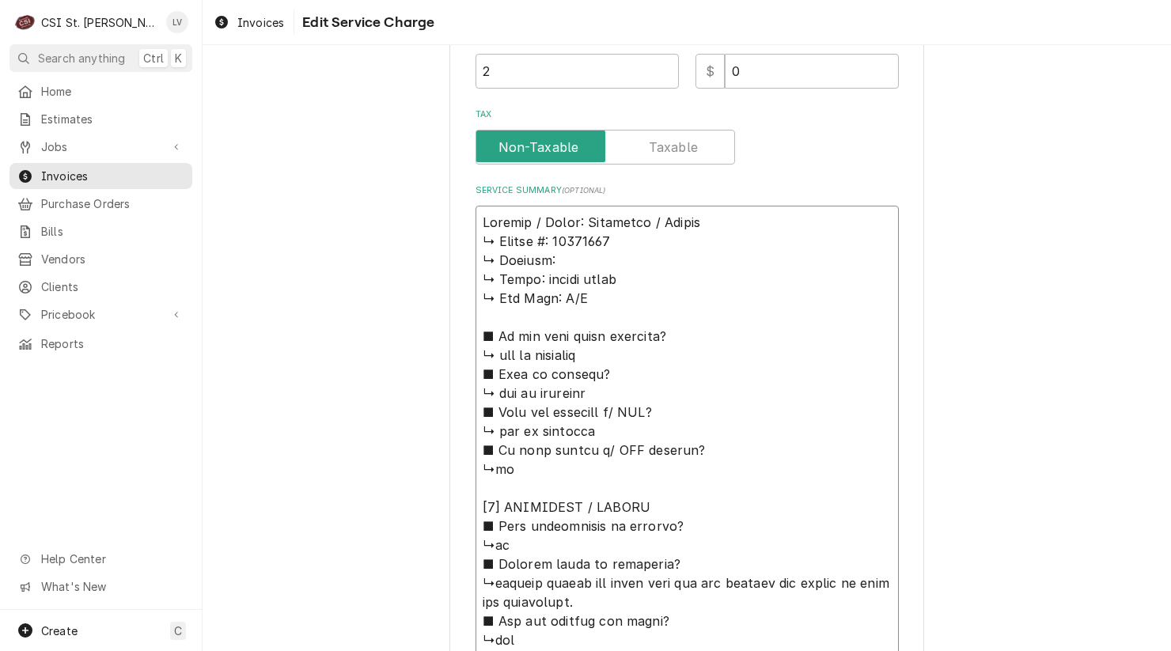
type textarea "x"
type textarea "Bongard / Model: Paneotrad / Serial: ↳ 𝗦𝗲𝗿𝗶𝗮𝗹 #: 50213011 ↳ 𝗩𝗼𝗹𝘁𝗮𝗴𝗲: ↳ 𝗣𝗵𝗮𝘀𝗲: s…"
type textarea "x"
type textarea "Bongard / Model: Paneotrad / Serial: ↳ 𝗦𝗲𝗿𝗶𝗮𝗹 #: 50213011 ↳ 𝗩𝗼𝗹𝘁𝗮𝗴𝗲: ↳ 𝗣𝗵𝗮𝘀𝗲: s…"
type textarea "x"
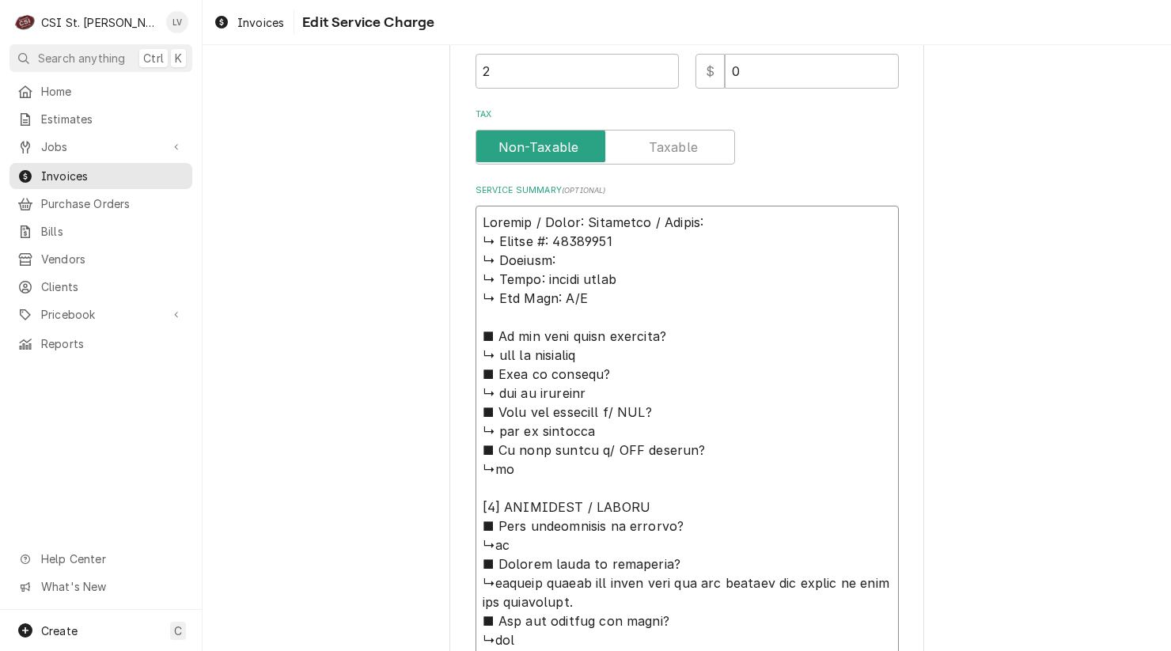
type textarea "Bongard / Model: Paneotrad / Serial: ↳ 𝗦𝗲𝗿𝗶𝗮𝗹 #: 50213011 ↳ 𝗩𝗼𝗹𝘁𝗮𝗴𝗲: ↳ 𝗣𝗵𝗮𝘀𝗲: s…"
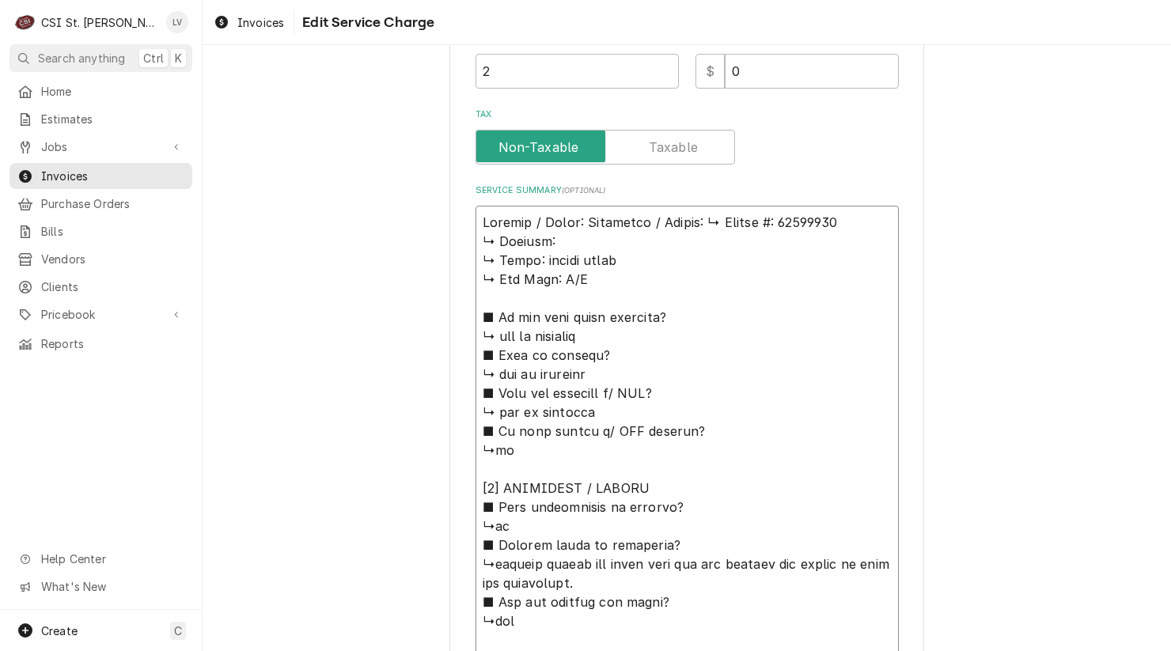
type textarea "x"
type textarea "Bongard / Model: Paneotrad / Serial: 𝗦𝗲𝗿𝗶𝗮𝗹 #: 50213011 ↳ 𝗩𝗼𝗹𝘁𝗮𝗴𝗲: ↳ 𝗣𝗵𝗮𝘀𝗲: sin…"
type textarea "x"
type textarea "Bongard / Model: Paneotrad / Serial: 𝗦𝗲𝗿𝗶𝗮𝗹 #: 50213011 ↳ 𝗩𝗼𝗹𝘁𝗮𝗴𝗲: ↳ 𝗣𝗵𝗮𝘀𝗲: sin…"
type textarea "x"
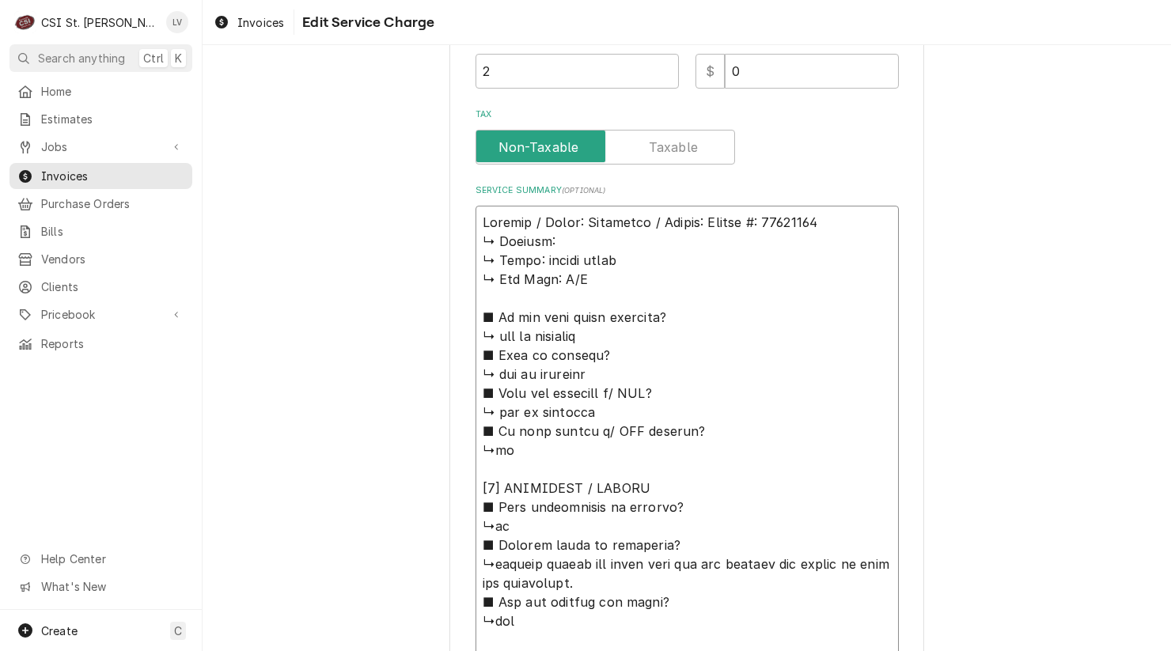
type textarea "Bongard / Model: Paneotrad / Serial: 𝗲𝗿𝗶𝗮𝗹 #: 50213011 ↳ 𝗩𝗼𝗹𝘁𝗮𝗴𝗲: ↳ 𝗣𝗵𝗮𝘀𝗲: sing…"
type textarea "x"
type textarea "Bongard / Model: Paneotrad / Serial: 𝗿𝗶𝗮𝗹 #: 50213011 ↳ 𝗩𝗼𝗹𝘁𝗮𝗴𝗲: ↳ 𝗣𝗵𝗮𝘀𝗲: singl…"
type textarea "x"
type textarea "Bongard / Model: Paneotrad / Serial: 𝗶𝗮𝗹 #: 50213011 ↳ 𝗩𝗼𝗹𝘁𝗮𝗴𝗲: ↳ 𝗣𝗵𝗮𝘀𝗲: single…"
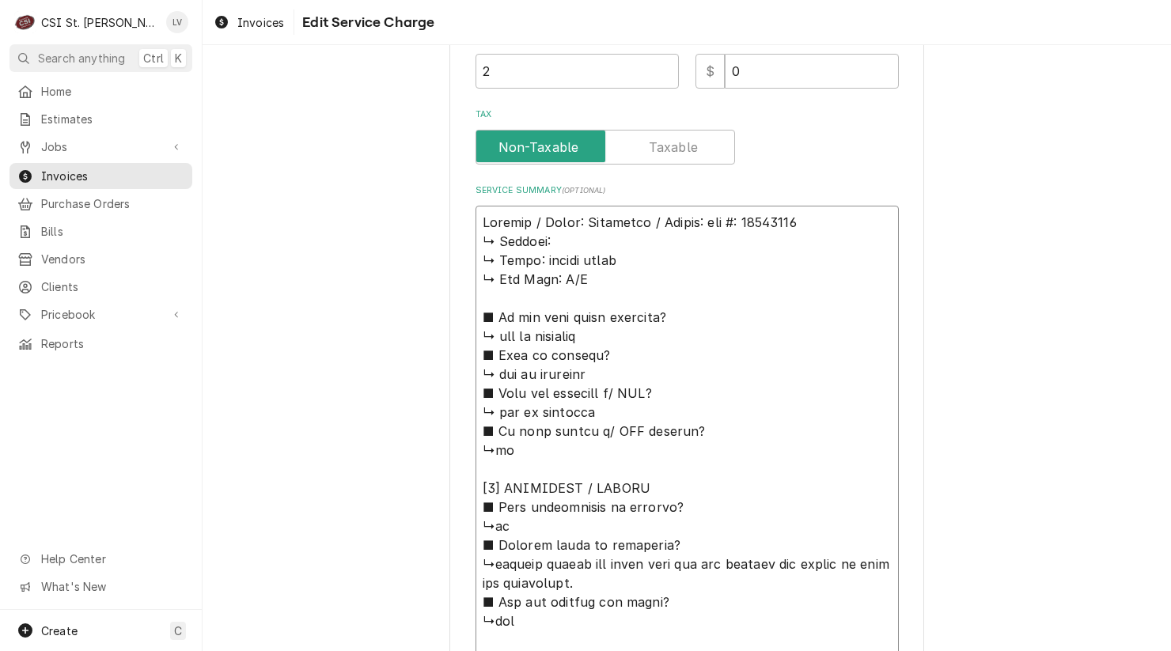
type textarea "x"
type textarea "Bongard / Model: Paneotrad / Serial: 𝗮𝗹 #: 50213011 ↳ 𝗩𝗼𝗹𝘁𝗮𝗴𝗲: ↳ 𝗣𝗵𝗮𝘀𝗲: single …"
type textarea "x"
type textarea "Bongard / Model: Paneotrad / Serial: 𝗹 #: 50213011 ↳ 𝗩𝗼𝗹𝘁𝗮𝗴𝗲: ↳ 𝗣𝗵𝗮𝘀𝗲: single p…"
type textarea "x"
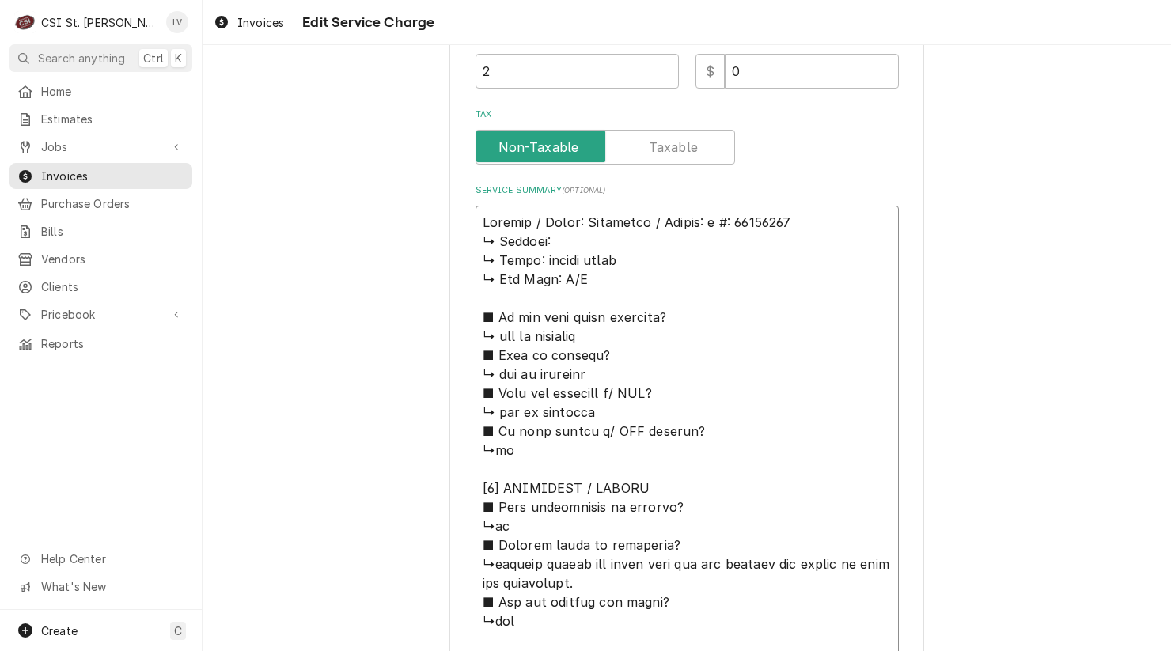
type textarea "Bongard / Model: Paneotrad / Serial: #: 50213011 ↳ 𝗩𝗼𝗹𝘁𝗮𝗴𝗲: ↳ 𝗣𝗵𝗮𝘀𝗲: single pha…"
type textarea "x"
type textarea "Bongard / Model: Paneotrad / Serial: #: 50213011 ↳ 𝗩𝗼𝗹𝘁𝗮𝗴𝗲: ↳ 𝗣𝗵𝗮𝘀𝗲: single pha…"
type textarea "x"
type textarea "Bongard / Model: Paneotrad / Serial: : 50213011 ↳ 𝗩𝗼𝗹𝘁𝗮𝗴𝗲: ↳ 𝗣𝗵𝗮𝘀𝗲: single phas…"
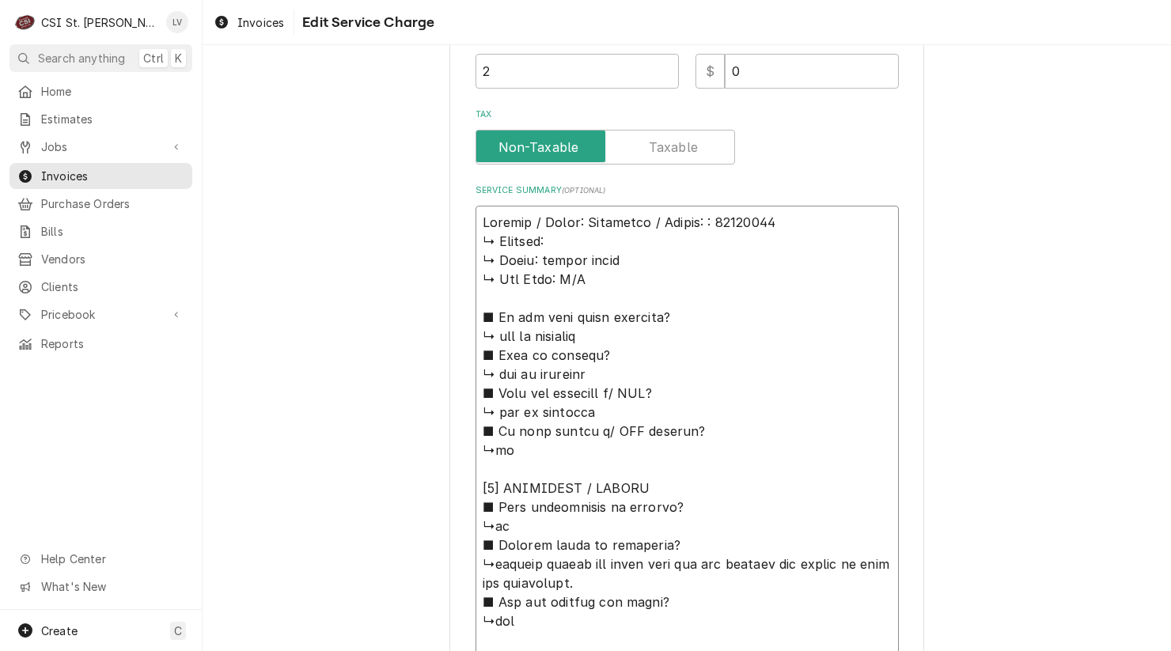
type textarea "x"
type textarea "Bongard / Model: Paneotrad / Serial: 50213011 ↳ 𝗩𝗼𝗹𝘁𝗮𝗴𝗲: ↳ 𝗣𝗵𝗮𝘀𝗲: single phase …"
type textarea "x"
type textarea "Bongard / Model: Paneotrad / Serial: 50213011 ↳ 𝗩𝗼𝗹𝘁𝗮𝗴𝗲: ↳ 𝗣𝗵𝗮𝘀𝗲: single phase …"
drag, startPoint x: 473, startPoint y: 241, endPoint x: 742, endPoint y: 541, distance: 402.5
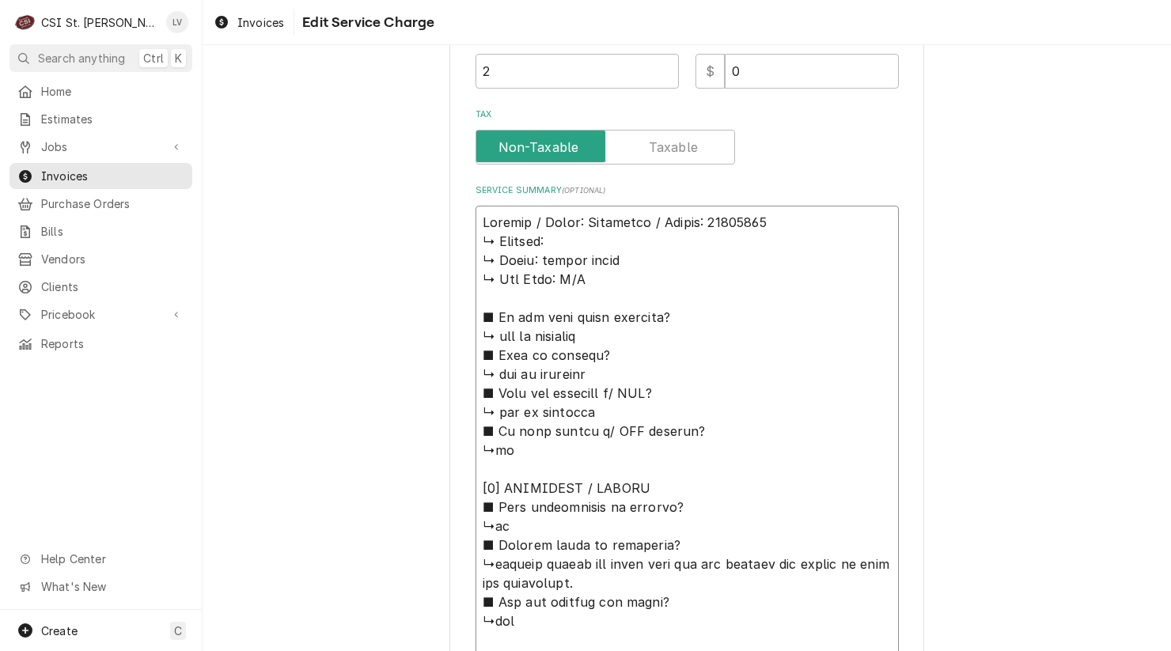
click at [742, 541] on textarea "Service Summary ( optional )" at bounding box center [687, 650] width 423 height 888
type textarea "x"
type textarea "Bongard / Model: Paneotrad / Serial: 50213011 ↳removed panels and found poly li…"
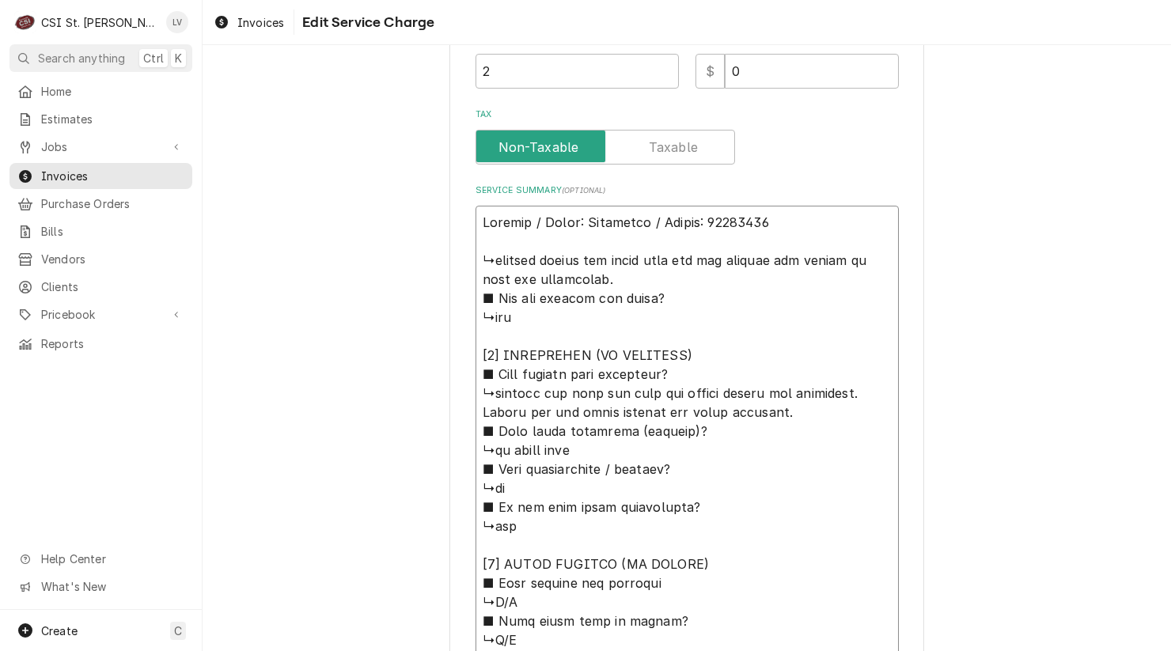
type textarea "x"
type textarea "Bongard / Model: Paneotrad / Serial: 50213011 ↳removed panels and found poly li…"
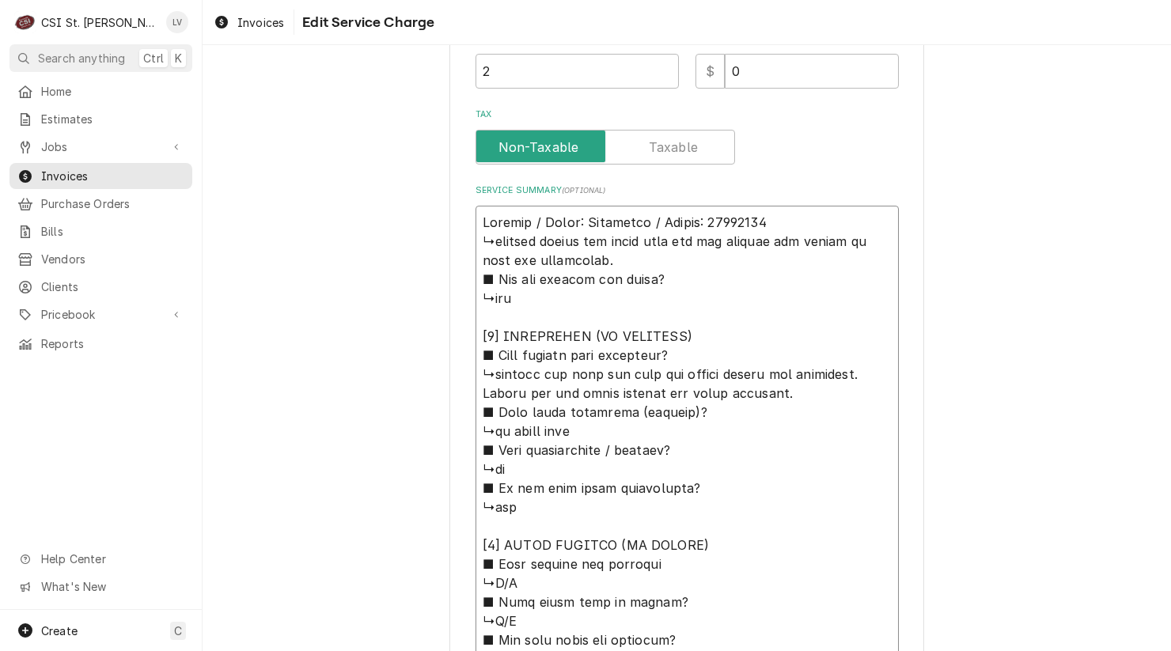
type textarea "x"
type textarea "Bongard / Model: Paneotrad / Serial: 50213011 removed panels and found poly lid…"
type textarea "x"
type textarea "Bongard / Model: Paneotrad / Serial: 50213011 emoved panels and found poly lid …"
type textarea "x"
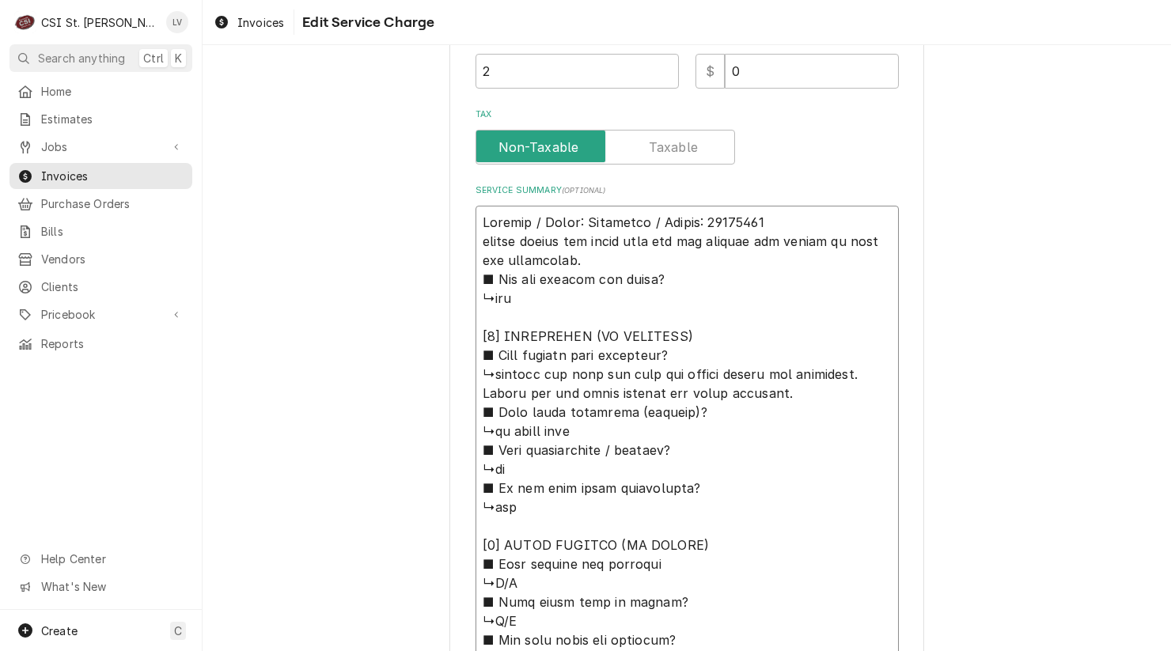
type textarea "Bongard / Model: Paneotrad / Serial: 50213011 Removed panels and found poly lid…"
click at [855, 241] on textarea "Service Summary ( optional )" at bounding box center [687, 488] width 423 height 565
type textarea "x"
type textarea "Bongard / Model: Paneotrad / Serial: 50213011 Removed panels and found poly lid…"
type textarea "x"
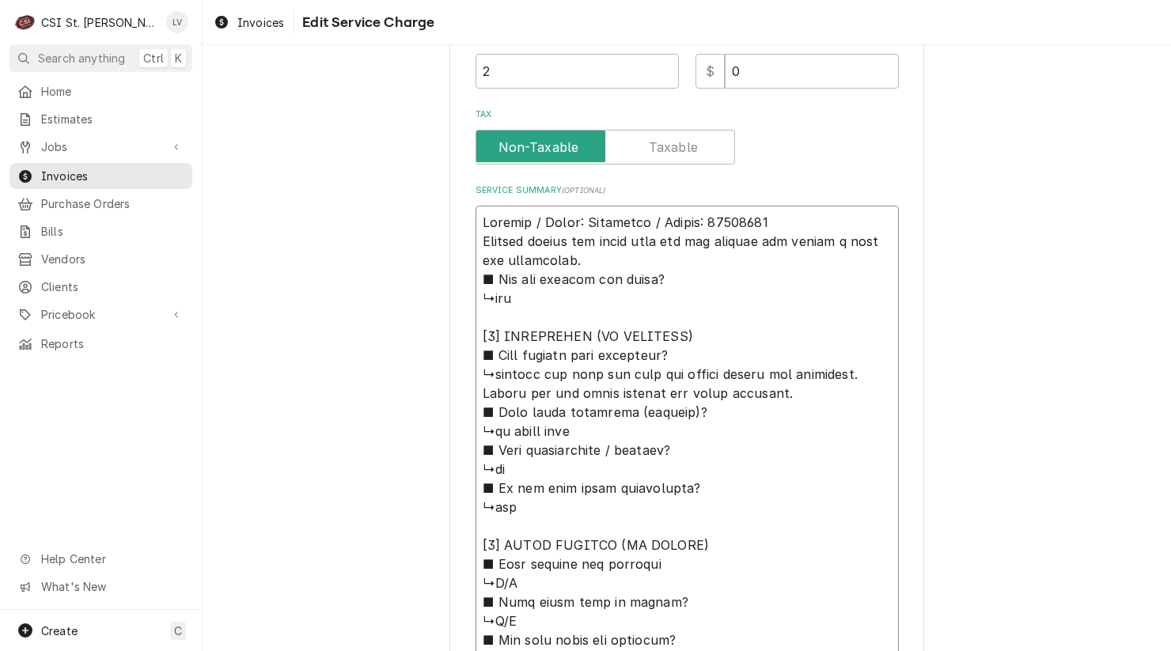
type textarea "Bongard / Model: Paneotrad / Serial: 50213011 Removed panels and found poly lid…"
drag, startPoint x: 477, startPoint y: 238, endPoint x: 603, endPoint y: 241, distance: 125.9
click at [603, 240] on textarea "Service Summary ( optional )" at bounding box center [687, 488] width 423 height 565
type textarea "x"
type textarea "Bongard / Model: Paneotrad / Serial: 50213011 found poly lid had slipped and we…"
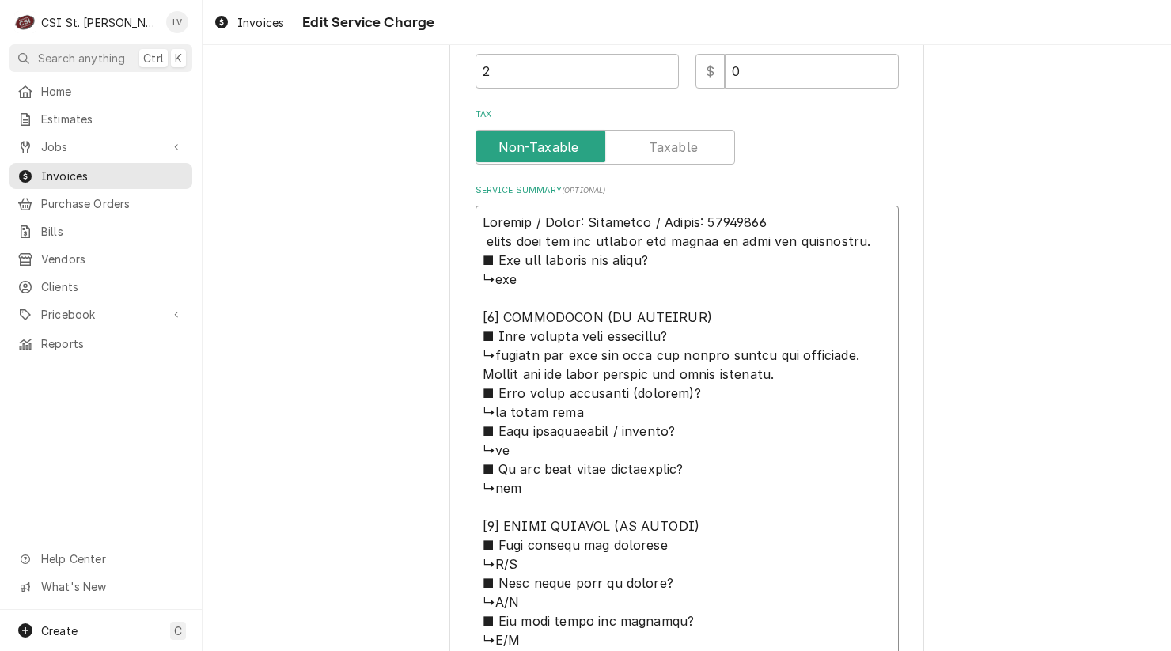
type textarea "x"
type textarea "Bongard / Model: Paneotrad / Serial: 50213011 found poly lid had slipped and we…"
type textarea "x"
type textarea "Bongard / Model: Paneotrad / Serial: 50213011 ound poly lid had slipped and wed…"
type textarea "x"
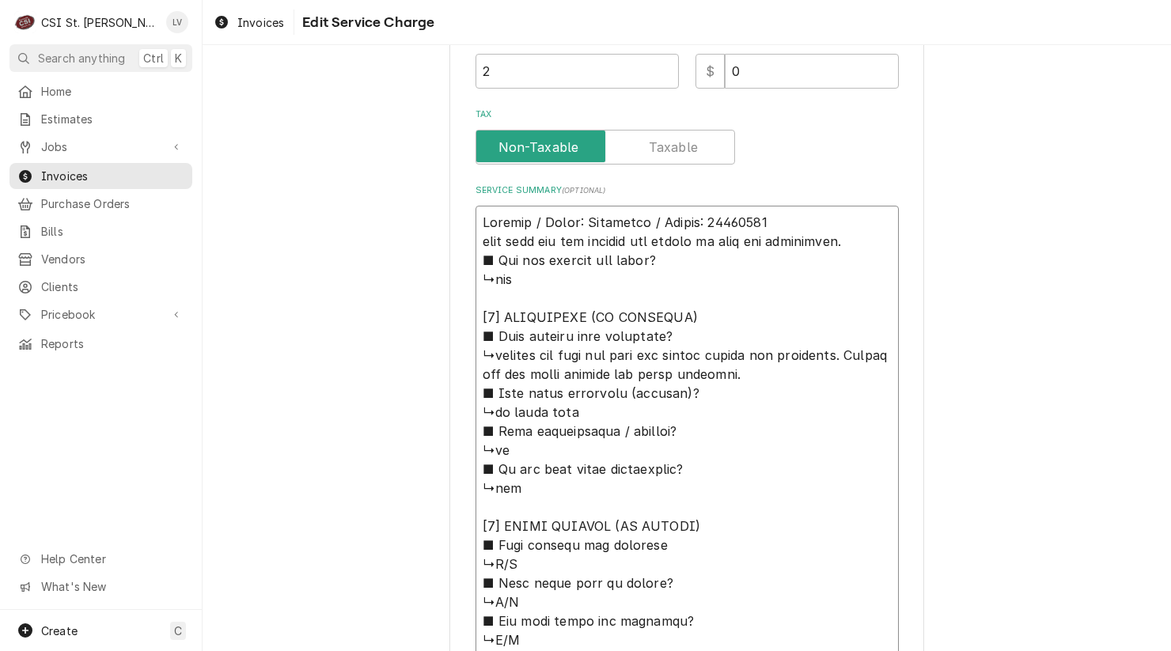
type textarea "Bongard / Model: Paneotrad / Serial: 50213011 Found poly lid had slipped and we…"
click at [858, 237] on textarea "Service Summary ( optional )" at bounding box center [687, 479] width 423 height 546
type textarea "x"
type textarea "Bongard / Model: Paneotrad / Serial: 50213011 Found poly lid had slipped and we…"
type textarea "x"
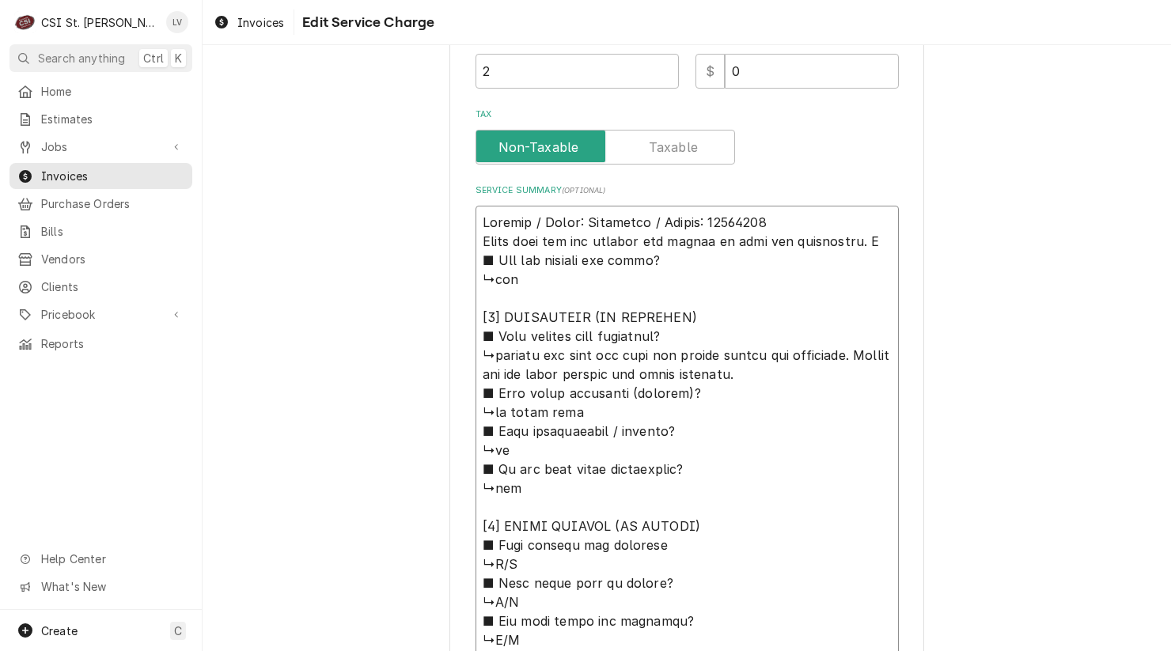
type textarea "Bongard / Model: Paneotrad / Serial: 50213011 Found poly lid had slipped and we…"
type textarea "x"
type textarea "Bongard / Model: Paneotrad / Serial: 50213011 Found poly lid had slipped and we…"
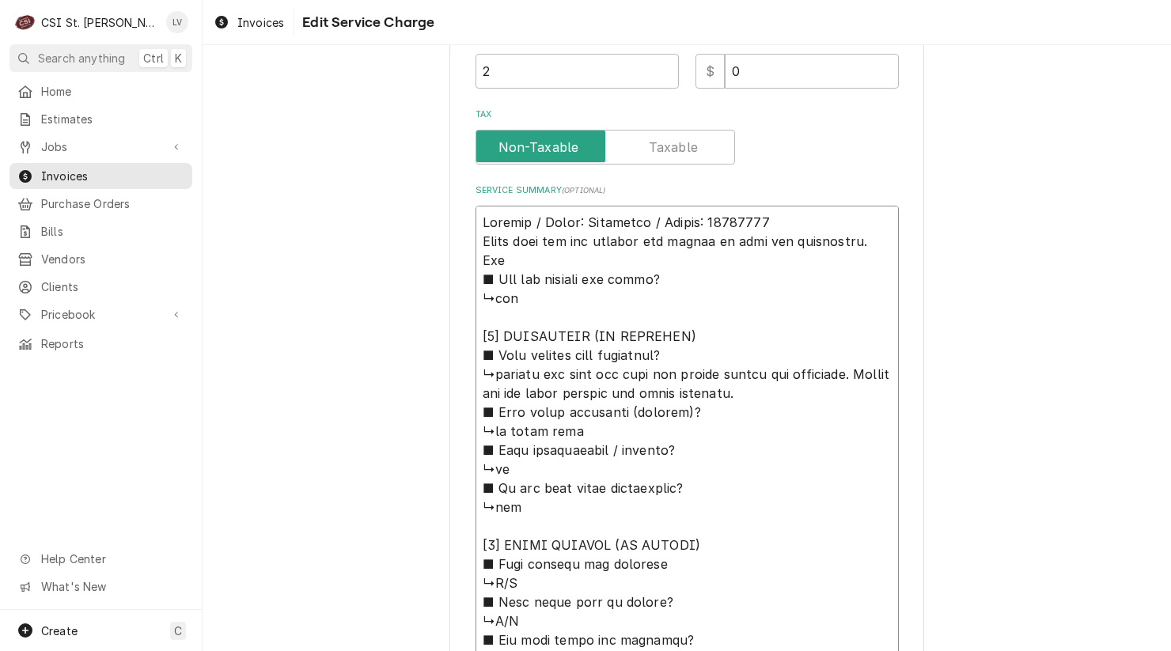
type textarea "x"
type textarea "Bongard / Model: Paneotrad / Serial: 50213011 Found poly lid had slipped and we…"
type textarea "x"
type textarea "Bongard / Model: Paneotrad / Serial: 50213011 Found poly lid had slipped and we…"
type textarea "x"
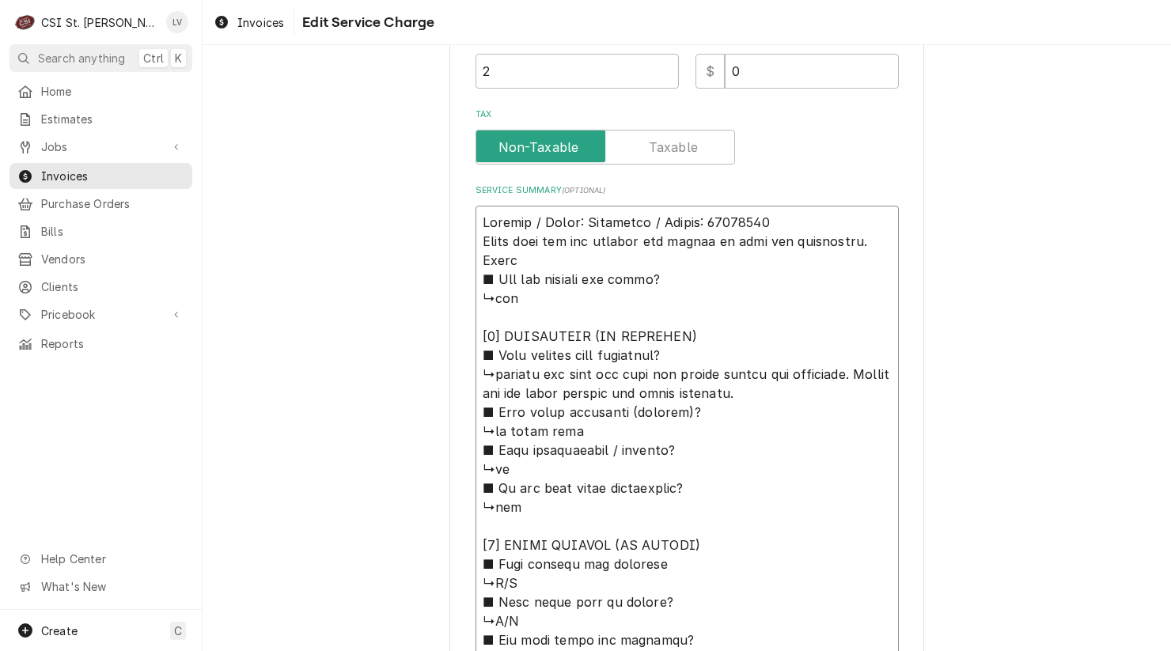
type textarea "Bongard / Model: Paneotrad / Serial: 50213011 Found poly lid had slipped and we…"
type textarea "x"
type textarea "Bongard / Model: Paneotrad / Serial: 50213011 Found poly lid had slipped and we…"
type textarea "x"
type textarea "Bongard / Model: Paneotrad / Serial: 50213011 Found poly lid had slipped and we…"
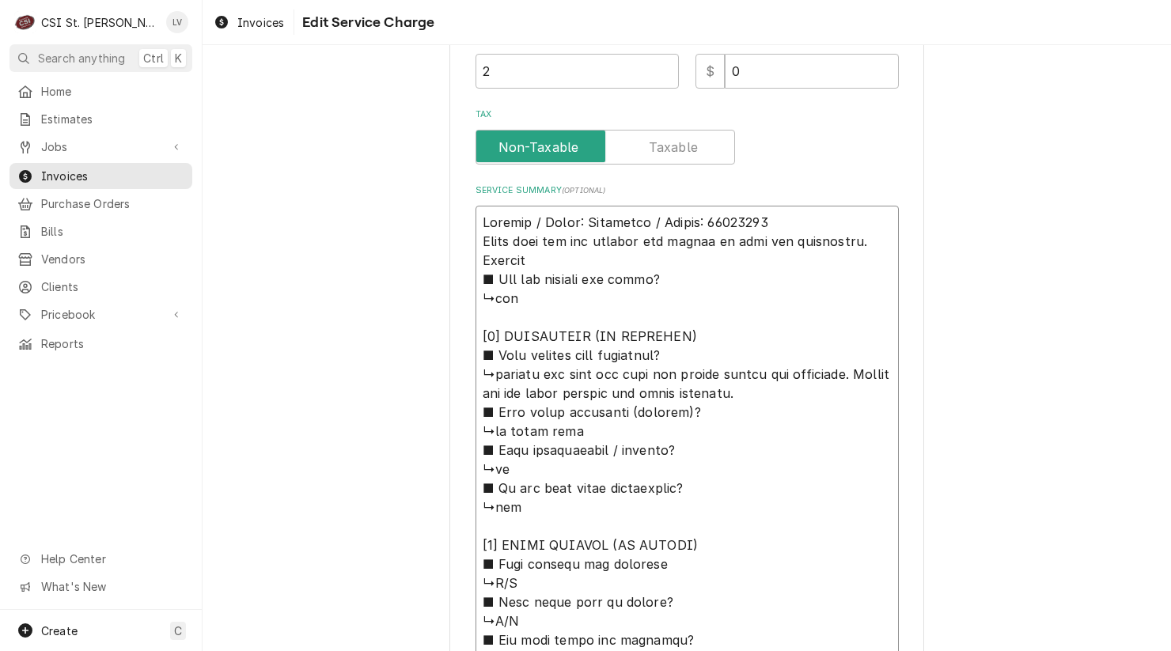
type textarea "x"
type textarea "Bongard / Model: Paneotrad / Serial: 50213011 Found poly lid had slipped and we…"
type textarea "x"
type textarea "Bongard / Model: Paneotrad / Serial: 50213011 Found poly lid had slipped and we…"
type textarea "x"
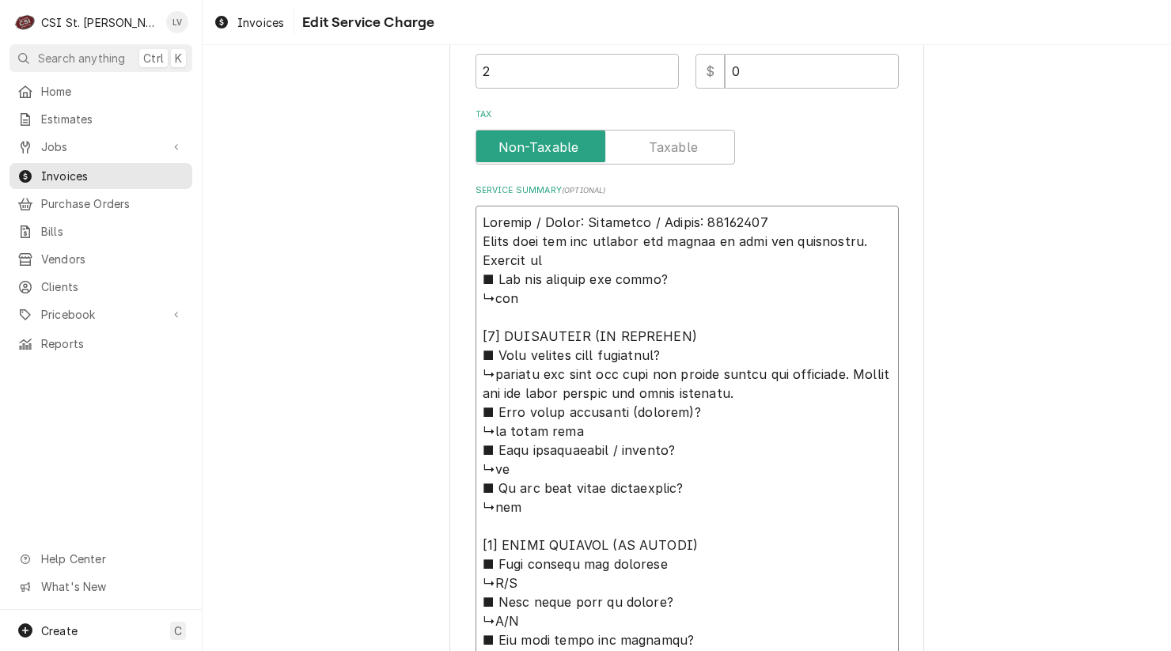
type textarea "Bongard / Model: Paneotrad / Serial: 50213011 Found poly lid had slipped and we…"
type textarea "x"
type textarea "Bongard / Model: Paneotrad / Serial: 50213011 Found poly lid had slipped and we…"
type textarea "x"
type textarea "Bongard / Model: Paneotrad / Serial: 50213011 Found poly lid had slipped and we…"
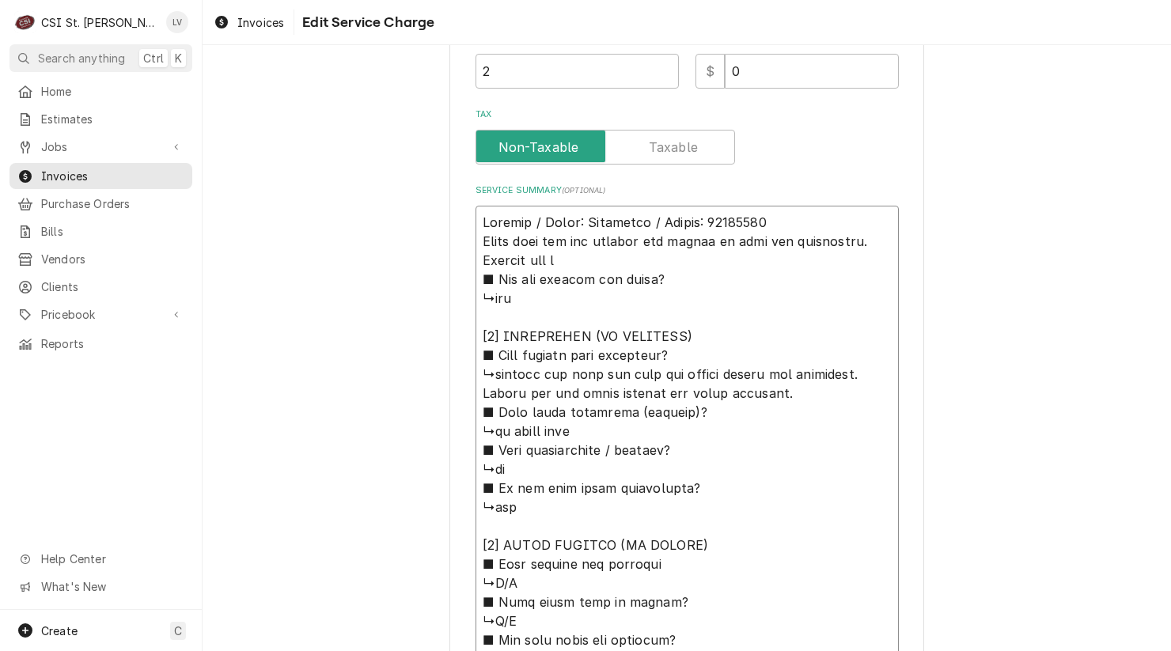
type textarea "x"
type textarea "Bongard / Model: Paneotrad / Serial: 50213011 Found poly lid had slipped and we…"
type textarea "x"
type textarea "Bongard / Model: Paneotrad / Serial: 50213011 Found poly lid had slipped and we…"
type textarea "x"
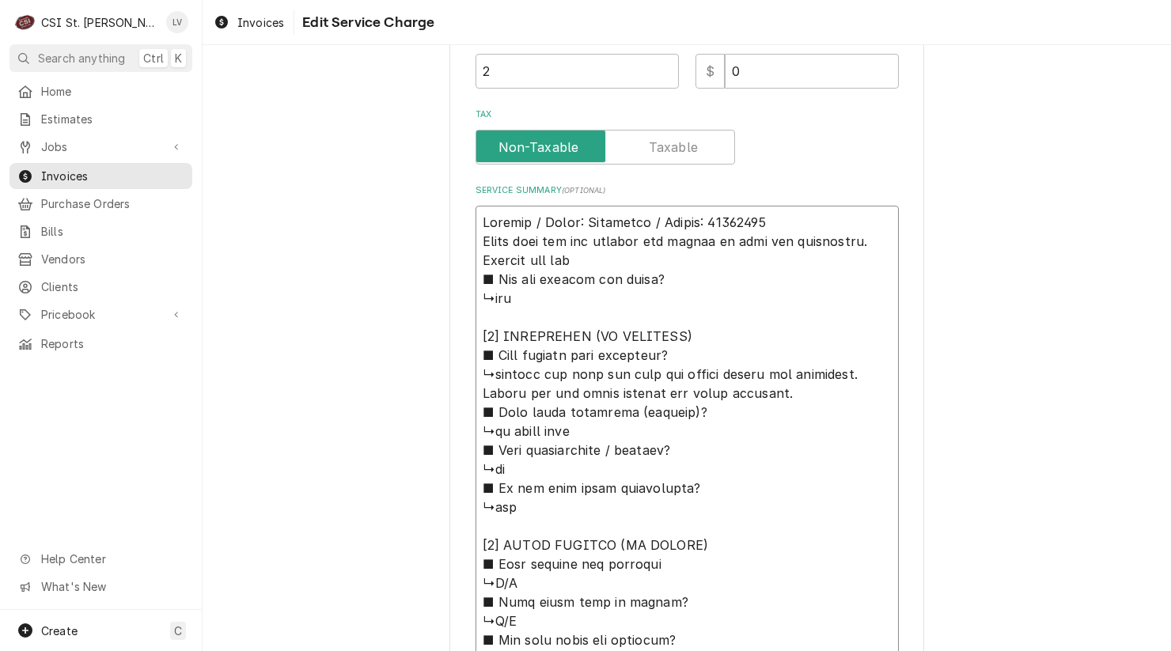
type textarea "Bongard / Model: Paneotrad / Serial: 50213011 Found poly lid had slipped and we…"
type textarea "x"
type textarea "Bongard / Model: Paneotrad / Serial: 50213011 Found poly lid had slipped and we…"
type textarea "x"
type textarea "Bongard / Model: Paneotrad / Serial: 50213011 Found poly lid had slipped and we…"
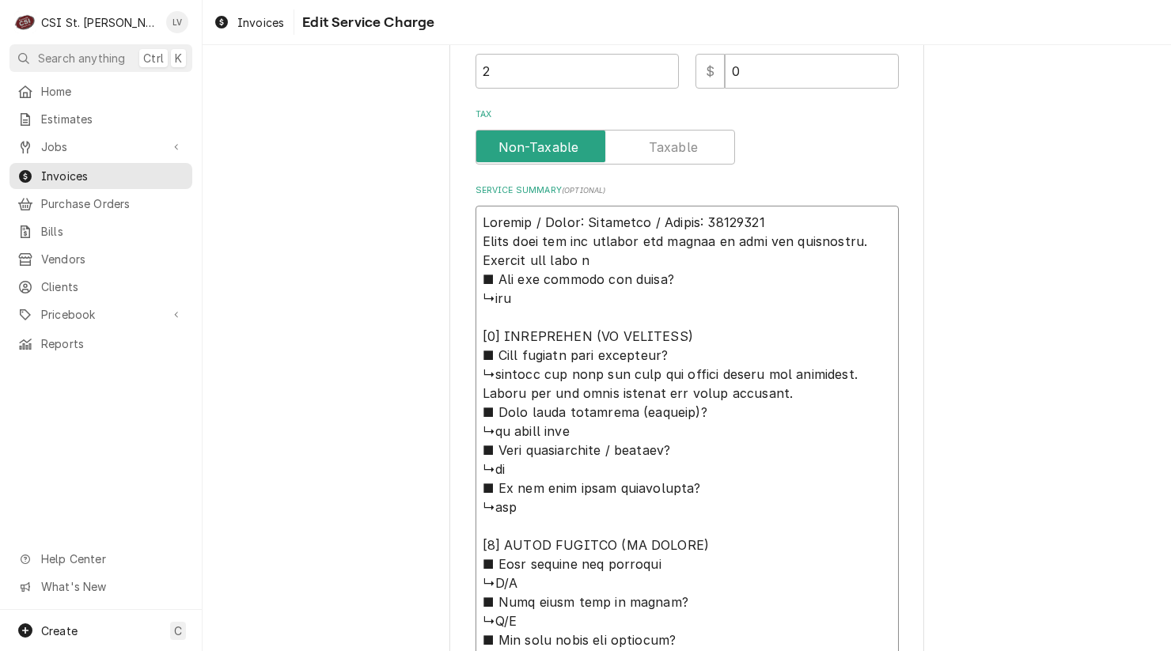
type textarea "x"
type textarea "Bongard / Model: Paneotrad / Serial: 50213011 Found poly lid had slipped and we…"
type textarea "x"
type textarea "Bongard / Model: Paneotrad / Serial: 50213011 Found poly lid had slipped and we…"
type textarea "x"
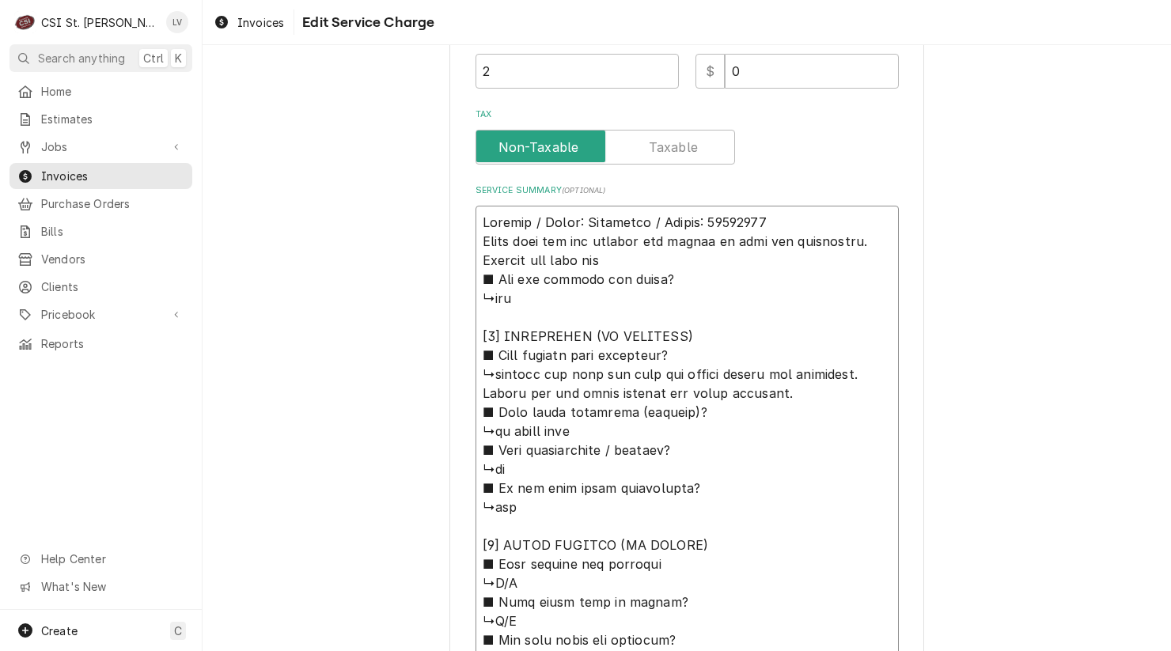
type textarea "Bongard / Model: Paneotrad / Serial: 50213011 Found poly lid had slipped and we…"
type textarea "x"
type textarea "Bongard / Model: Paneotrad / Serial: 50213011 Found poly lid had slipped and we…"
type textarea "x"
type textarea "Bongard / Model: Paneotrad / Serial: 50213011 Found poly lid had slipped and we…"
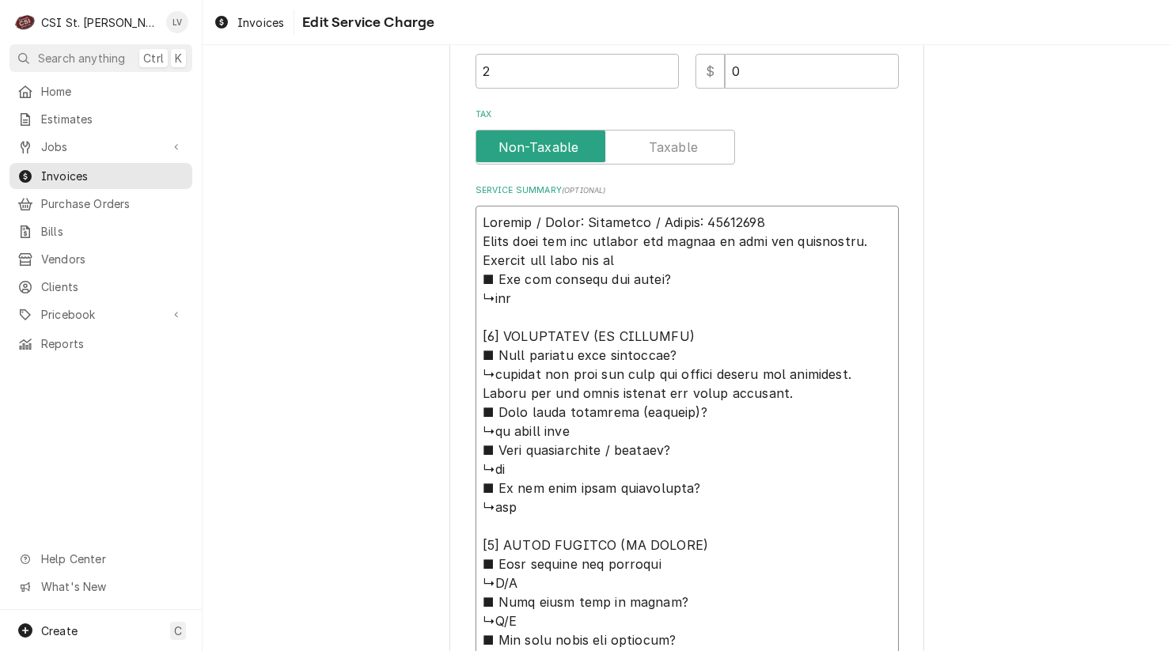
type textarea "x"
type textarea "Bongard / Model: Paneotrad / Serial: 50213011 Found poly lid had slipped and we…"
type textarea "x"
type textarea "Bongard / Model: Paneotrad / Serial: 50213011 Found poly lid had slipped and we…"
type textarea "x"
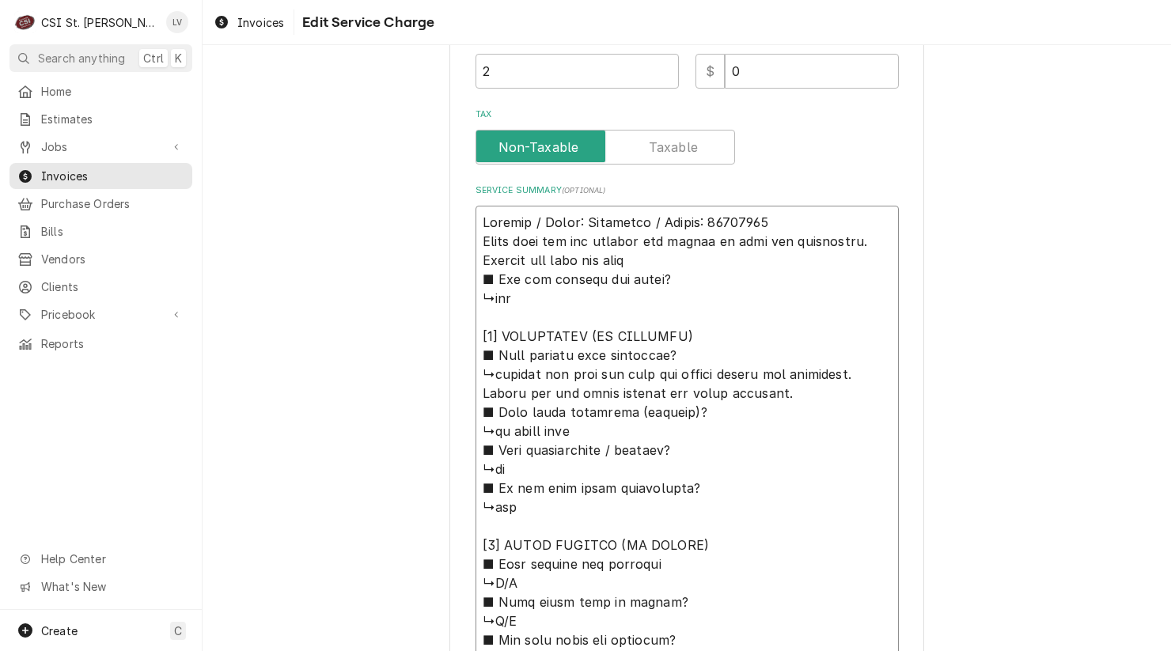
type textarea "Bongard / Model: Paneotrad / Serial: 50213011 Found poly lid had slipped and we…"
type textarea "x"
type textarea "Bongard / Model: Paneotrad / Serial: 50213011 Found poly lid had slipped and we…"
type textarea "x"
type textarea "Bongard / Model: Paneotrad / Serial: 50213011 Found poly lid had slipped and we…"
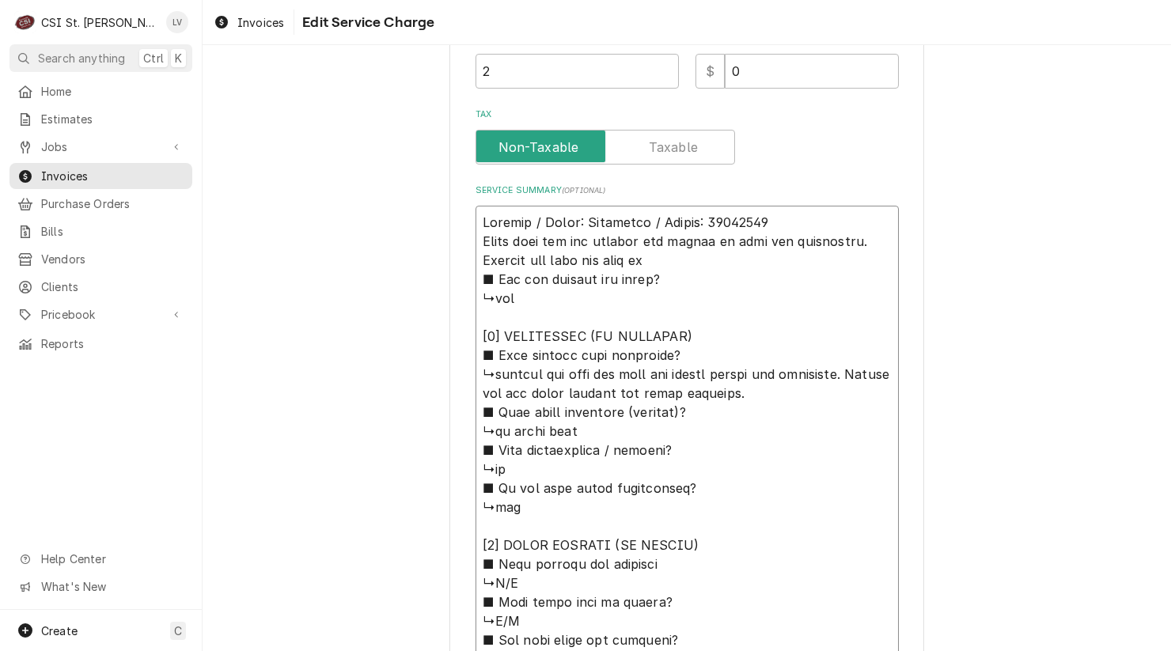
type textarea "x"
type textarea "Bongard / Model: Paneotrad / Serial: 50213011 Found poly lid had slipped and we…"
type textarea "x"
type textarea "Bongard / Model: Paneotrad / Serial: 50213011 Found poly lid had slipped and we…"
type textarea "x"
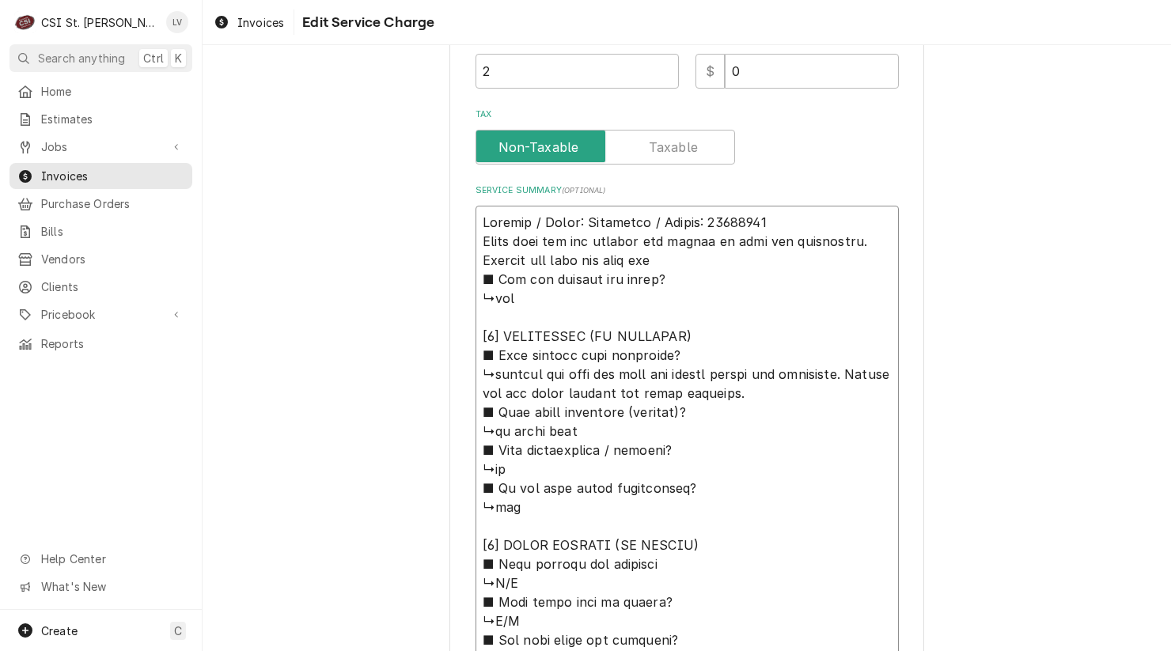
type textarea "Bongard / Model: Paneotrad / Serial: 50213011 Found poly lid had slipped and we…"
type textarea "x"
type textarea "Bongard / Model: Paneotrad / Serial: 50213011 Found poly lid had slipped and we…"
type textarea "x"
type textarea "Bongard / Model: Paneotrad / Serial: 50213011 Found poly lid had slipped and we…"
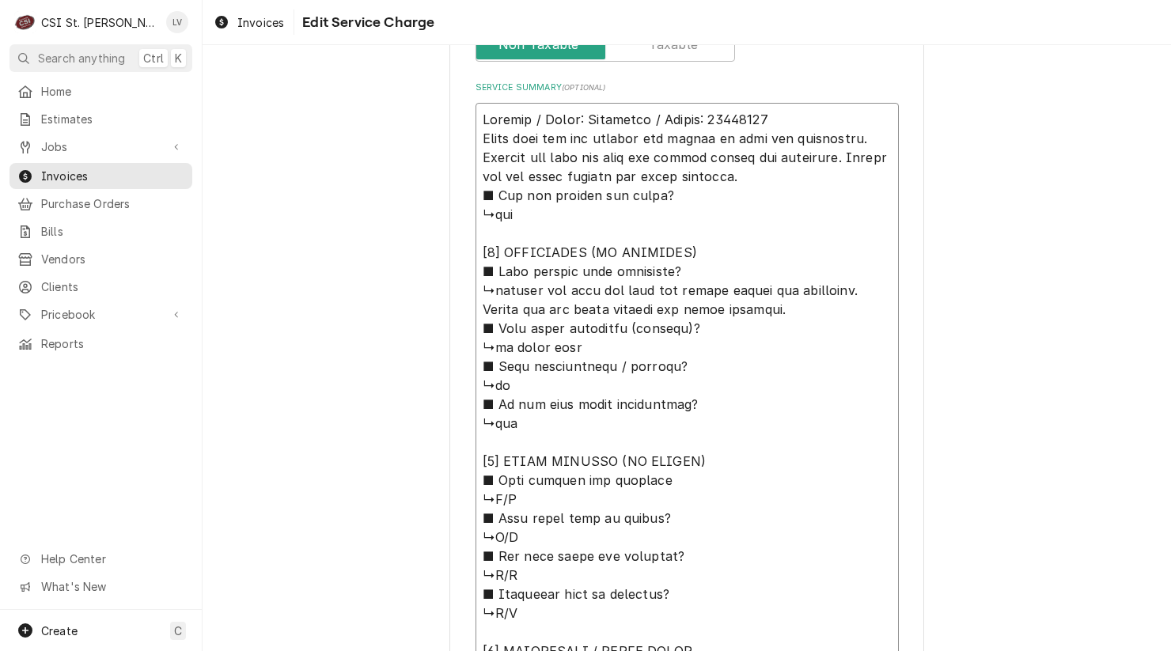
scroll to position [828, 0]
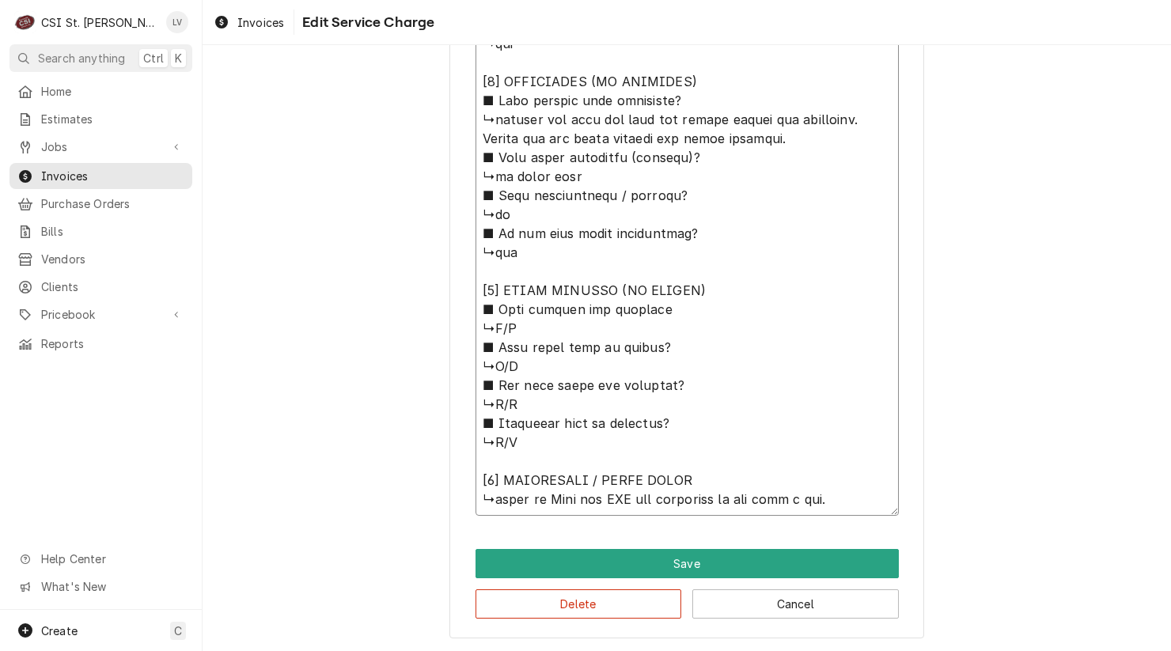
drag, startPoint x: 476, startPoint y: 299, endPoint x: 846, endPoint y: 508, distance: 425.3
click at [846, 508] on textarea "Service Summary ( optional )" at bounding box center [687, 224] width 423 height 584
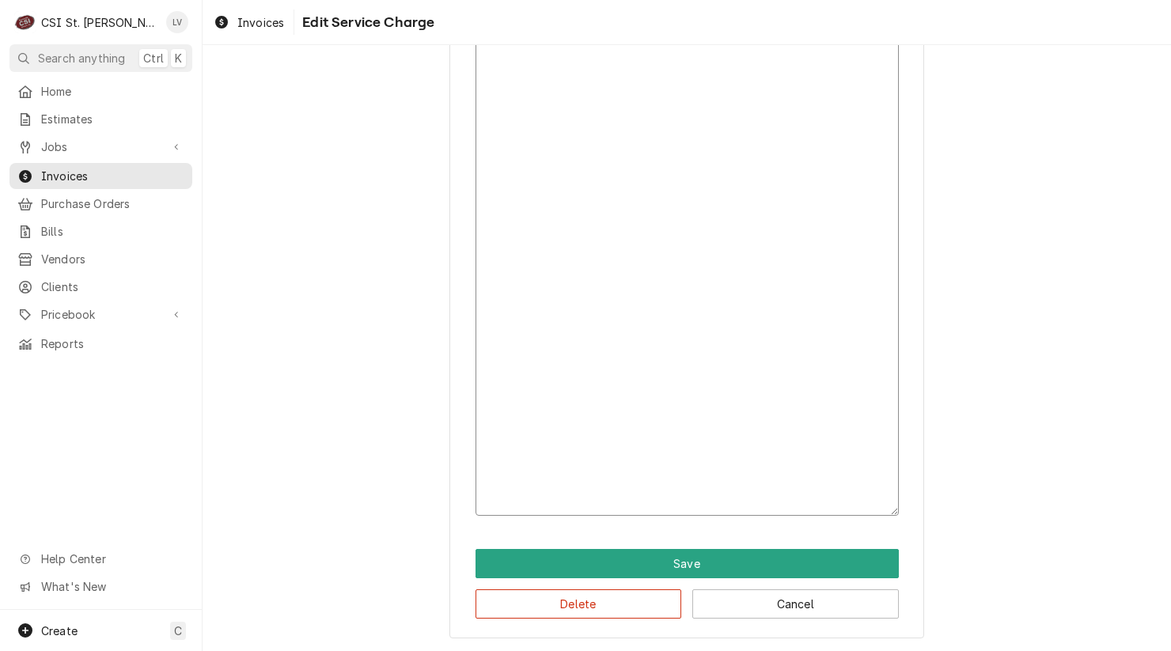
scroll to position [353, 0]
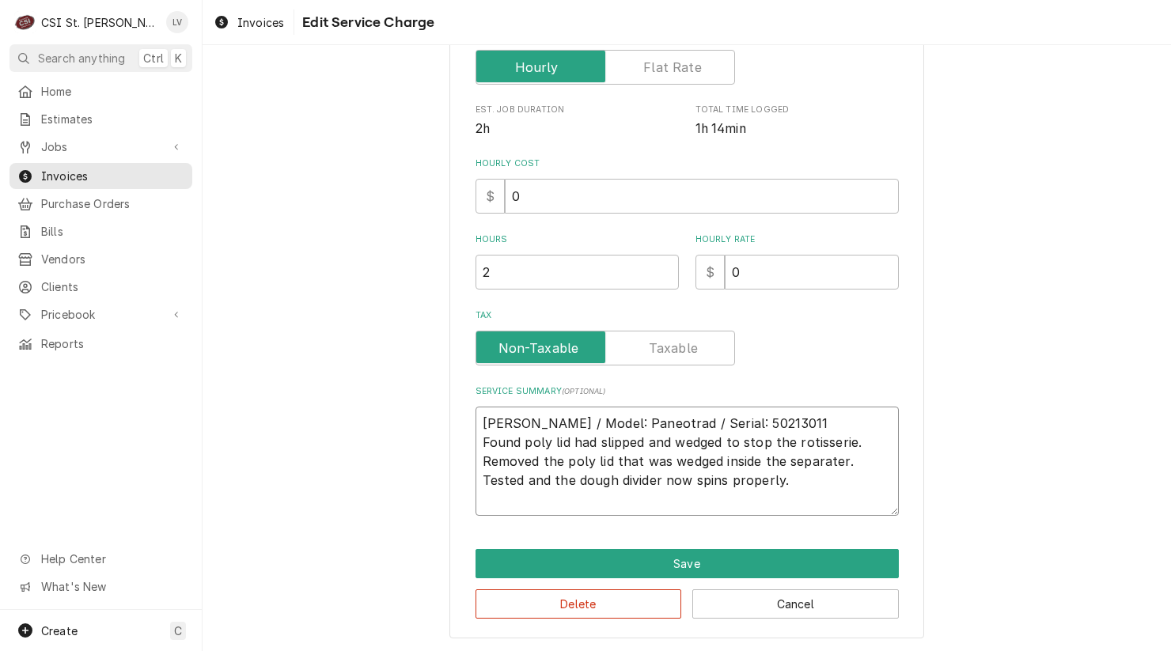
drag, startPoint x: 554, startPoint y: 473, endPoint x: 626, endPoint y: 484, distance: 72.9
click at [625, 484] on textarea "Bongard / Model: Paneotrad / Serial: 50213011 Found poly lid had slipped and we…" at bounding box center [687, 461] width 423 height 109
click at [745, 477] on textarea "Bongard / Model: Paneotrad / Serial: 50213011 Found poly lid had slipped and we…" at bounding box center [687, 461] width 423 height 109
click at [483, 442] on textarea "Bongard / Model: Paneotrad / Serial: 50213011 Found poly lid had slipped and we…" at bounding box center [687, 461] width 423 height 109
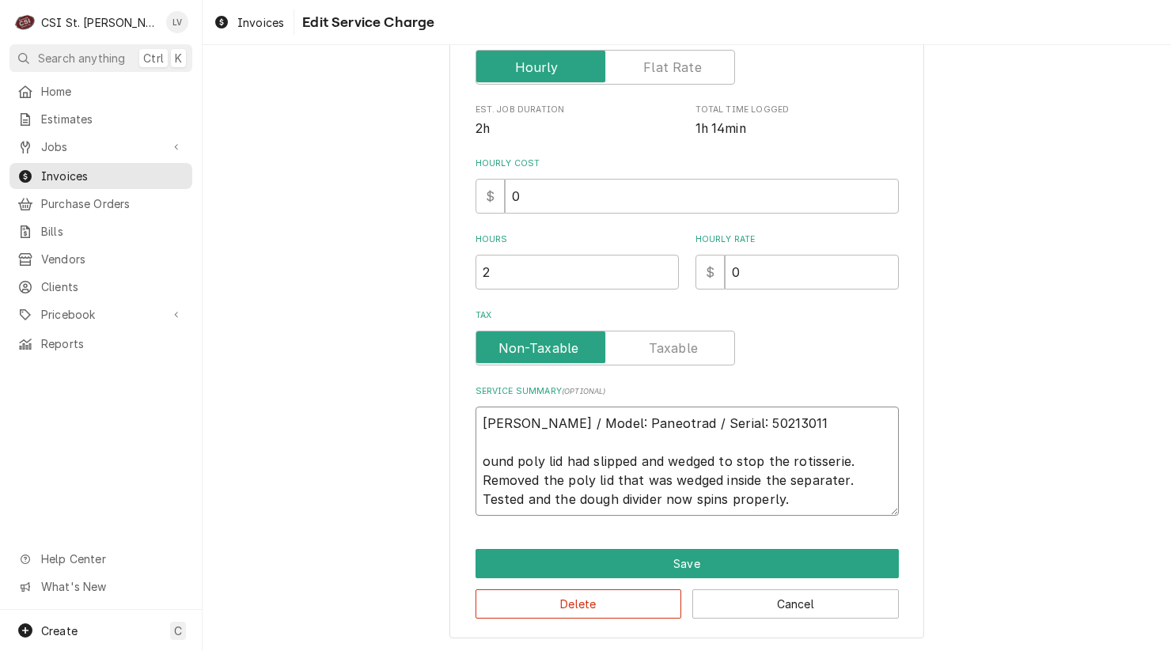
scroll to position [354, 0]
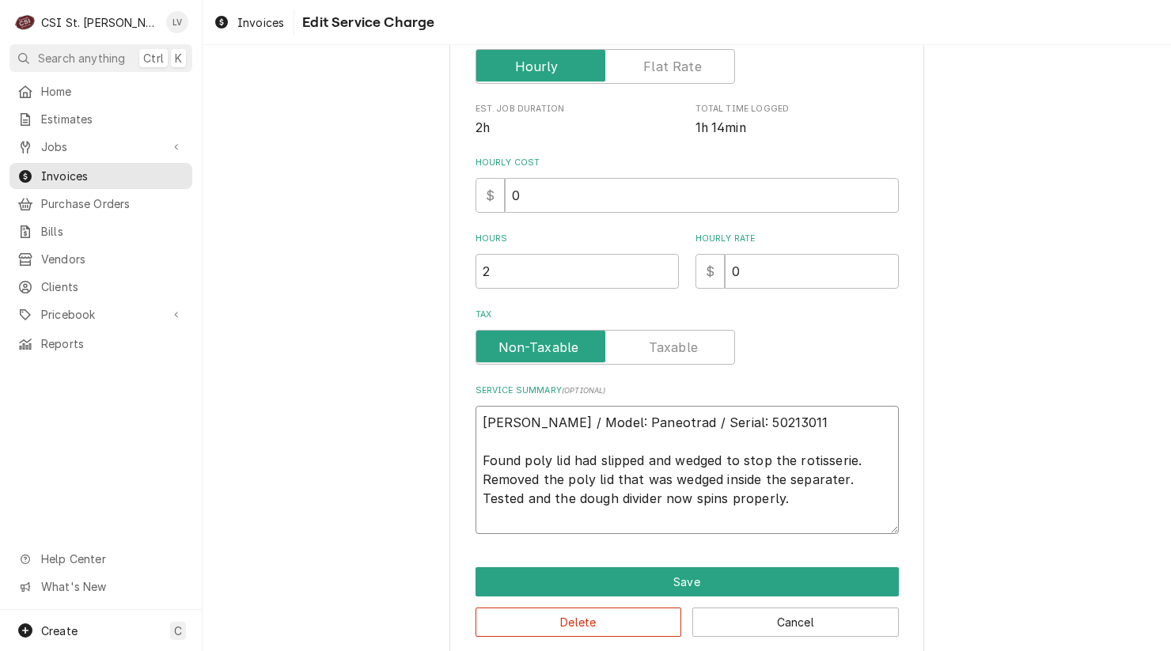
click at [790, 507] on textarea "Bongard / Model: Paneotrad / Serial: 50213011 Found poly lid had slipped and we…" at bounding box center [687, 470] width 423 height 128
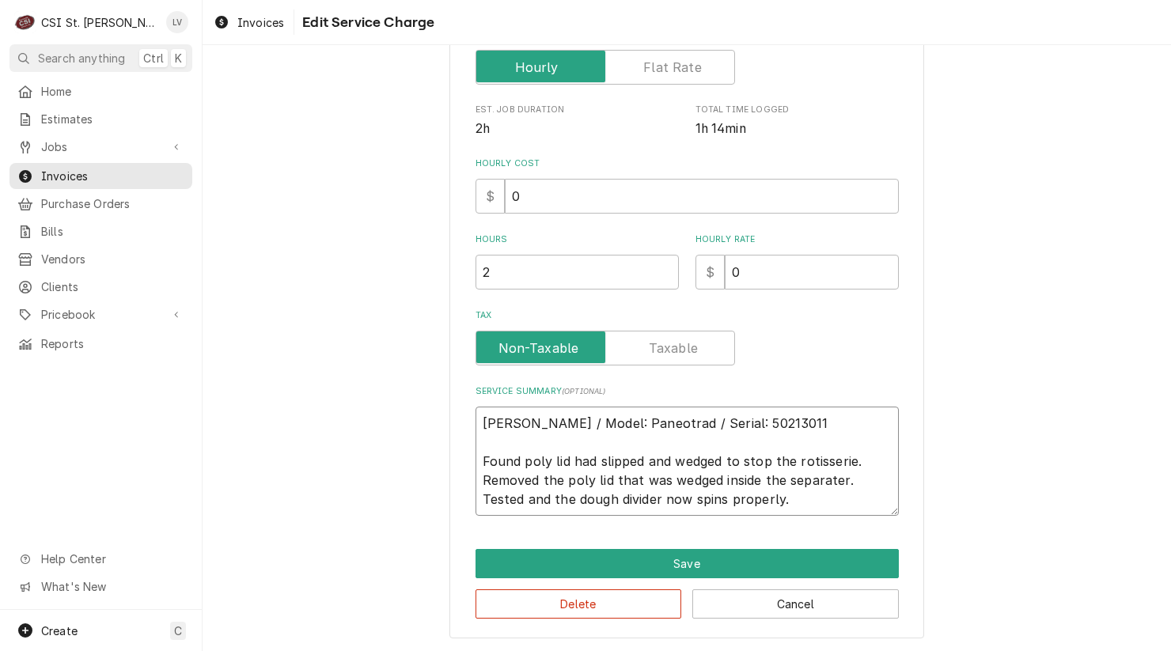
drag, startPoint x: 471, startPoint y: 418, endPoint x: 751, endPoint y: 514, distance: 296.1
click at [751, 513] on textarea "Bongard / Model: Paneotrad / Serial: 50213011 Found poly lid had slipped and we…" at bounding box center [687, 461] width 423 height 109
click at [717, 450] on textarea "Bongard / Model: Paneotrad / Serial: 50213011 Found poly lid had slipped and we…" at bounding box center [687, 461] width 423 height 109
drag, startPoint x: 743, startPoint y: 498, endPoint x: 434, endPoint y: 412, distance: 321.1
click at [434, 412] on div "Use the fields below to edit this service charge Short Description Job | Servic…" at bounding box center [687, 181] width 969 height 944
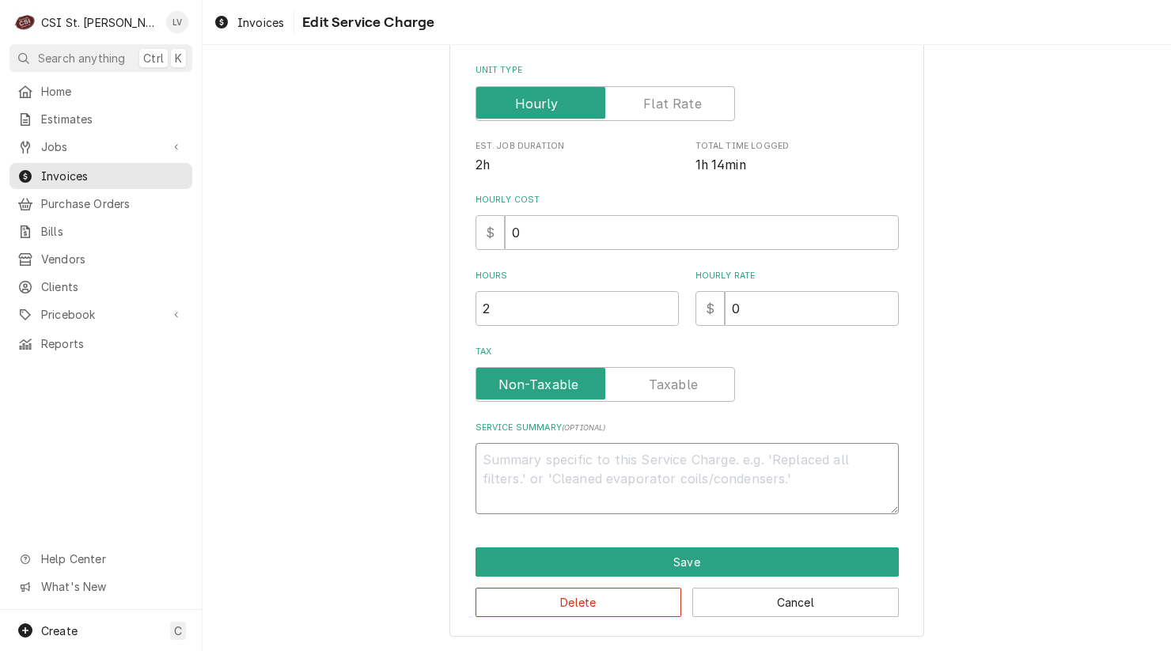
scroll to position [315, 0]
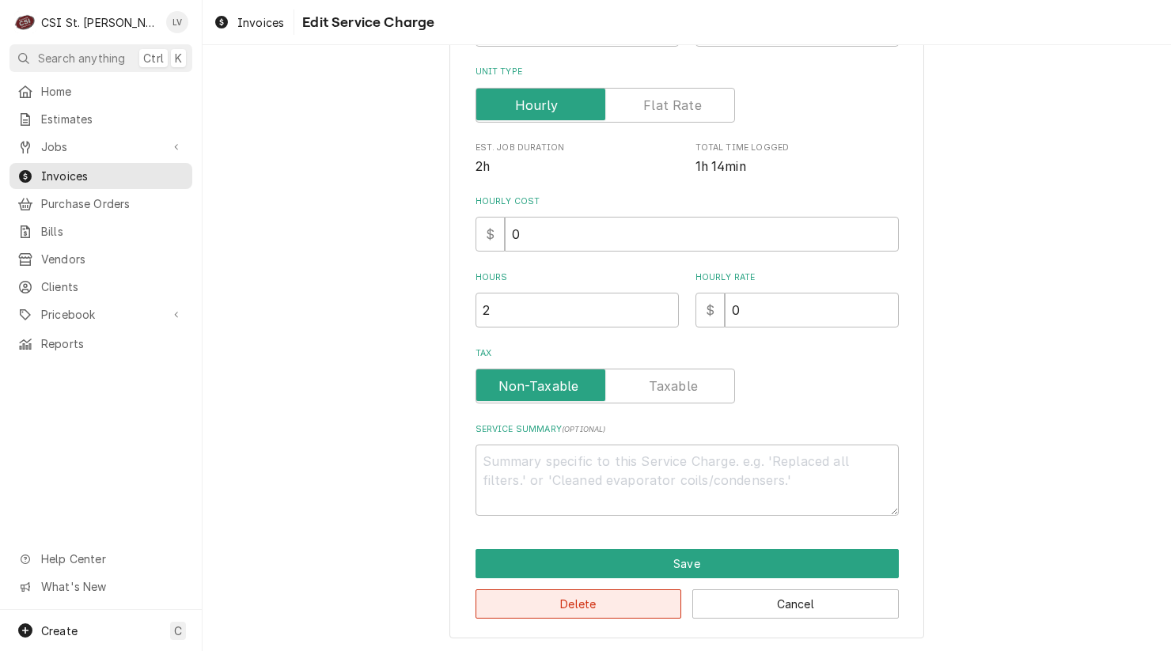
click at [610, 602] on button "Delete" at bounding box center [579, 604] width 207 height 29
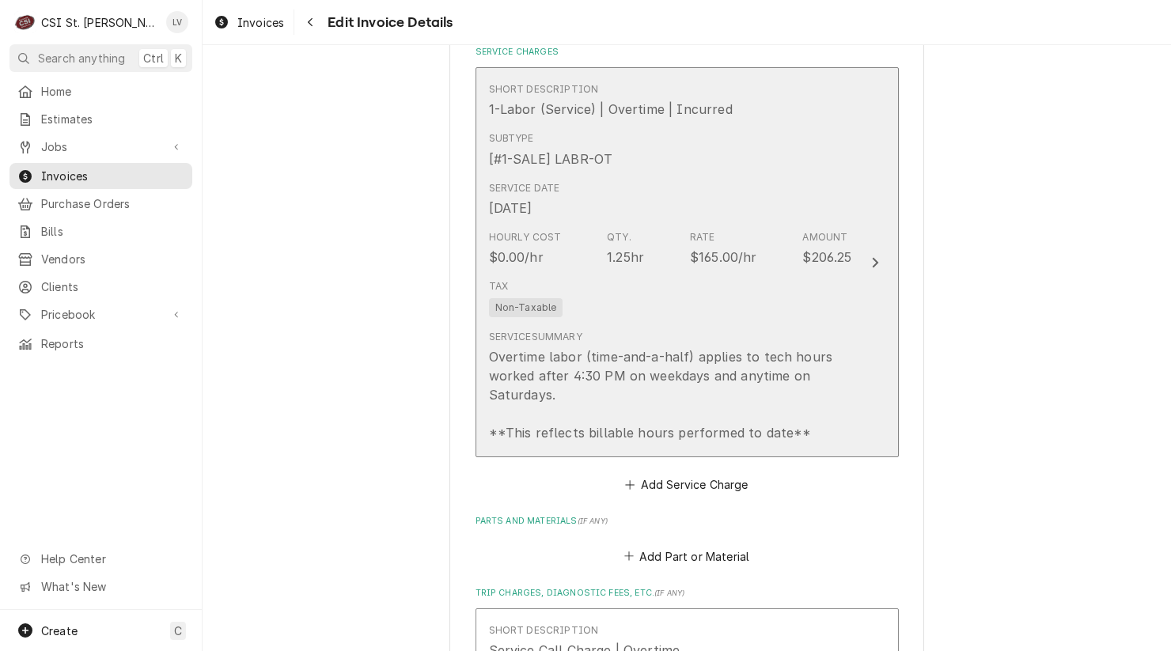
click at [615, 347] on div "Overtime labor (time-and-a-half) applies to tech hours worked after 4:30 PM on …" at bounding box center [670, 394] width 363 height 95
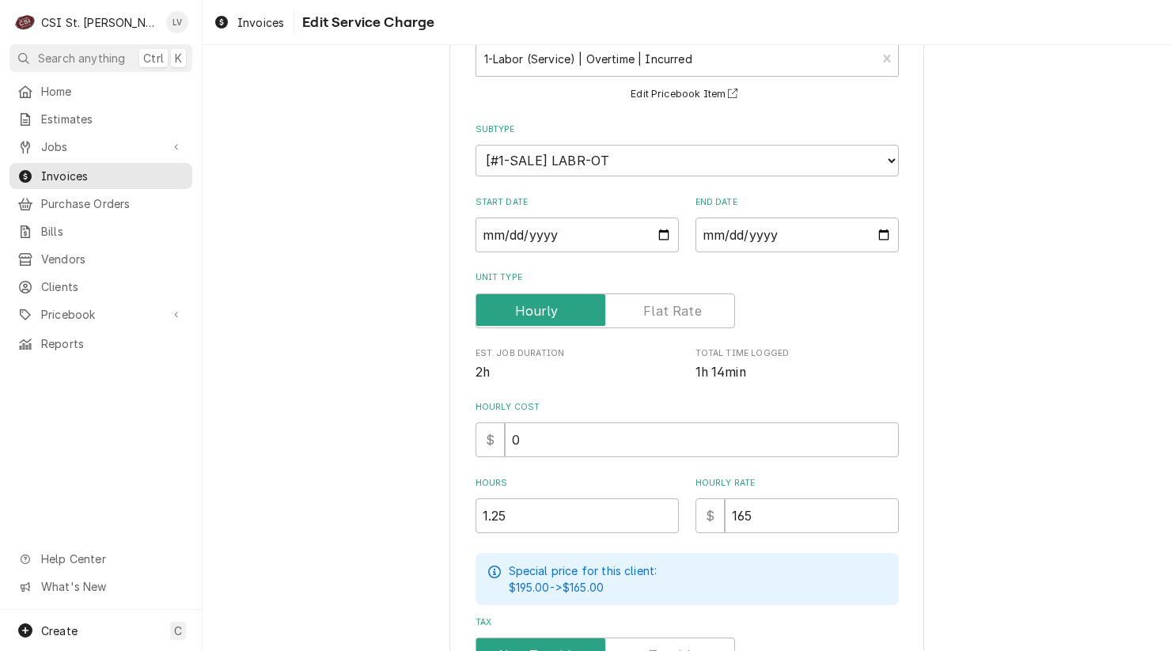
scroll to position [395, 0]
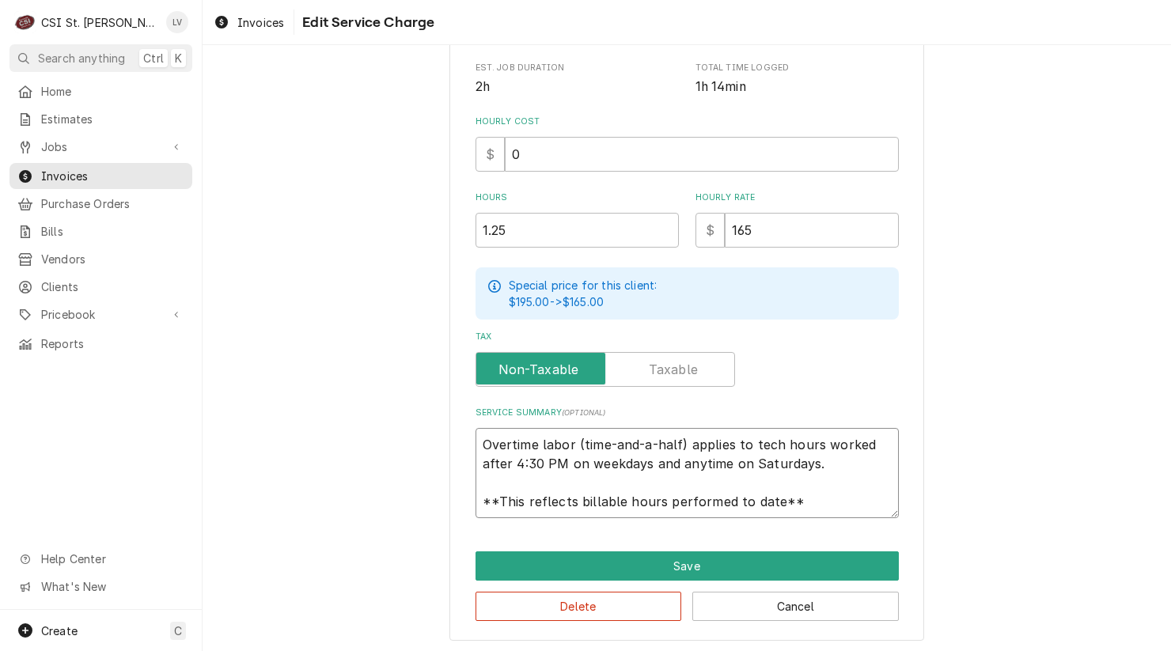
drag, startPoint x: 483, startPoint y: 444, endPoint x: 827, endPoint y: 519, distance: 352.4
click at [828, 521] on div "Use the fields below to edit this service charge Short Description 1-Labor (Ser…" at bounding box center [687, 161] width 475 height 961
paste textarea "Bongard / Model: Paneotrad / Serial: 50213011 Found poly lid had slipped and we…"
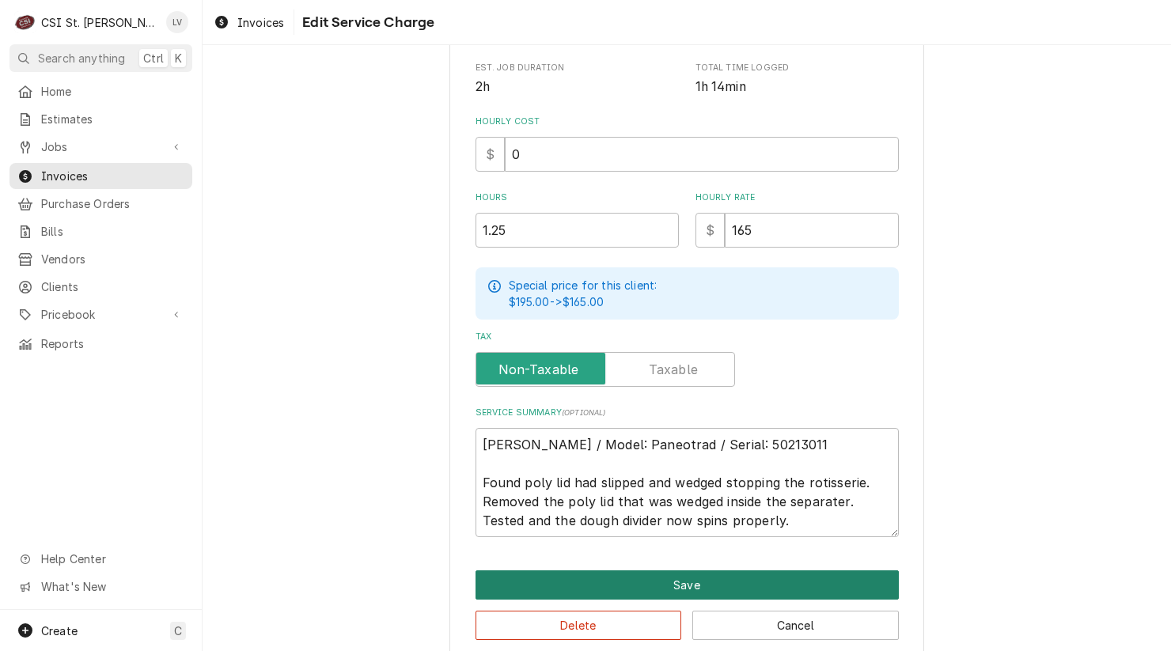
click at [723, 578] on button "Save" at bounding box center [687, 585] width 423 height 29
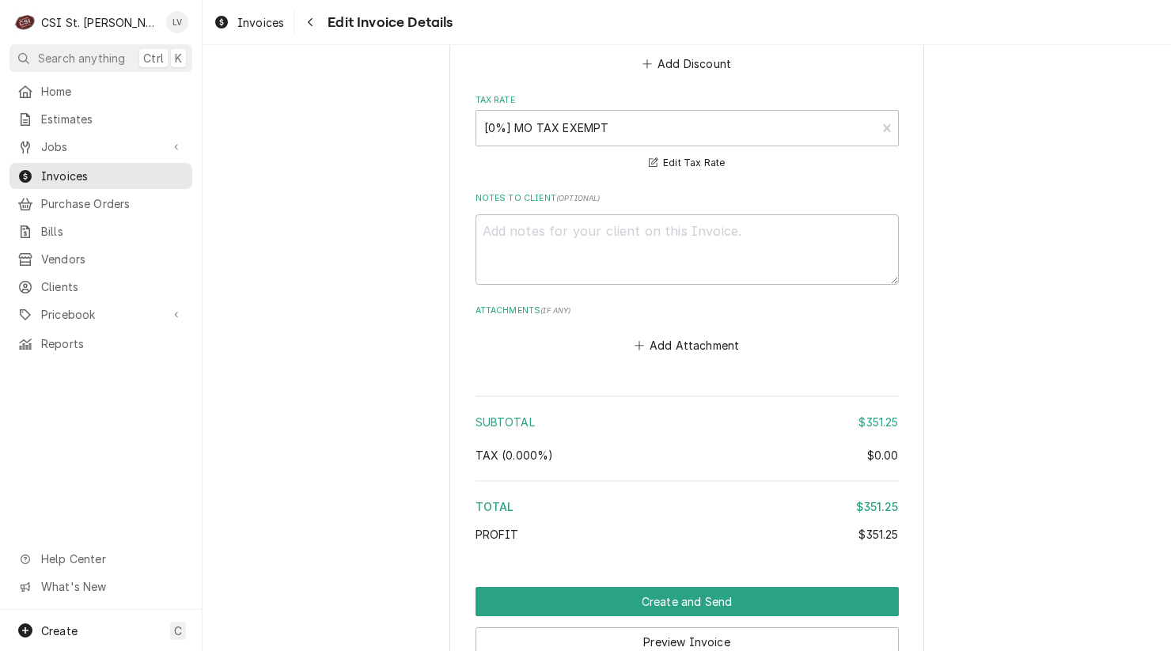
scroll to position [2611, 0]
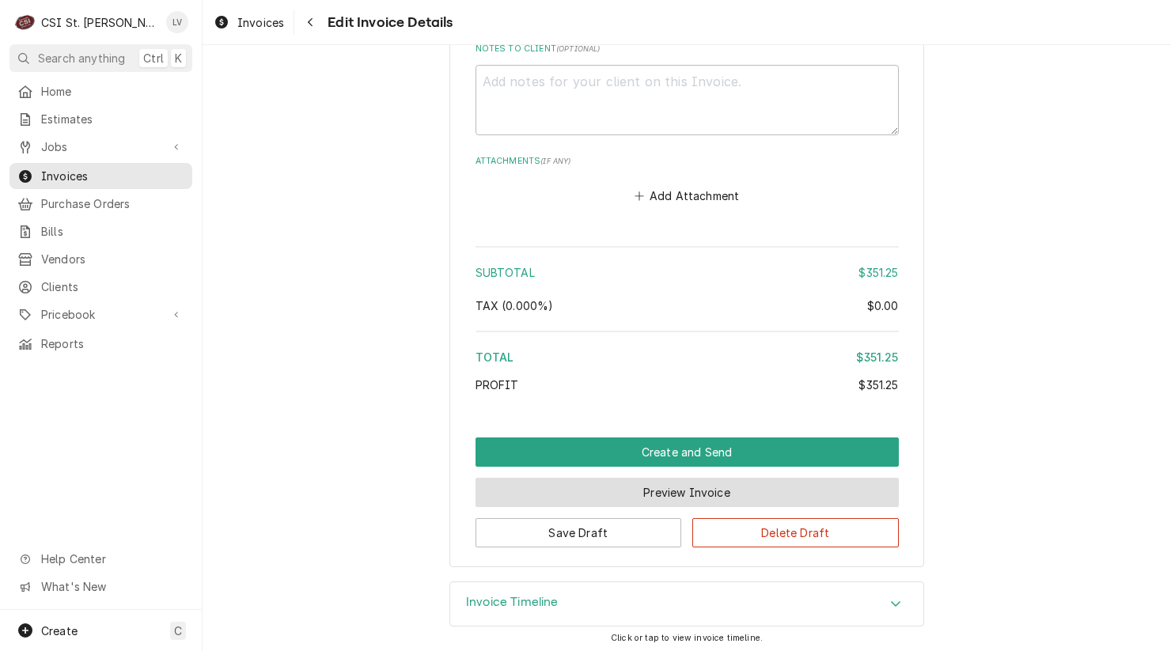
click at [685, 494] on button "Preview Invoice" at bounding box center [687, 492] width 423 height 29
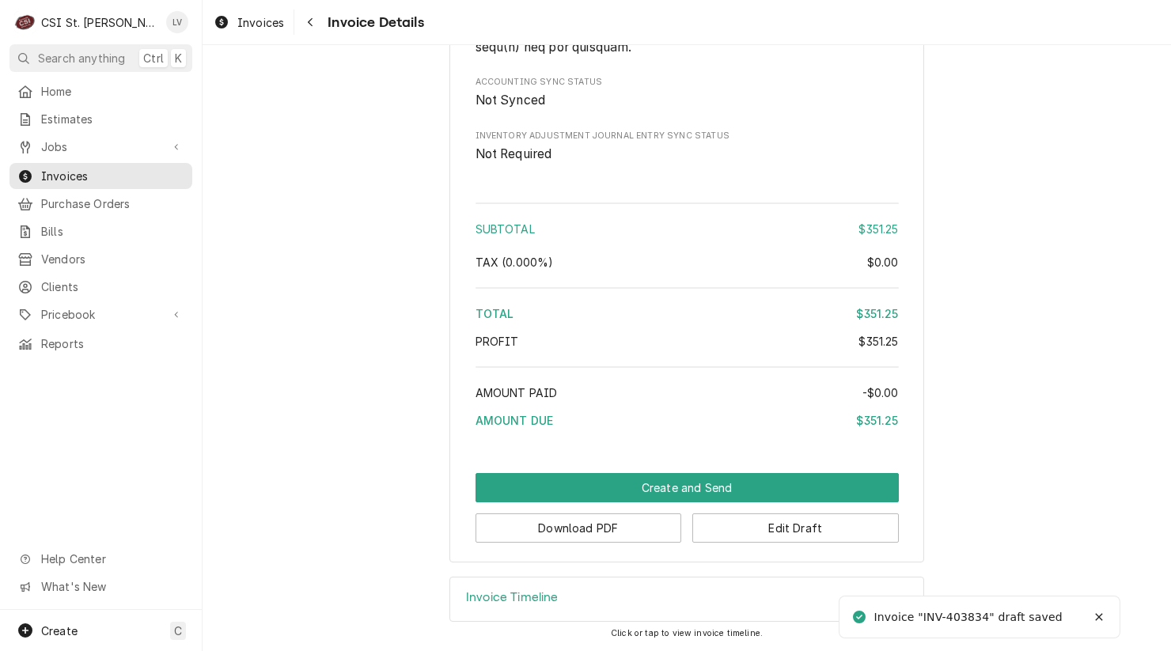
scroll to position [2467, 0]
click at [609, 533] on button "Download PDF" at bounding box center [579, 528] width 207 height 29
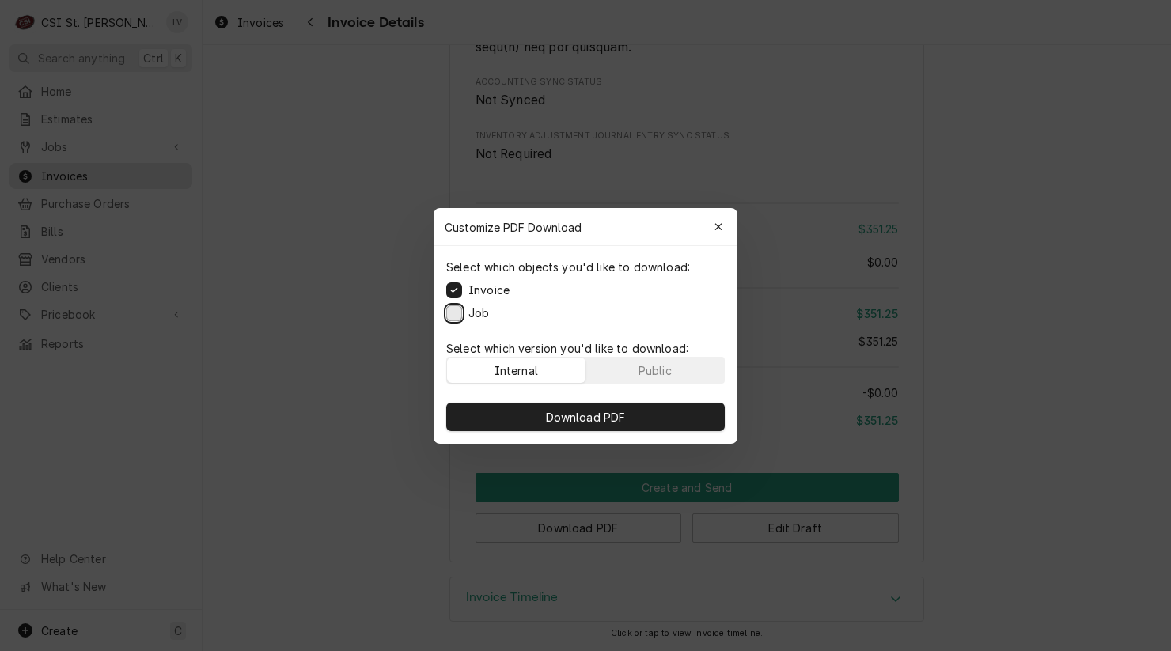
click at [455, 313] on button "Job" at bounding box center [454, 313] width 16 height 16
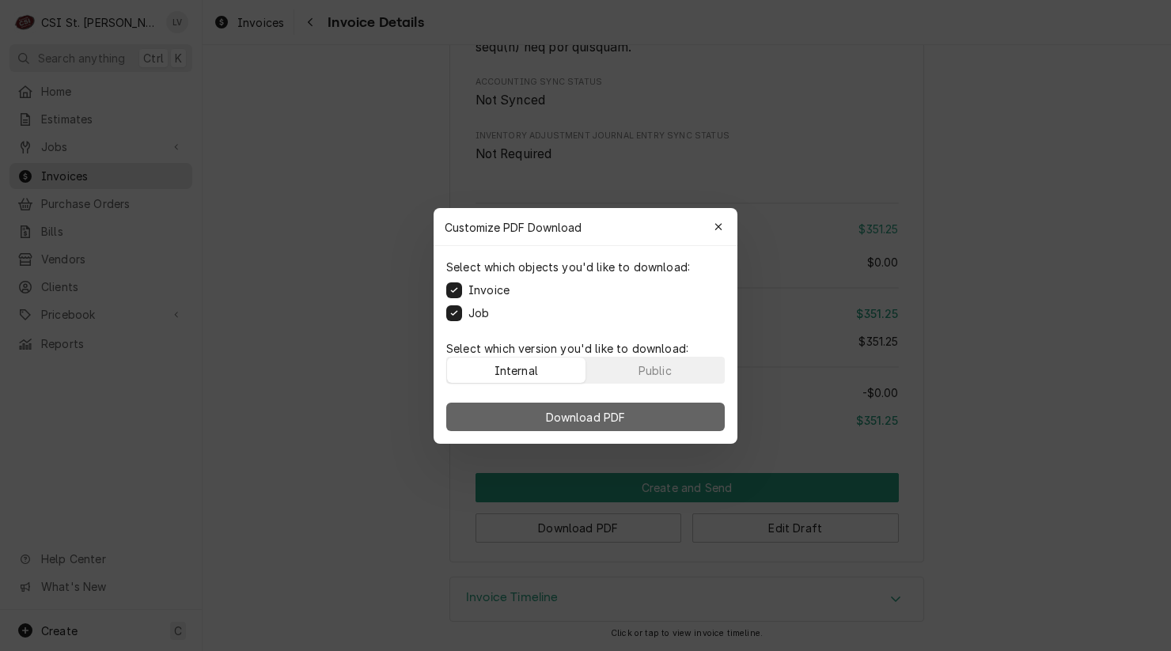
click at [571, 416] on span "Download PDF" at bounding box center [586, 416] width 86 height 17
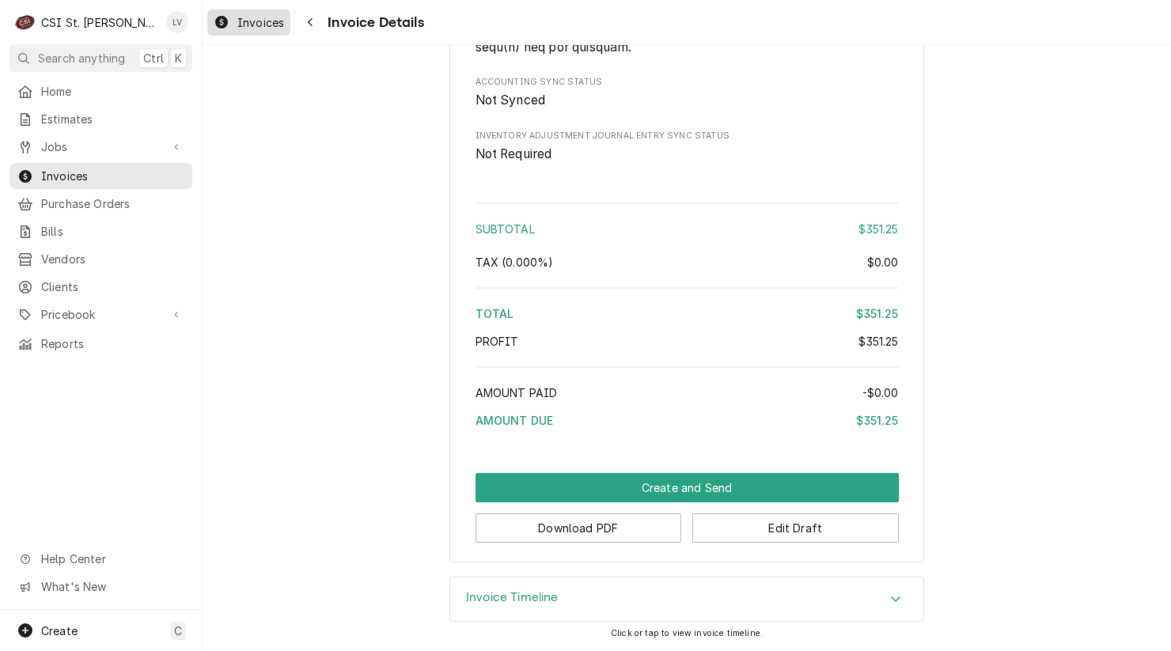
click at [252, 25] on span "Invoices" at bounding box center [260, 22] width 47 height 17
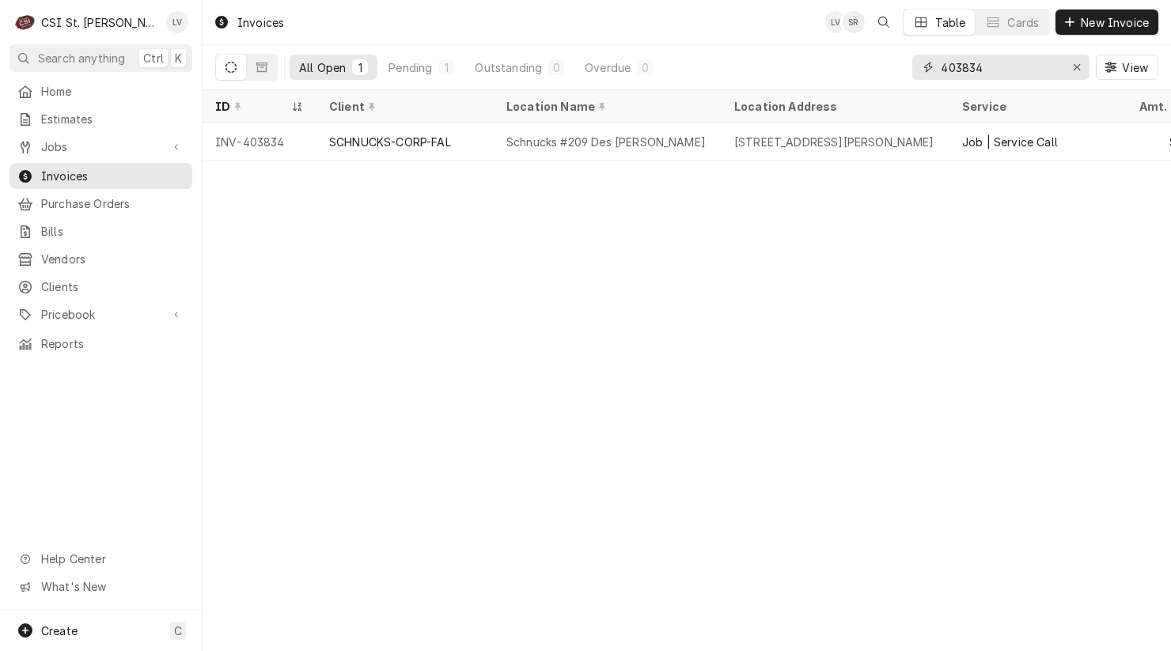
click at [1012, 70] on input "403834" at bounding box center [1000, 67] width 119 height 25
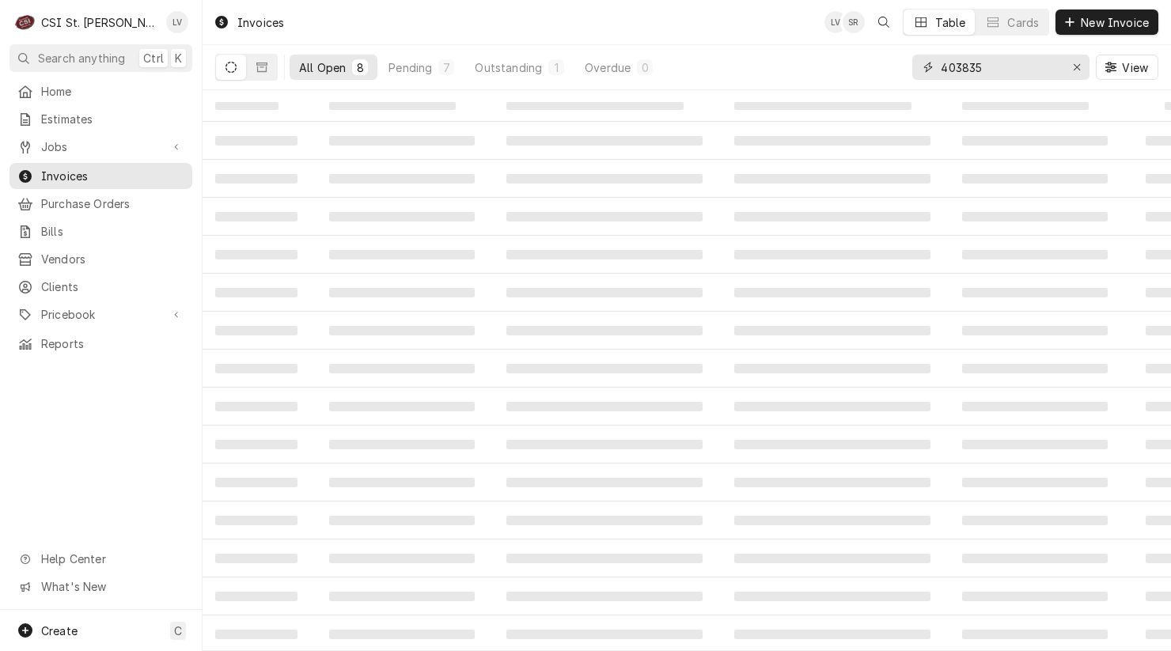
type input "403835"
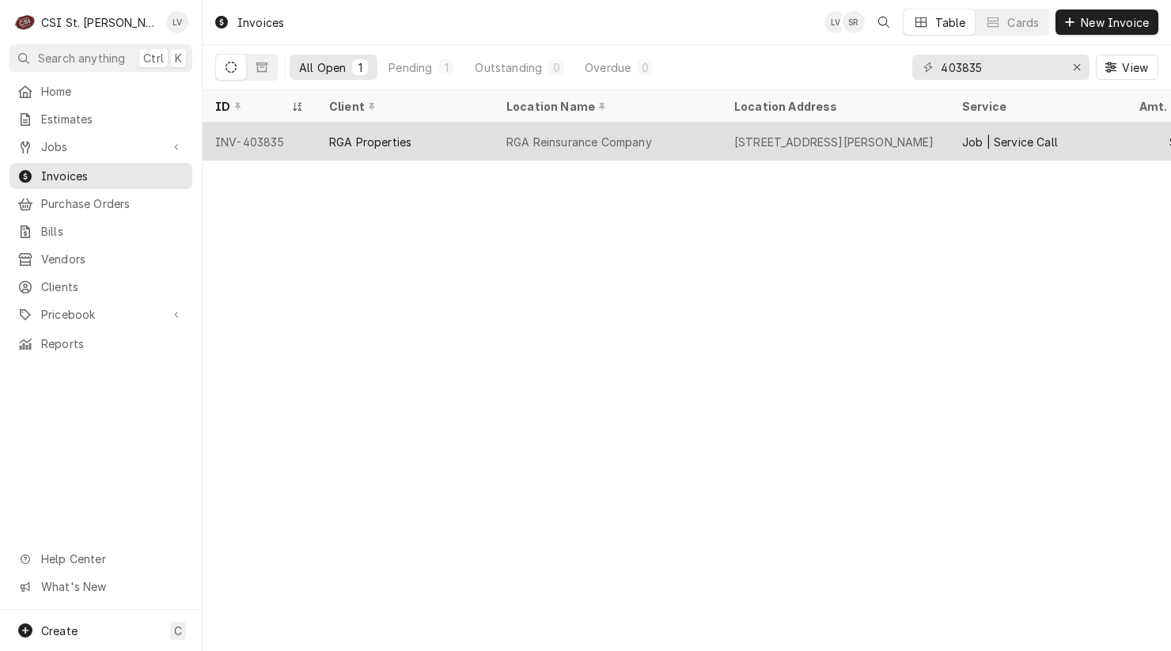
click at [372, 146] on div "RGA Properties" at bounding box center [370, 142] width 82 height 17
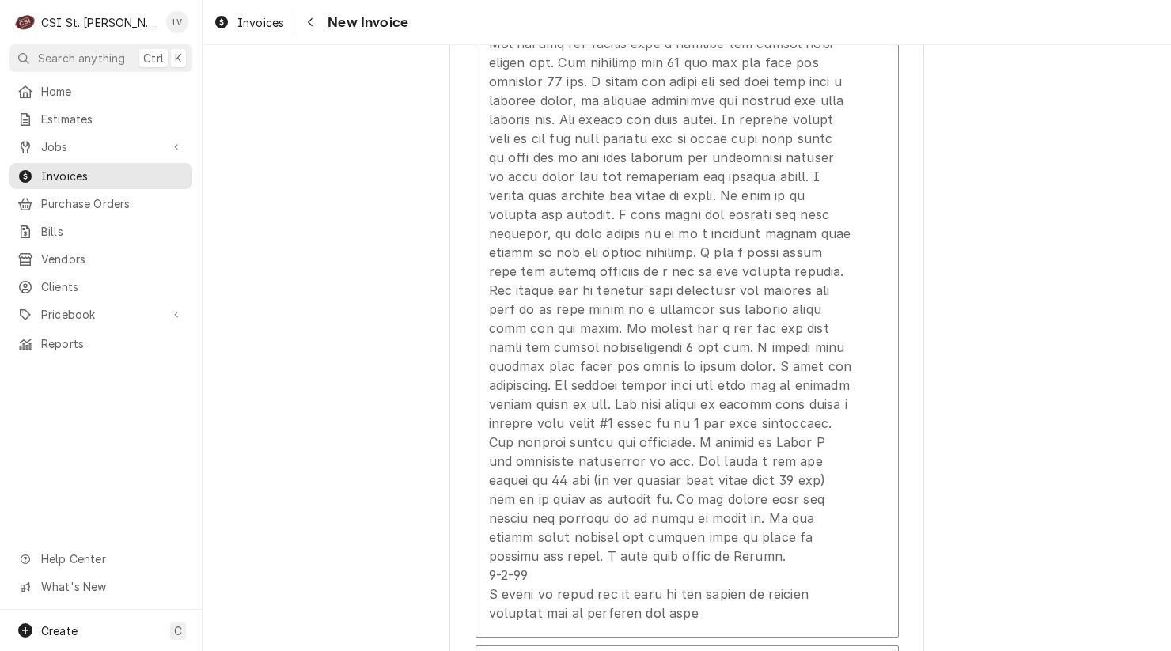
scroll to position [3087, 0]
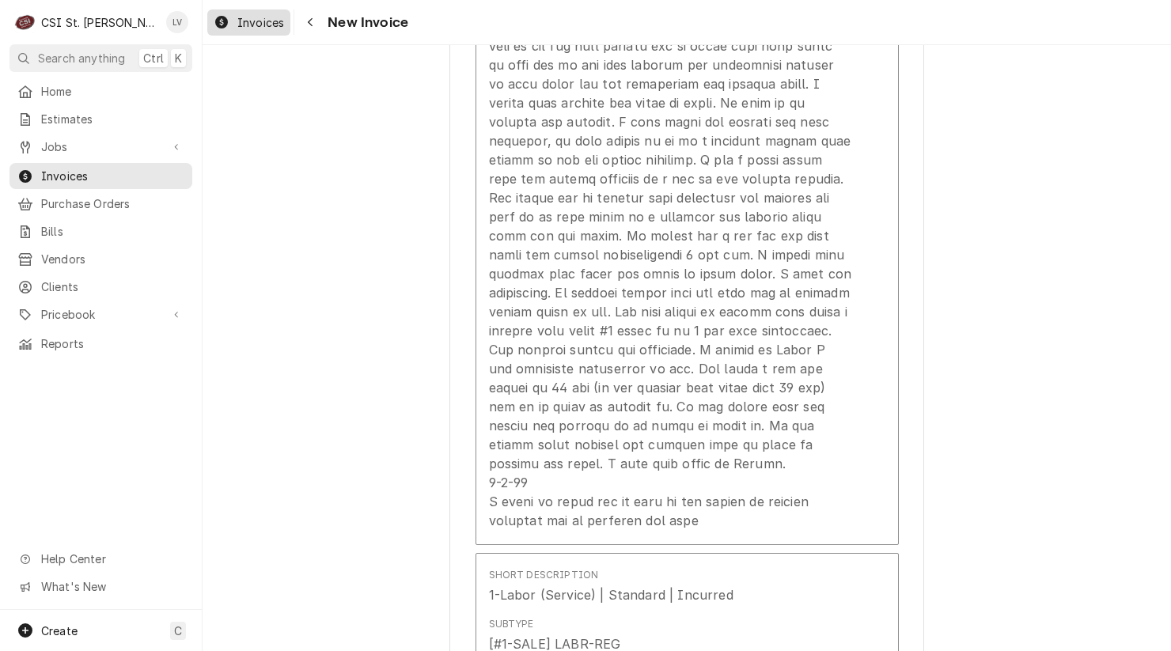
click at [268, 17] on span "Invoices" at bounding box center [260, 22] width 47 height 17
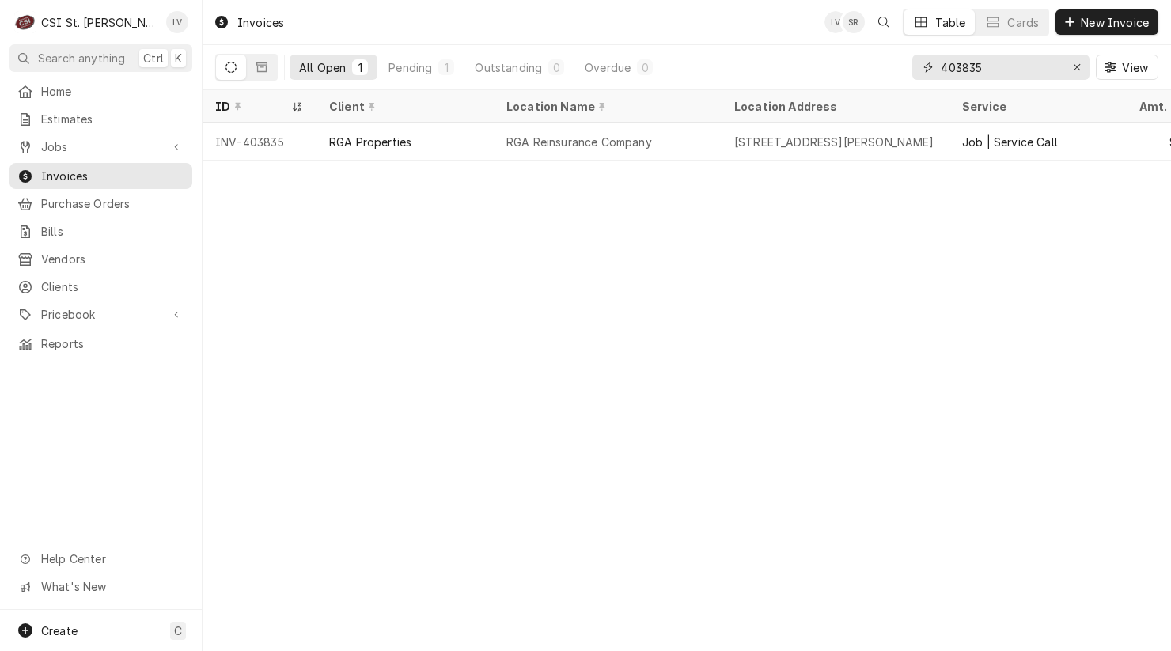
drag, startPoint x: 1079, startPoint y: 63, endPoint x: 1062, endPoint y: 64, distance: 16.7
click at [1079, 63] on icon "Erase input" at bounding box center [1077, 67] width 9 height 11
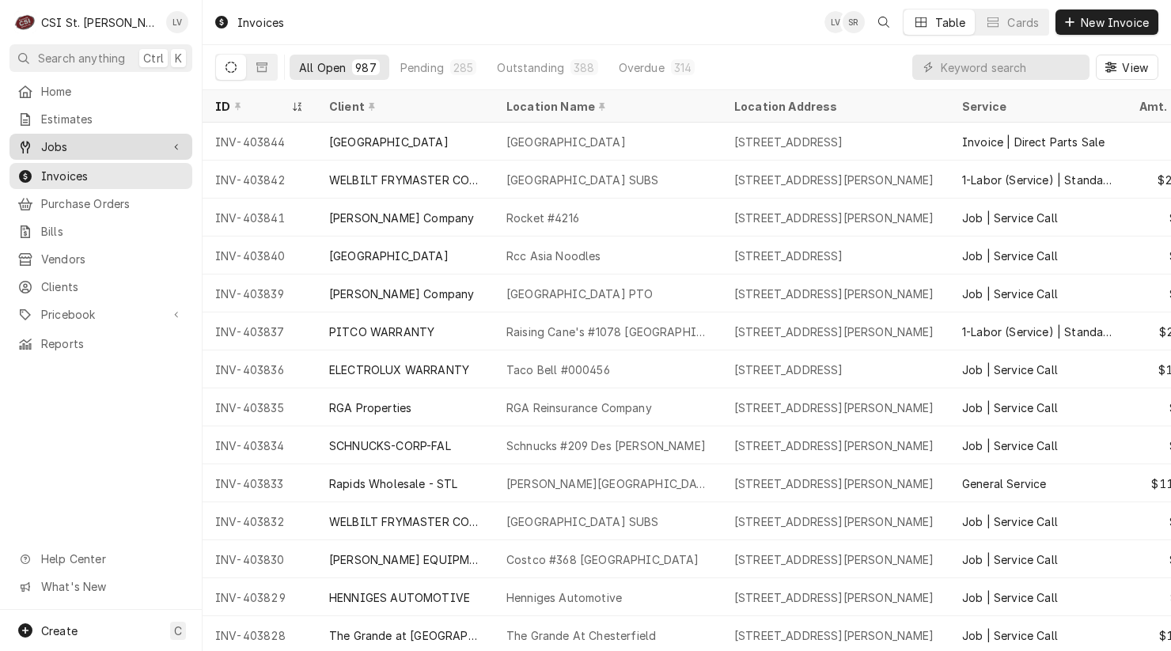
click at [43, 145] on span "Jobs" at bounding box center [101, 147] width 120 height 17
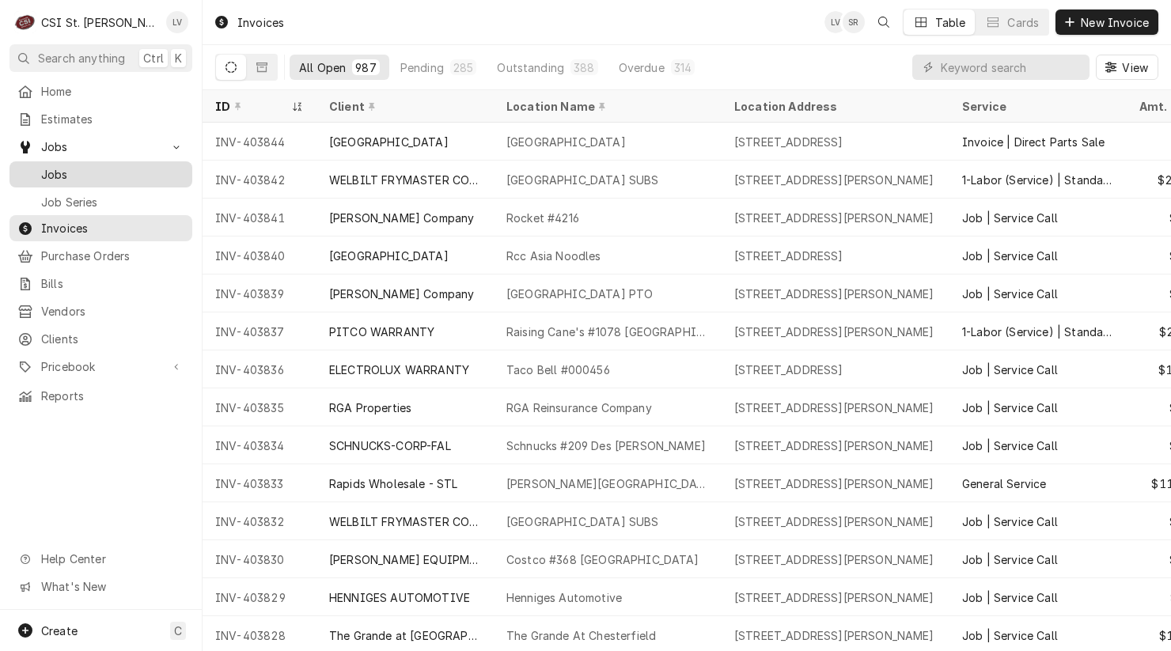
click at [46, 166] on span "Jobs" at bounding box center [112, 174] width 143 height 17
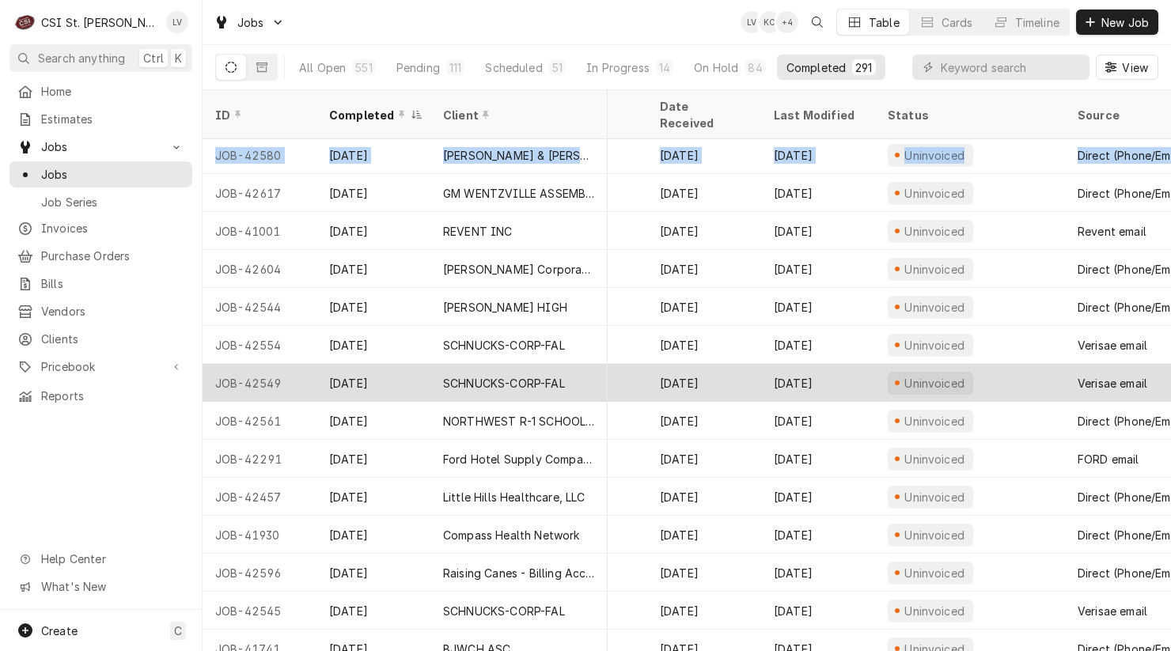
scroll to position [79, 760]
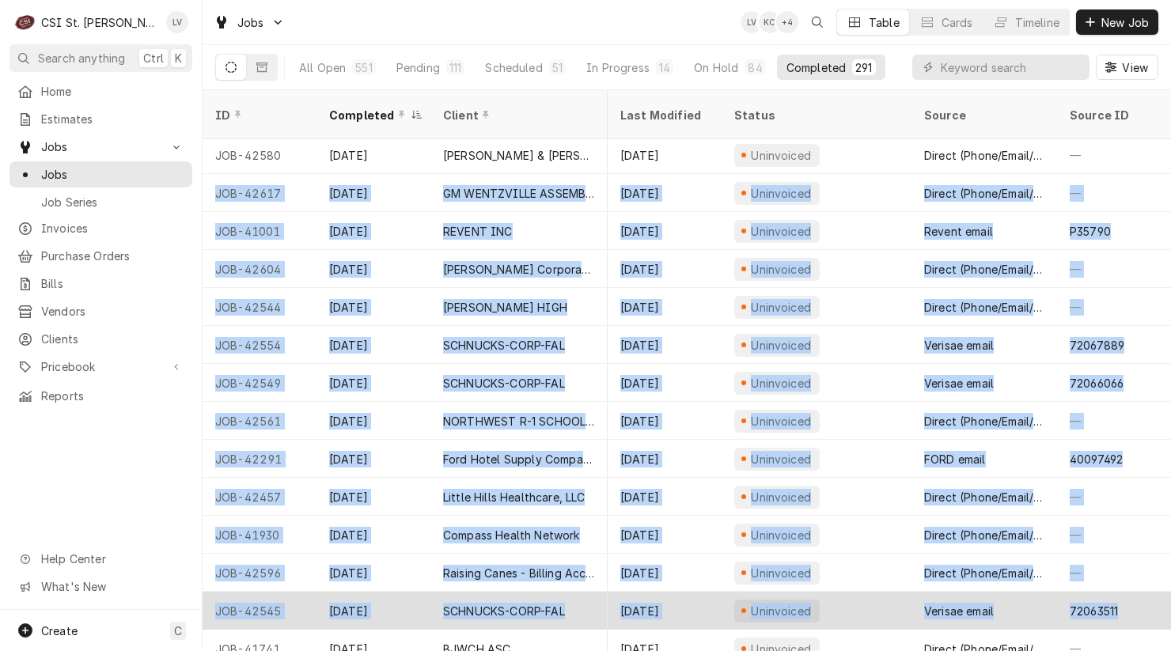
drag, startPoint x: 211, startPoint y: 168, endPoint x: 1116, endPoint y: 575, distance: 992.0
copy tbody "LOR-04601 Ips 34 DO SITAMETCON ADIPISCI ELITS Do Eiusmodtem Incididu Utlab 5555…"
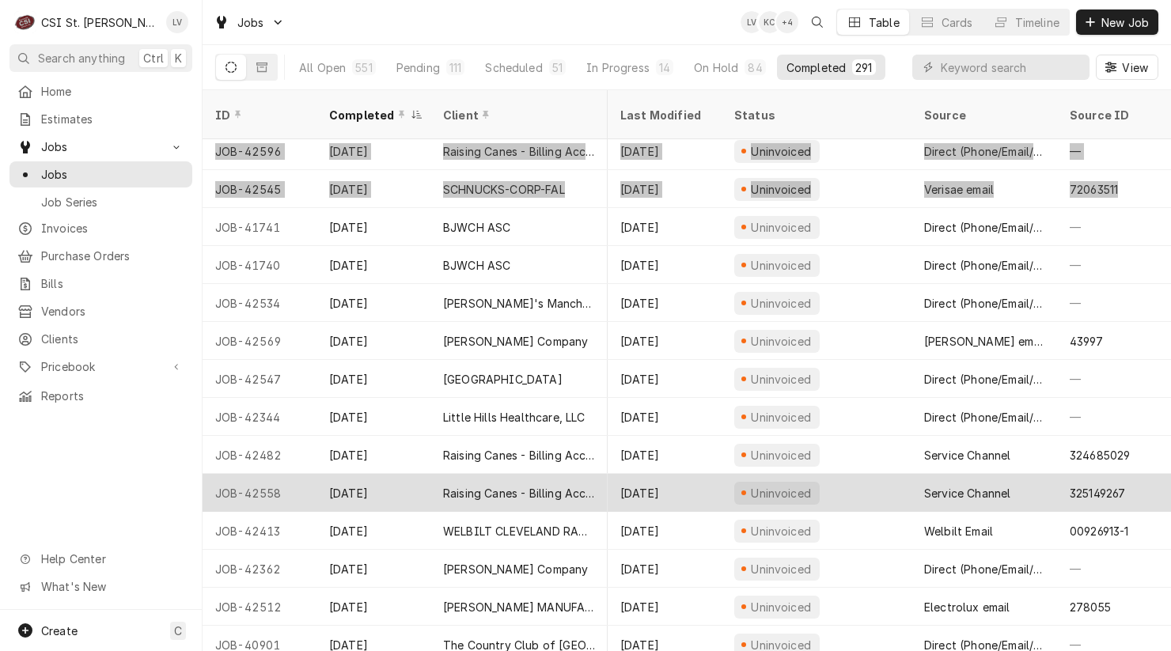
scroll to position [510, 759]
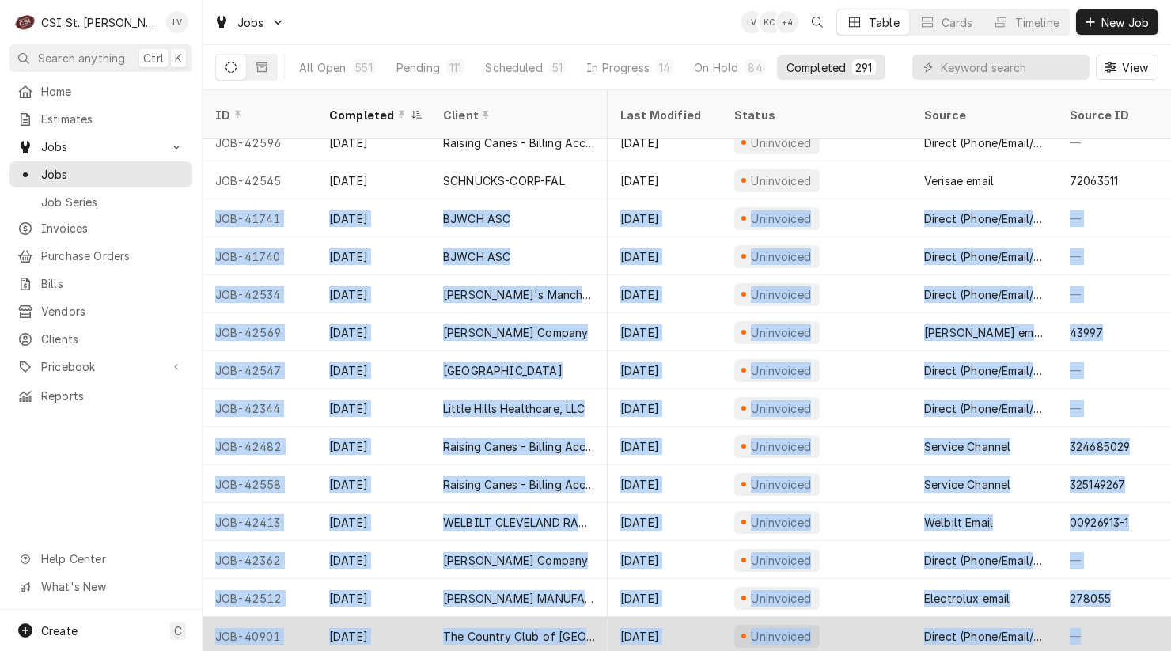
drag, startPoint x: 209, startPoint y: 199, endPoint x: 1107, endPoint y: 602, distance: 984.2
copy tbody "LOR-79898 Ips 08 DOLOR SIT AMETC Adi 515 E Sed Doeius Te Inc 990, Utlab Etdol, …"
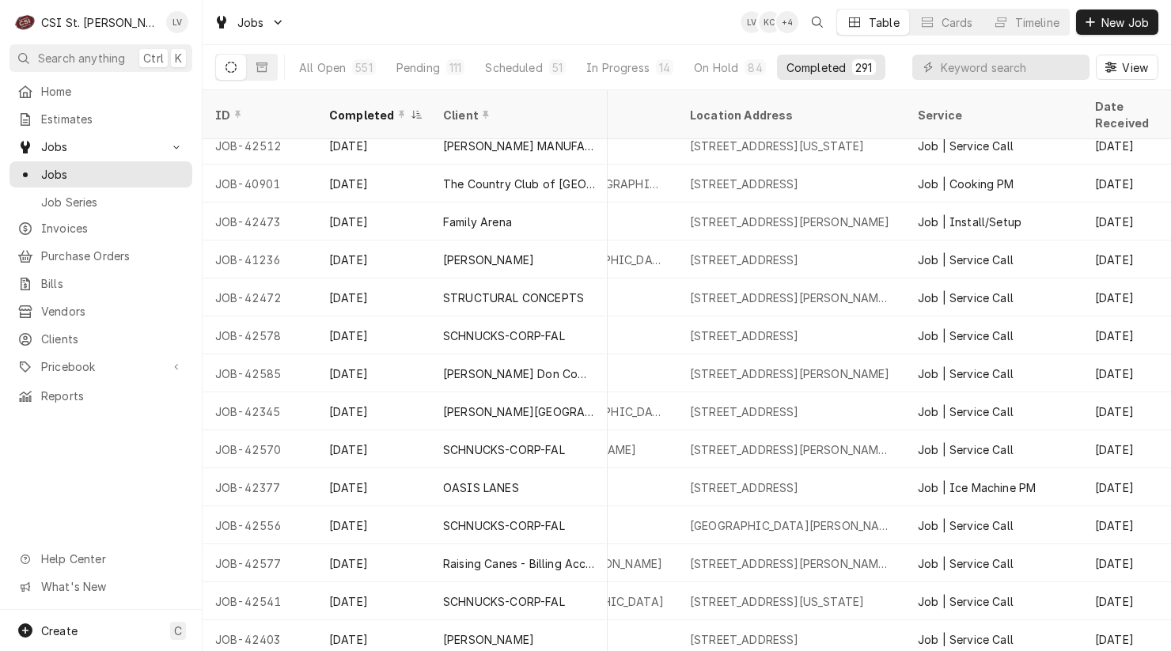
scroll to position [963, 0]
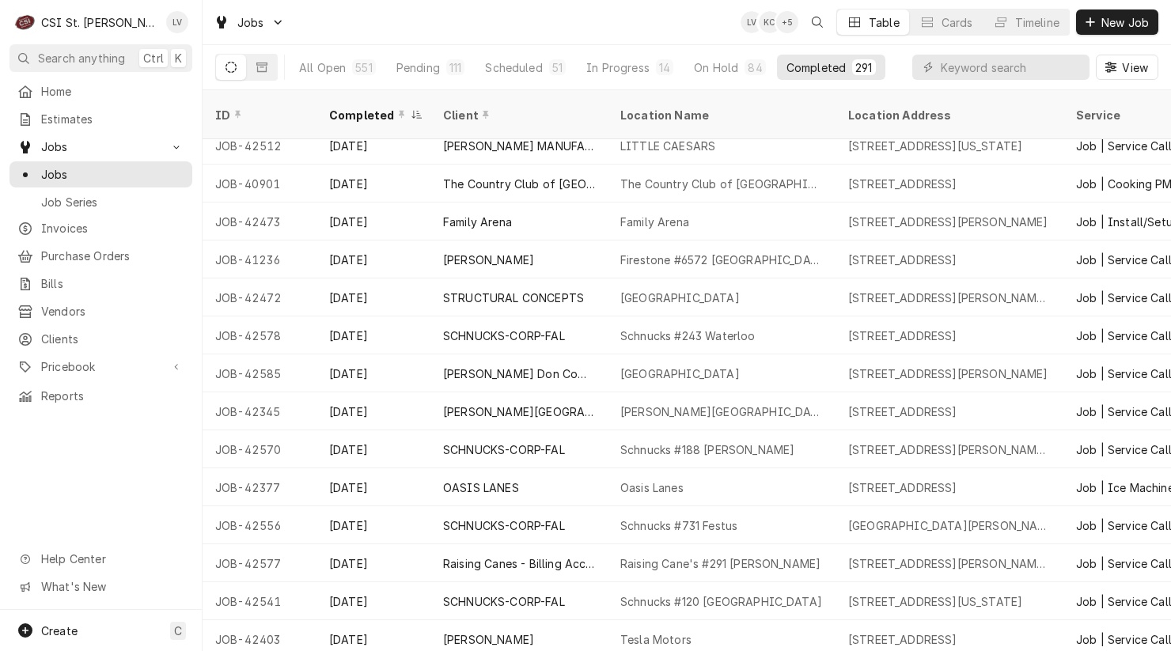
drag, startPoint x: 210, startPoint y: 198, endPoint x: 111, endPoint y: 489, distance: 307.6
click at [108, 489] on div "C CSI [GEOGRAPHIC_DATA][PERSON_NAME] LV Search anything Ctrl K Home Estimates J…" at bounding box center [585, 325] width 1171 height 651
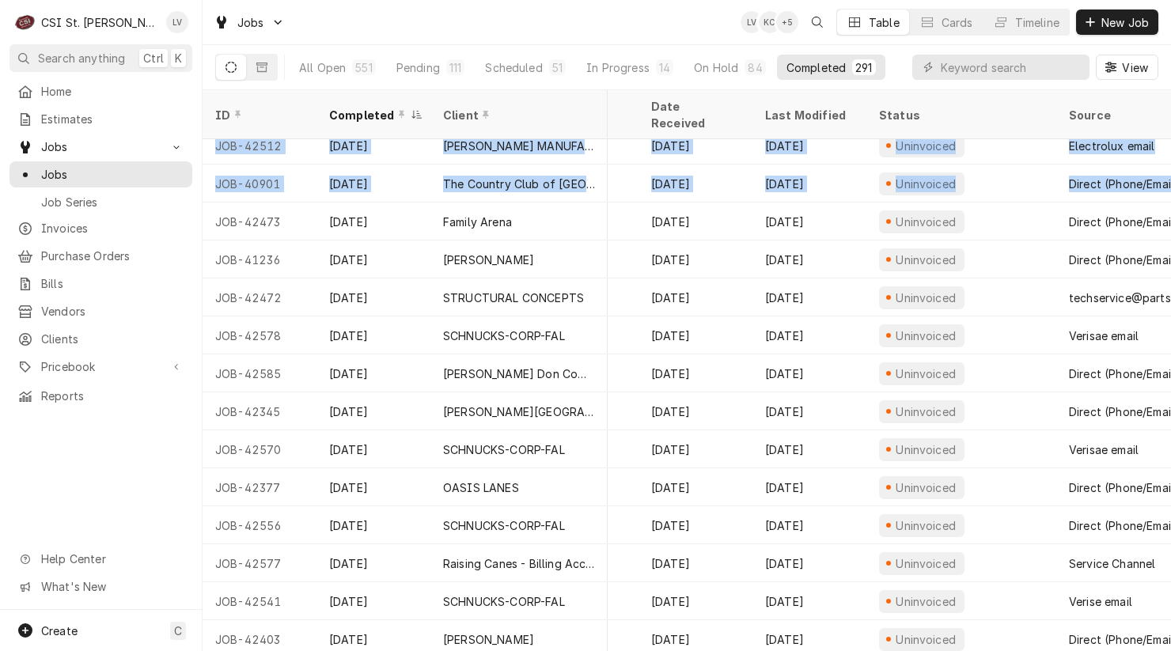
scroll to position [963, 760]
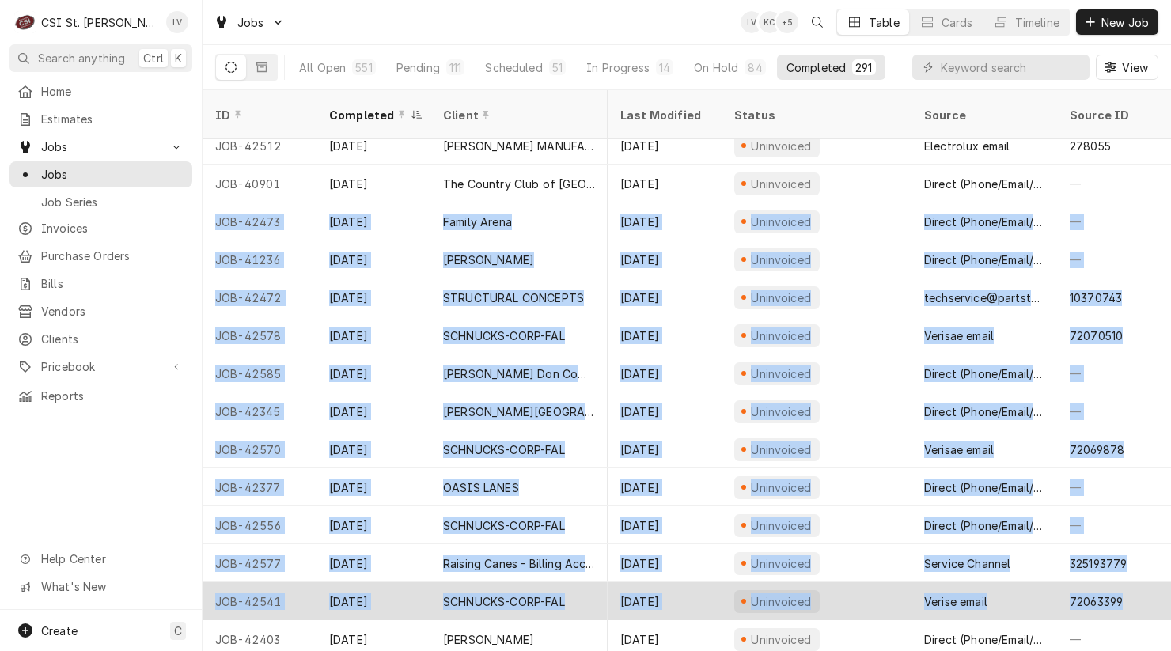
drag, startPoint x: 207, startPoint y: 199, endPoint x: 1114, endPoint y: 583, distance: 985.0
copy tbody "LOR-49751 Ips 2 Dolors Ametc Adipis Elits 3178 Doeiu Temp, In Utlabor, ET 28262…"
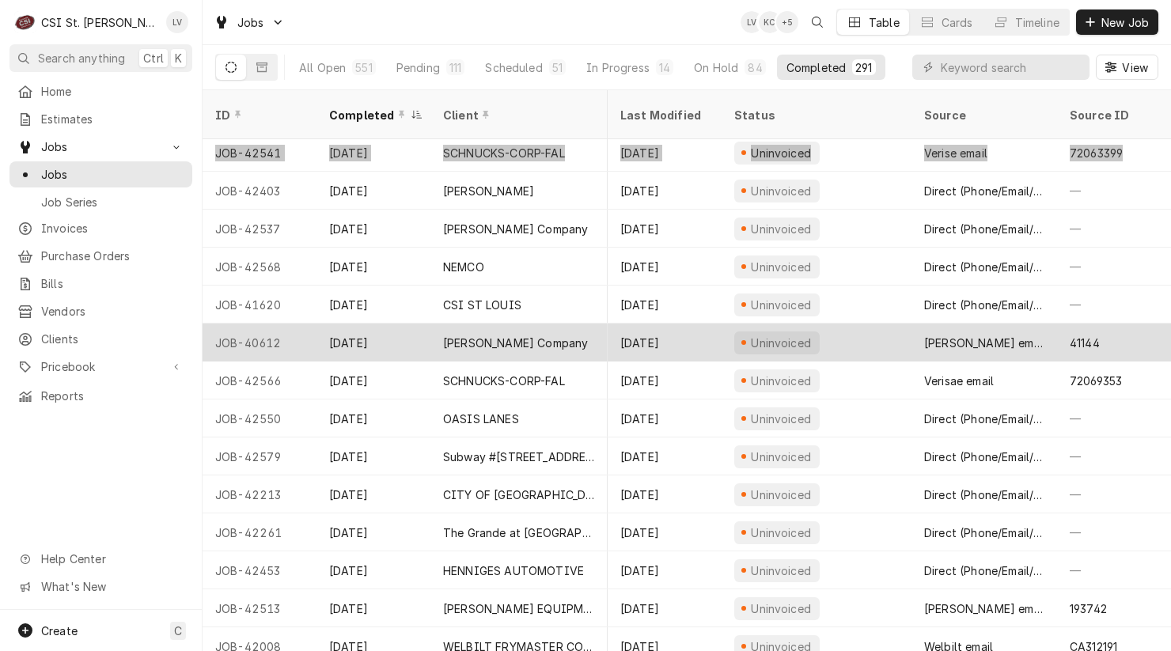
scroll to position [1422, 759]
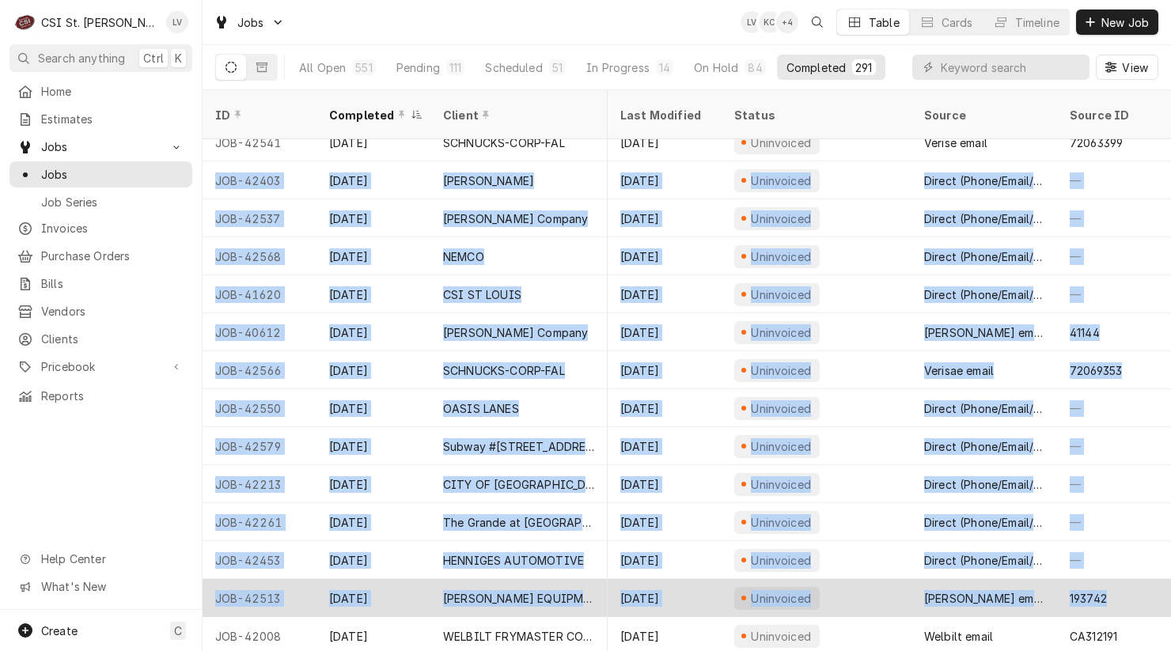
drag, startPoint x: 212, startPoint y: 160, endPoint x: 1108, endPoint y: 590, distance: 994.1
copy tbody "LOR-98212 Ips 7 Dolo Sitamet Conse Adipis 67778 Elitseddoeiu Tempori Ut, Labore…"
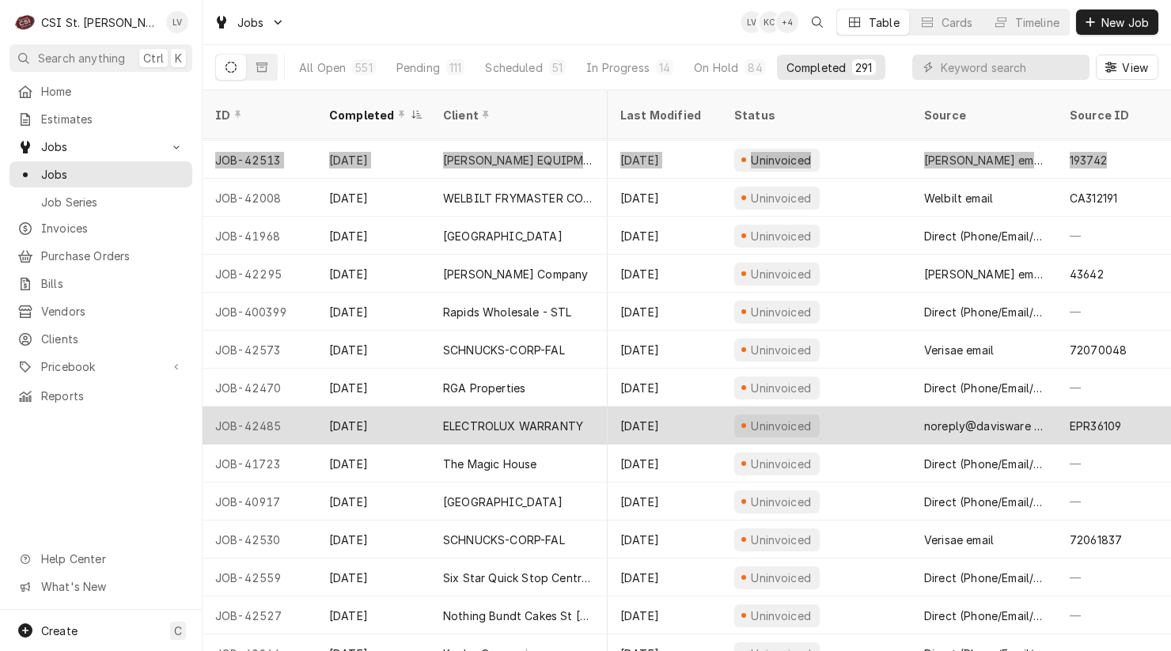
scroll to position [1878, 759]
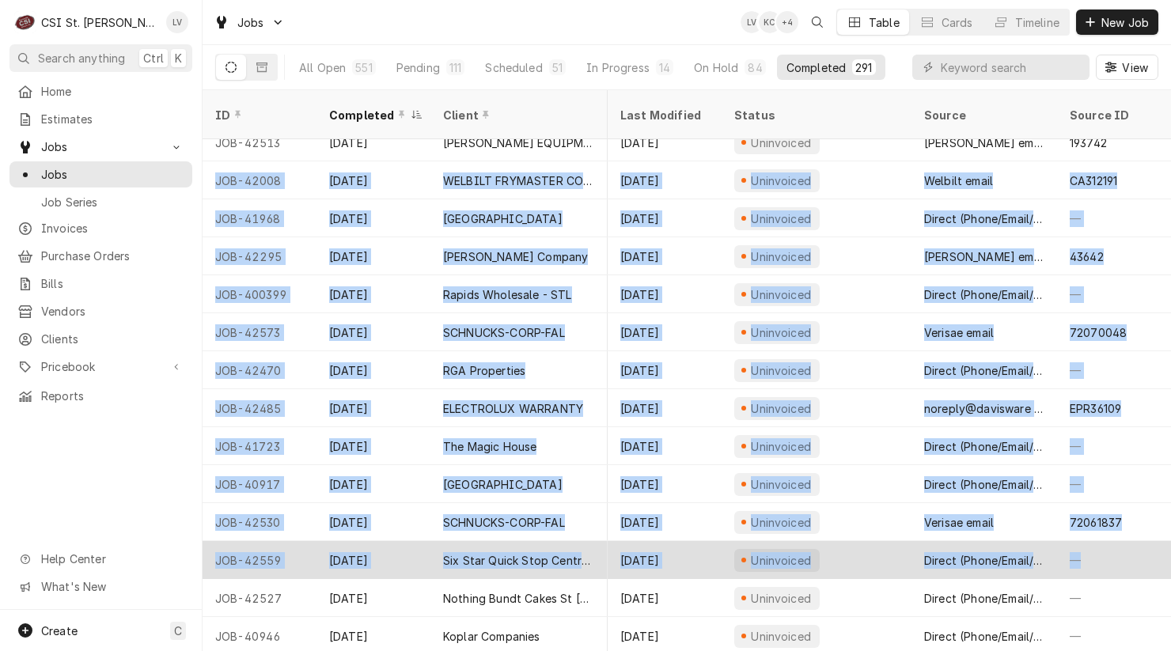
drag, startPoint x: 210, startPoint y: 158, endPoint x: 1132, endPoint y: 536, distance: 996.7
copy tbody "JOB-42008 Sep 9 WELBILT FRYMASTER CORPORATION PENN STATION EAST COAST SUBS 1250…"
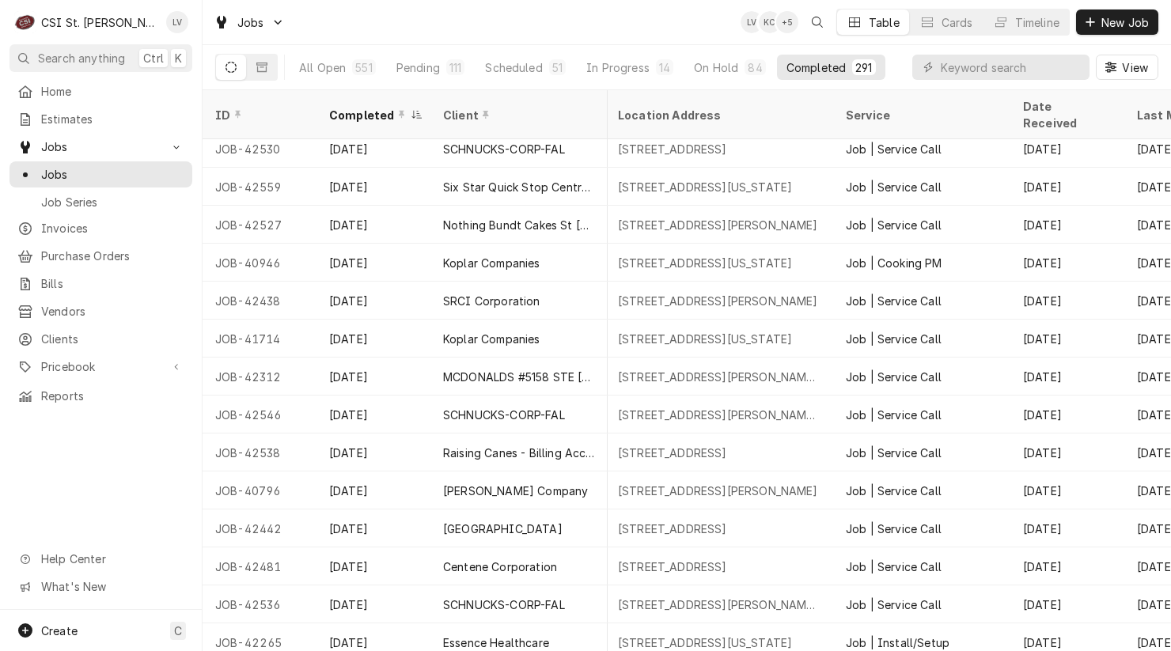
scroll to position [2251, 0]
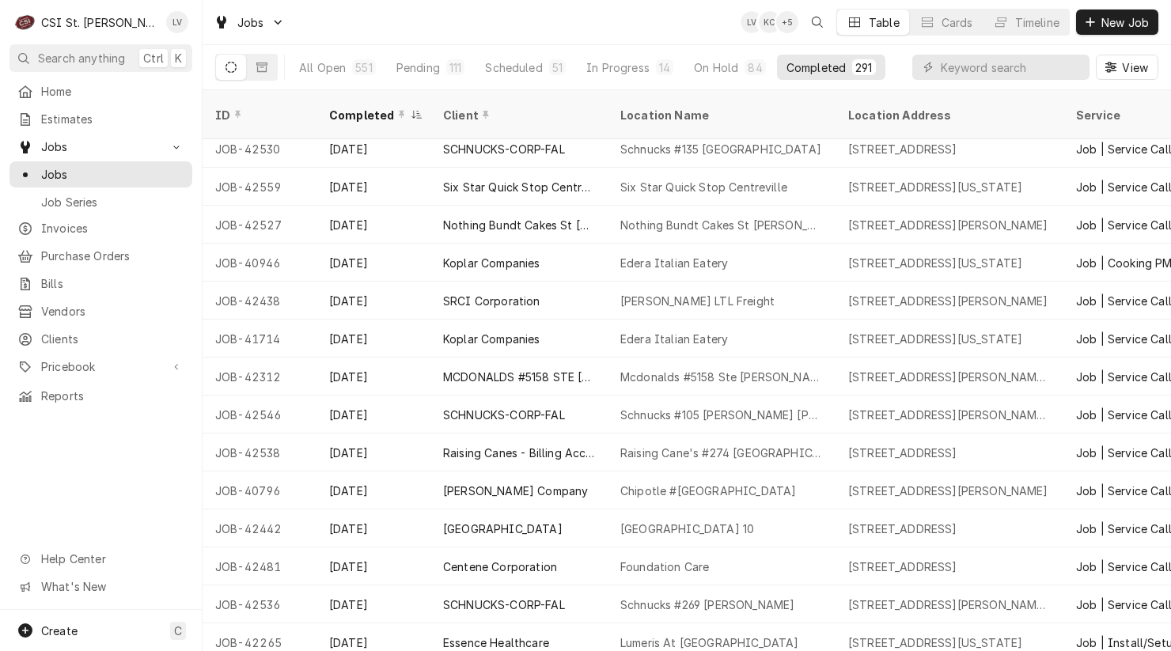
drag, startPoint x: 204, startPoint y: 206, endPoint x: 144, endPoint y: 468, distance: 268.8
click at [144, 468] on div "C CSI St. Louis LV Search anything Ctrl K Home Estimates Jobs Jobs Job Series I…" at bounding box center [585, 325] width 1171 height 651
drag, startPoint x: 209, startPoint y: 201, endPoint x: 107, endPoint y: 497, distance: 313.2
click at [136, 488] on div "C CSI St. Louis LV Search anything Ctrl K Home Estimates Jobs Jobs Job Series I…" at bounding box center [585, 325] width 1171 height 651
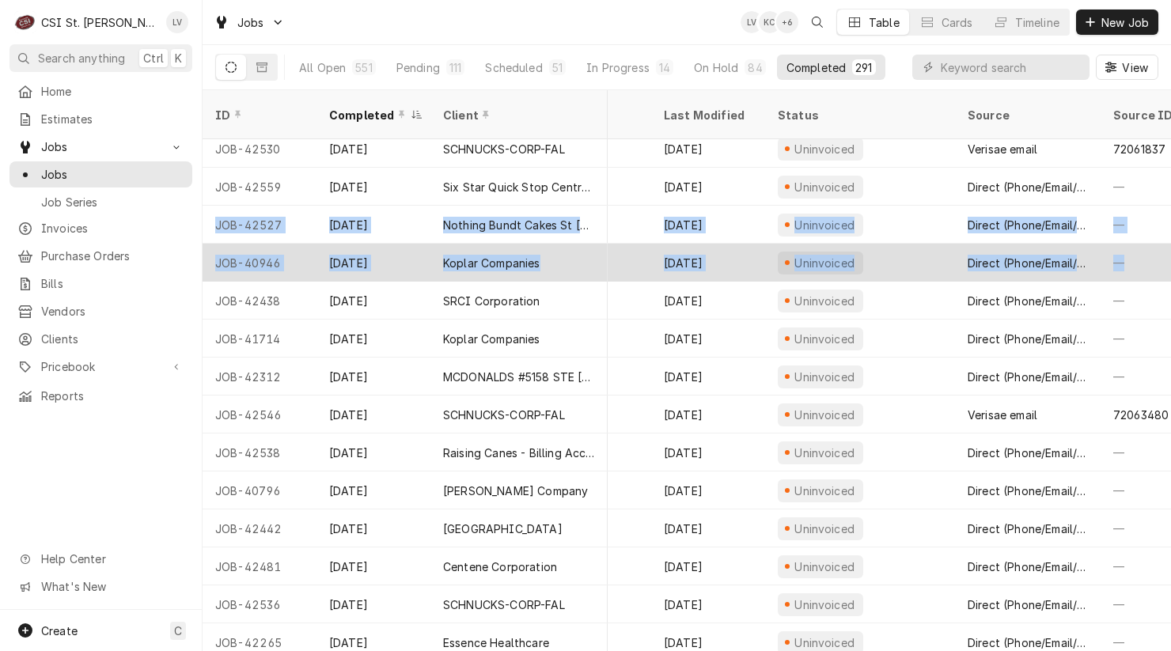
scroll to position [2251, 760]
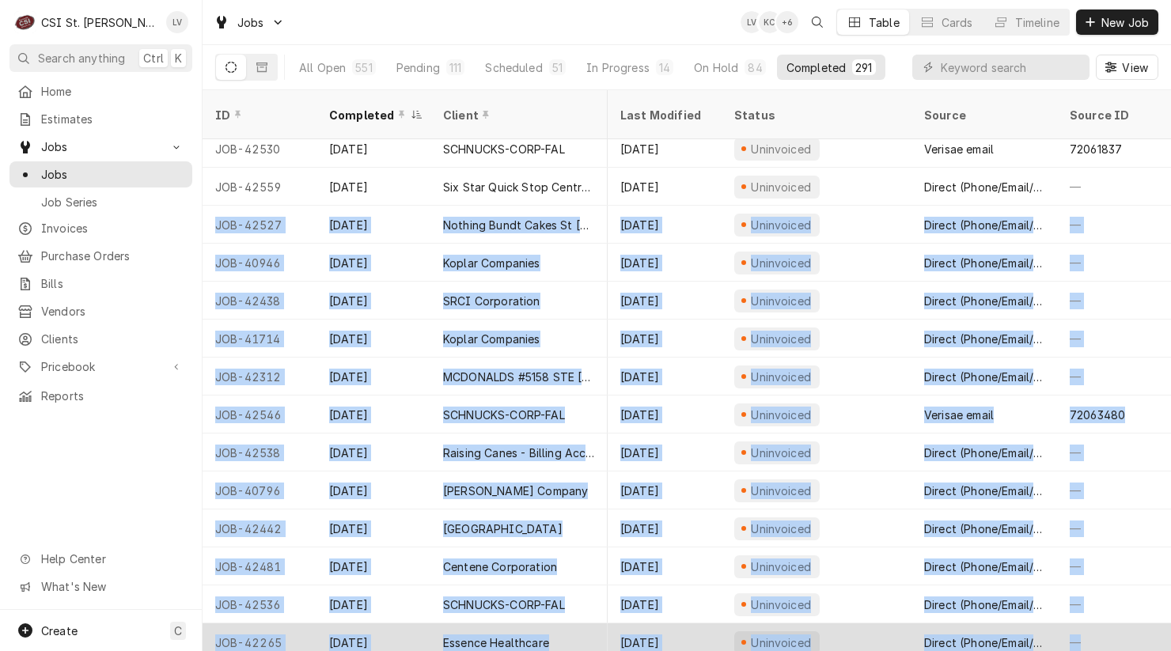
drag, startPoint x: 205, startPoint y: 200, endPoint x: 1114, endPoint y: 624, distance: 1002.5
copy tbody "JOB-42527 Sep 8 Nothing Bundt Cakes St Peters Nothing Bundt Cakes St Peters 612…"
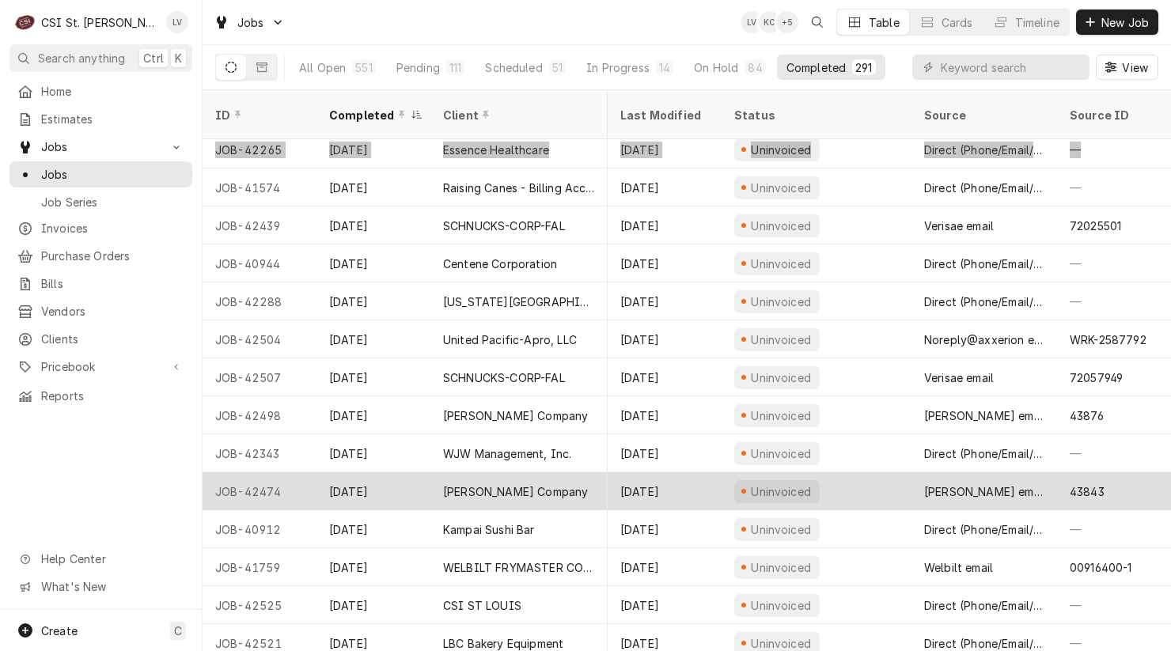
scroll to position [2751, 759]
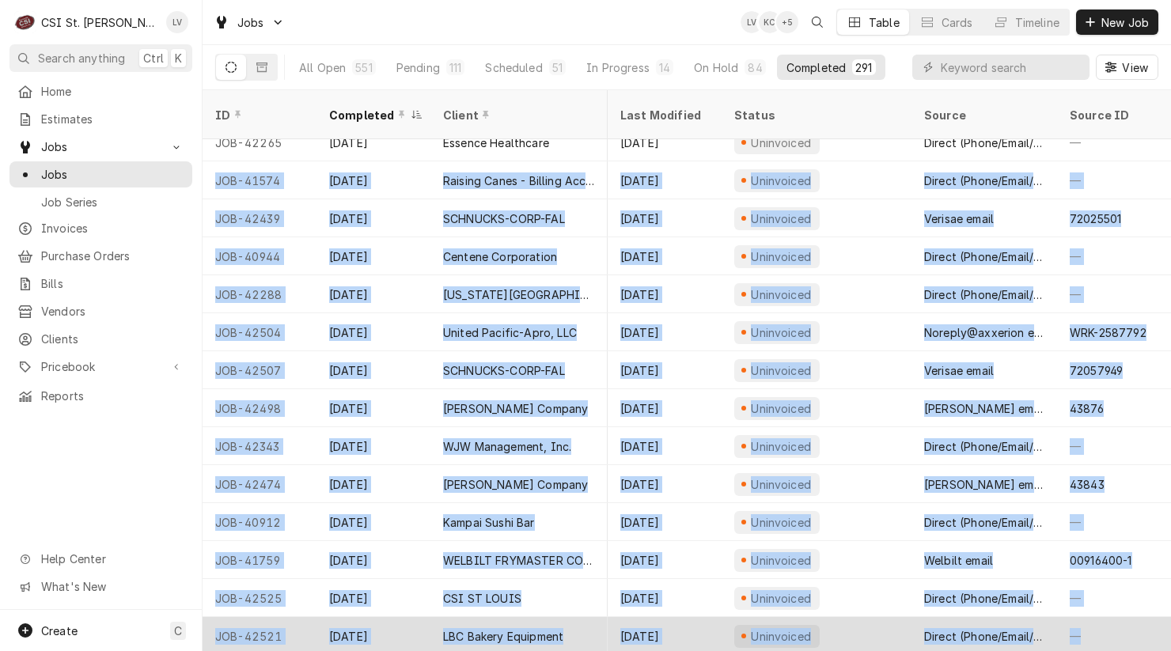
drag, startPoint x: 211, startPoint y: 157, endPoint x: 1132, endPoint y: 606, distance: 1025.2
copy tbody "JOB-41574 Sep 5 Raising Canes - Billing Account Raising Cane's #147 Des Peres 1…"
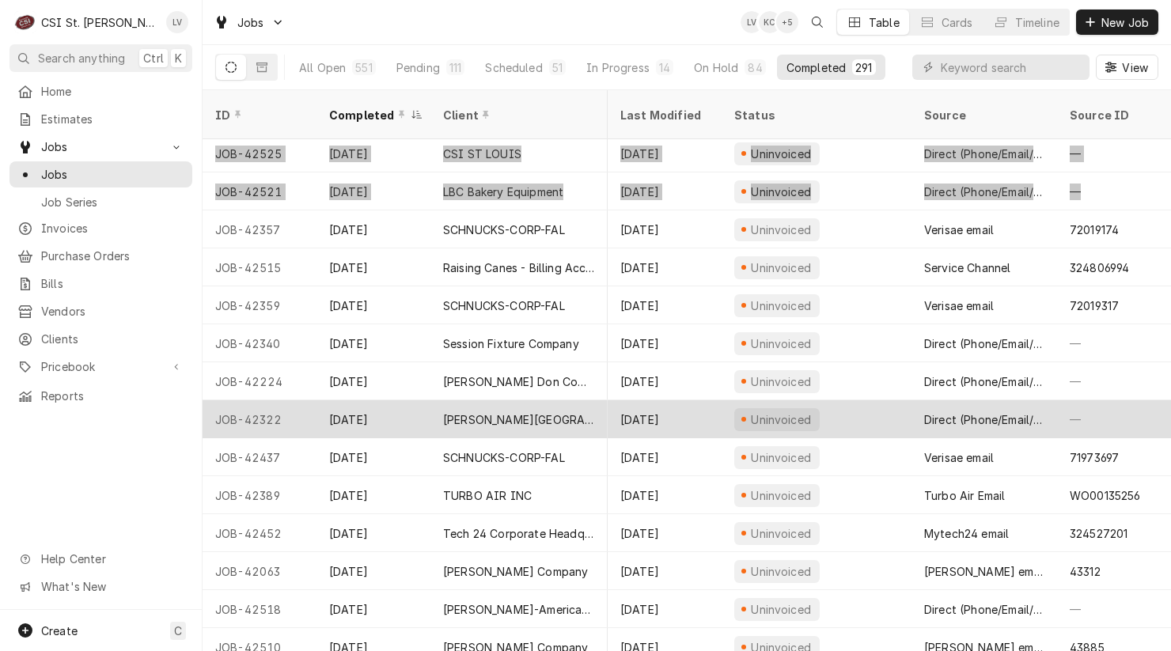
scroll to position [3204, 759]
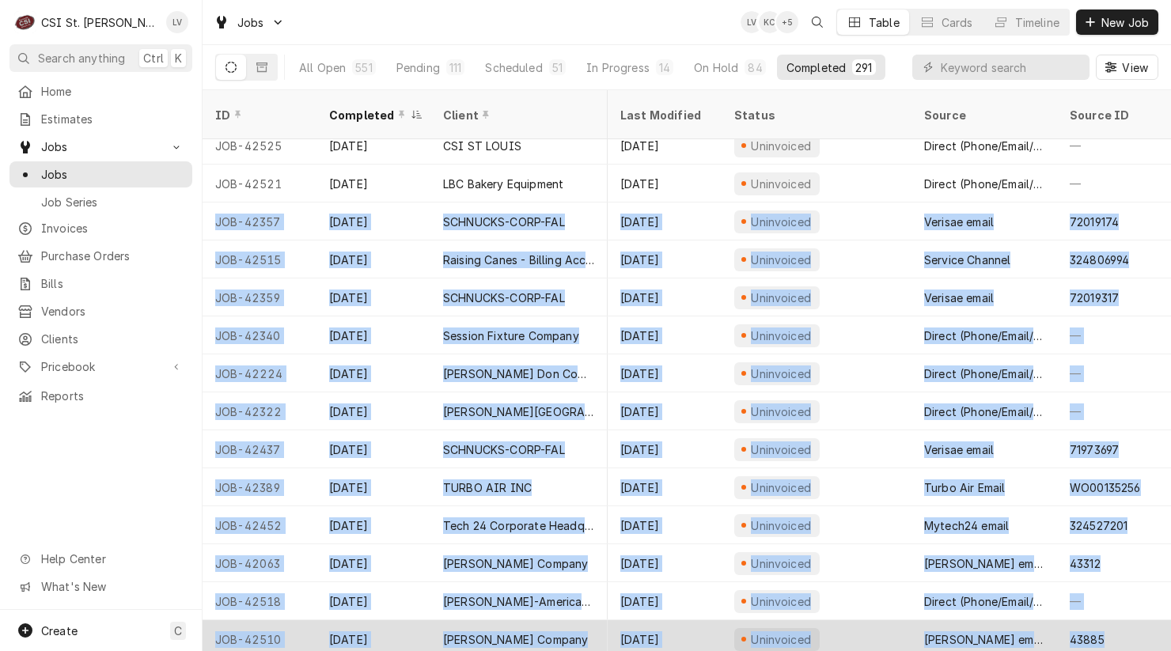
drag, startPoint x: 206, startPoint y: 196, endPoint x: 1104, endPoint y: 616, distance: 991.5
copy tbody "JOB-42357 Sep 5 SCHNUCKS-CORP-FAL Schnucks #301 Culinaria 315 N 9Th St, St Loui…"
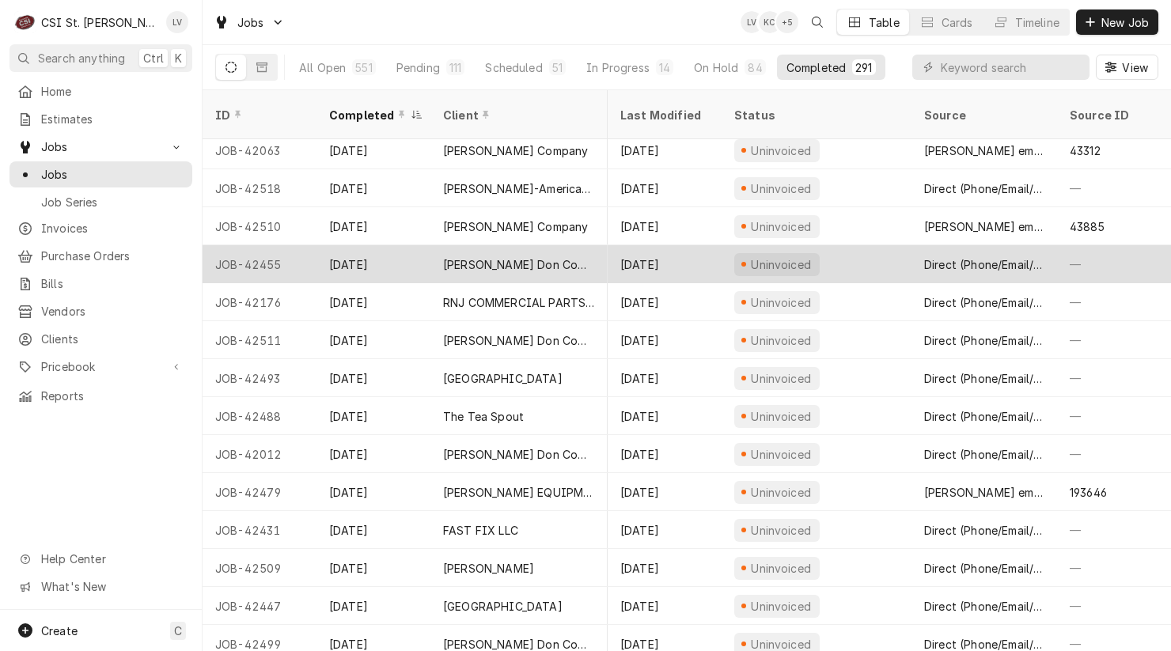
scroll to position [3695, 759]
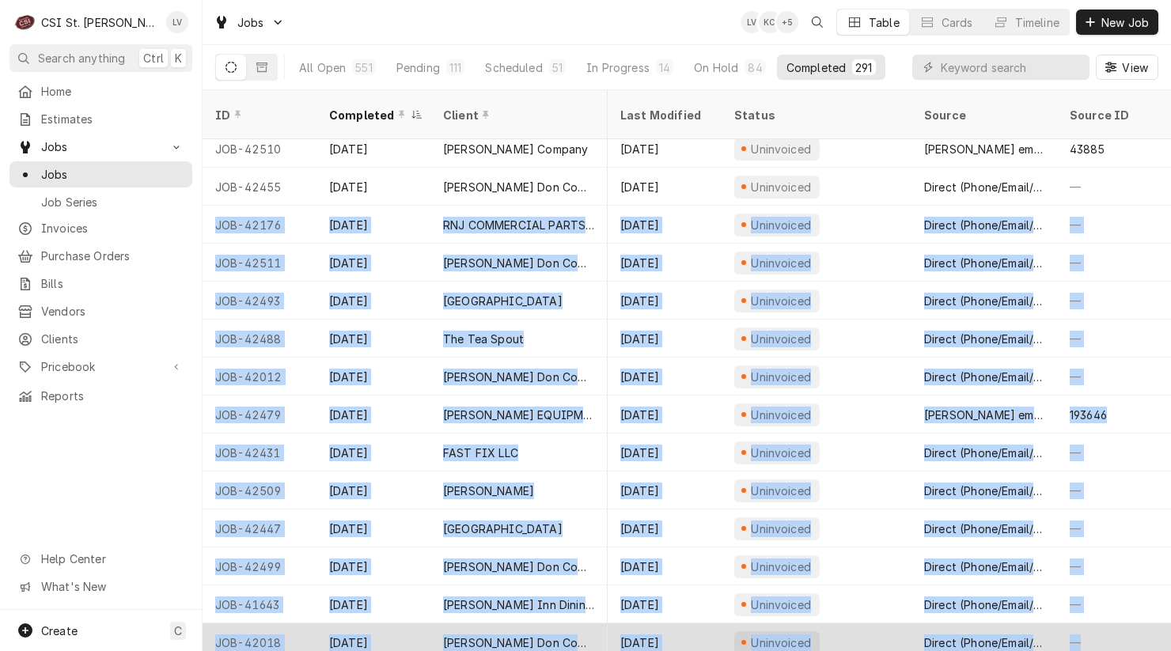
drag, startPoint x: 209, startPoint y: 202, endPoint x: 1062, endPoint y: 605, distance: 943.6
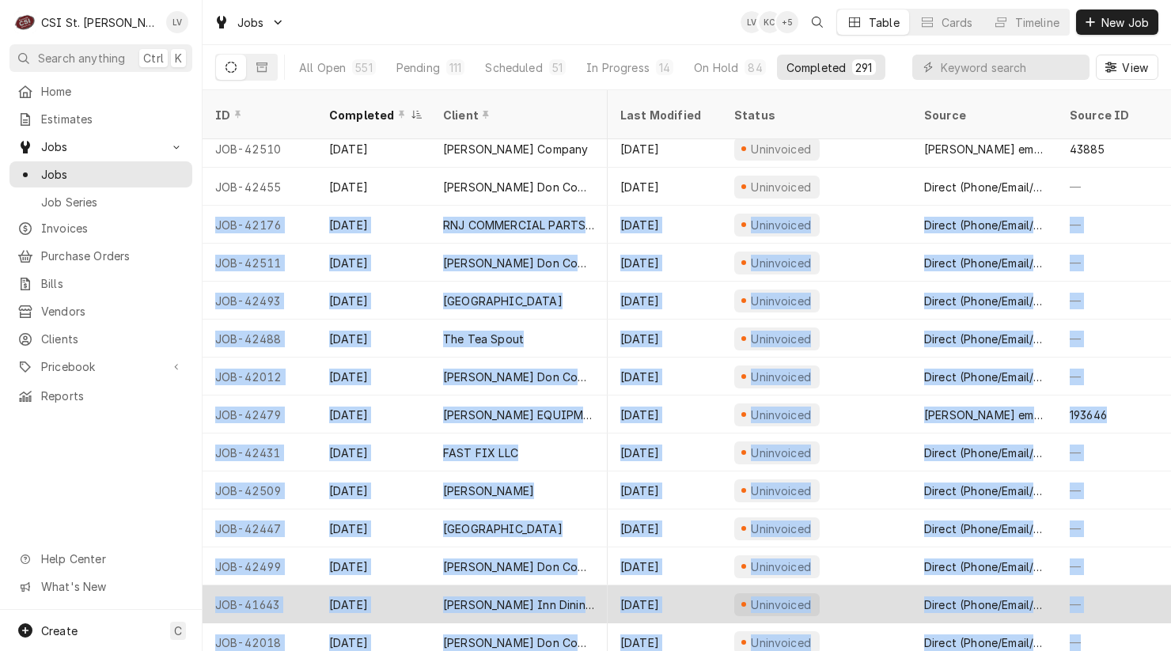
copy tbody "JOB-42176 Sep 5 RNJ COMMERCIAL PARTS LLC GOLDEN APPLE BUFFET 3801 Mexico Rd, St…"
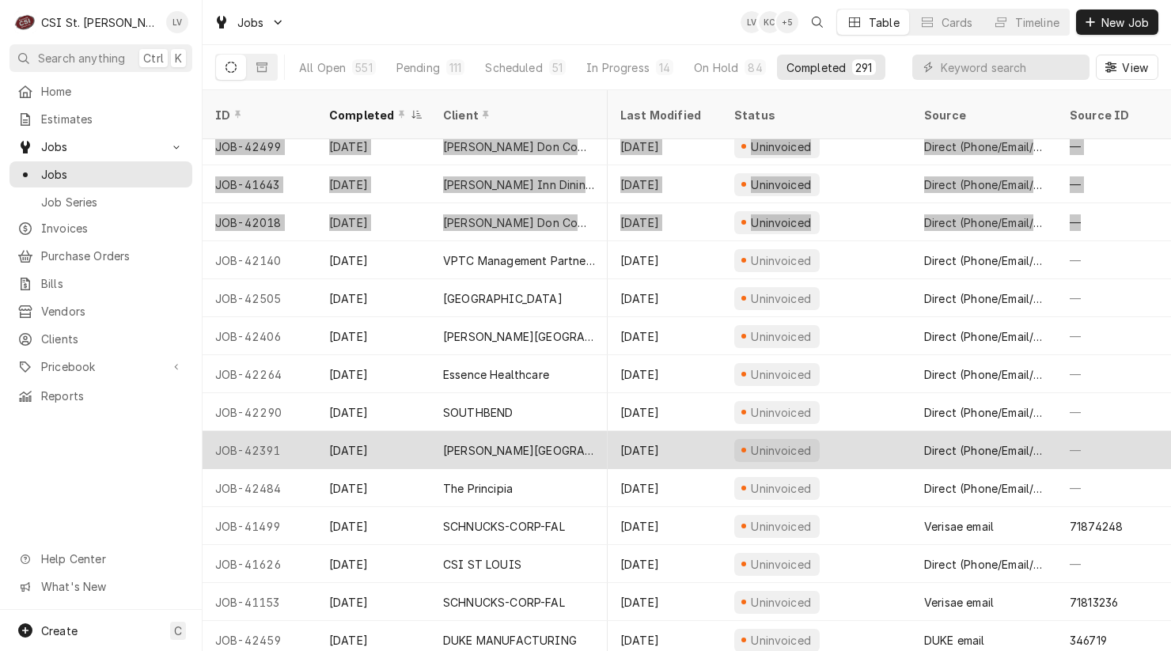
scroll to position [4116, 759]
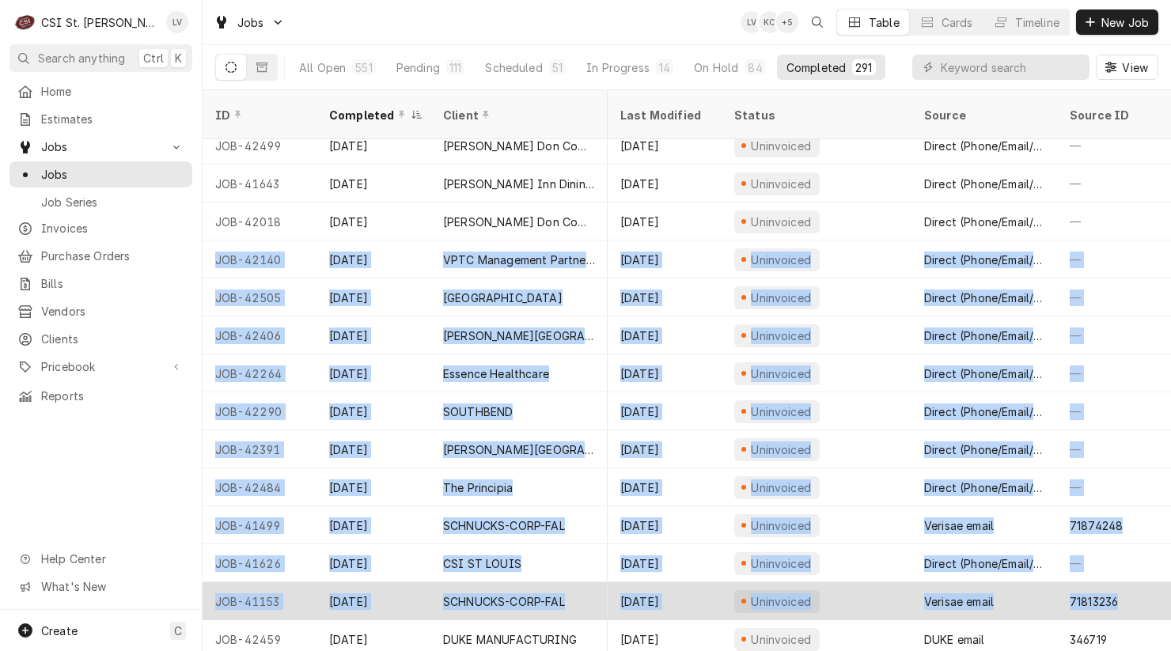
drag, startPoint x: 211, startPoint y: 234, endPoint x: 1122, endPoint y: 590, distance: 977.9
copy tbody "JOB-42140 Sep 4 VPTC Management Partners, LLC Tower Cafe 13736 Riverport Dr Ste…"
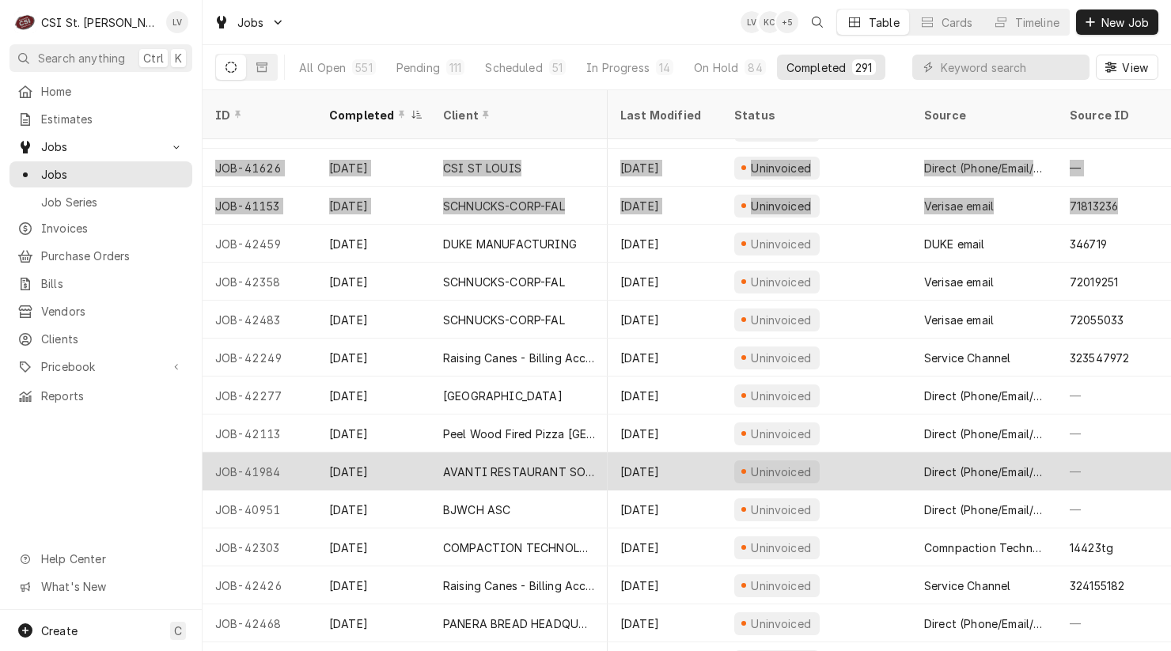
scroll to position [4537, 759]
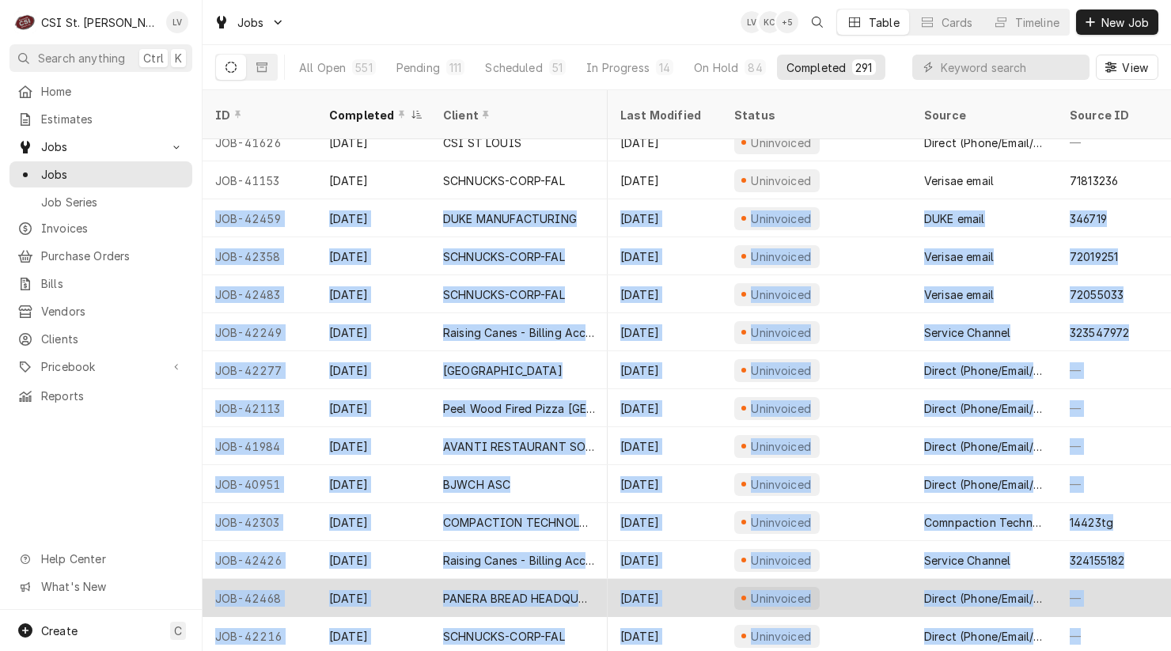
drag, startPoint x: 213, startPoint y: 196, endPoint x: 1081, endPoint y: 594, distance: 955.6
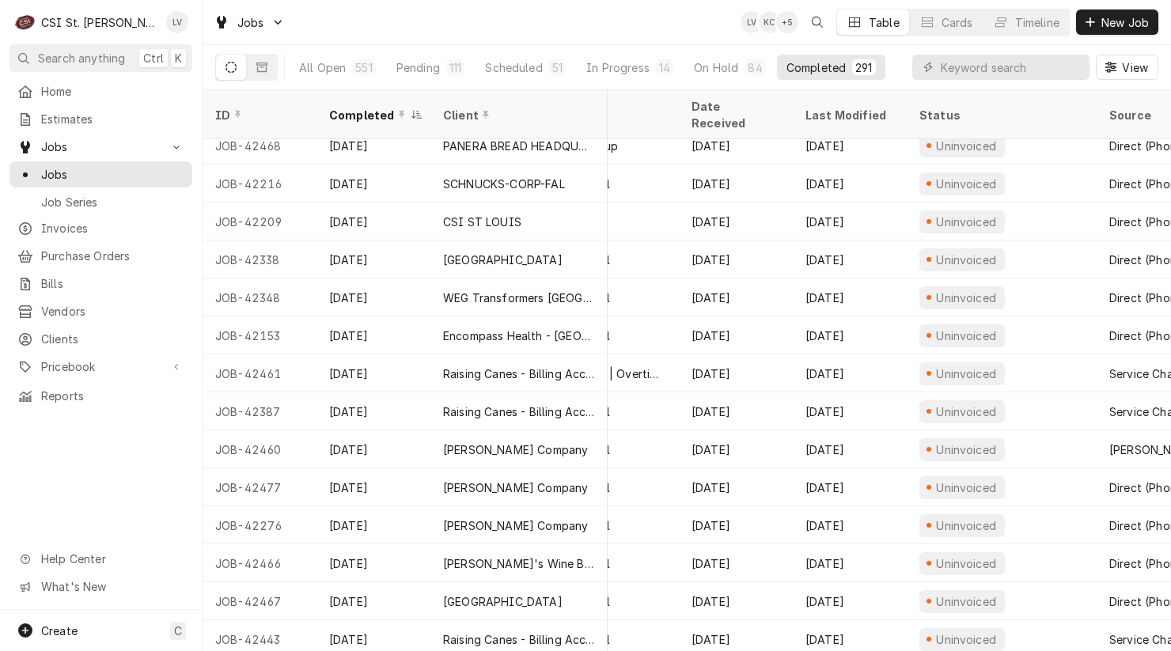
scroll to position [4990, 0]
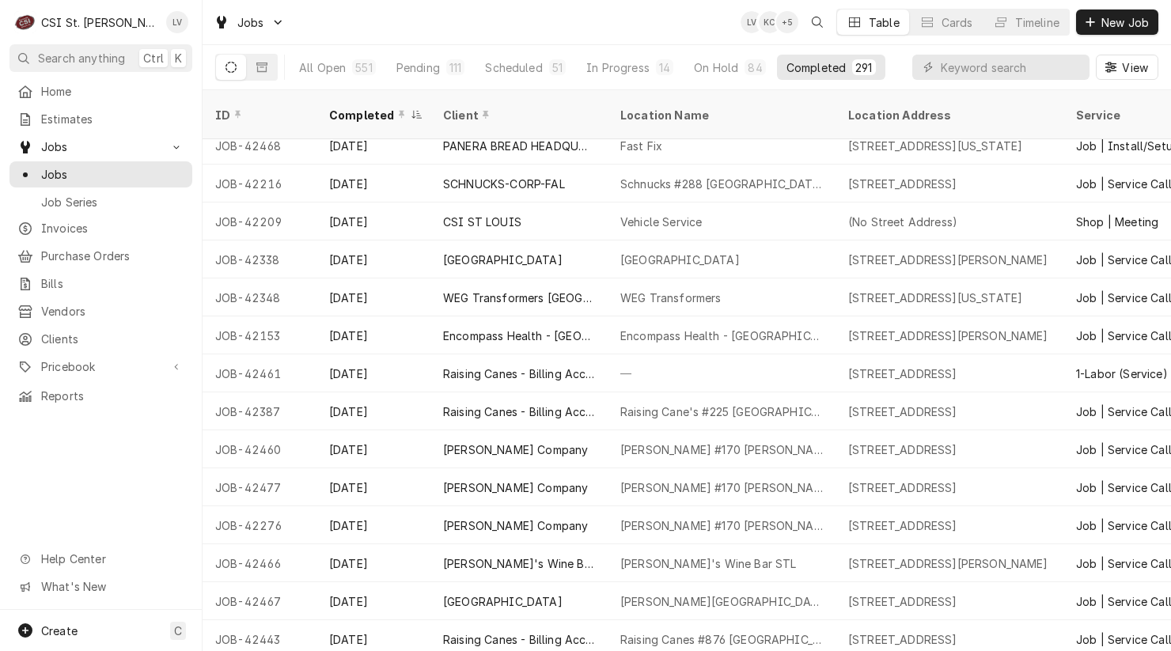
drag, startPoint x: 207, startPoint y: 199, endPoint x: 119, endPoint y: 446, distance: 263.1
click at [119, 446] on div "C CSI St. Louis LV Search anything Ctrl K Home Estimates Jobs Jobs Job Series I…" at bounding box center [585, 325] width 1171 height 651
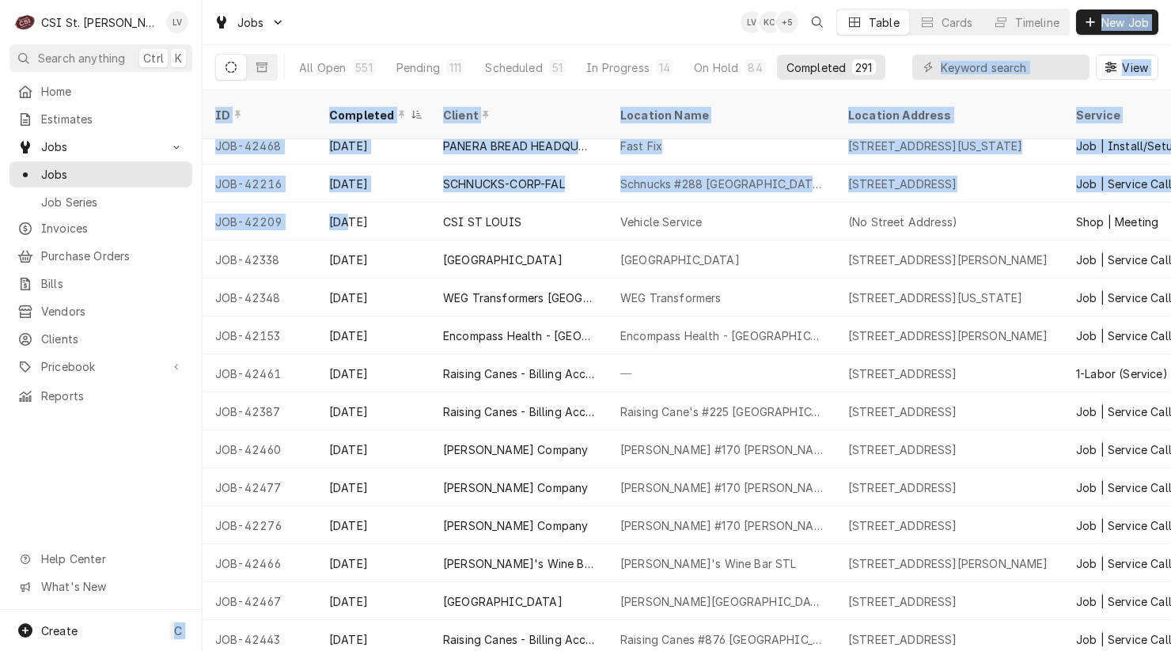
drag, startPoint x: 206, startPoint y: 196, endPoint x: 142, endPoint y: 446, distance: 258.0
click at [142, 446] on div "C CSI St. Louis LV Search anything Ctrl K Home Estimates Jobs Jobs Job Series I…" at bounding box center [585, 325] width 1171 height 651
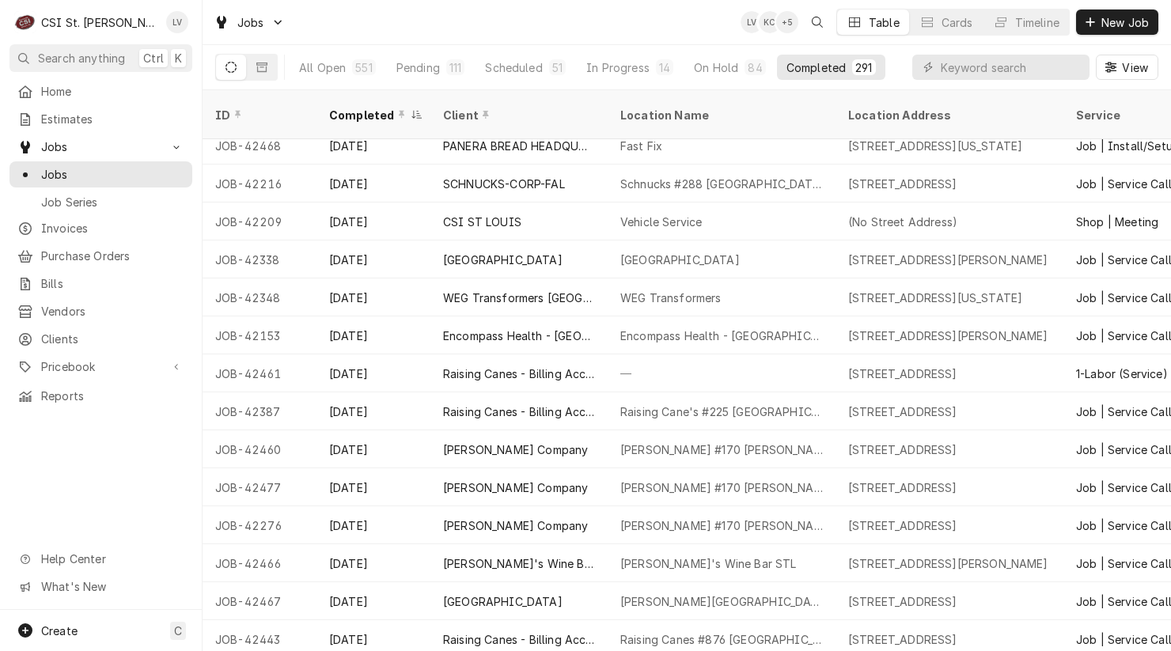
drag, startPoint x: 142, startPoint y: 447, endPoint x: 142, endPoint y: 455, distance: 8.0
click at [142, 455] on div "Home Estimates Jobs Jobs Job Series Invoices Purchase Orders Bills Vendors Clie…" at bounding box center [101, 344] width 202 height 532
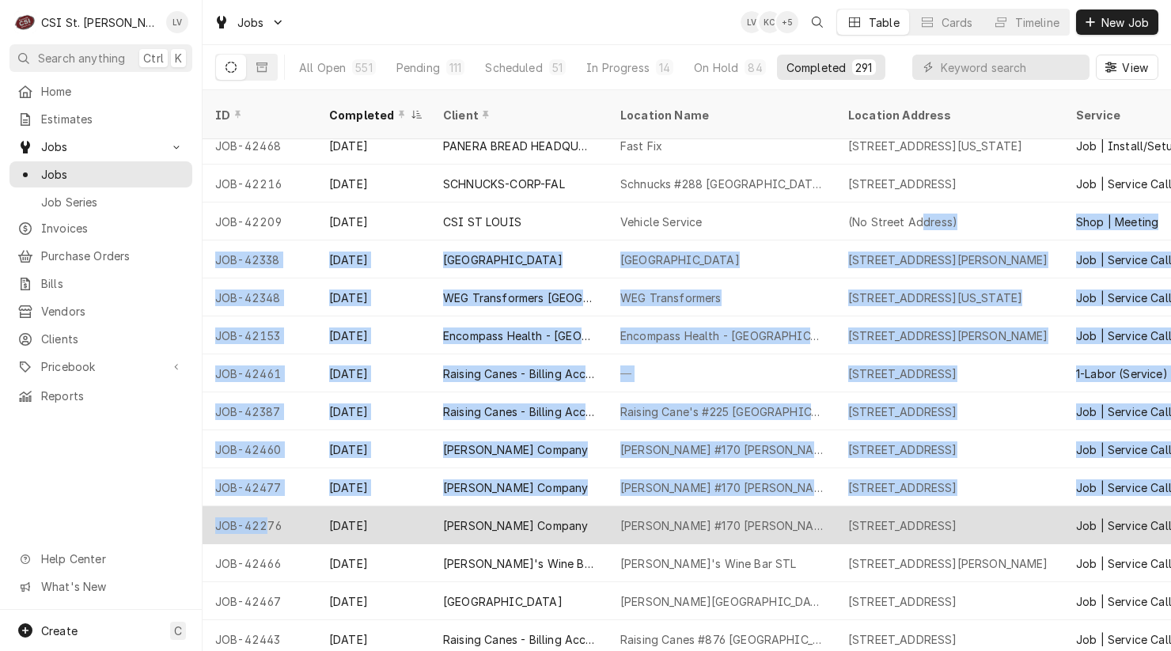
drag, startPoint x: 209, startPoint y: 202, endPoint x: 215, endPoint y: 491, distance: 289.0
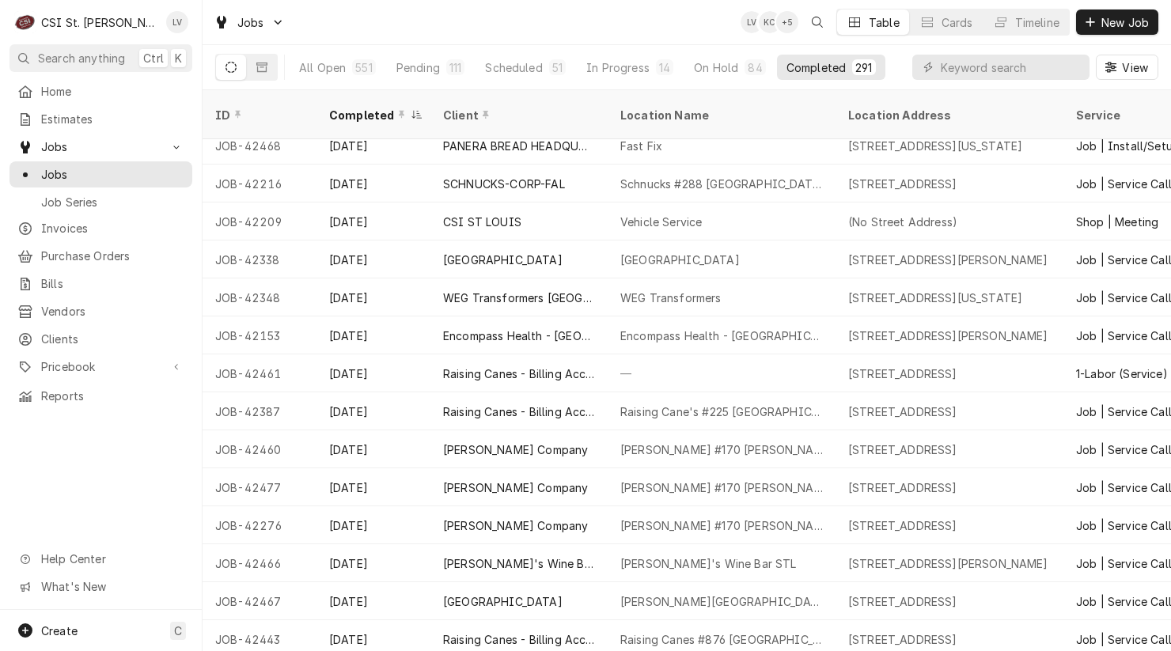
click at [138, 498] on div "Home Estimates Jobs Jobs Job Series Invoices Purchase Orders Bills Vendors Clie…" at bounding box center [101, 344] width 202 height 532
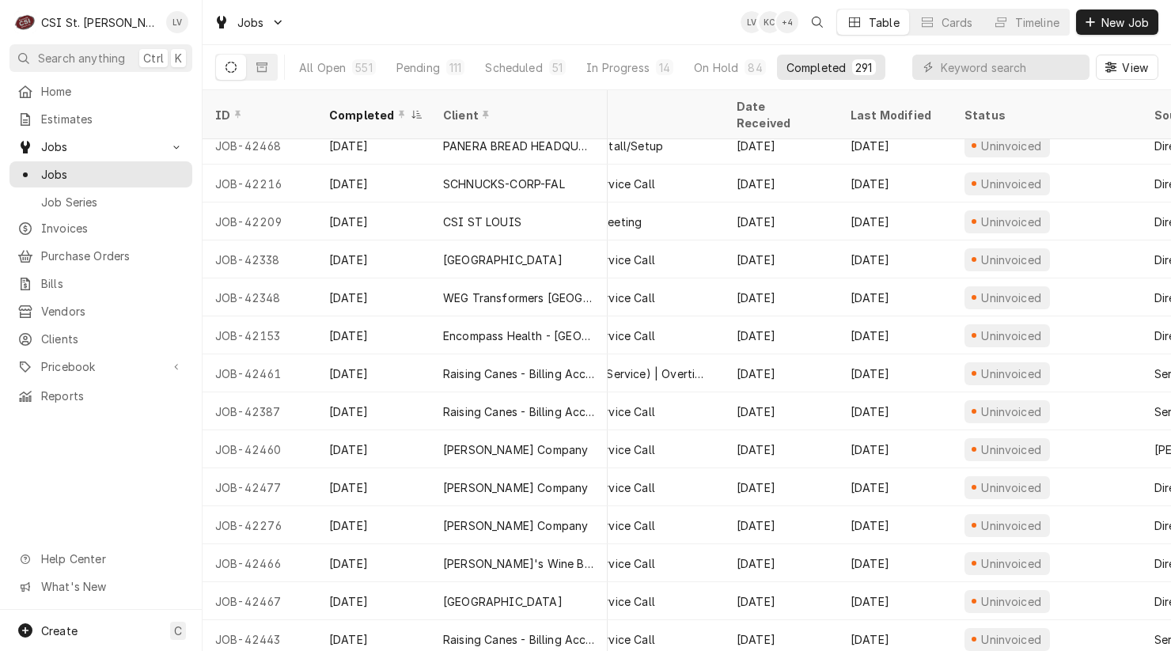
scroll to position [4990, 274]
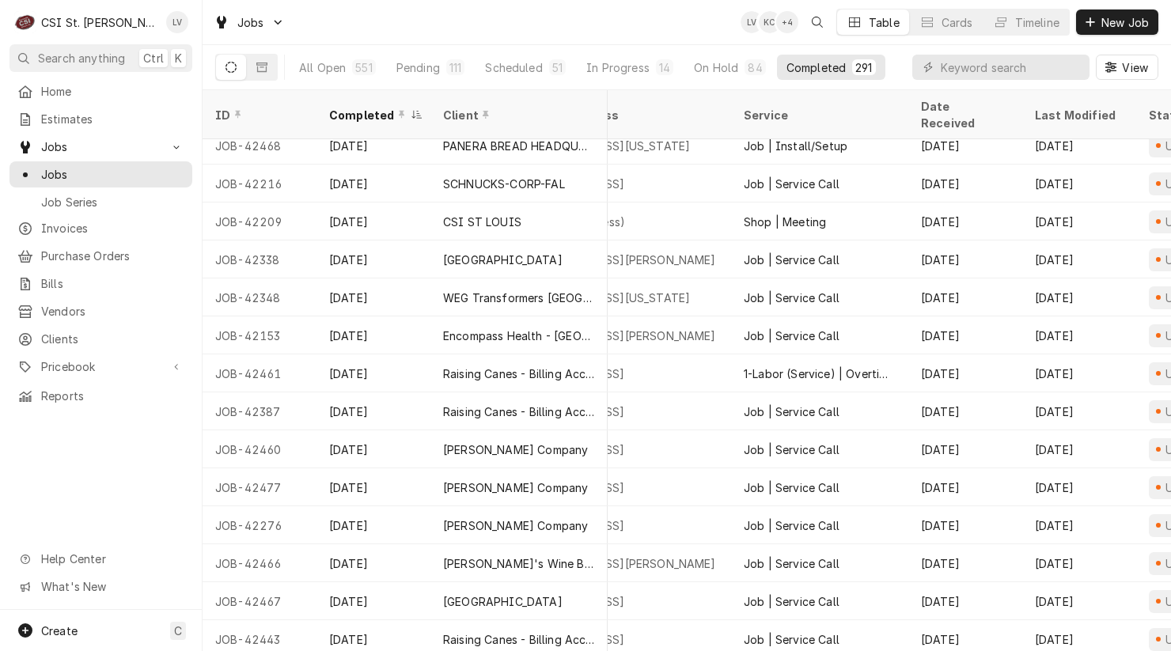
drag, startPoint x: 275, startPoint y: 199, endPoint x: 166, endPoint y: 488, distance: 308.1
click at [166, 488] on div "C CSI St. Louis LV Search anything Ctrl K Home Estimates Jobs Jobs Job Series I…" at bounding box center [585, 325] width 1171 height 651
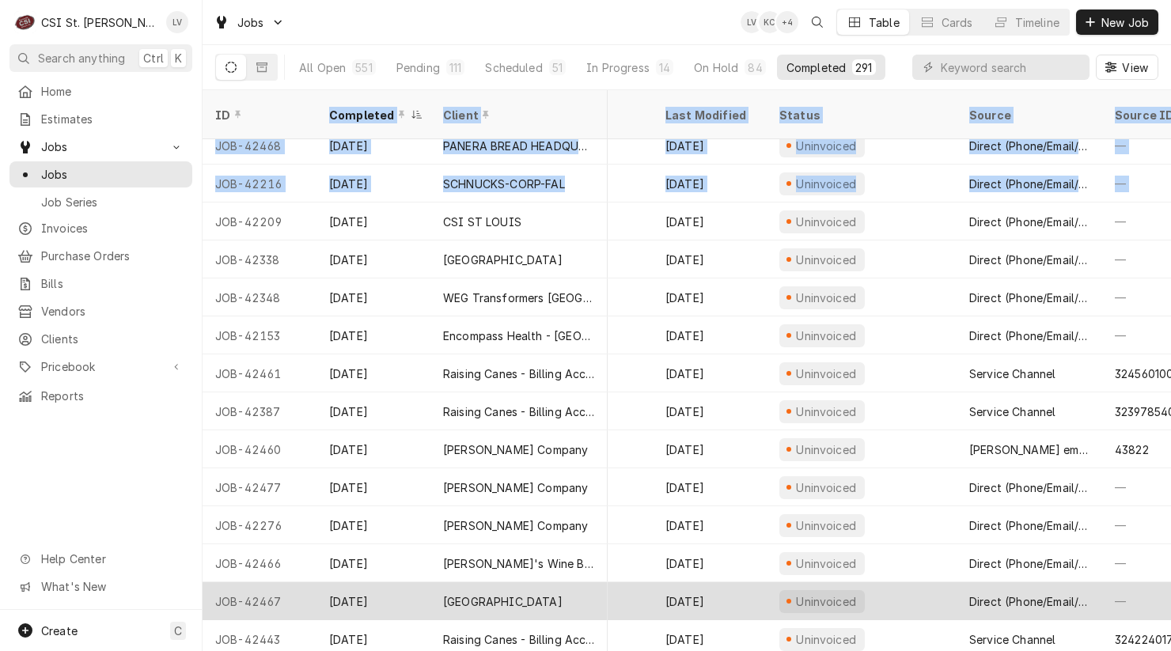
scroll to position [4990, 760]
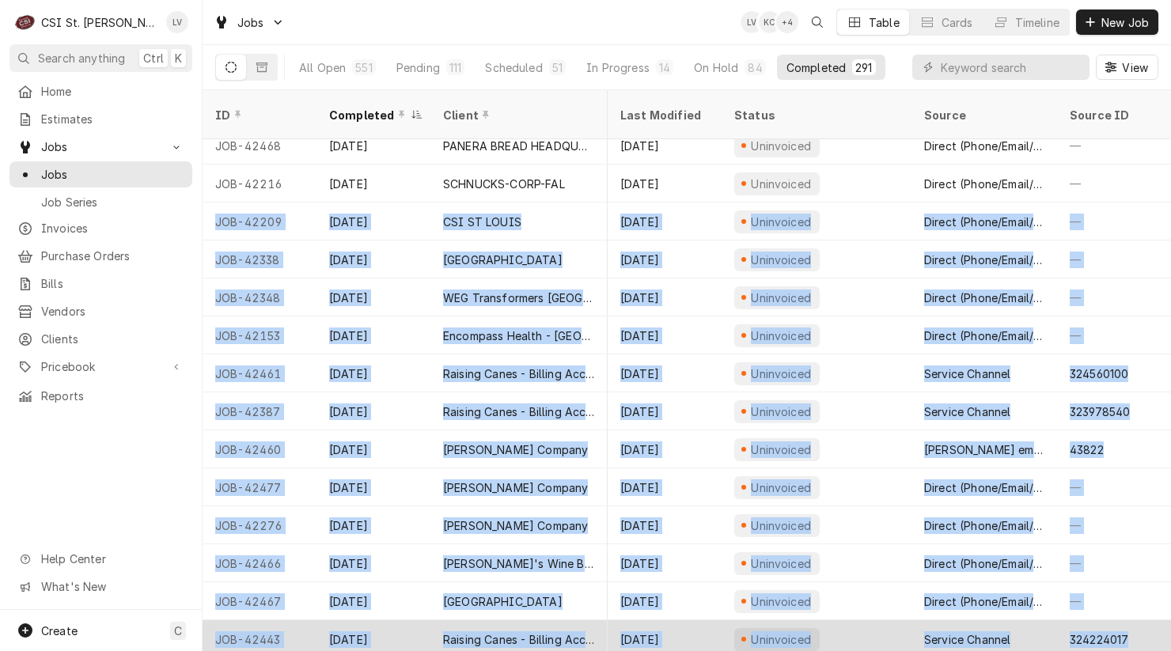
drag, startPoint x: 206, startPoint y: 199, endPoint x: 1148, endPoint y: 603, distance: 1025.1
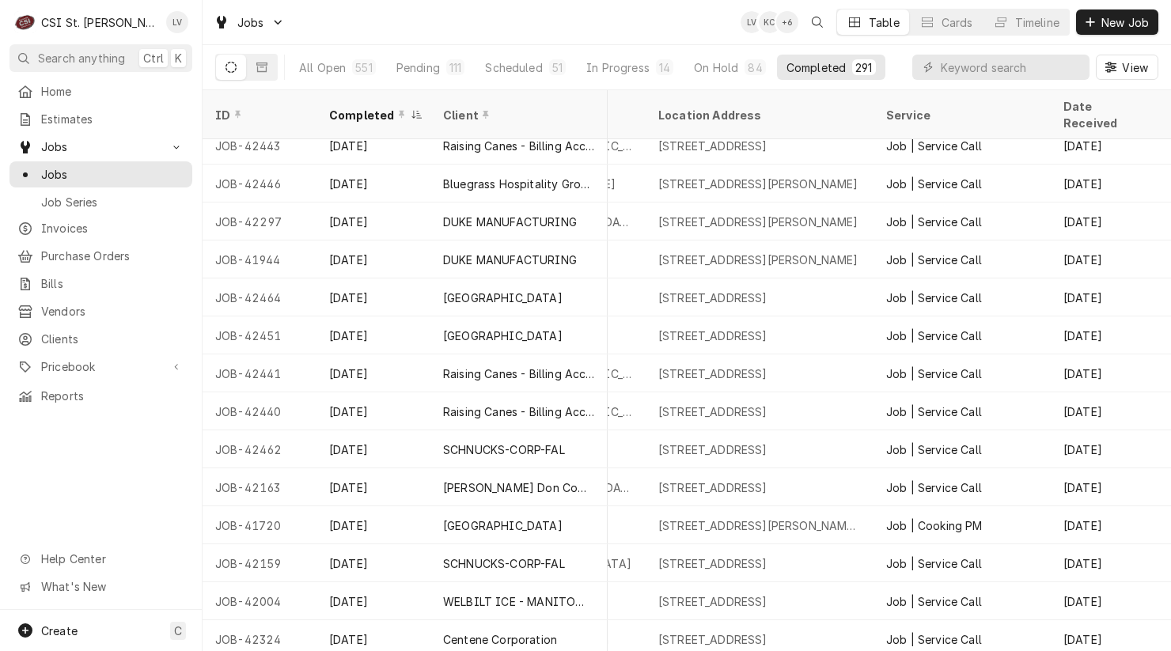
scroll to position [5484, 0]
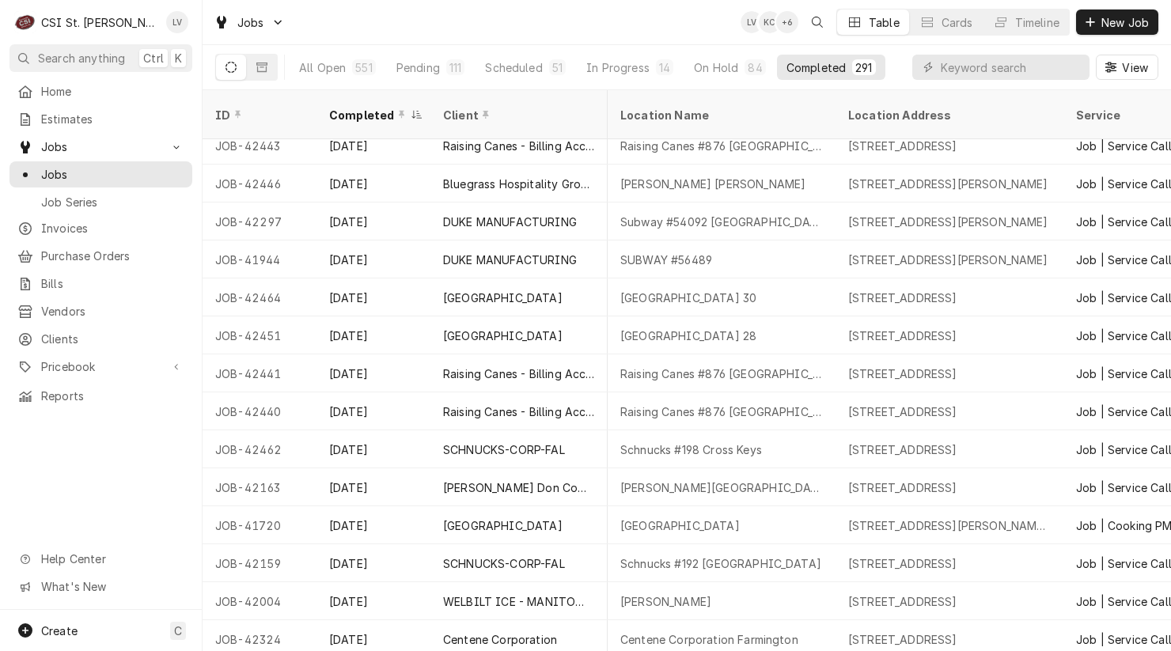
drag, startPoint x: 207, startPoint y: 162, endPoint x: 120, endPoint y: 477, distance: 327.1
click at [120, 477] on div "C CSI St. Louis LV Search anything Ctrl K Home Estimates Jobs Jobs Job Series I…" at bounding box center [585, 325] width 1171 height 651
click at [119, 478] on div "Home Estimates Jobs Jobs Job Series Invoices Purchase Orders Bills Vendors Clie…" at bounding box center [101, 344] width 202 height 532
drag, startPoint x: 209, startPoint y: 160, endPoint x: 154, endPoint y: 499, distance: 343.9
click at [177, 509] on div "C CSI St. Louis LV Search anything Ctrl K Home Estimates Jobs Jobs Job Series I…" at bounding box center [585, 325] width 1171 height 651
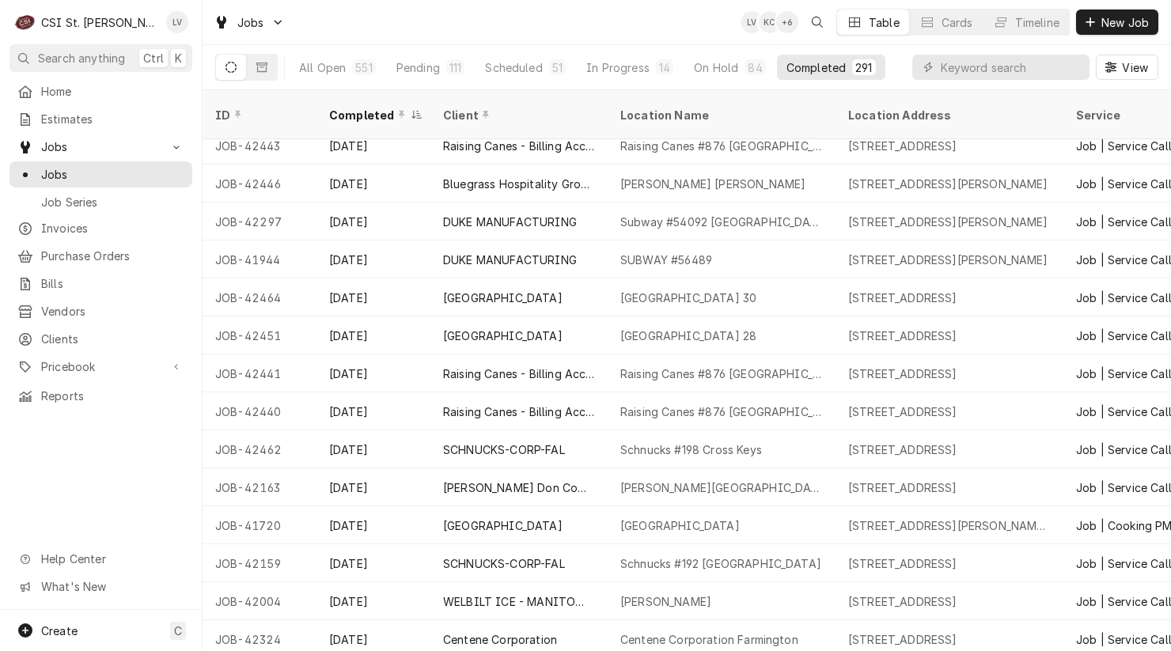
drag, startPoint x: 121, startPoint y: 480, endPoint x: 116, endPoint y: 469, distance: 12.1
click at [119, 479] on div "Home Estimates Jobs Jobs Job Series Invoices Purchase Orders Bills Vendors Clie…" at bounding box center [101, 344] width 202 height 532
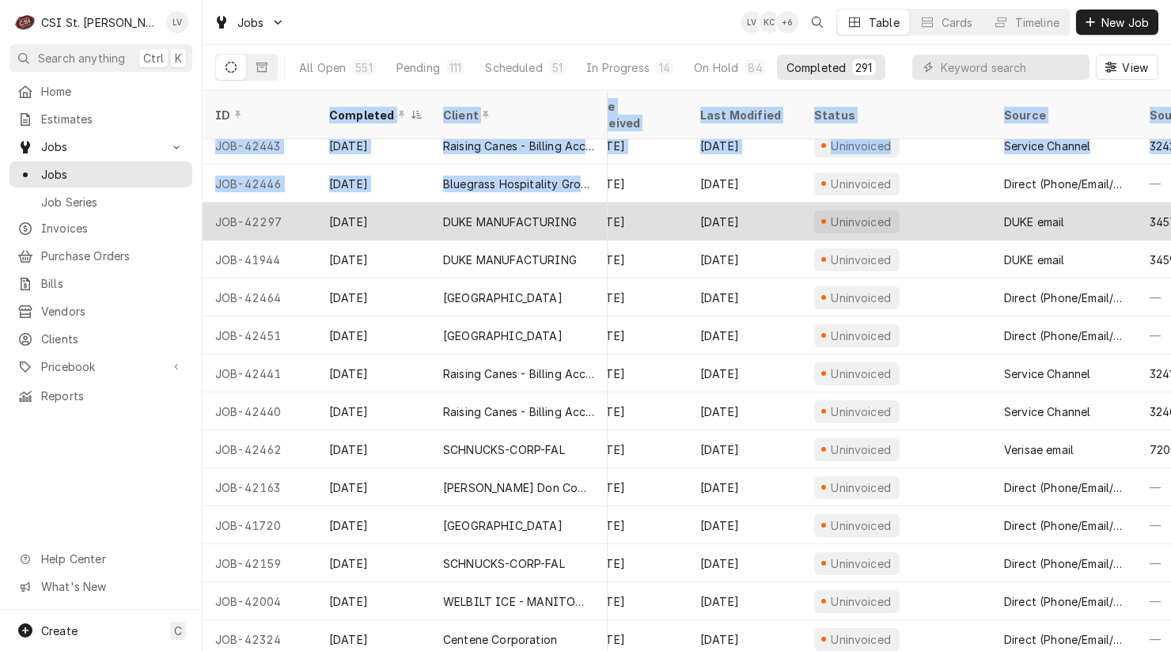
scroll to position [5484, 760]
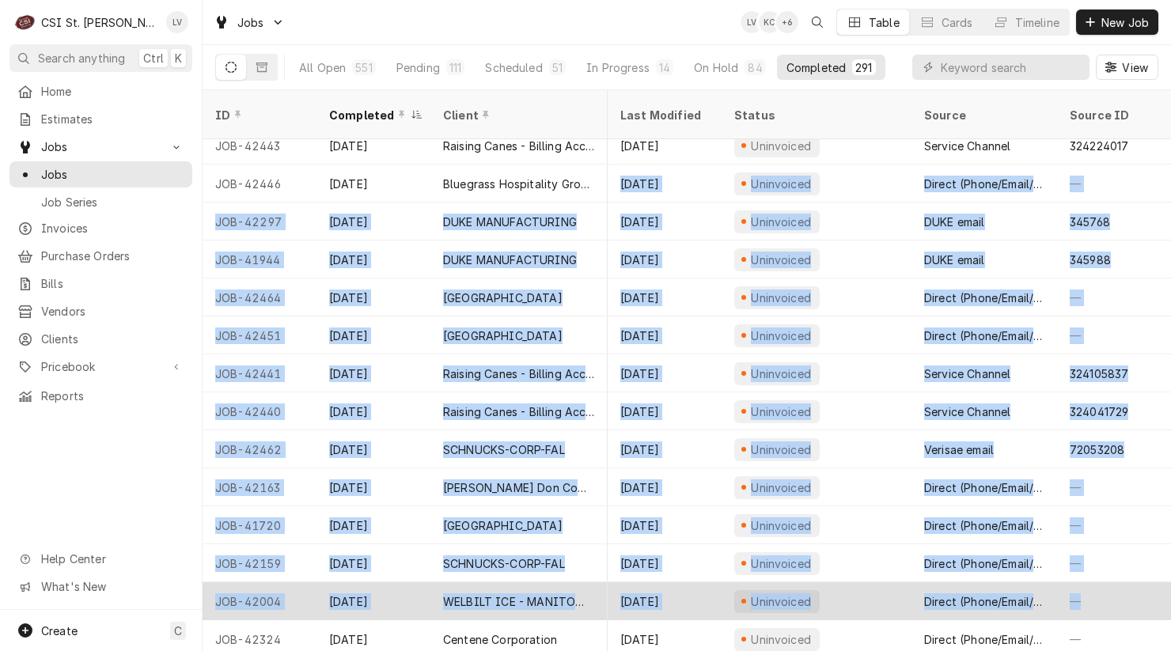
drag, startPoint x: 210, startPoint y: 158, endPoint x: 1114, endPoint y: 591, distance: 1002.3
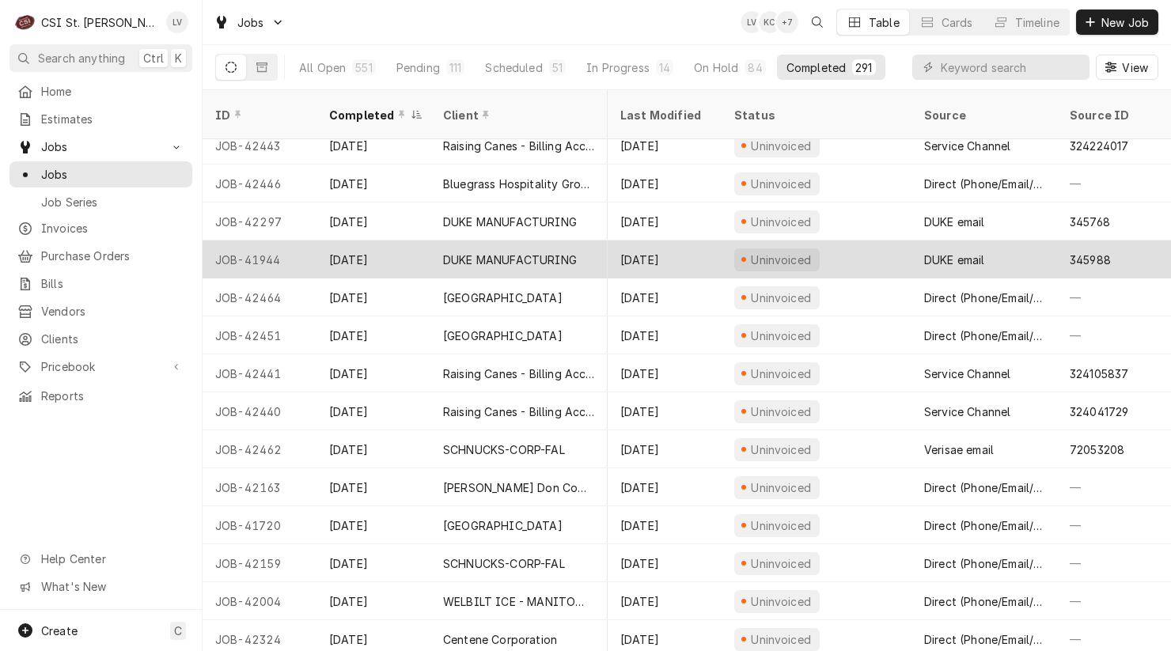
drag, startPoint x: 206, startPoint y: 160, endPoint x: 860, endPoint y: 229, distance: 658.2
click at [1146, 169] on tr "JOB-42446 Sep 3 Bluegrass Hospitality Group - BHG Drake's O'Fallon 900 Highway …" at bounding box center [313, 184] width 1716 height 38
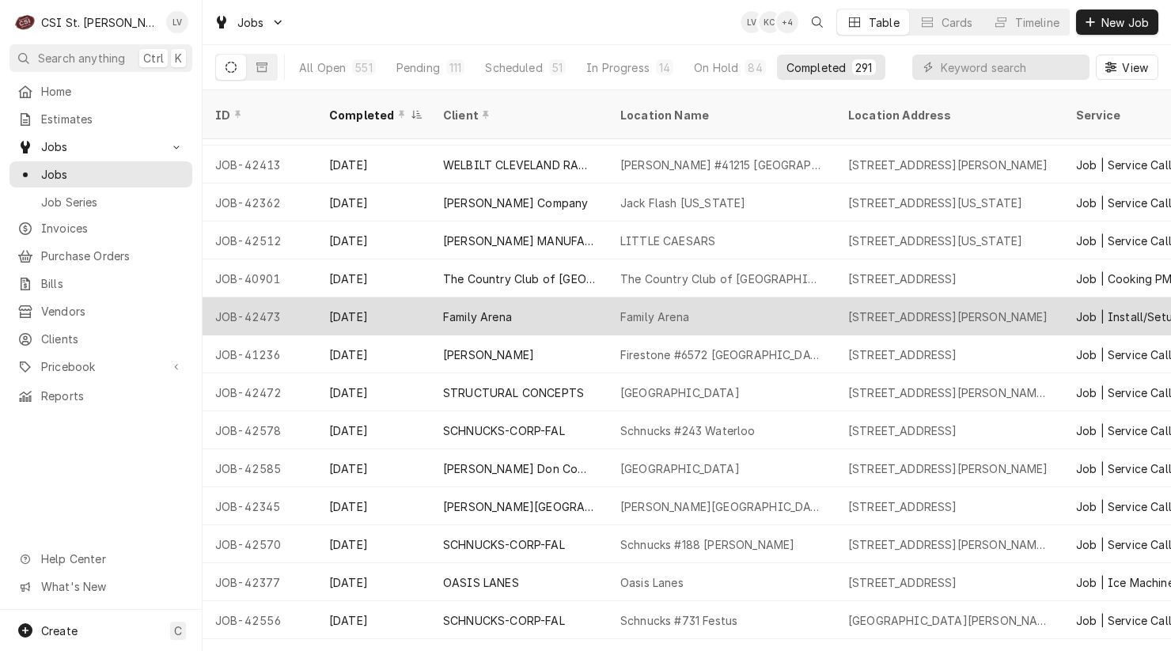
scroll to position [887, 0]
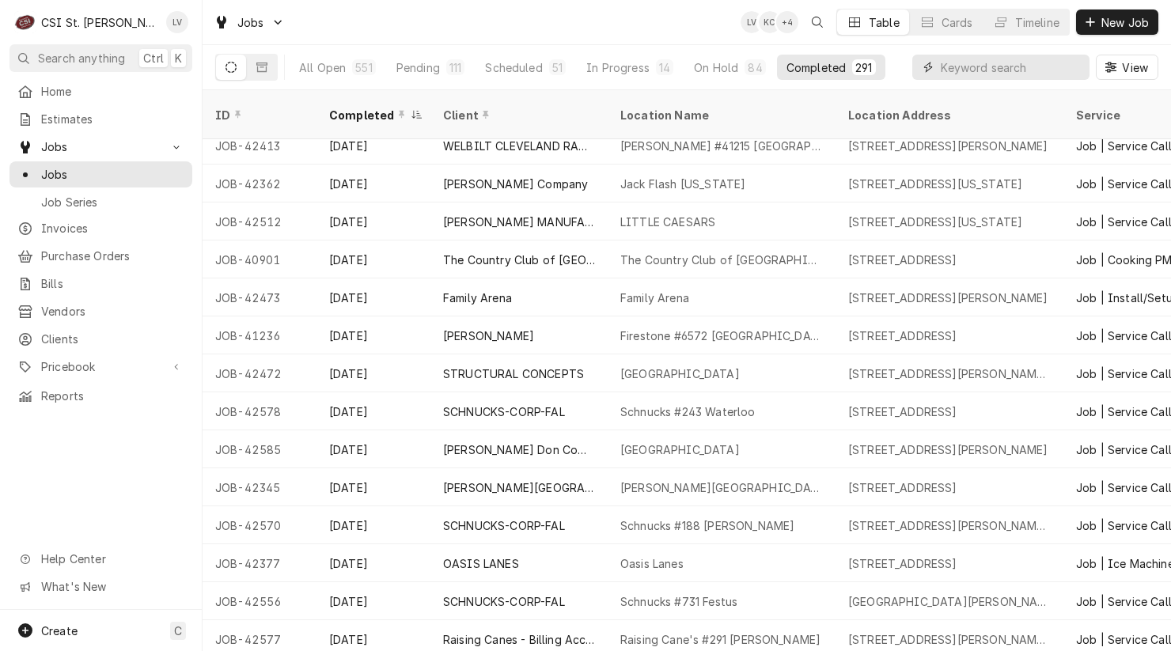
click at [959, 67] on input "Dynamic Content Wrapper" at bounding box center [1011, 67] width 141 height 25
type input "42518"
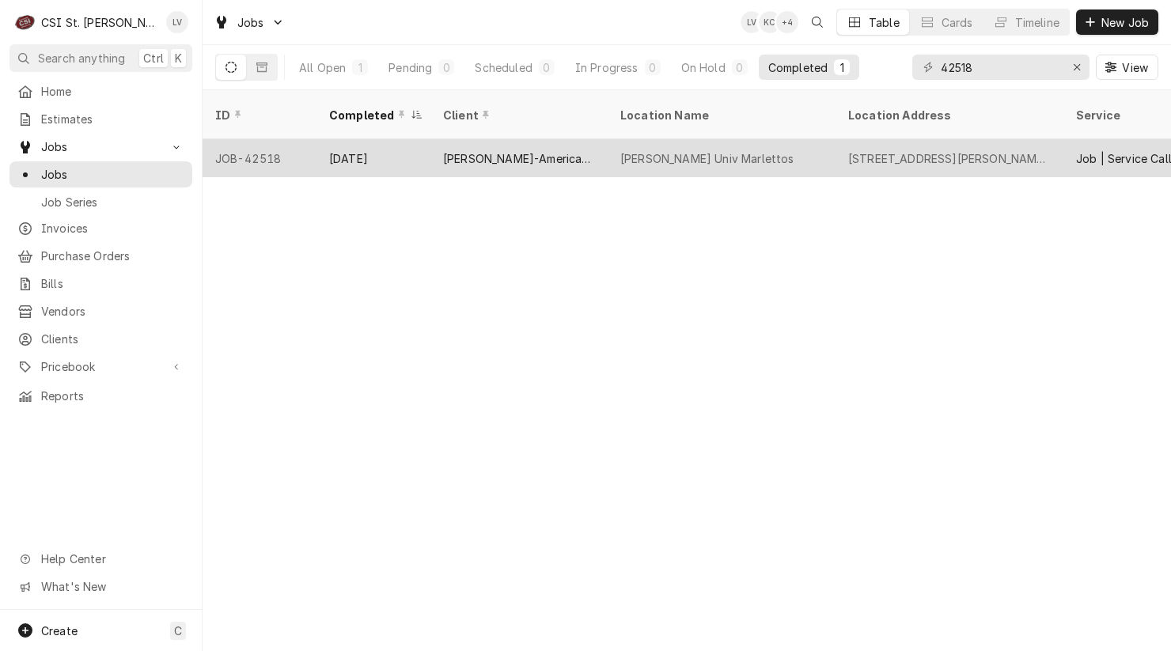
click at [553, 150] on div "[PERSON_NAME]-American Dining Creations" at bounding box center [519, 158] width 177 height 38
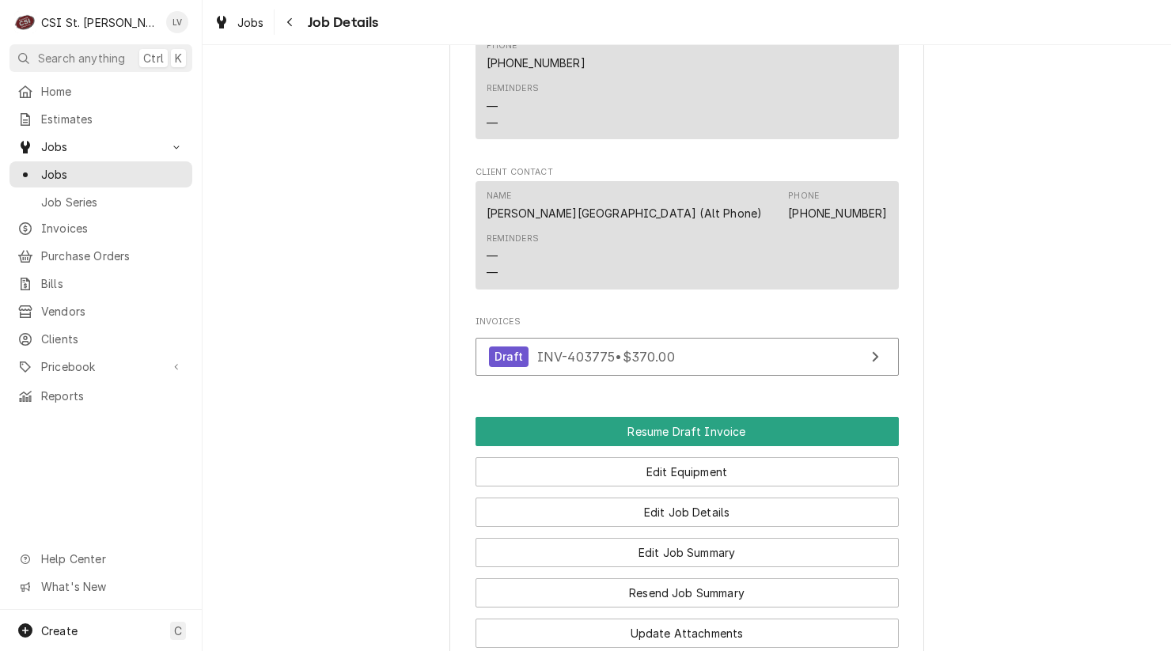
scroll to position [1266, 0]
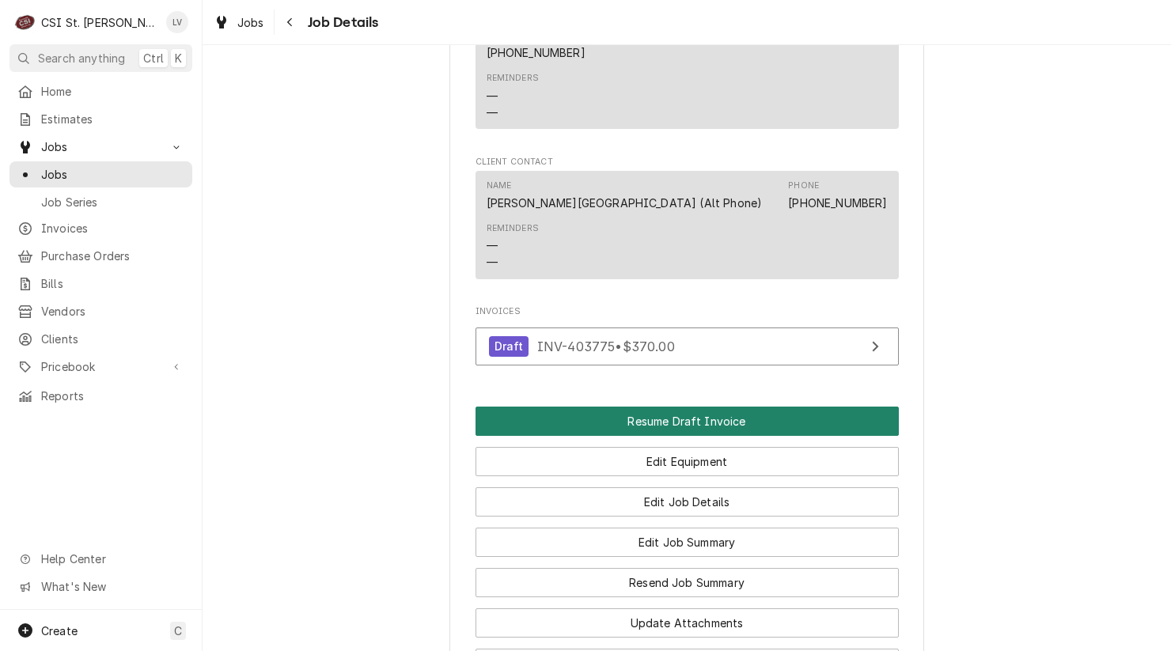
click at [657, 407] on button "Resume Draft Invoice" at bounding box center [687, 421] width 423 height 29
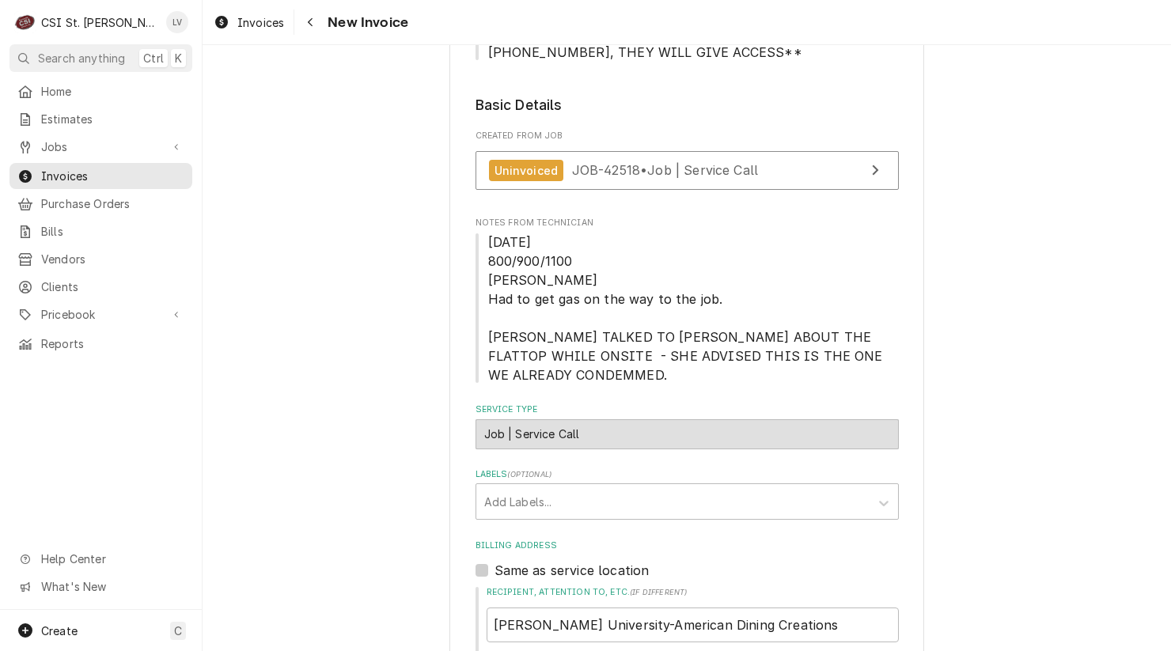
scroll to position [317, 0]
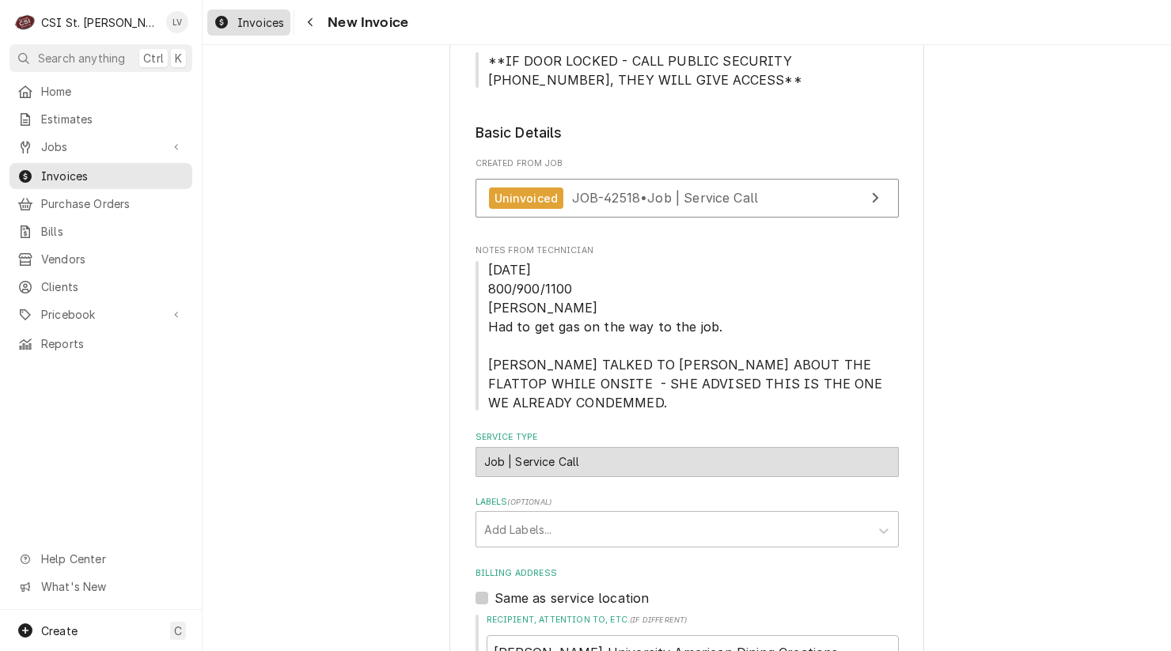
drag, startPoint x: 229, startPoint y: 22, endPoint x: 234, endPoint y: 31, distance: 9.9
click at [229, 21] on div "Dynamic Content Wrapper" at bounding box center [222, 22] width 16 height 19
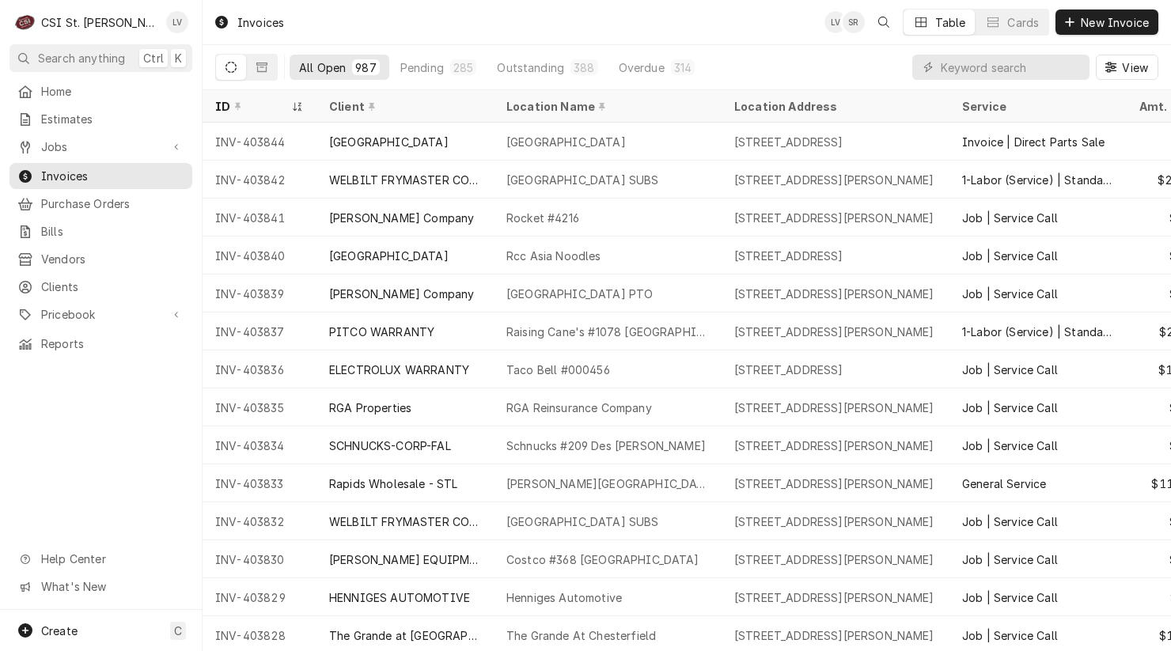
click at [117, 420] on div "Home Estimates Jobs Jobs Job Series Invoices Purchase Orders Bills Vendors Clie…" at bounding box center [101, 344] width 202 height 532
